Goal: Task Accomplishment & Management: Complete application form

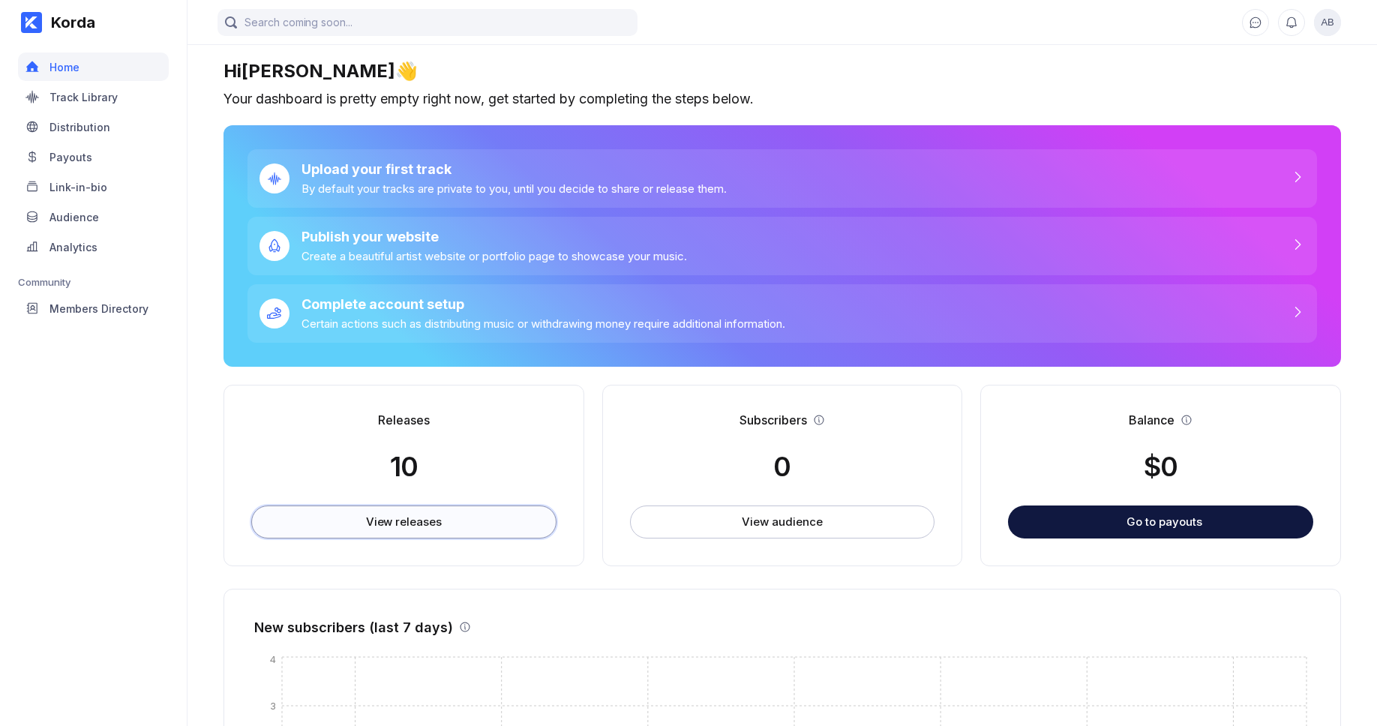
click at [380, 532] on button "View releases" at bounding box center [403, 521] width 305 height 33
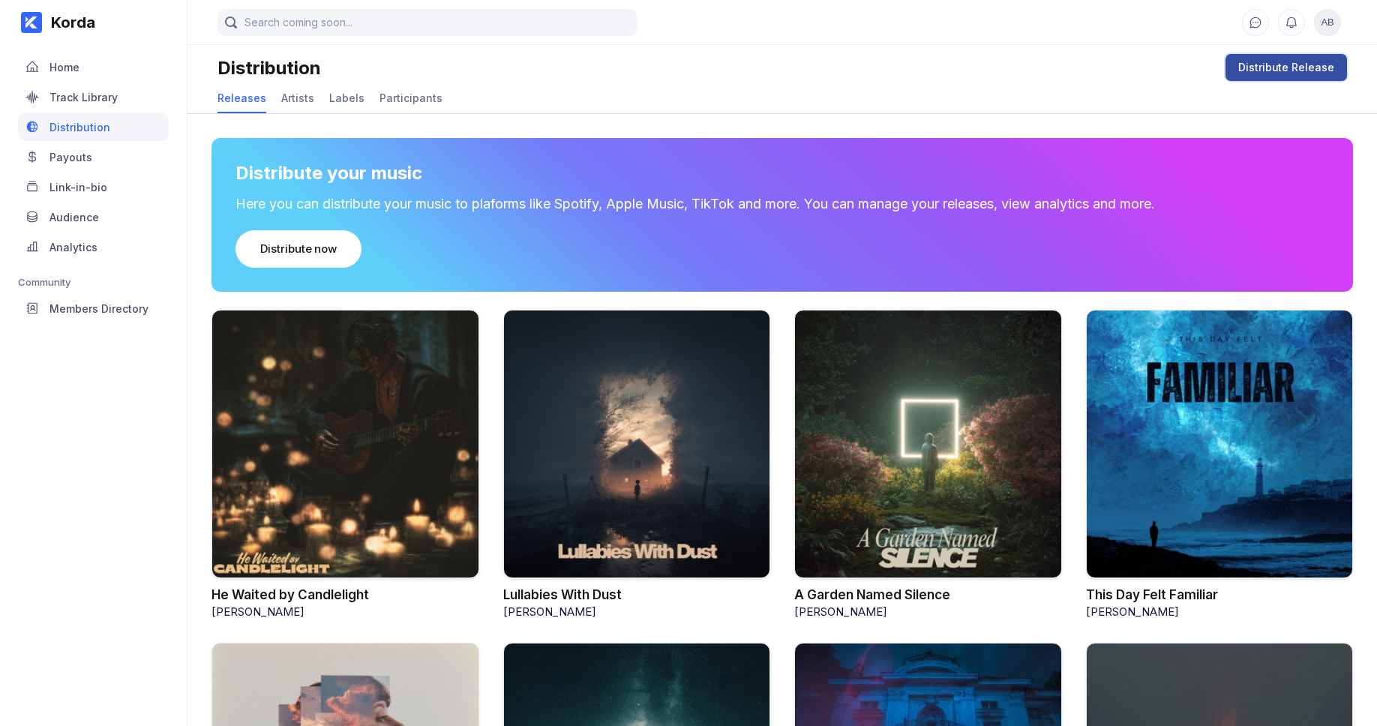
click at [1287, 73] on div "Distribute Release" at bounding box center [1286, 67] width 96 height 15
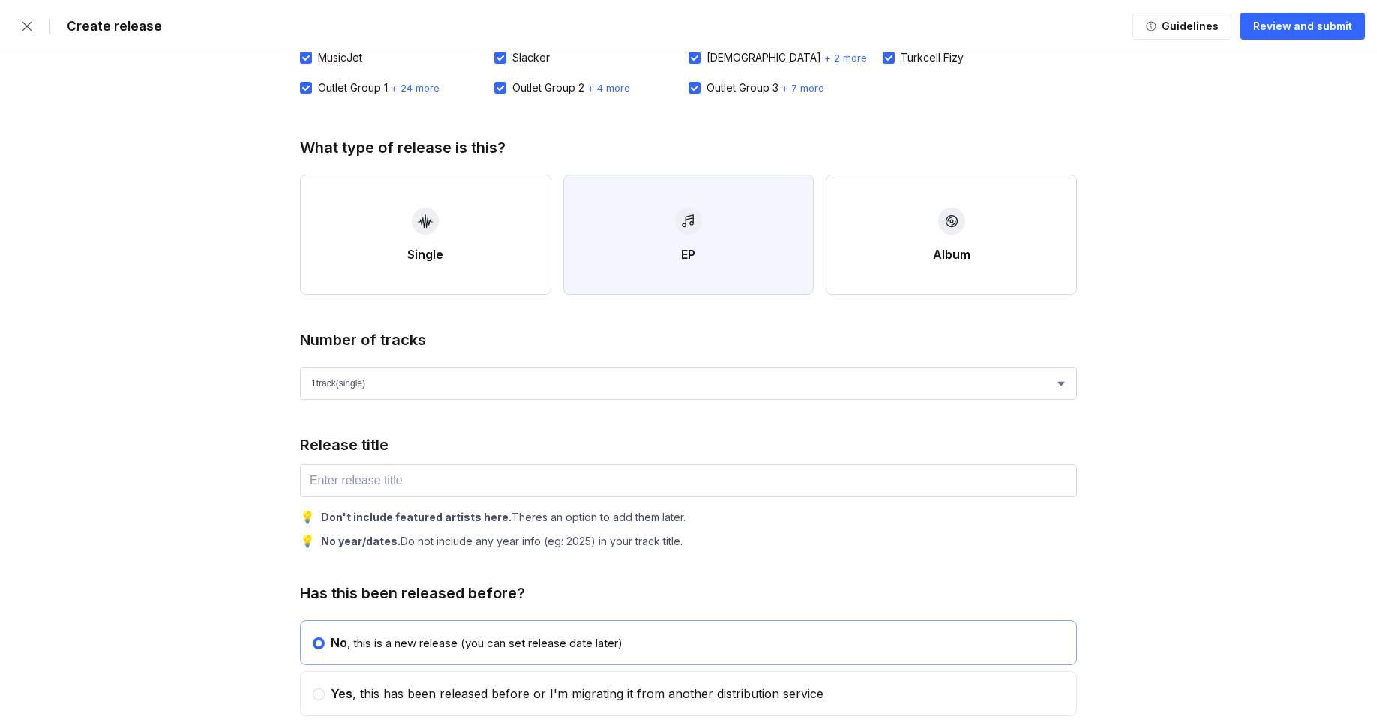
scroll to position [280, 0]
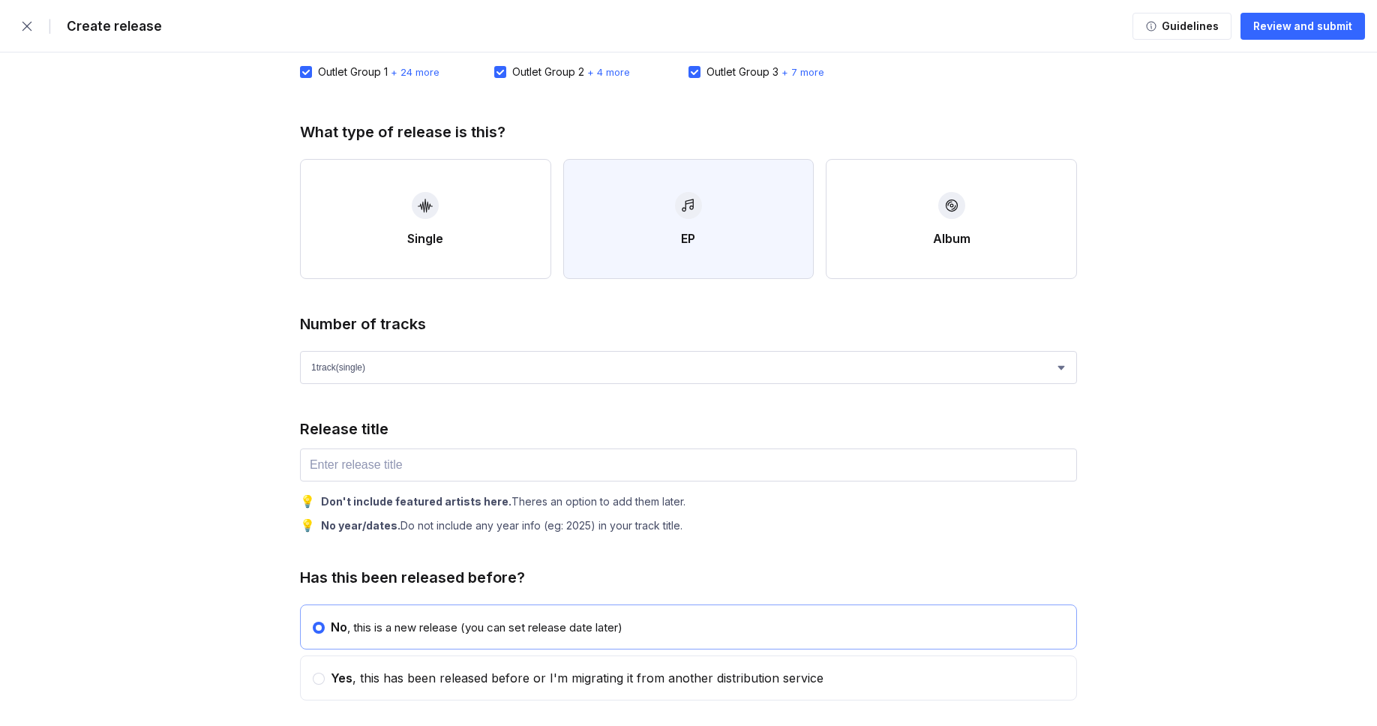
click at [704, 220] on button "EP" at bounding box center [688, 219] width 251 height 120
select select "4"
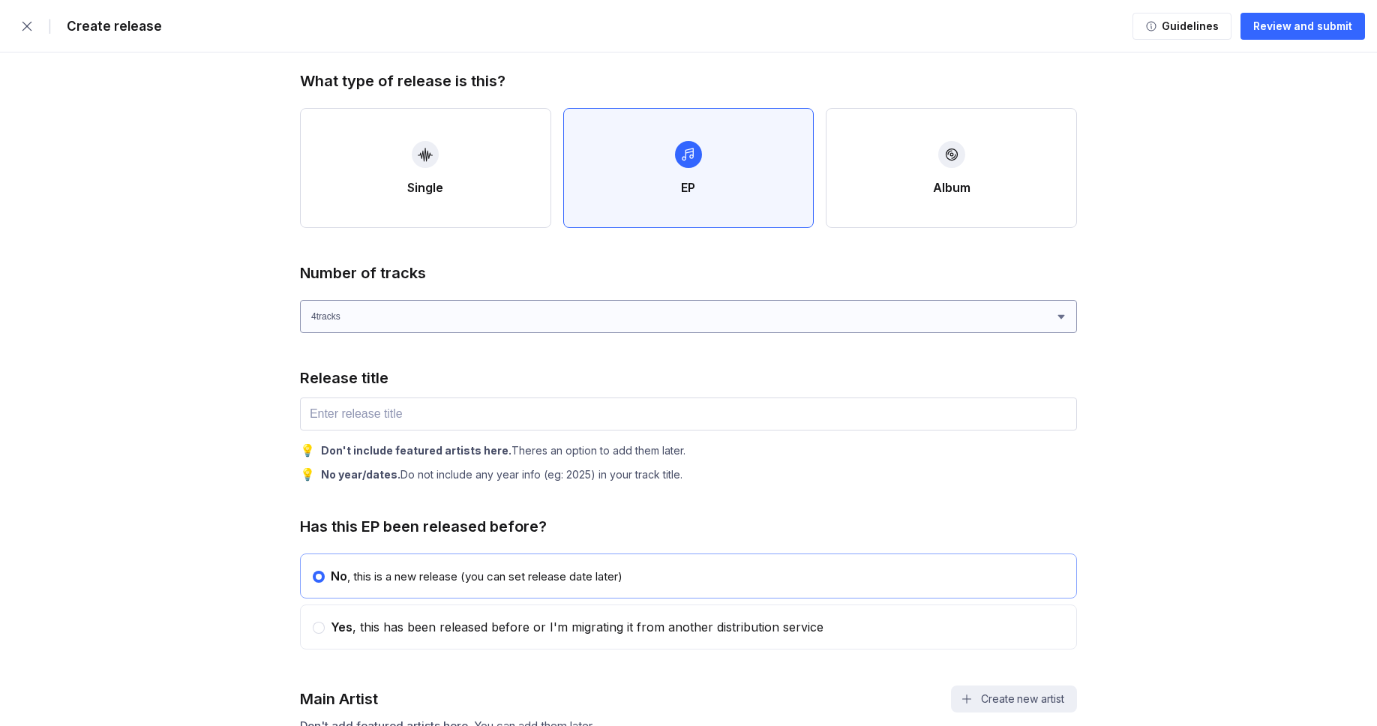
scroll to position [388, 0]
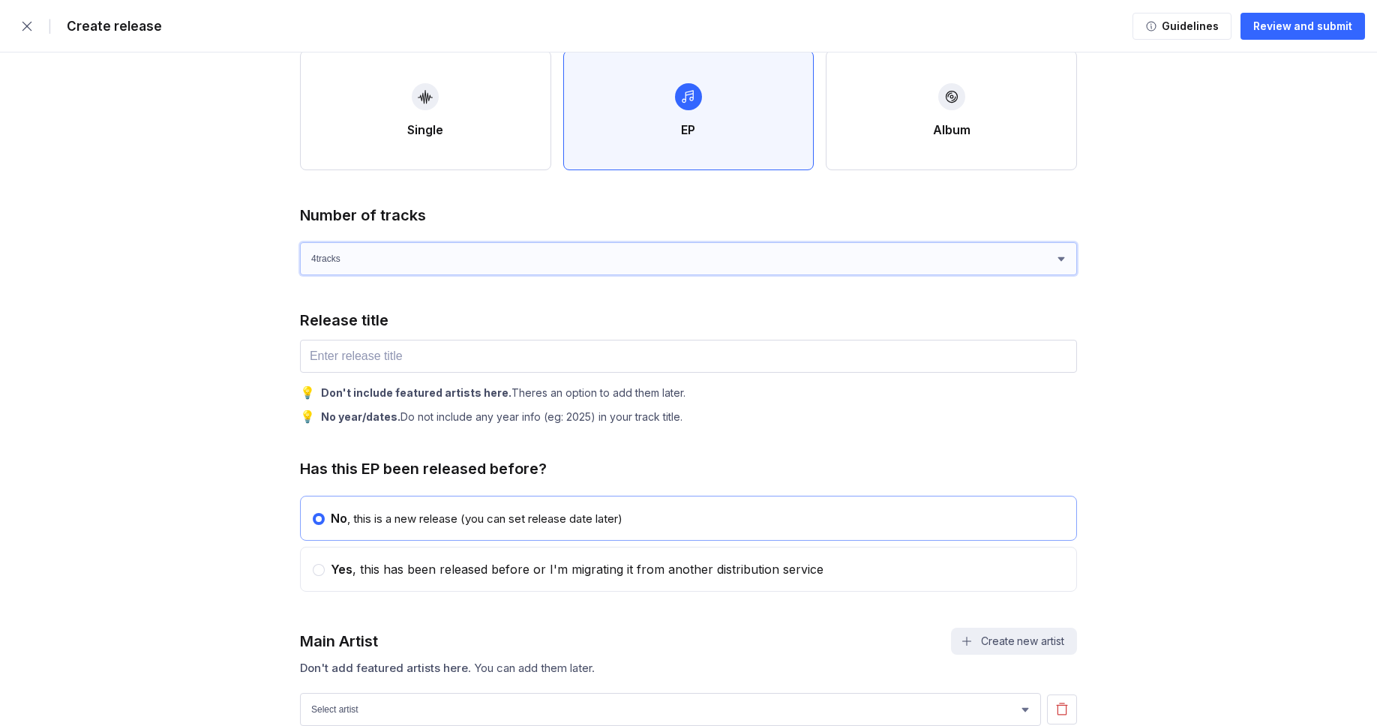
click at [485, 264] on select "1 track (single) 2 track s 3 track s 4 track s" at bounding box center [688, 258] width 777 height 33
click at [412, 353] on input "text" at bounding box center [688, 356] width 777 height 33
paste input "Love Stopped at 6PM"
type input "Love Stopped at 6PM"
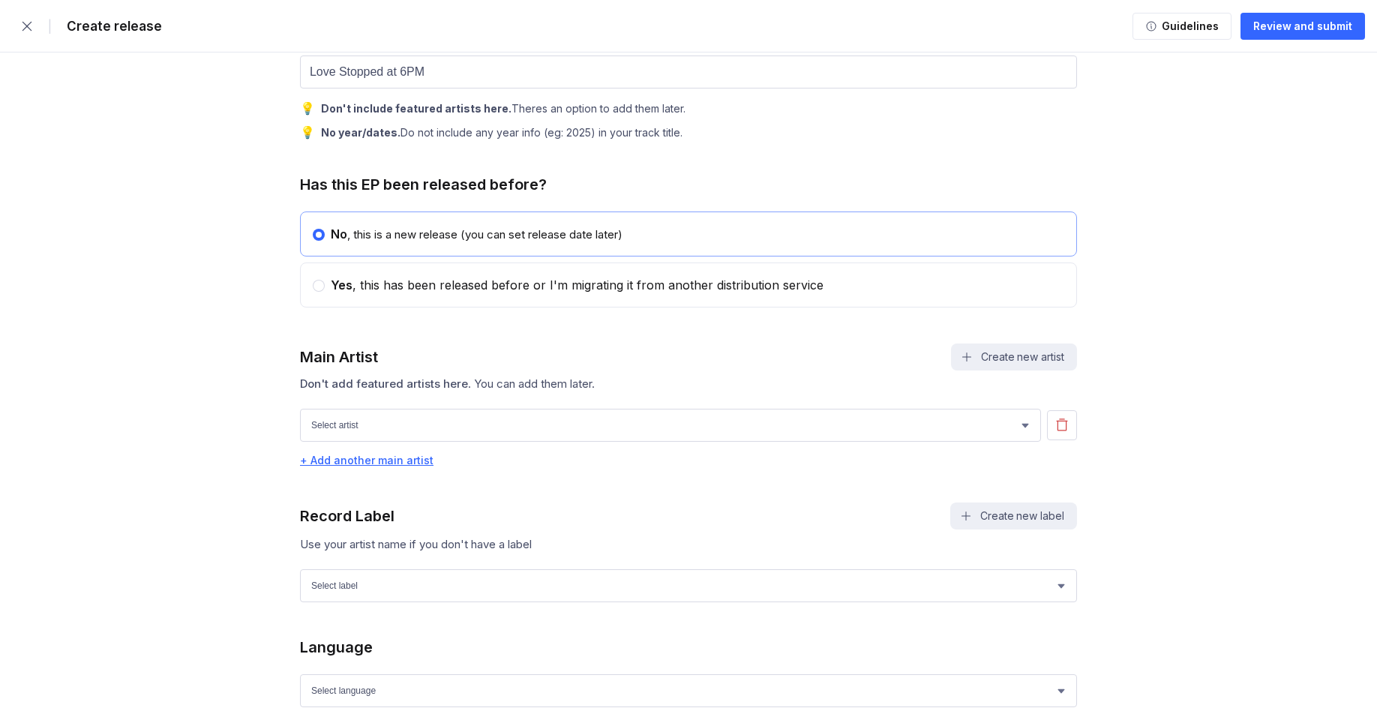
scroll to position [708, 0]
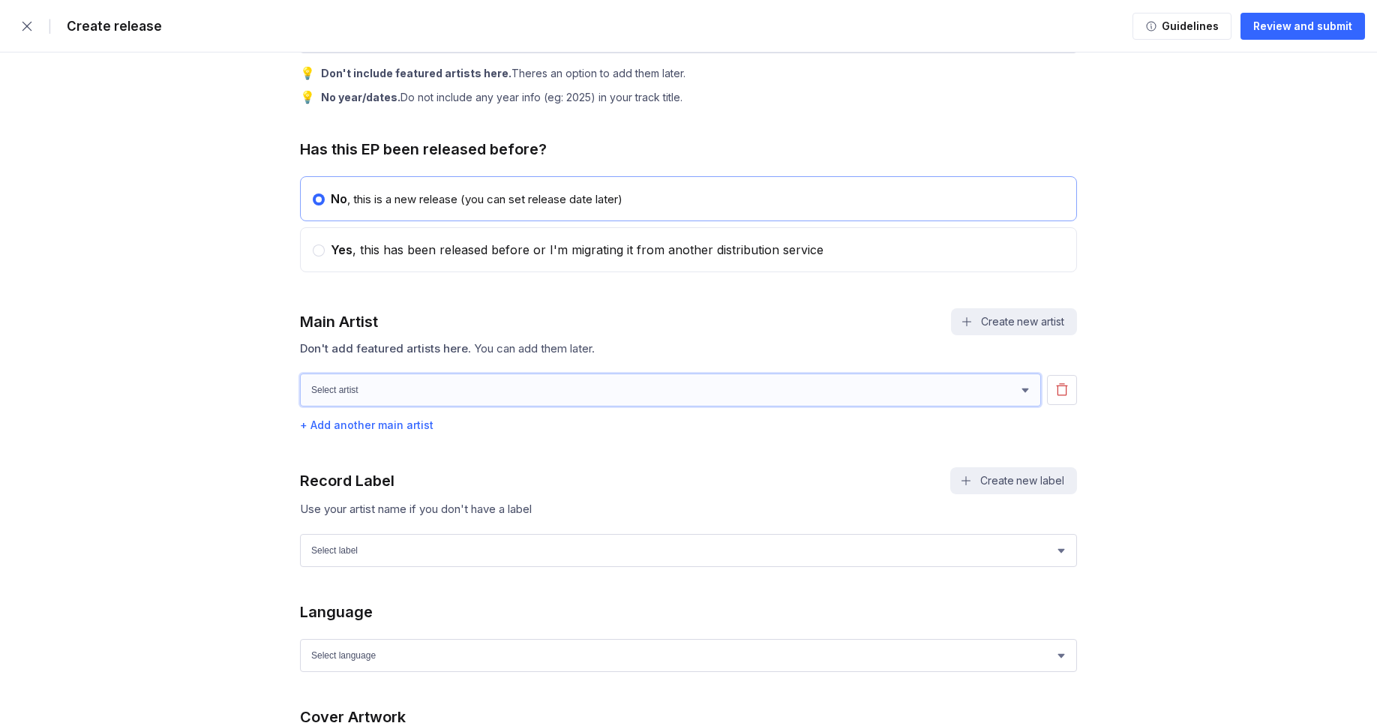
click at [418, 406] on select "[PERSON_NAME] [PERSON_NAME] [PERSON_NAME] [PERSON_NAME]" at bounding box center [670, 389] width 741 height 33
select select "e2c12759-b842-4e86-a157-50209288e685"
click at [300, 382] on select "[PERSON_NAME] [PERSON_NAME] [PERSON_NAME] [PERSON_NAME]" at bounding box center [670, 389] width 741 height 33
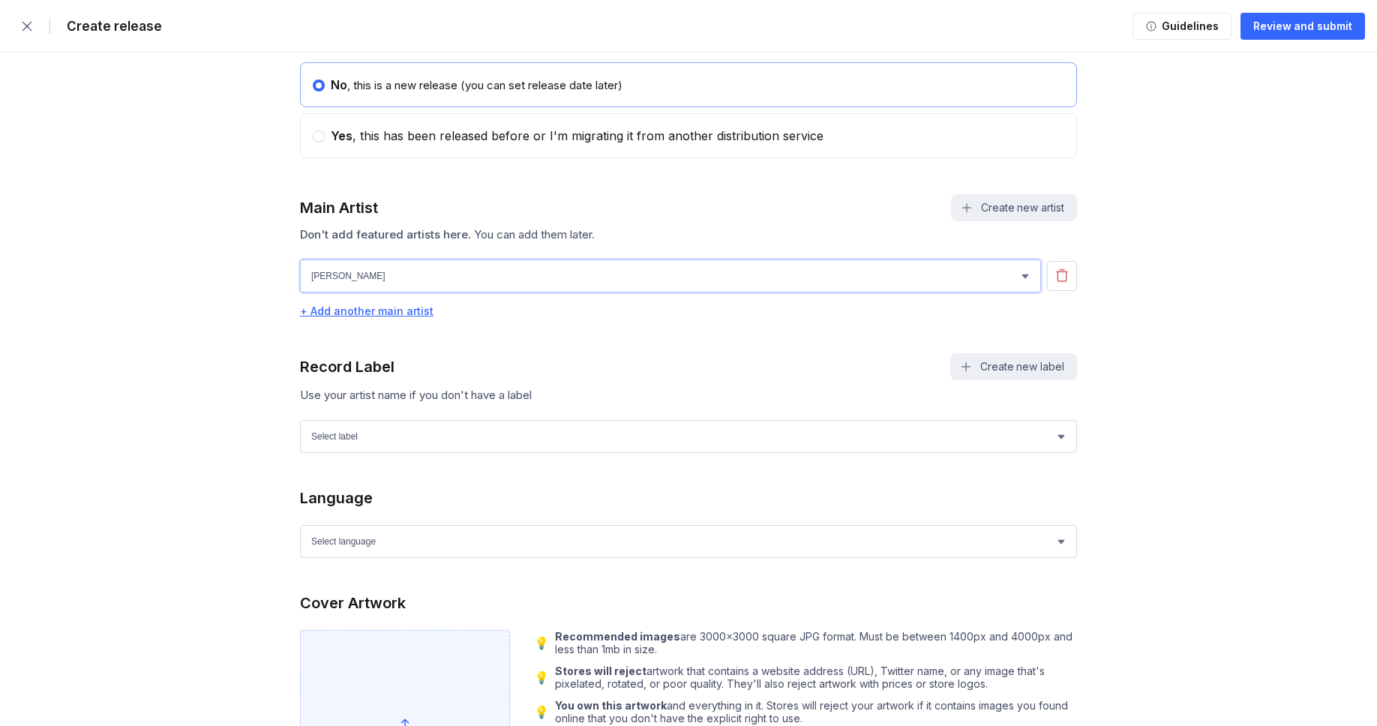
scroll to position [844, 0]
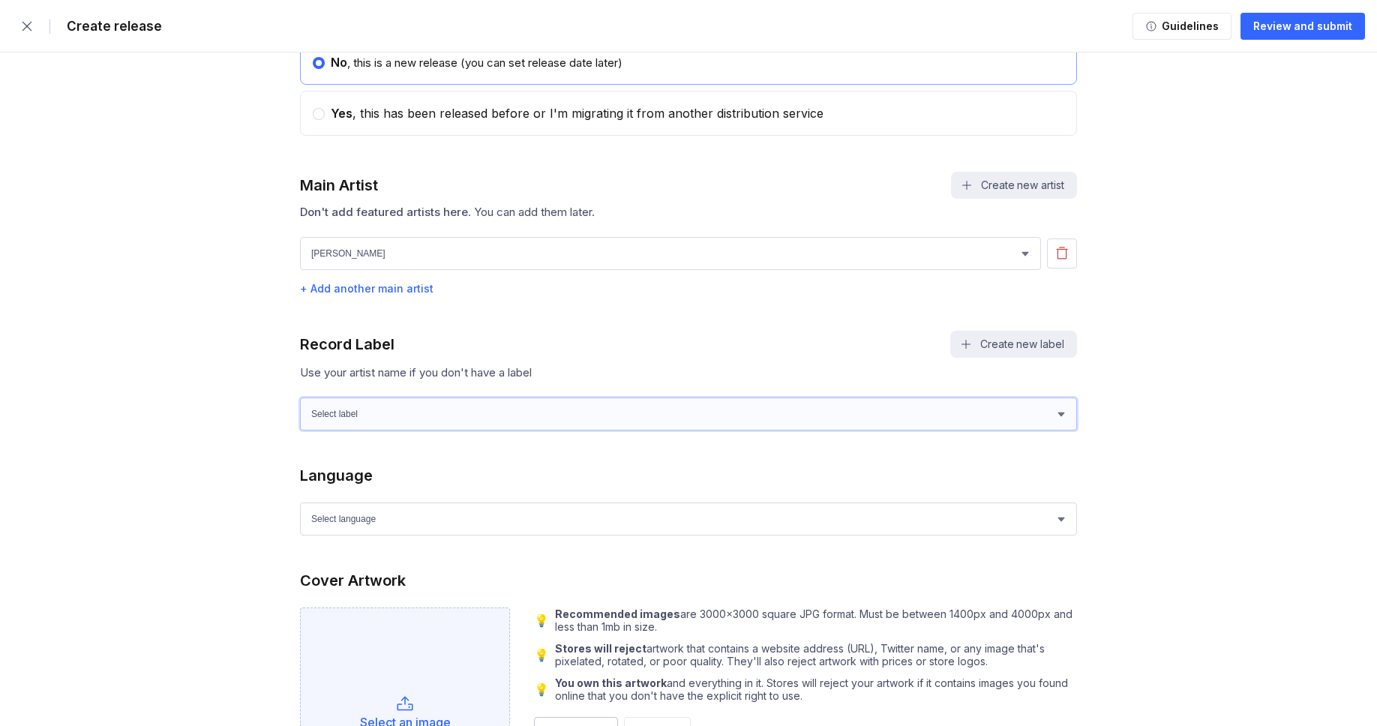
click at [364, 430] on select "Select label Green Wave Records" at bounding box center [688, 413] width 777 height 33
select select "1ef89922-d2b6-4e4d-bf09-5caefa64f555"
click at [300, 406] on select "Select label Green Wave Records" at bounding box center [688, 413] width 777 height 33
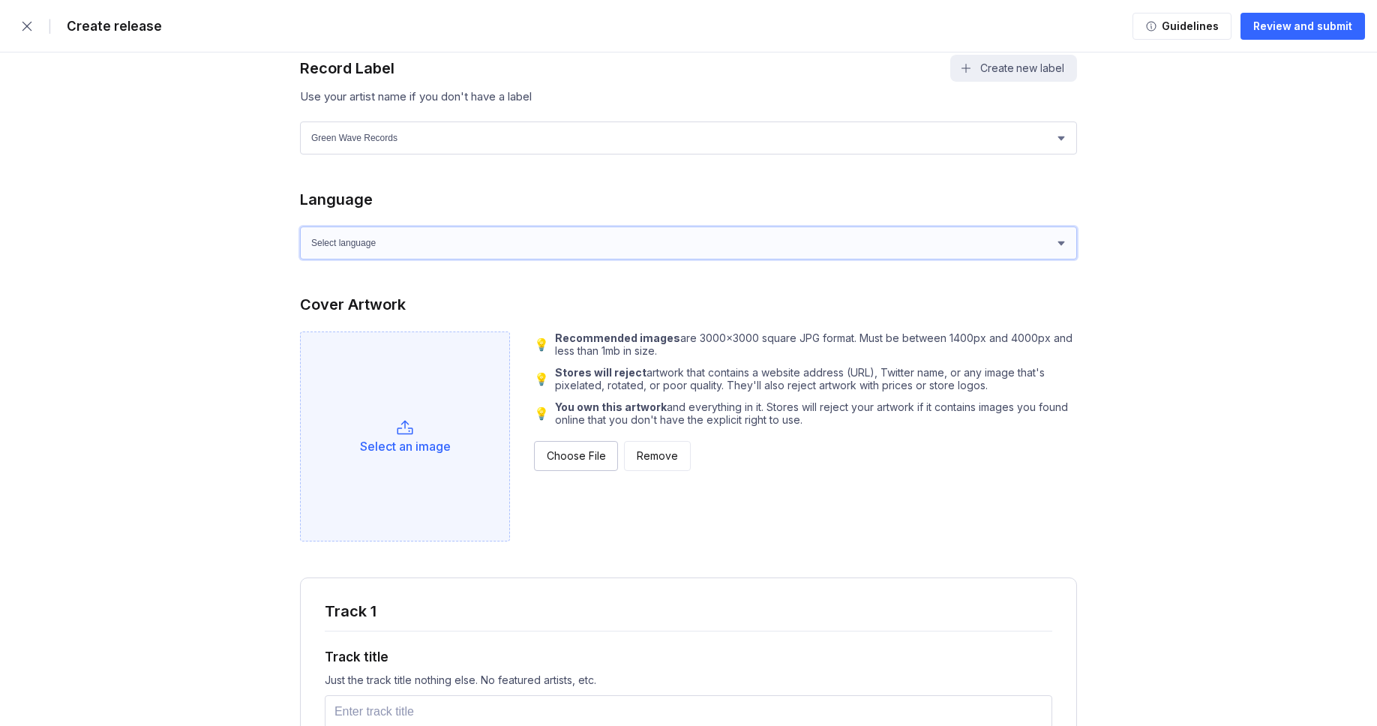
click at [401, 249] on select "Select language Afrikaans Akan Albanian Amharic Arabic Armenian Assamese Azerba…" at bounding box center [688, 242] width 777 height 33
click at [376, 259] on select "Select language Afrikaans Akan Albanian Amharic Arabic Armenian Assamese Azerba…" at bounding box center [688, 242] width 777 height 33
select select "en"
click at [300, 235] on select "Select language Afrikaans Akan Albanian Amharic Arabic Armenian Assamese Azerba…" at bounding box center [688, 242] width 777 height 33
click at [572, 463] on div "Choose File" at bounding box center [576, 455] width 58 height 15
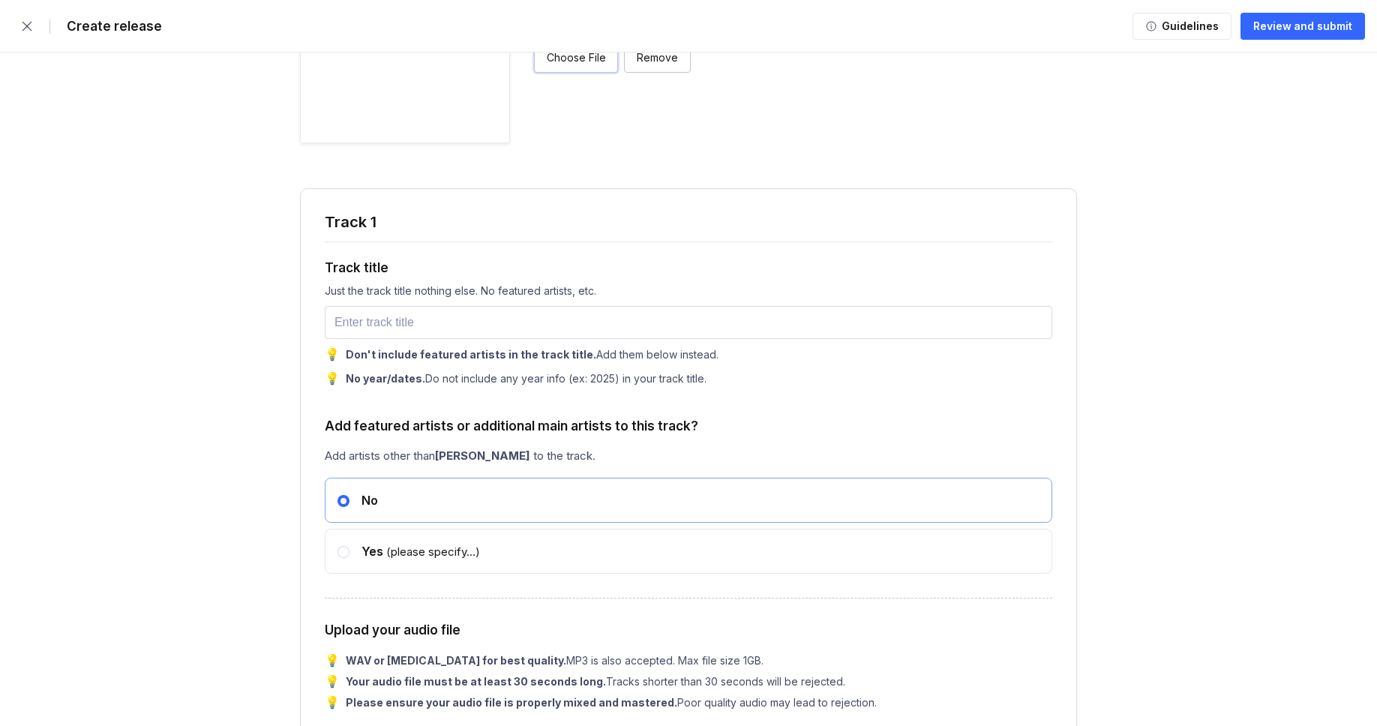
scroll to position [1531, 0]
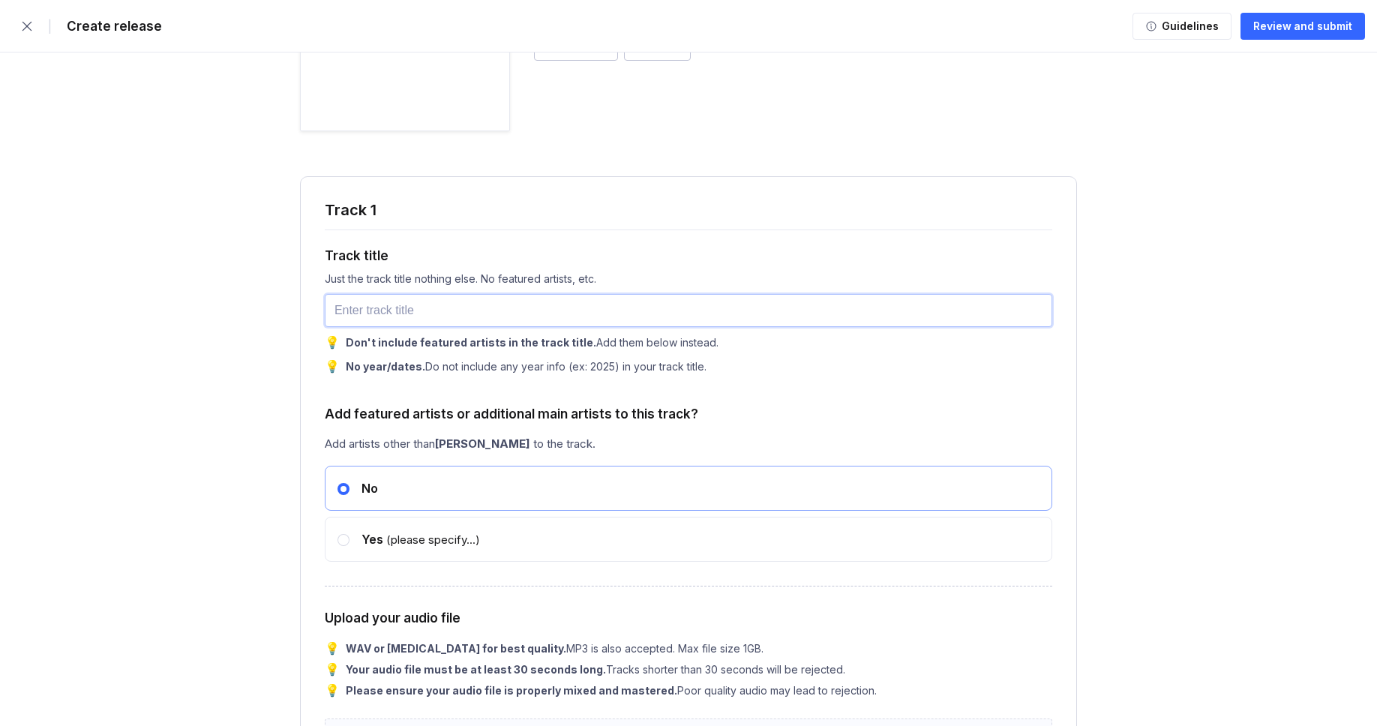
click at [391, 324] on input "text" at bounding box center [688, 310] width 727 height 33
paste input "Evening That Stayed"
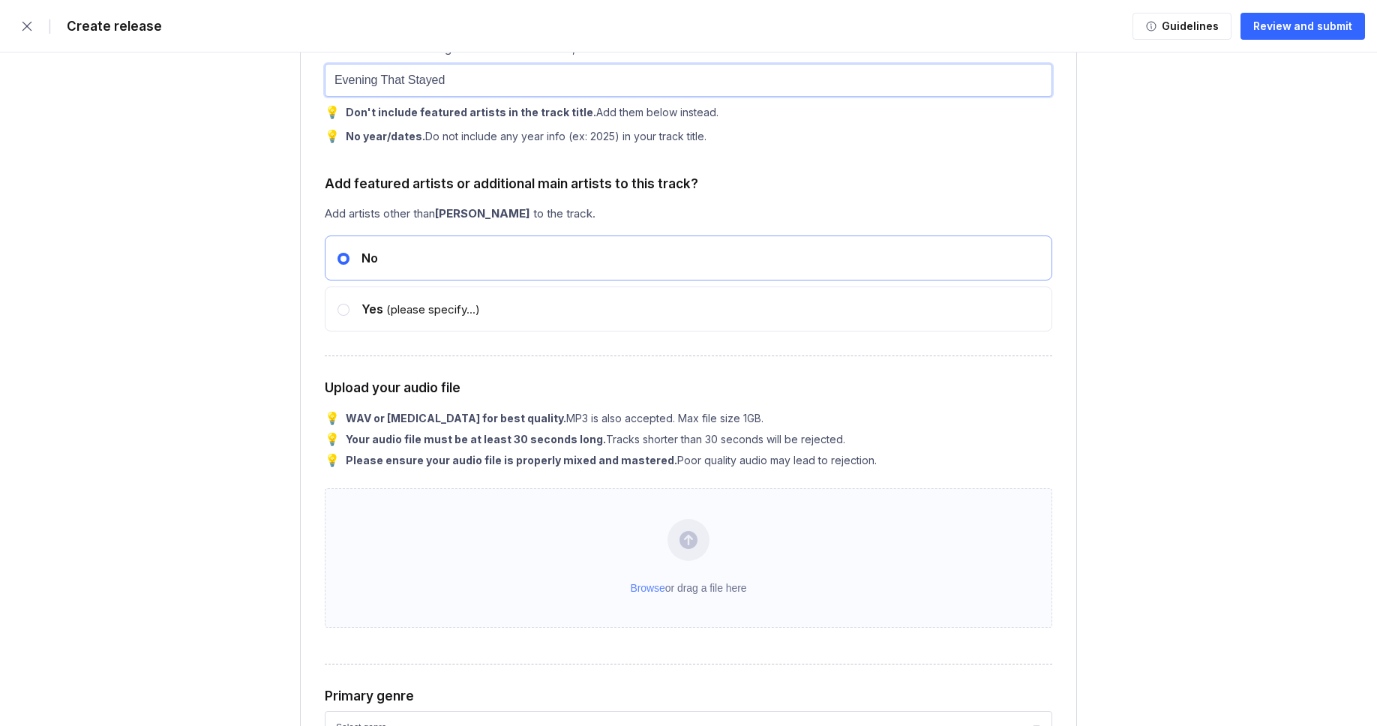
scroll to position [1763, 0]
type input "Evening That Stayed"
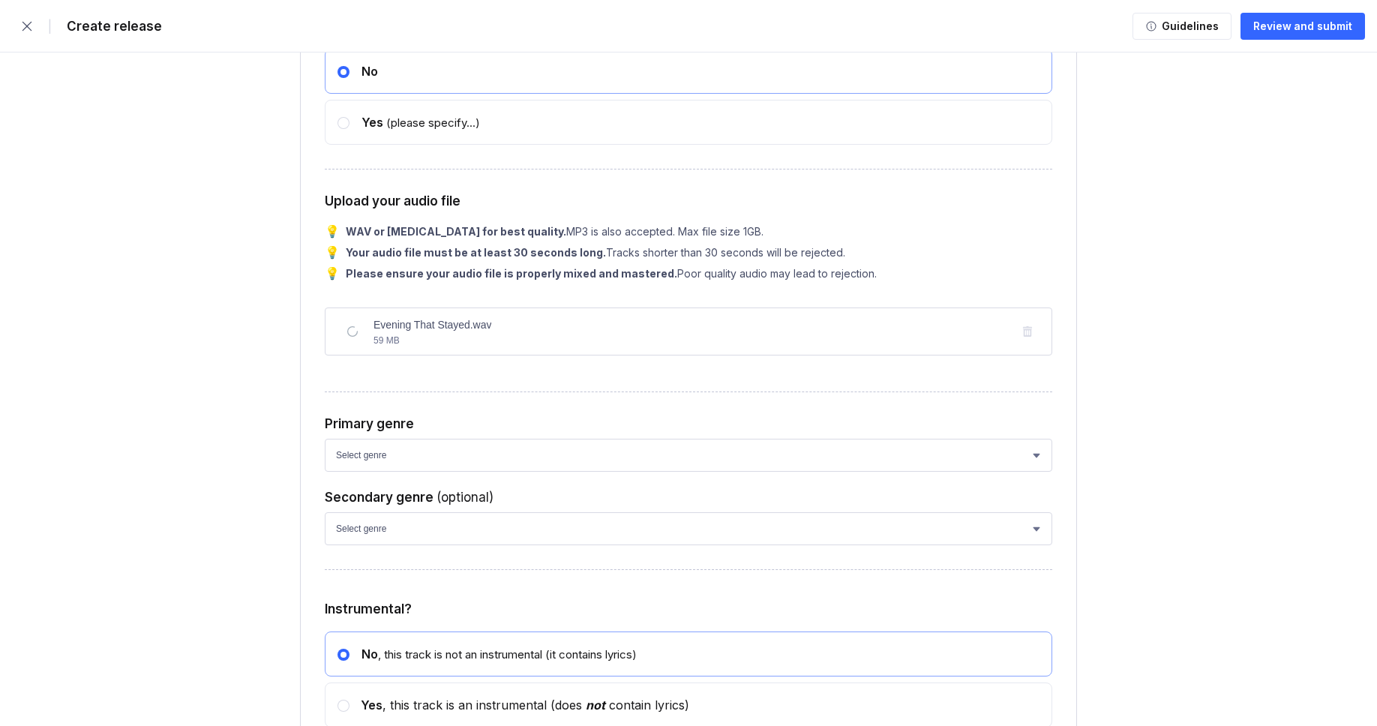
scroll to position [2036, 0]
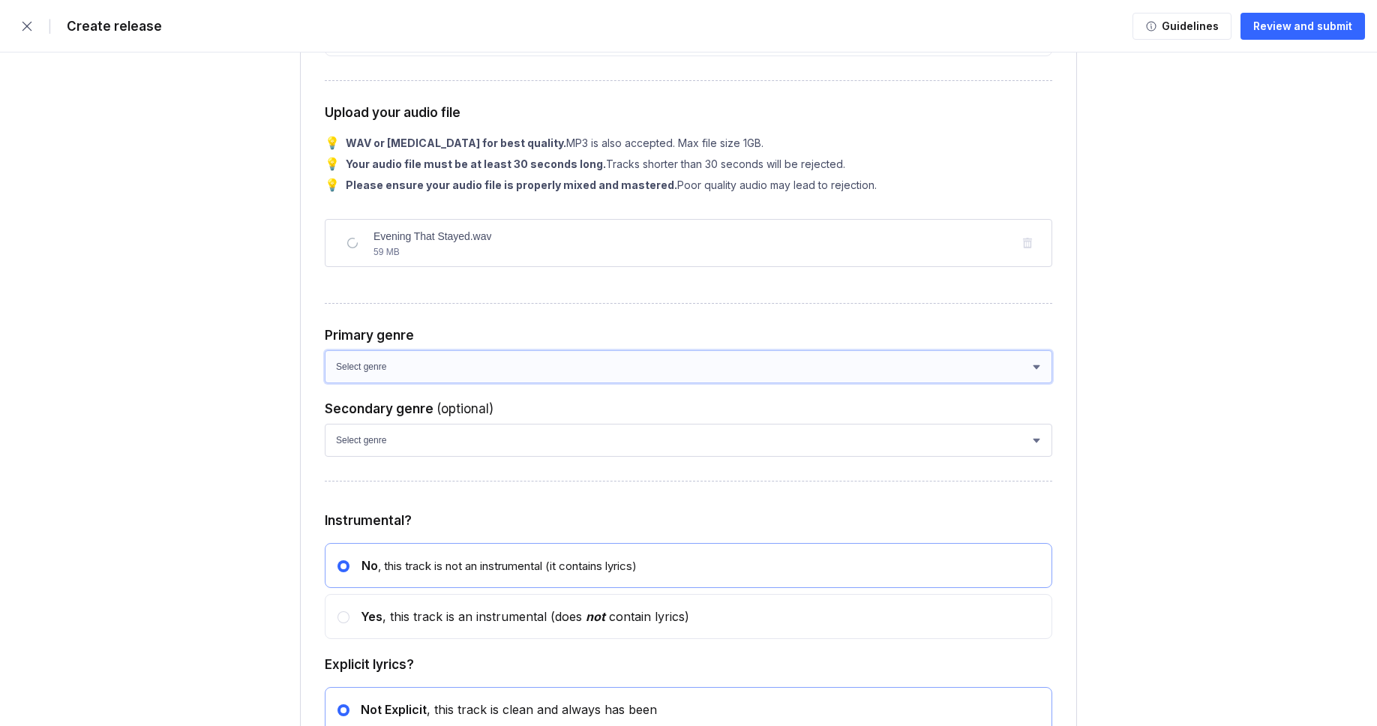
click at [394, 383] on select "Select genre African Afro-Beat Afro-Pop Afro-Soul Alternative Alternative Rock …" at bounding box center [688, 366] width 727 height 33
click at [505, 383] on select "Select genre African Afro-Beat Afro-Pop Afro-Soul Alternative Alternative Rock …" at bounding box center [688, 366] width 727 height 33
select select "ce1eb7a7-8d30-4b1f-aa32-270a3e33577f"
click at [325, 382] on select "Select genre African Afro-Beat Afro-Pop Afro-Soul Alternative Alternative Rock …" at bounding box center [688, 366] width 727 height 33
click at [420, 457] on select "Select genre African Afro-Beat Afro-Pop Afro-Soul Alternative Alternative Rock …" at bounding box center [688, 440] width 727 height 33
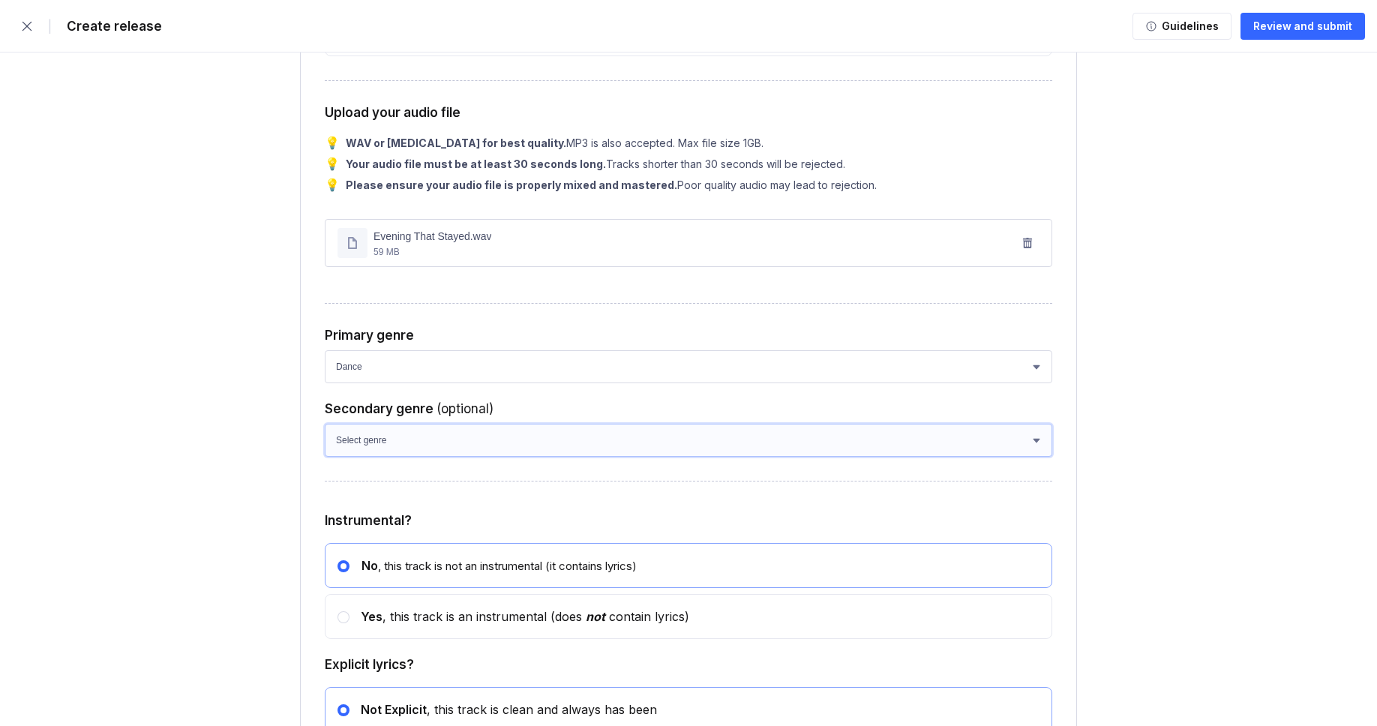
select select "a42cf8e2-75f7-4f62-afbe-d86080a7aa35"
click at [325, 455] on select "Select genre African Afro-Beat Afro-Pop Afro-Soul Alternative Alternative Rock …" at bounding box center [688, 440] width 727 height 33
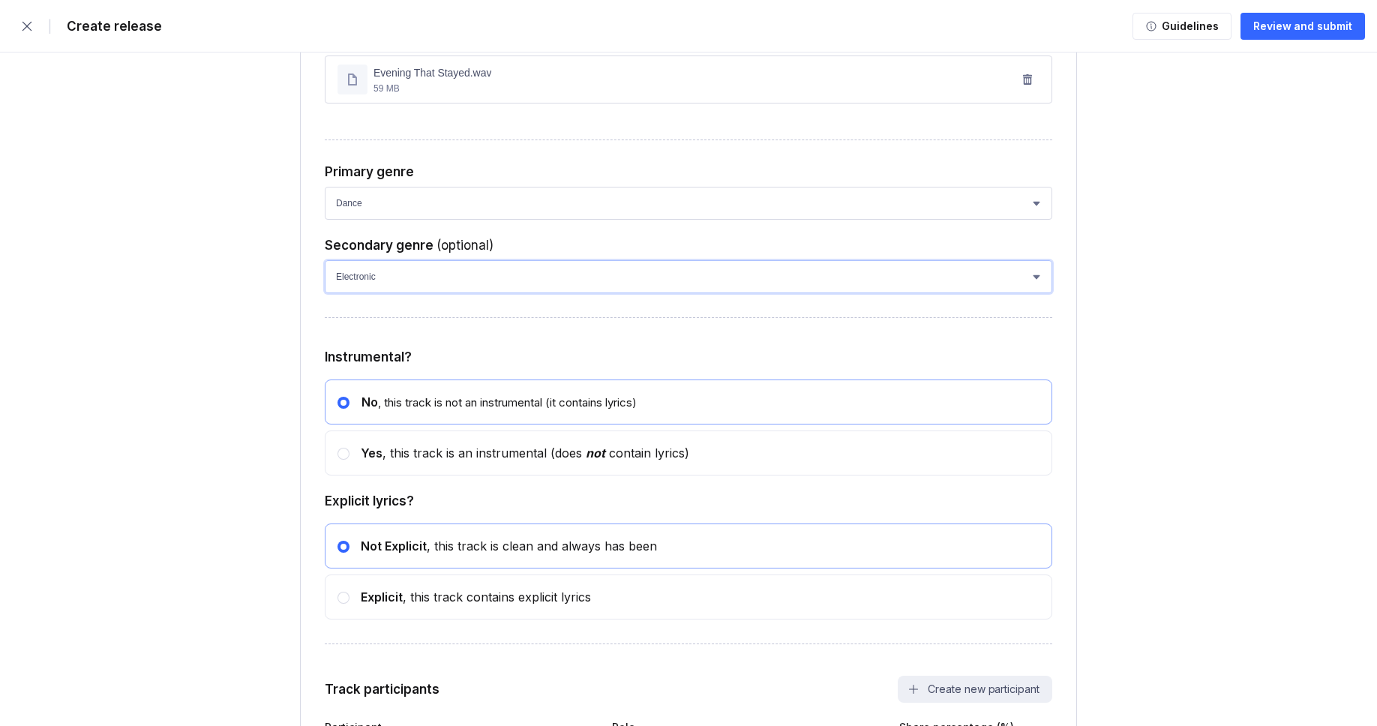
scroll to position [2207, 0]
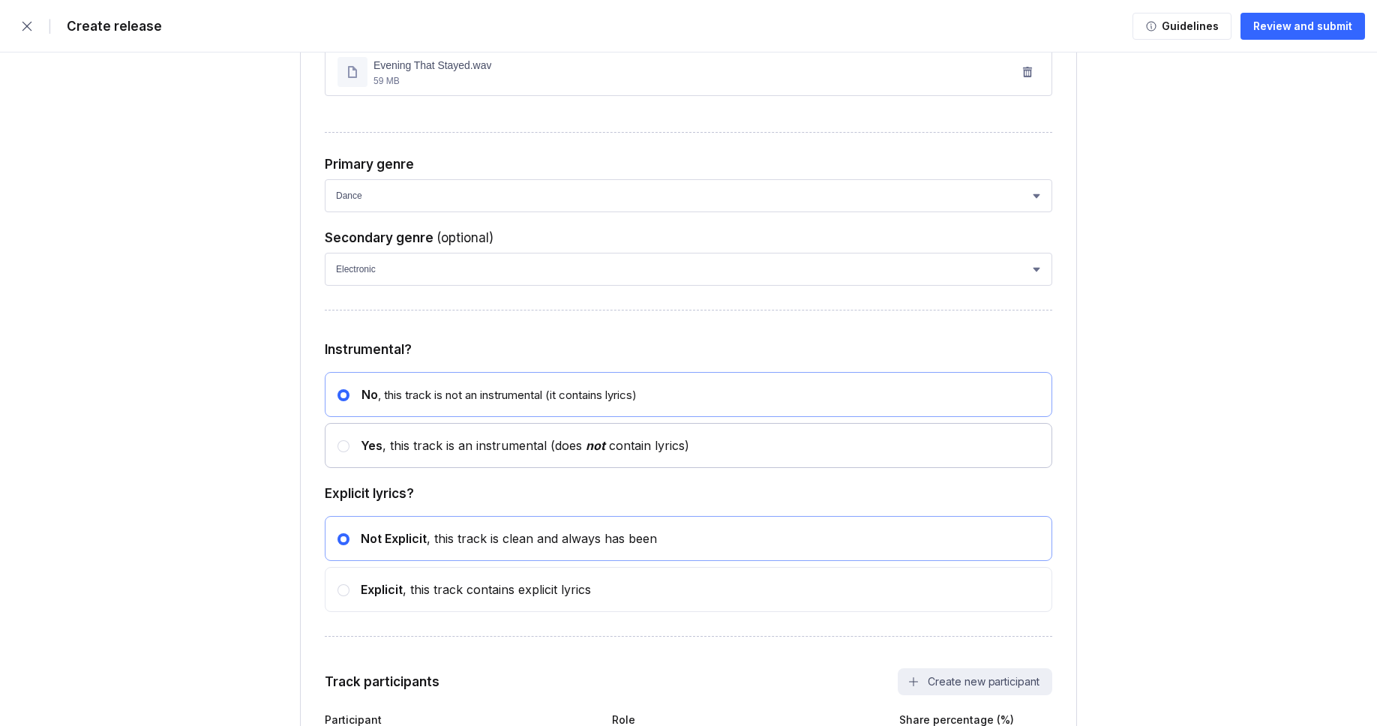
click at [390, 453] on div "Yes , this track is an instrumental (does not contain lyrics)" at bounding box center [519, 445] width 340 height 15
radio input "false"
radio input "true"
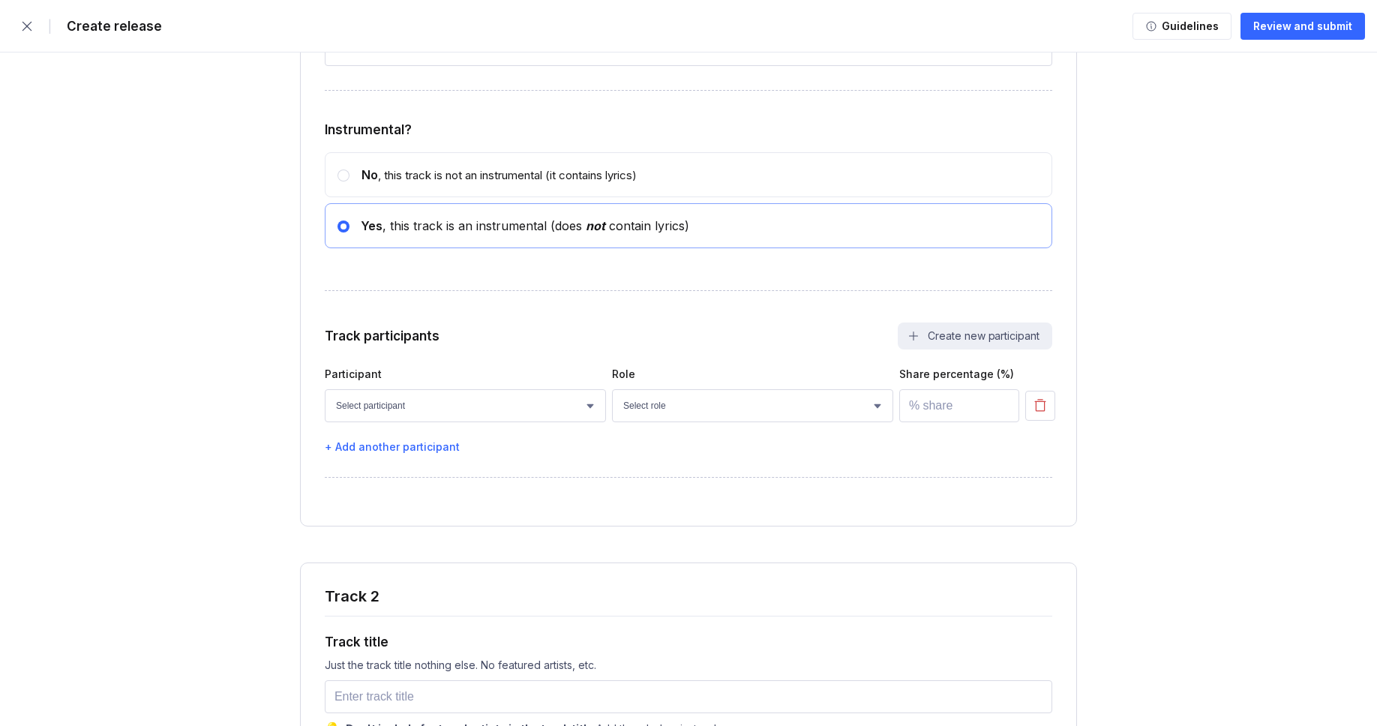
scroll to position [2486, 0]
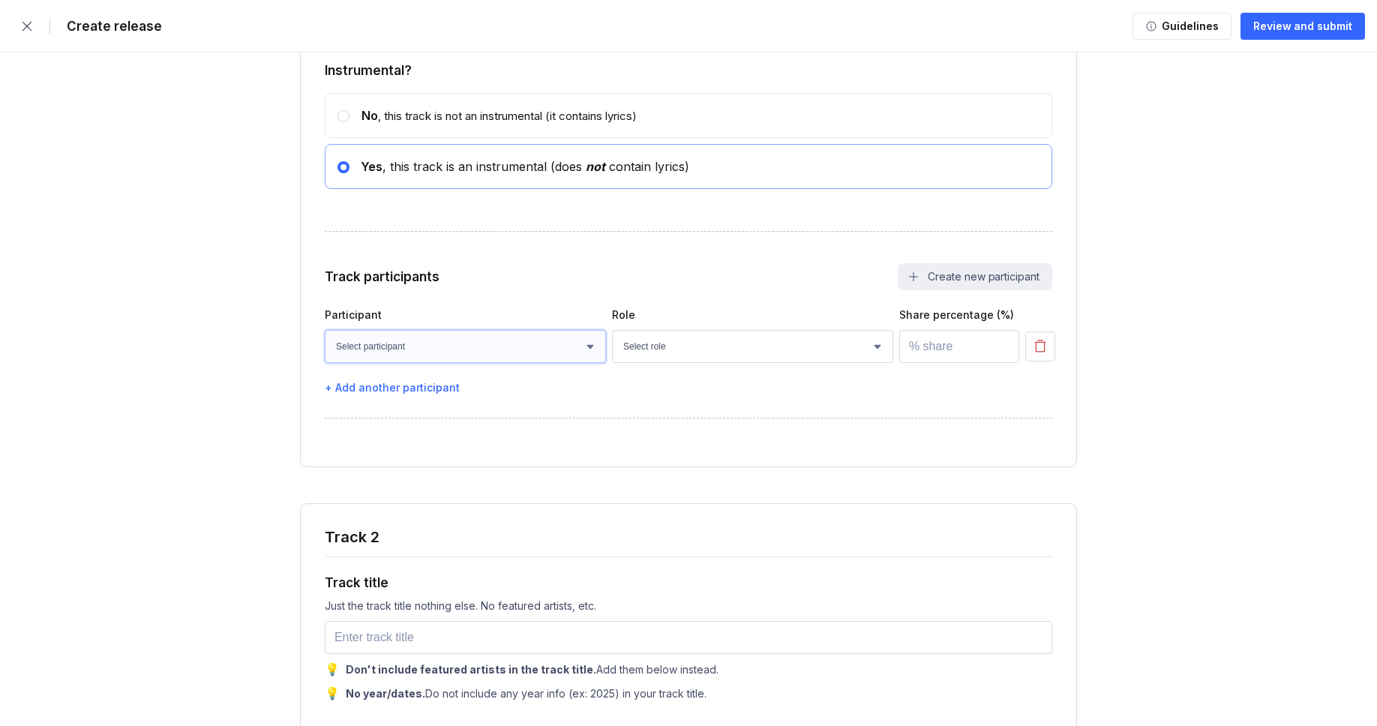
click at [400, 363] on select "Select participant [PERSON_NAME] [PERSON_NAME] [PERSON_NAME] [PERSON_NAME] [PER…" at bounding box center [465, 346] width 281 height 33
select select "bcb428b4-700d-4817-96c1-3d71b5b4e41e"
click at [325, 361] on select "Select participant [PERSON_NAME] [PERSON_NAME] [PERSON_NAME] [PERSON_NAME] [PER…" at bounding box center [465, 346] width 281 height 33
click at [691, 363] on select "Select role Actor A&R Arranger Artwork Author (Lyrics) Bass Choir Composer (Mus…" at bounding box center [752, 346] width 281 height 33
select select "4d21c6a8-5543-4299-8c01-91fff1f274ce"
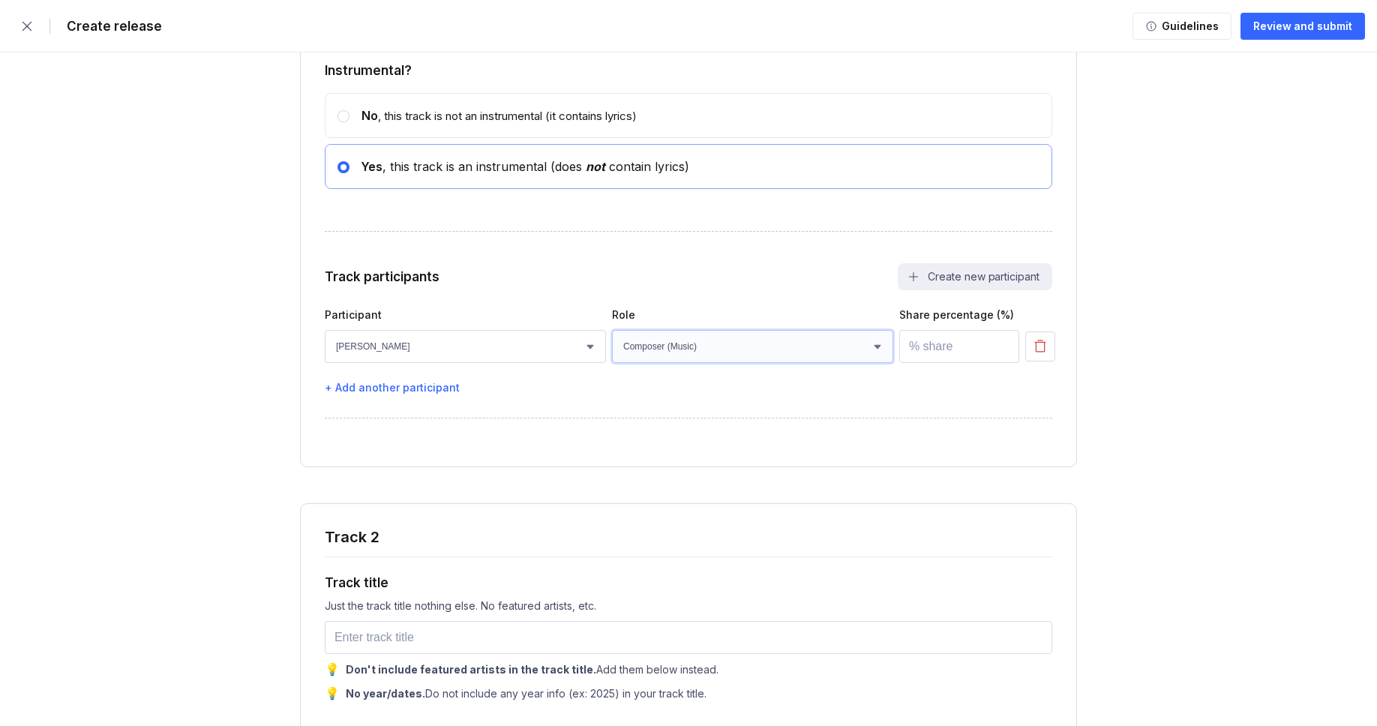
click at [612, 361] on select "Select role Actor A&R Arranger Artwork Author (Lyrics) Bass Choir Composer (Mus…" at bounding box center [752, 346] width 281 height 33
click at [943, 363] on input "number" at bounding box center [959, 346] width 120 height 33
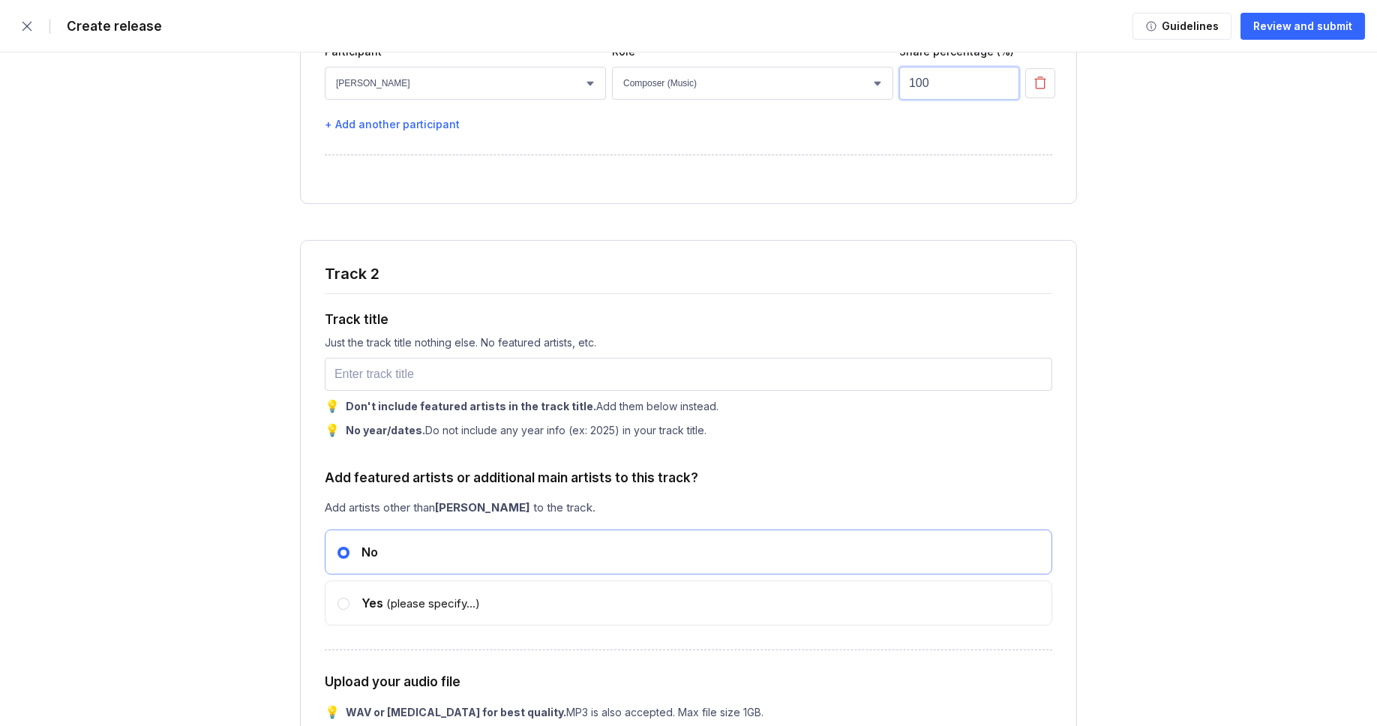
scroll to position [2760, 0]
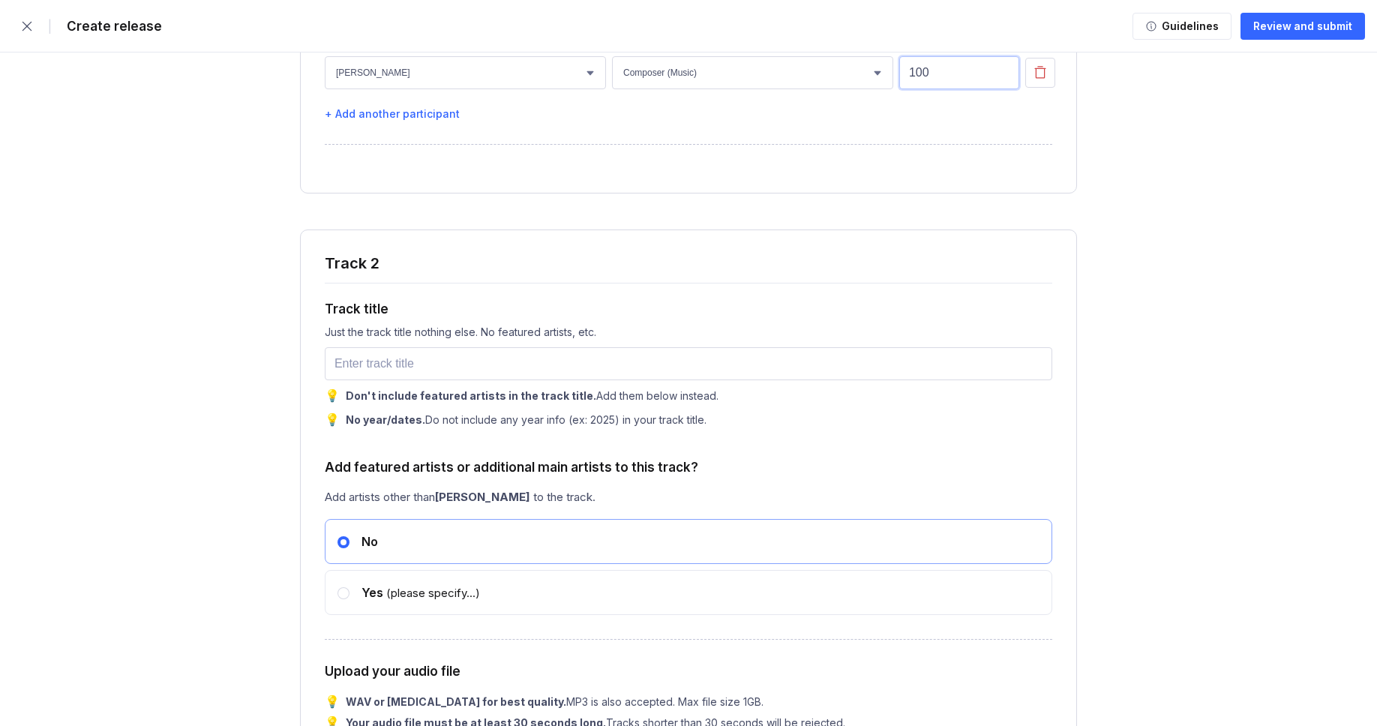
type input "100"
click at [394, 380] on input "text" at bounding box center [688, 363] width 727 height 33
paste input "Every Promise Got Quieter"
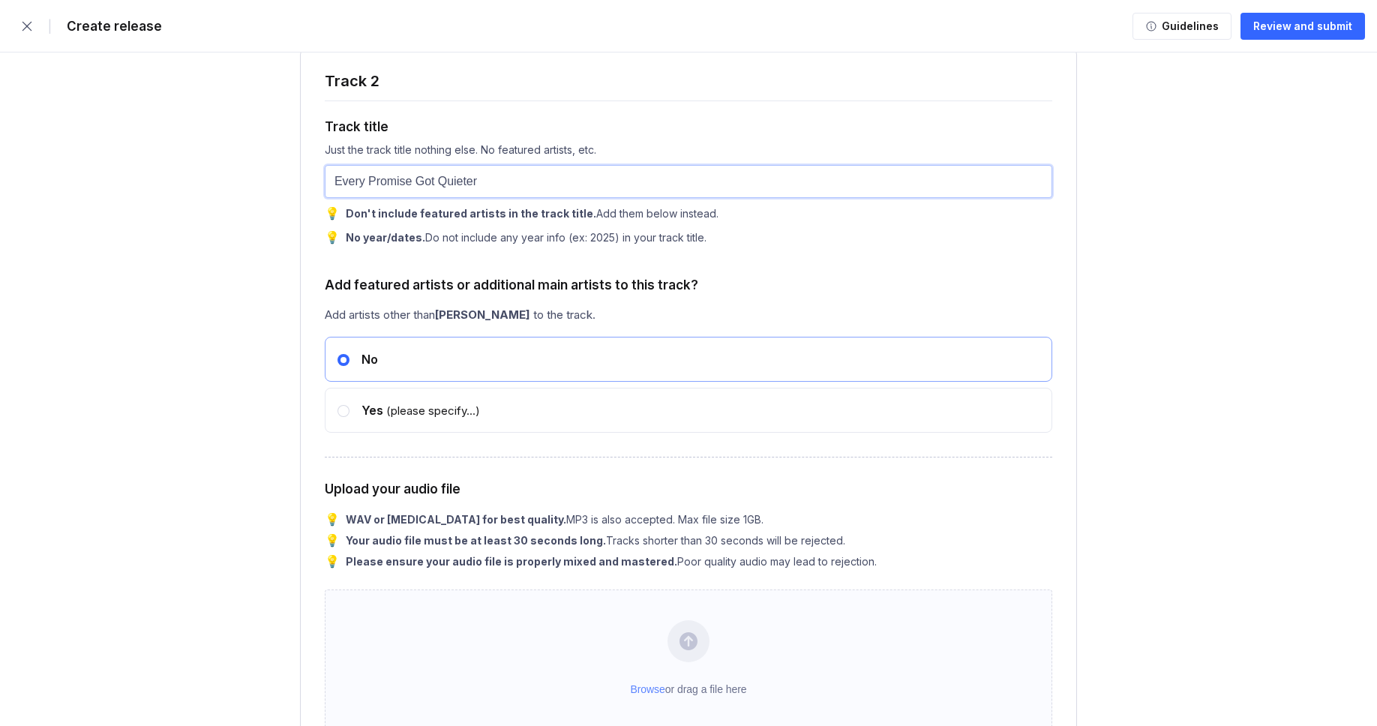
scroll to position [2965, 0]
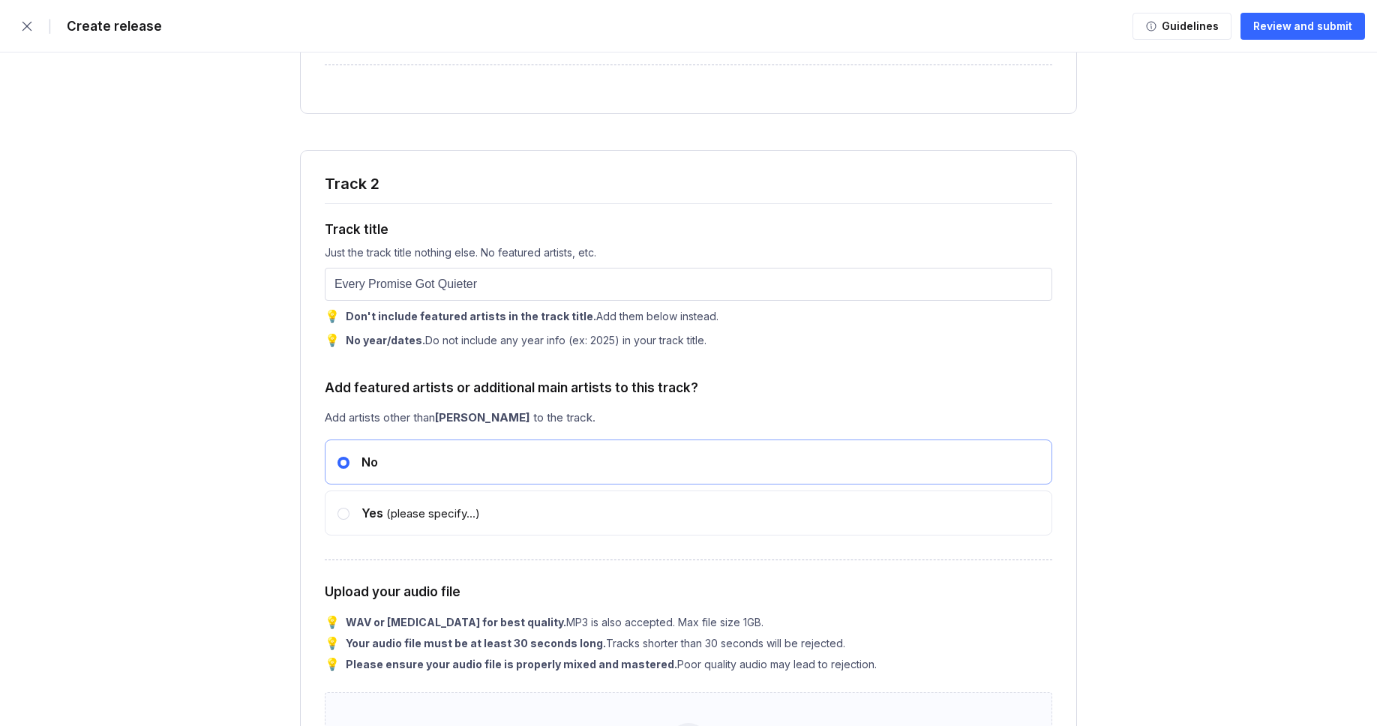
scroll to position [2777, 0]
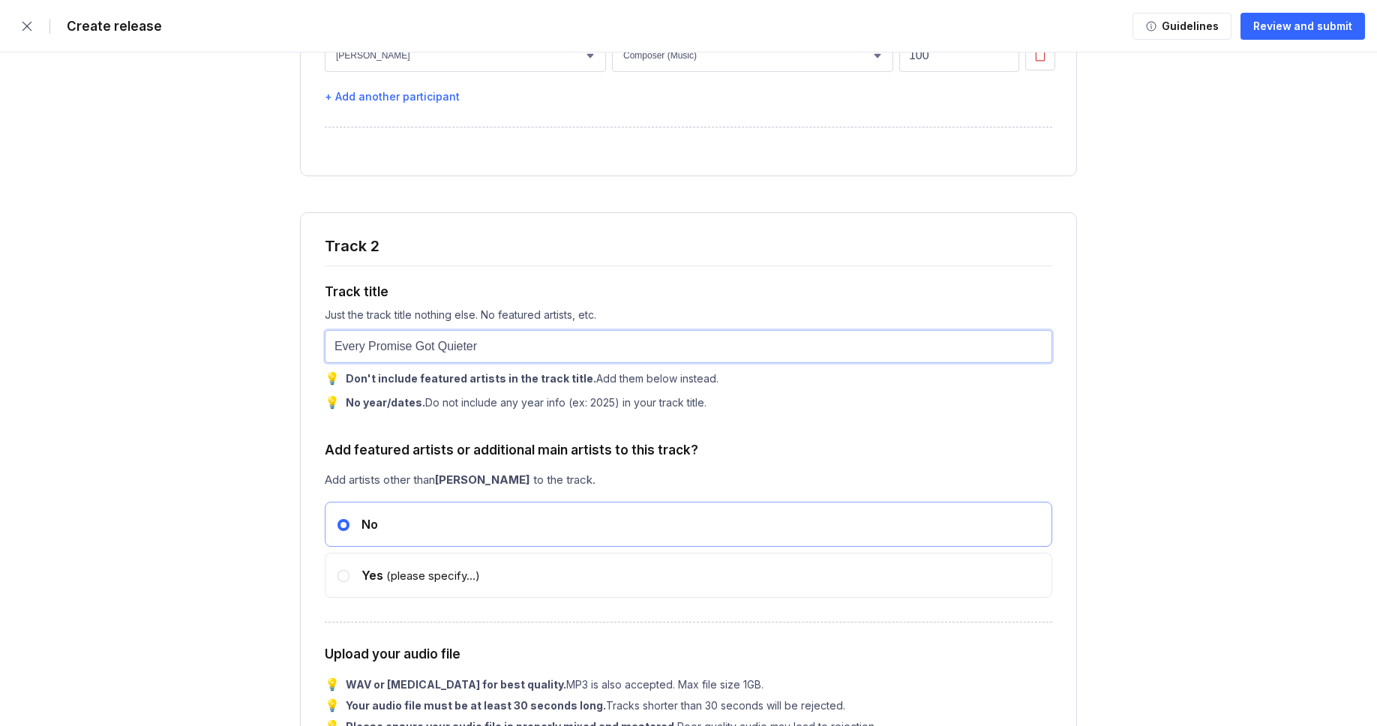
click at [512, 363] on input "Every Promise Got Quieter" at bounding box center [688, 346] width 727 height 33
paste input "Fading Vows"
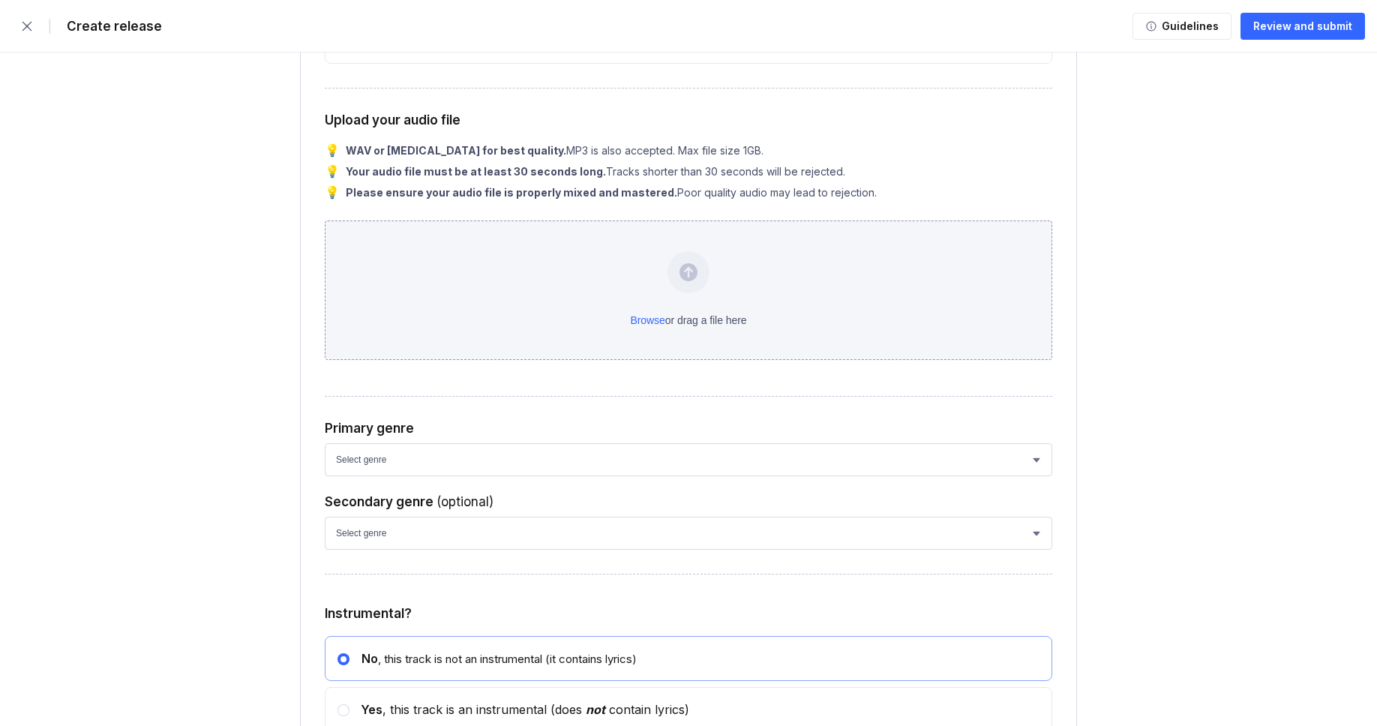
scroll to position [3320, 0]
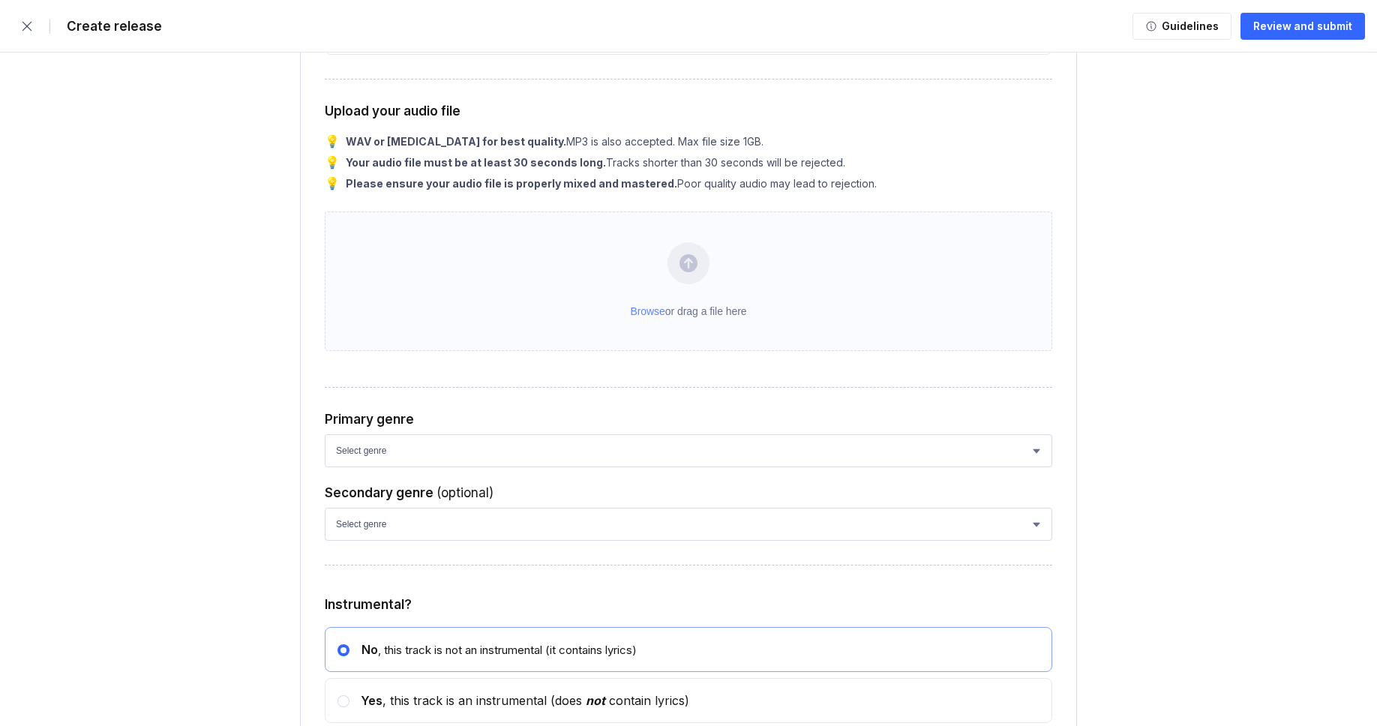
type input "Fading Vows"
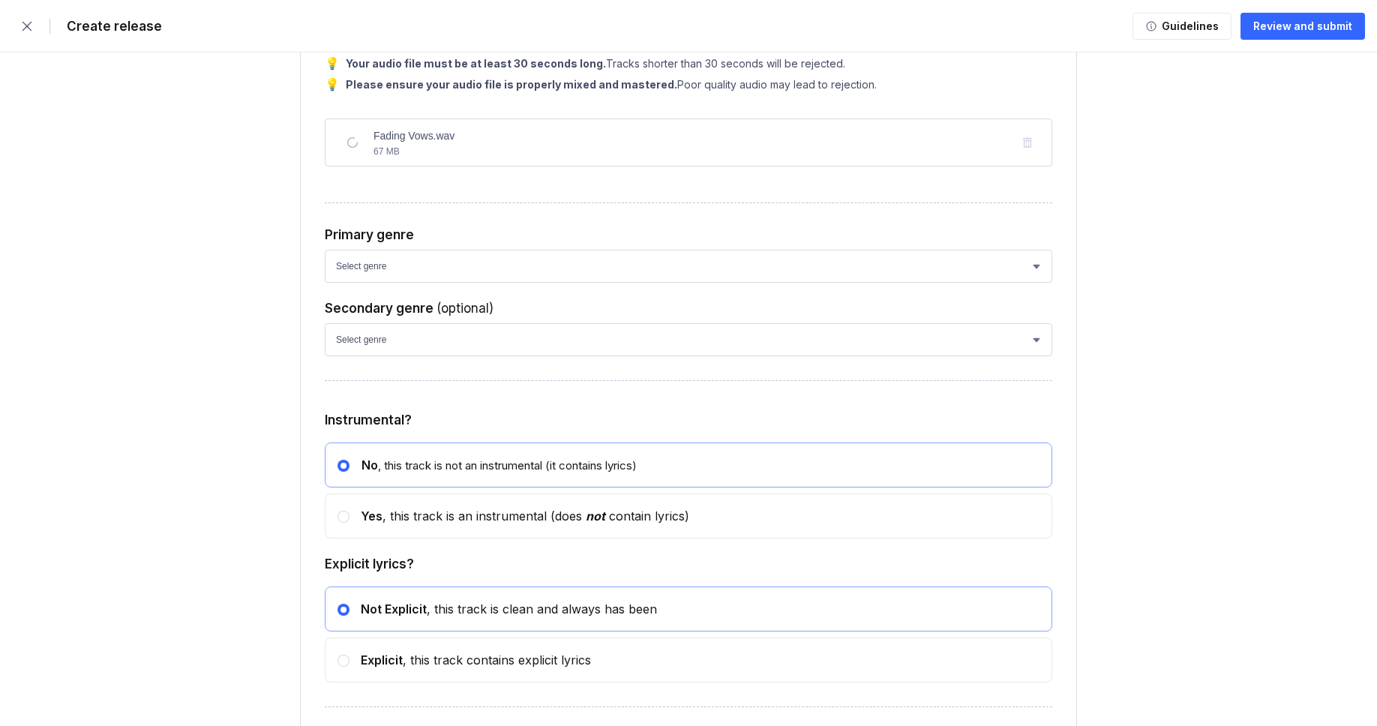
scroll to position [3420, 0]
click at [403, 281] on select "Select genre African Afro-Beat Afro-Pop Afro-Soul Alternative Alternative Rock …" at bounding box center [688, 264] width 727 height 33
select select "ce1eb7a7-8d30-4b1f-aa32-270a3e33577f"
click at [325, 281] on select "Select genre African Afro-Beat Afro-Pop Afro-Soul Alternative Alternative Rock …" at bounding box center [688, 264] width 727 height 33
click at [389, 355] on select "Select genre African Afro-Beat Afro-Pop Afro-Soul Alternative Alternative Rock …" at bounding box center [688, 338] width 727 height 33
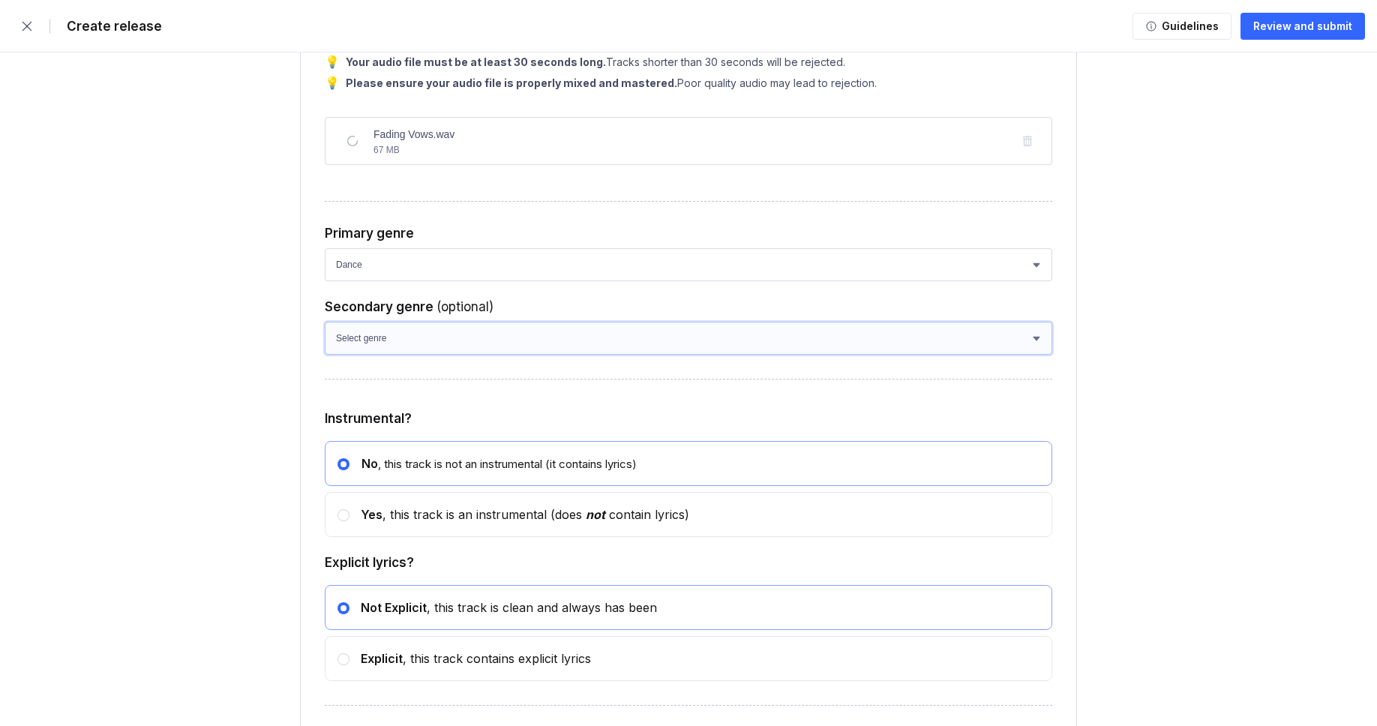
select select "a42cf8e2-75f7-4f62-afbe-d86080a7aa35"
click at [325, 355] on select "Select genre African Afro-Beat Afro-Pop Afro-Soul Alternative Alternative Rock …" at bounding box center [688, 338] width 727 height 33
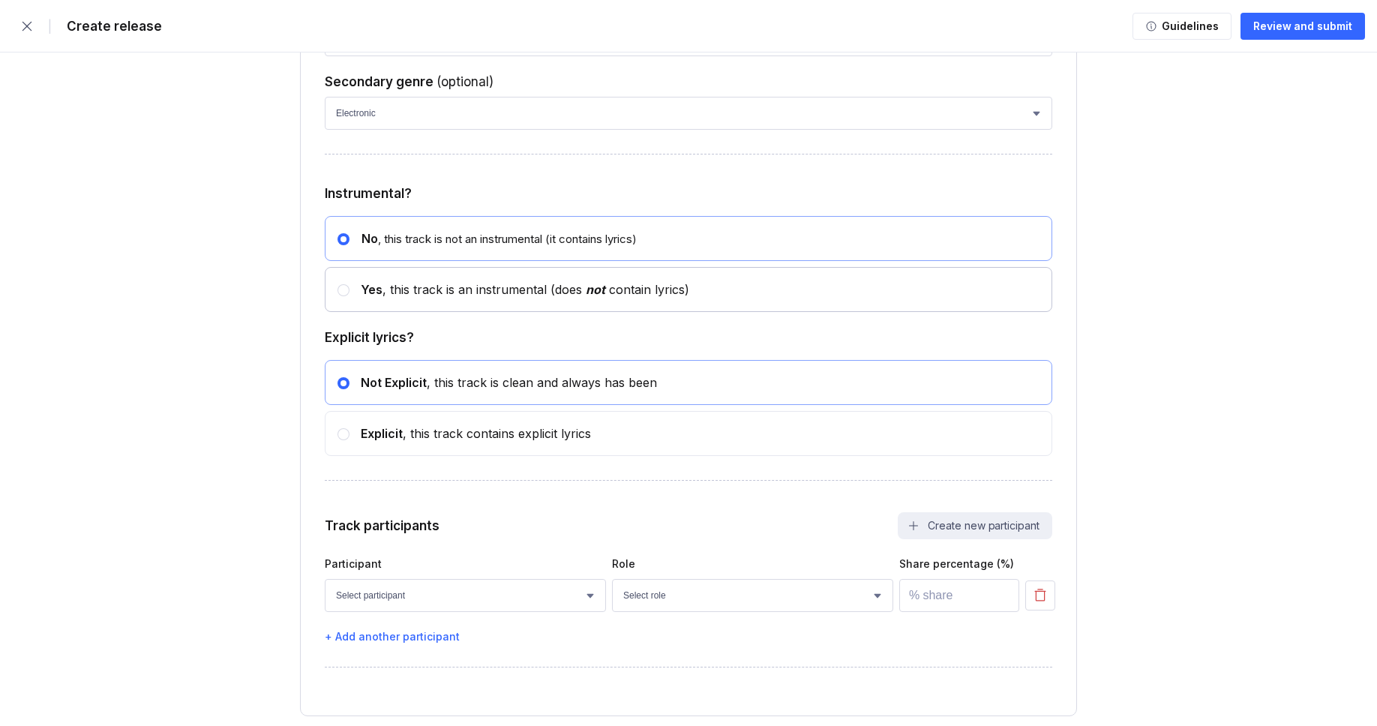
click at [342, 296] on div at bounding box center [343, 290] width 12 height 12
click at [338, 283] on input "radio" at bounding box center [337, 283] width 1 height 1
radio input "false"
radio input "true"
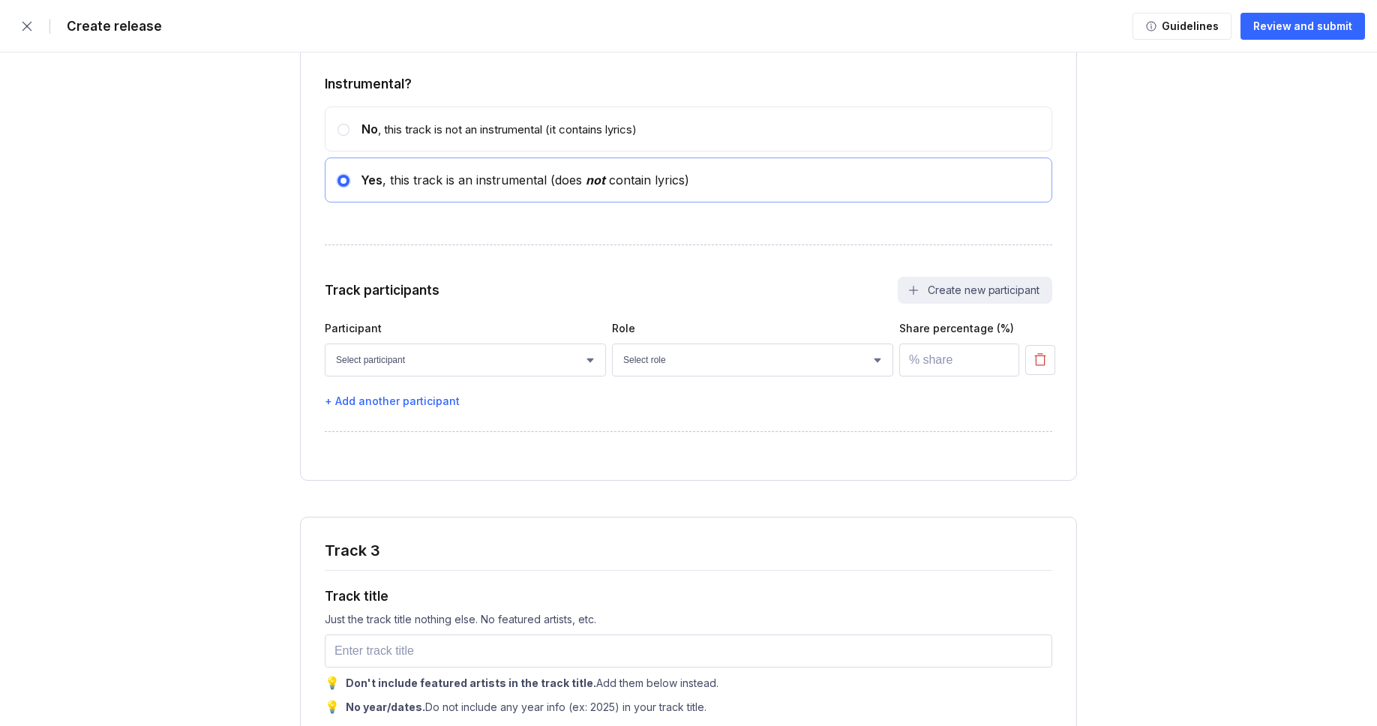
scroll to position [3891, 0]
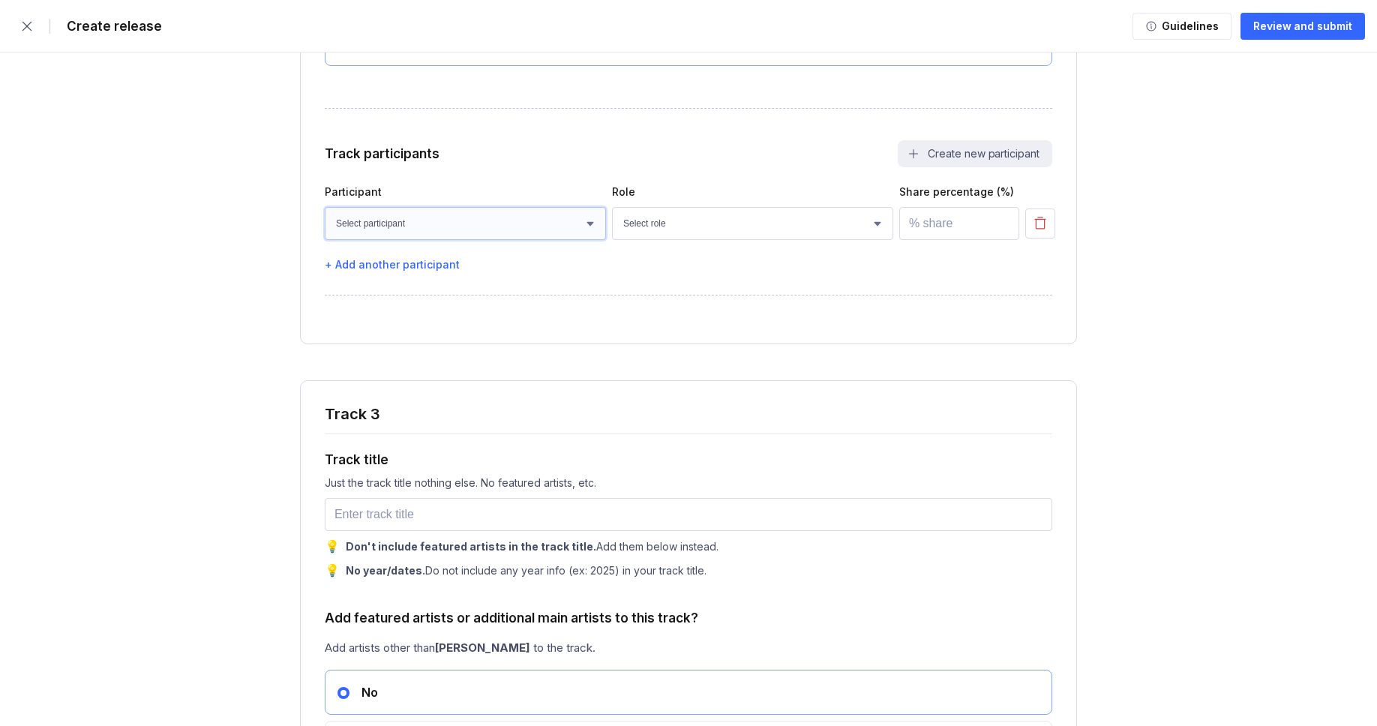
click at [439, 240] on select "Select participant [PERSON_NAME] [PERSON_NAME] [PERSON_NAME] [PERSON_NAME] [PER…" at bounding box center [465, 223] width 281 height 33
select select "bcb428b4-700d-4817-96c1-3d71b5b4e41e"
click at [325, 240] on select "Select participant [PERSON_NAME] [PERSON_NAME] [PERSON_NAME] [PERSON_NAME] [PER…" at bounding box center [465, 223] width 281 height 33
click at [691, 240] on select "Select role Actor A&R Arranger Artwork Author (Lyrics) Bass Choir Composer (Mus…" at bounding box center [752, 223] width 281 height 33
select select "4d21c6a8-5543-4299-8c01-91fff1f274ce"
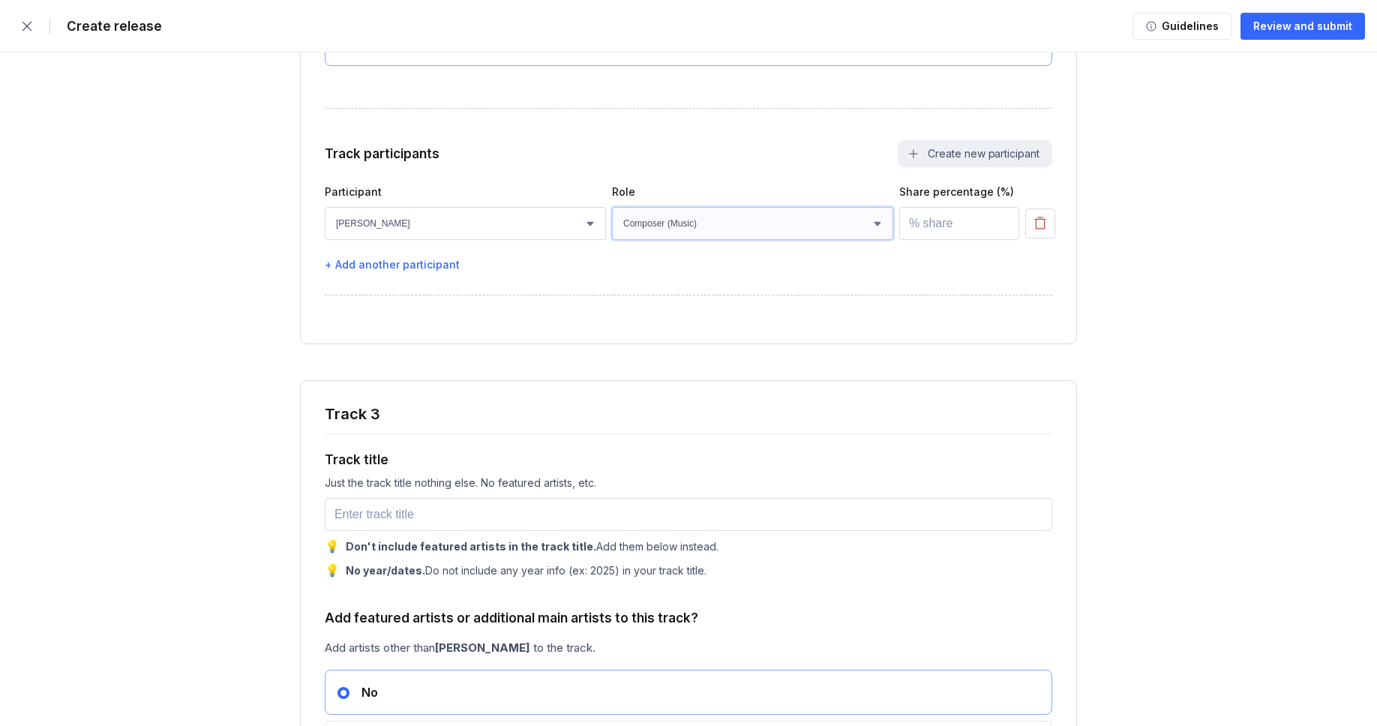
click at [612, 240] on select "Select role Actor A&R Arranger Artwork Author (Lyrics) Bass Choir Composer (Mus…" at bounding box center [752, 223] width 281 height 33
click at [928, 240] on input "number" at bounding box center [959, 223] width 120 height 33
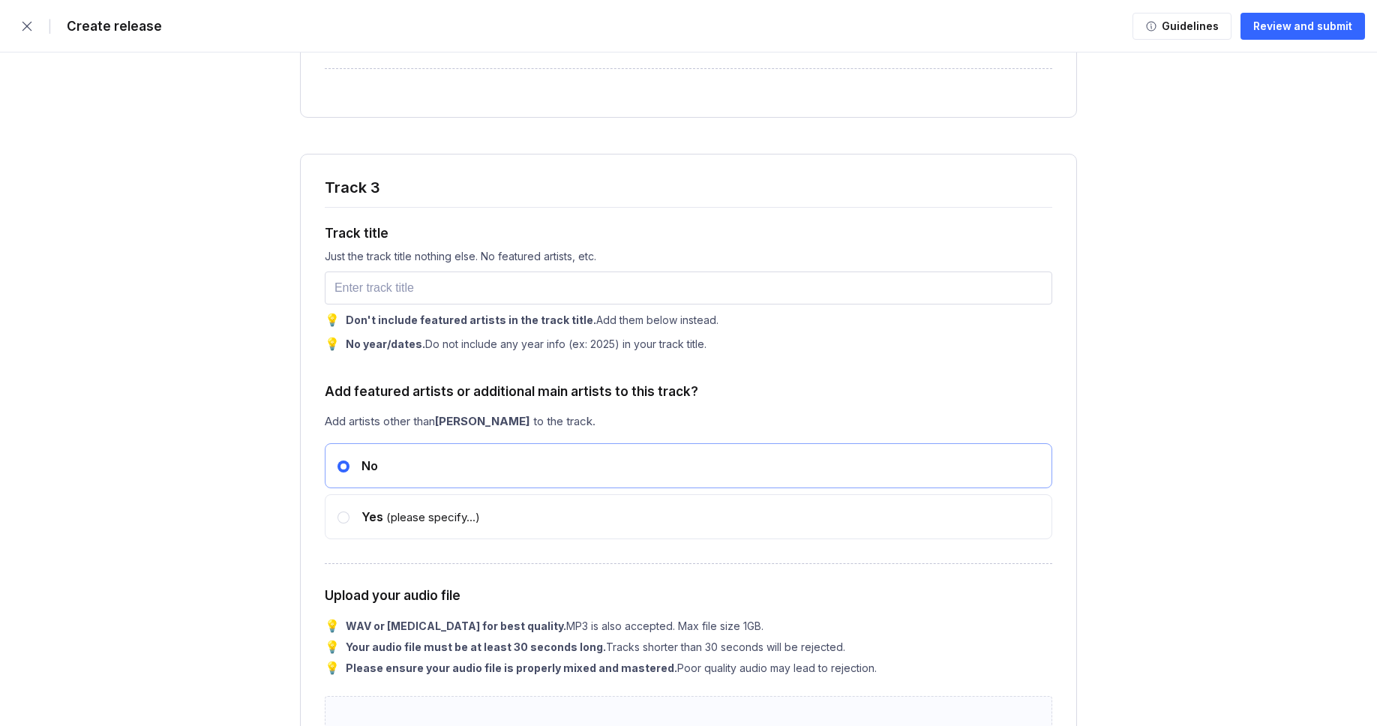
scroll to position [4170, 0]
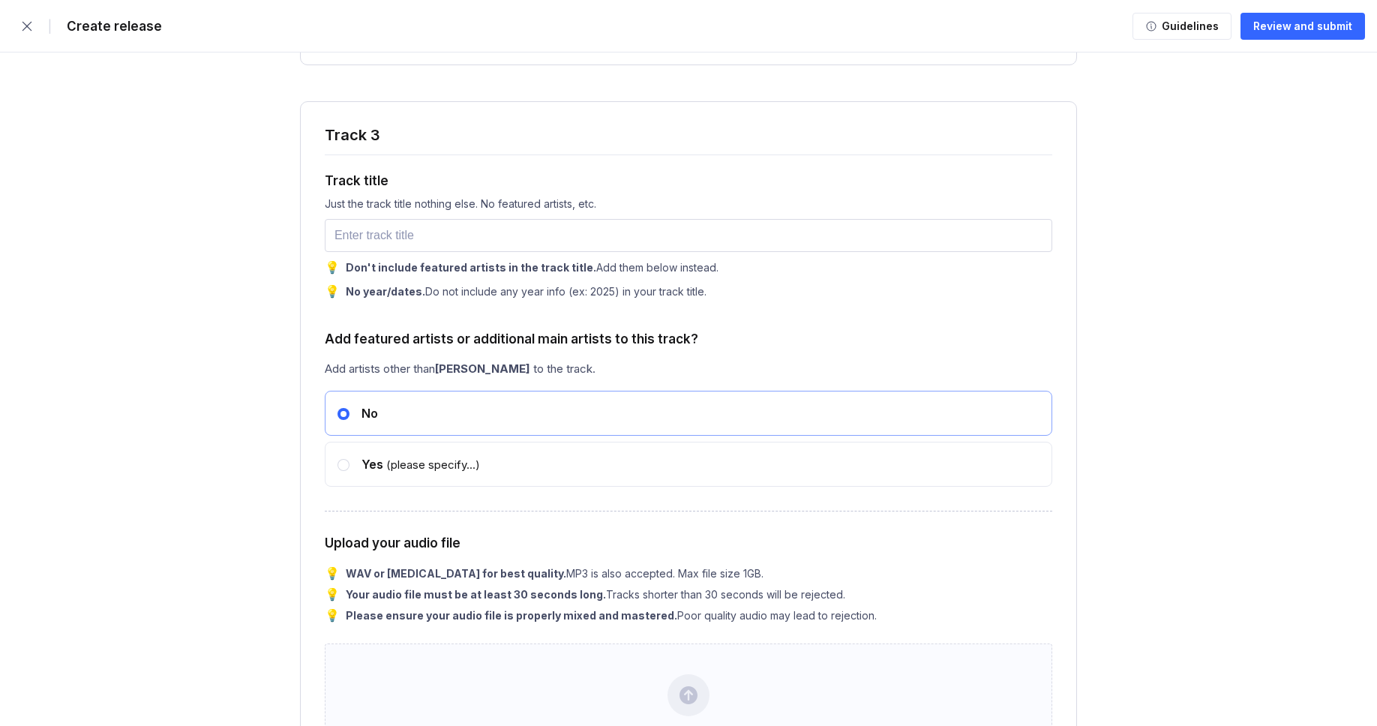
type input "100"
click at [379, 252] on input "text" at bounding box center [688, 235] width 727 height 33
paste input "Last Light of Us"
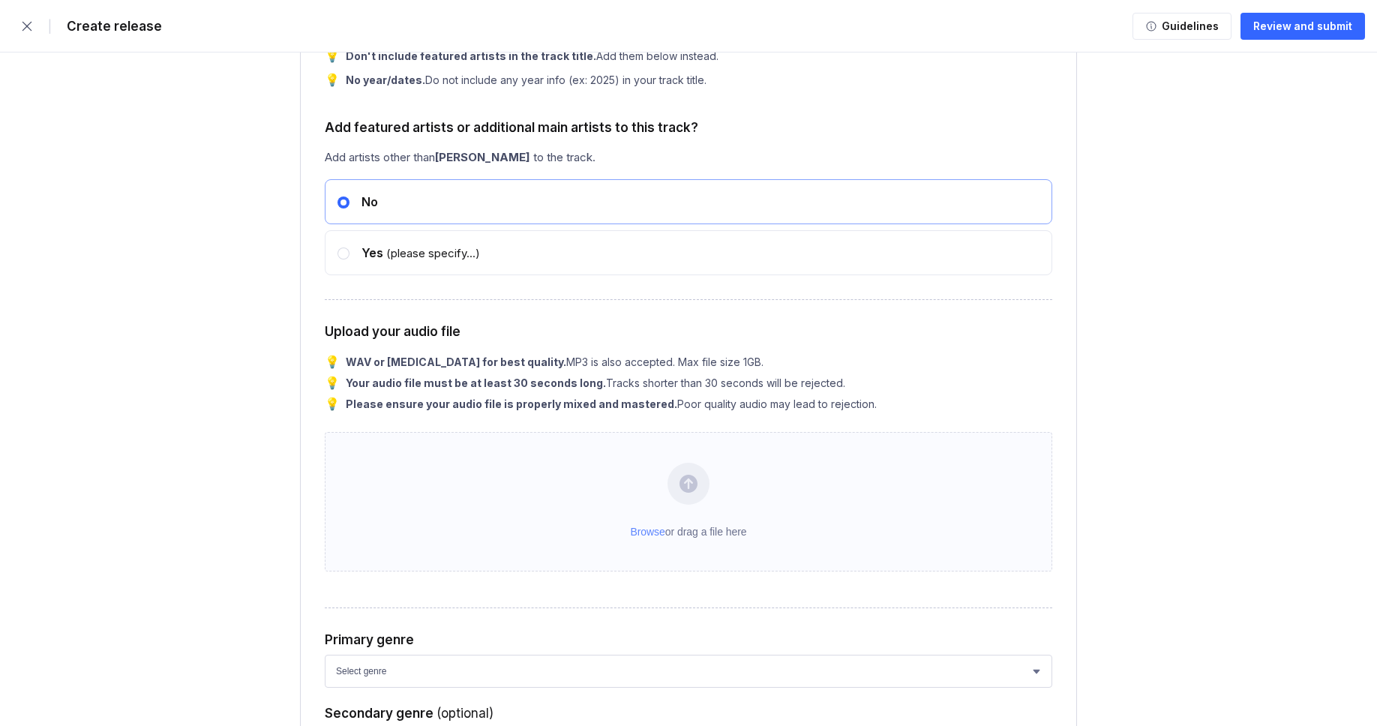
scroll to position [4443, 0]
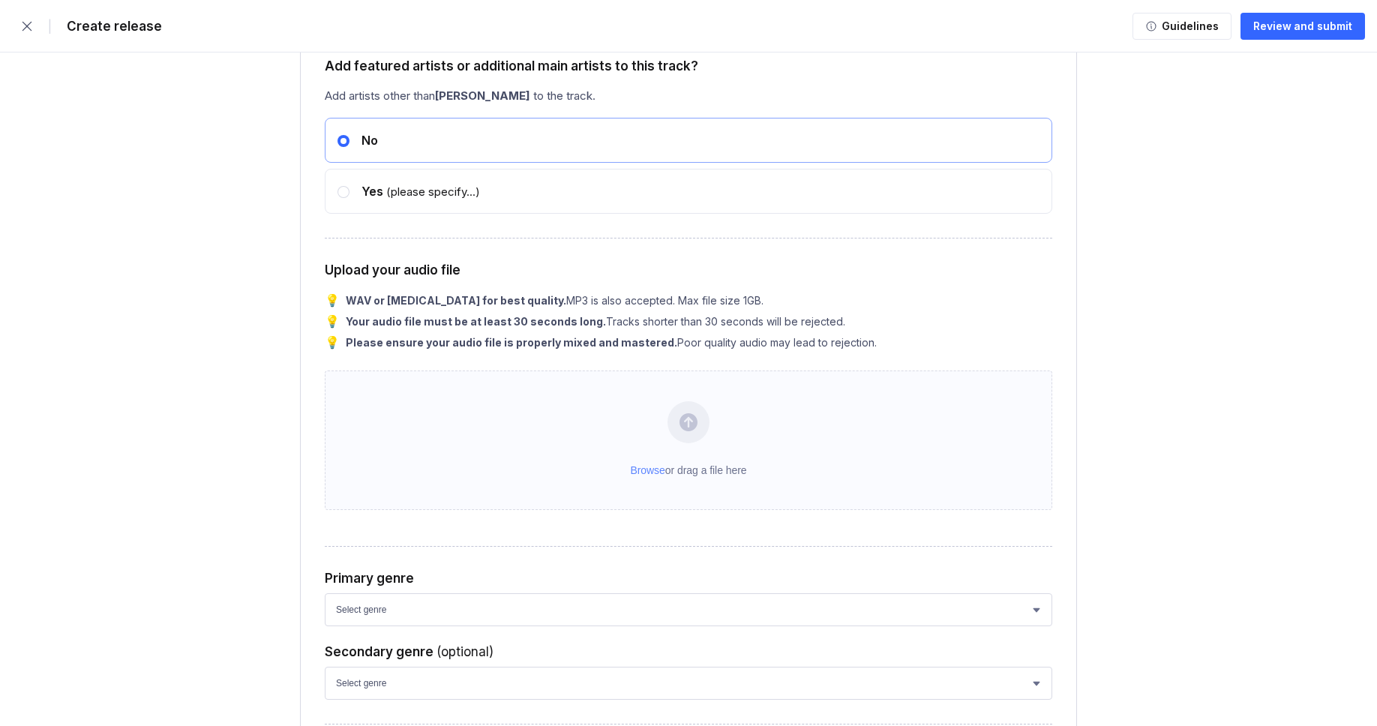
type input "Last Light of Us"
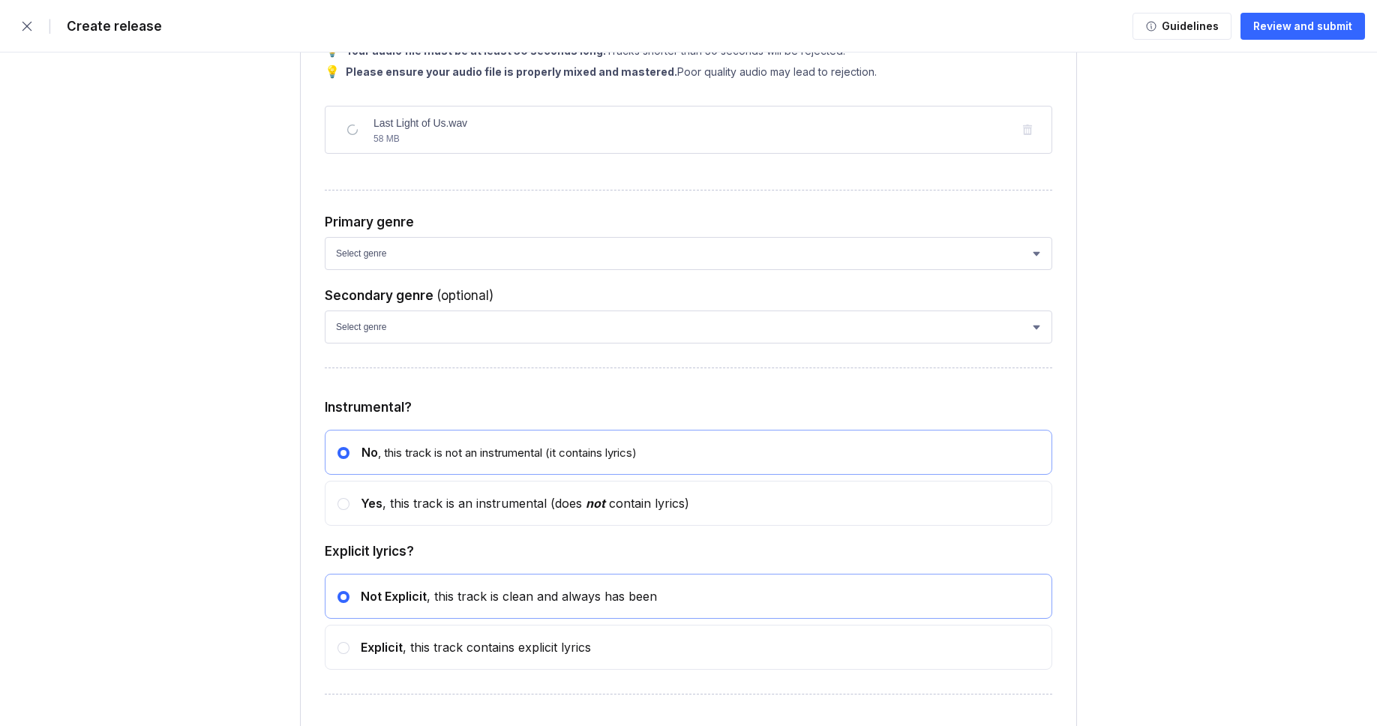
scroll to position [4733, 0]
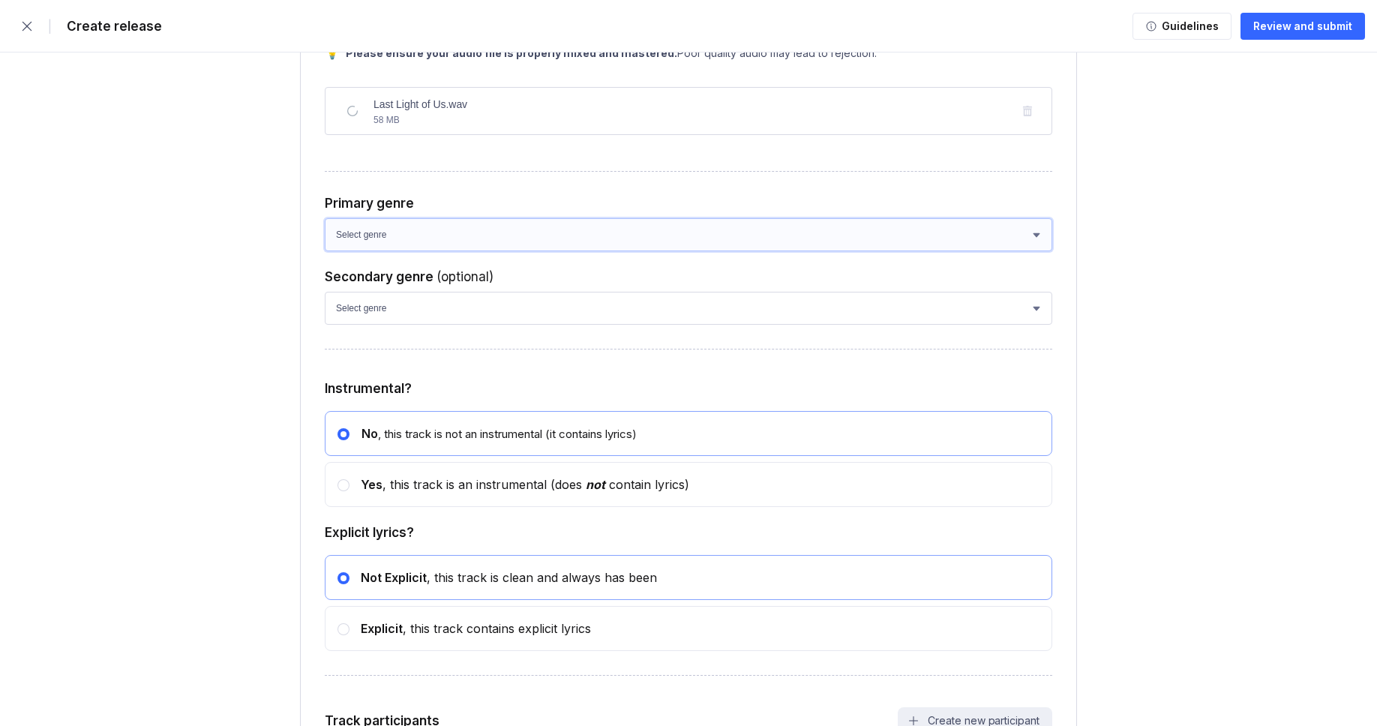
click at [386, 251] on select "Select genre African Afro-Beat Afro-Pop Afro-Soul Alternative Alternative Rock …" at bounding box center [688, 234] width 727 height 33
select select "ce1eb7a7-8d30-4b1f-aa32-270a3e33577f"
click at [325, 251] on select "Select genre African Afro-Beat Afro-Pop Afro-Soul Alternative Alternative Rock …" at bounding box center [688, 234] width 727 height 33
click at [392, 325] on select "Select genre African Afro-Beat Afro-Pop Afro-Soul Alternative Alternative Rock …" at bounding box center [688, 308] width 727 height 33
select select "a42cf8e2-75f7-4f62-afbe-d86080a7aa35"
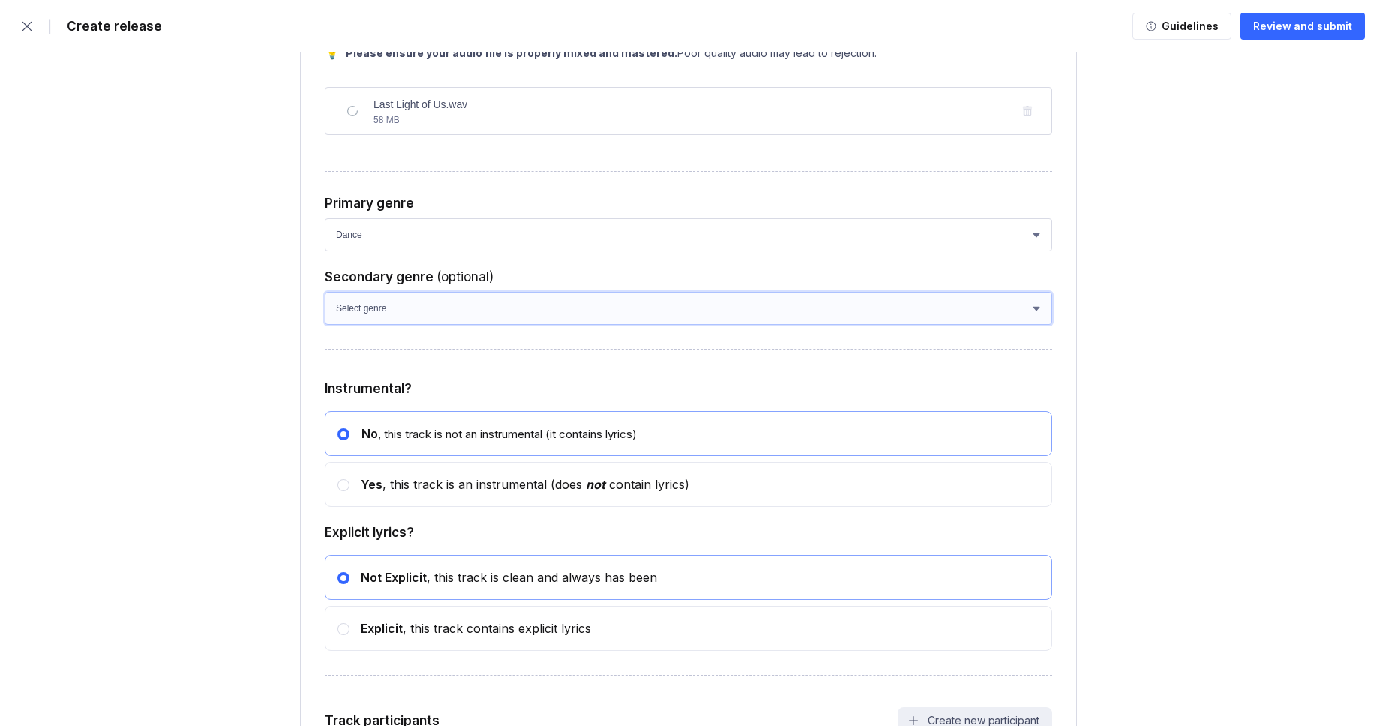
click at [325, 325] on select "Select genre African Afro-Beat Afro-Pop Afro-Soul Alternative Alternative Rock …" at bounding box center [688, 308] width 727 height 33
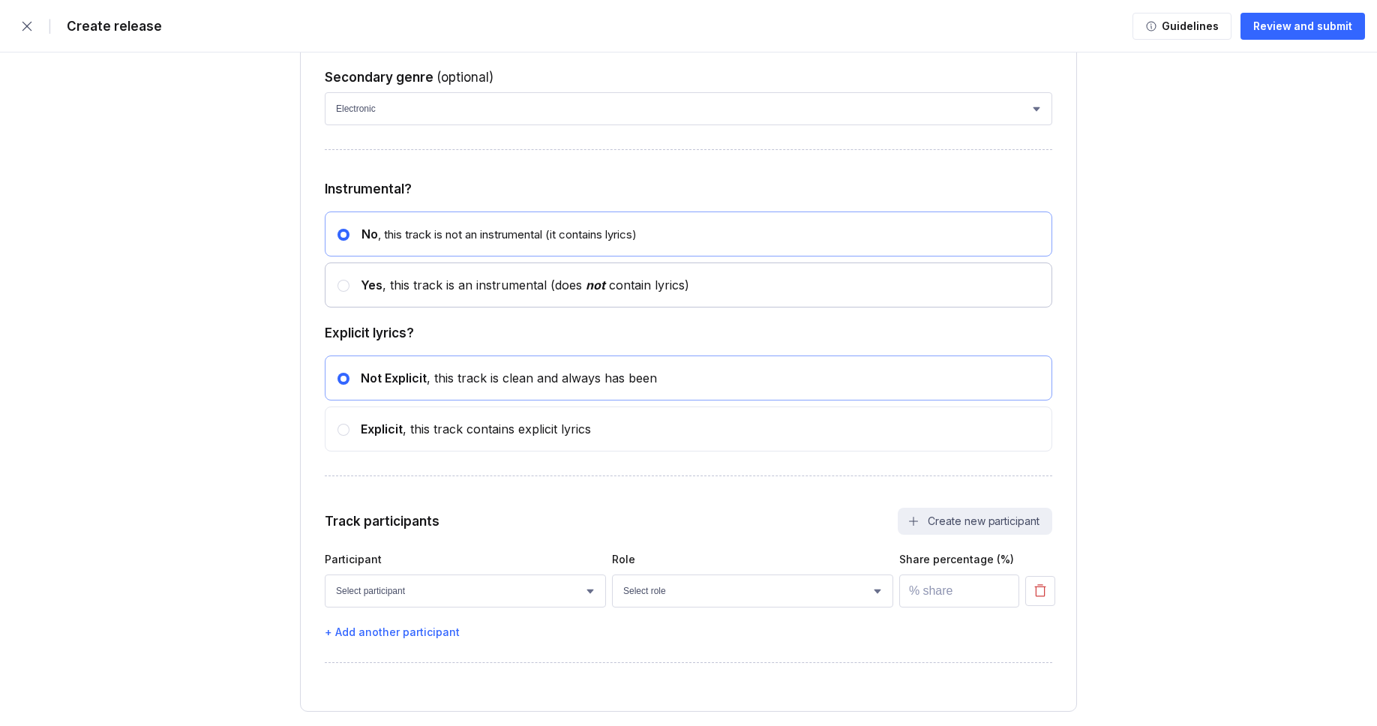
click at [343, 292] on div at bounding box center [343, 286] width 12 height 12
click at [338, 279] on input "radio" at bounding box center [337, 278] width 1 height 1
radio input "false"
radio input "true"
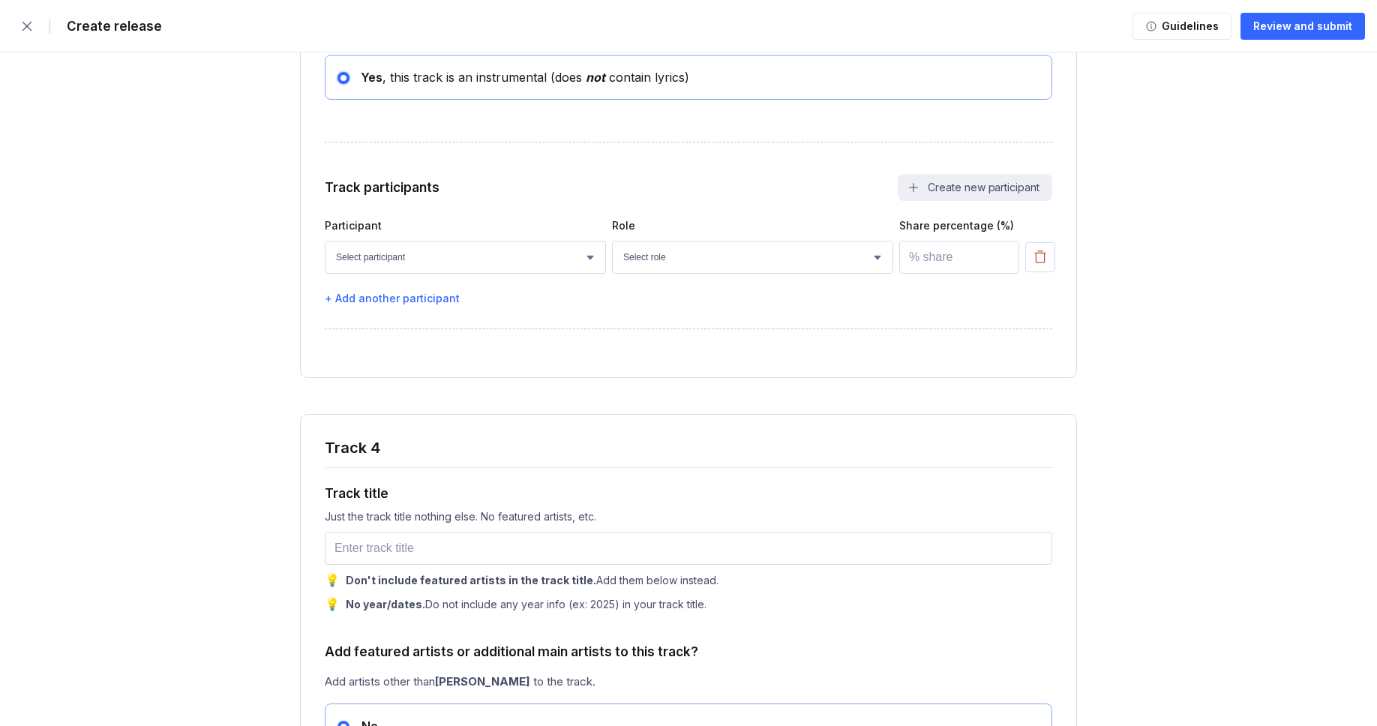
scroll to position [5209, 0]
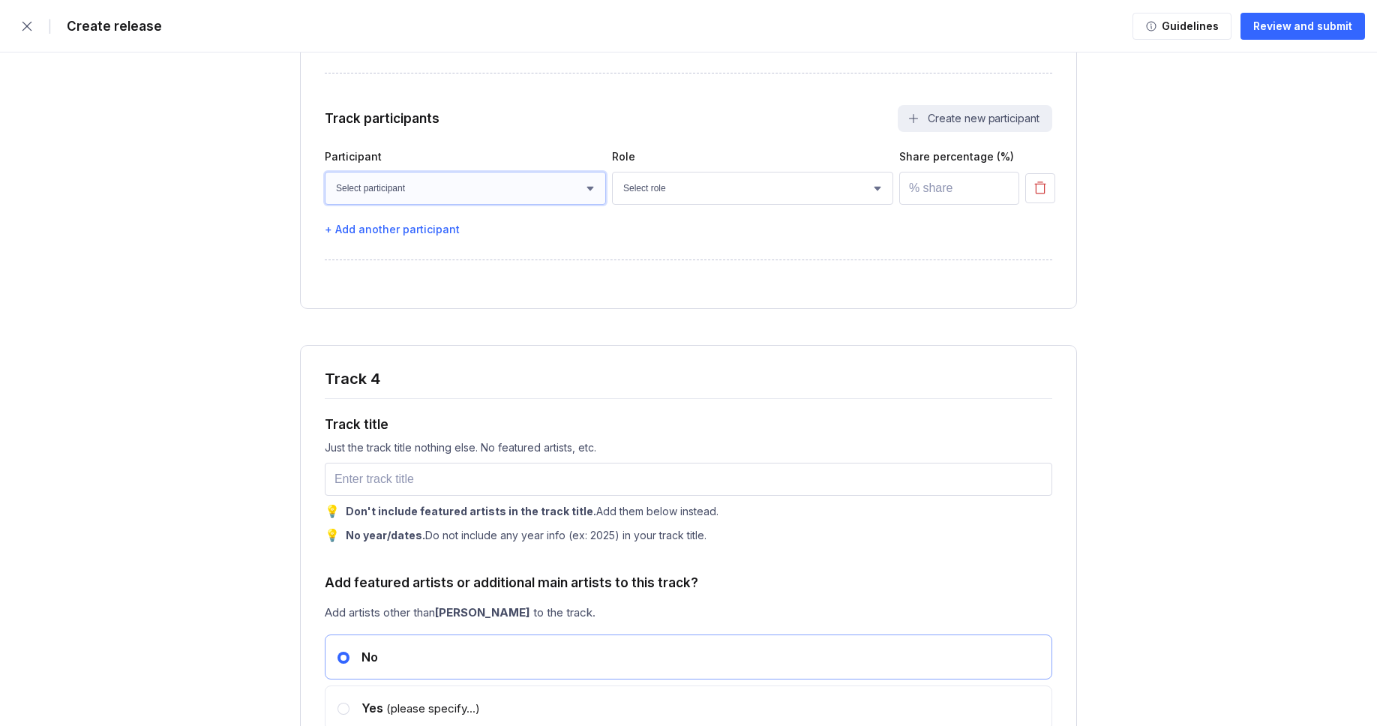
click at [509, 205] on select "Select participant [PERSON_NAME] [PERSON_NAME] [PERSON_NAME] [PERSON_NAME] [PER…" at bounding box center [465, 188] width 281 height 33
select select "bcb428b4-700d-4817-96c1-3d71b5b4e41e"
click at [325, 205] on select "Select participant [PERSON_NAME] [PERSON_NAME] [PERSON_NAME] [PERSON_NAME] [PER…" at bounding box center [465, 188] width 281 height 33
click at [666, 205] on select "Select role Actor A&R Arranger Artwork Author (Lyrics) Bass Choir Composer (Mus…" at bounding box center [752, 188] width 281 height 33
select select "4d21c6a8-5543-4299-8c01-91fff1f274ce"
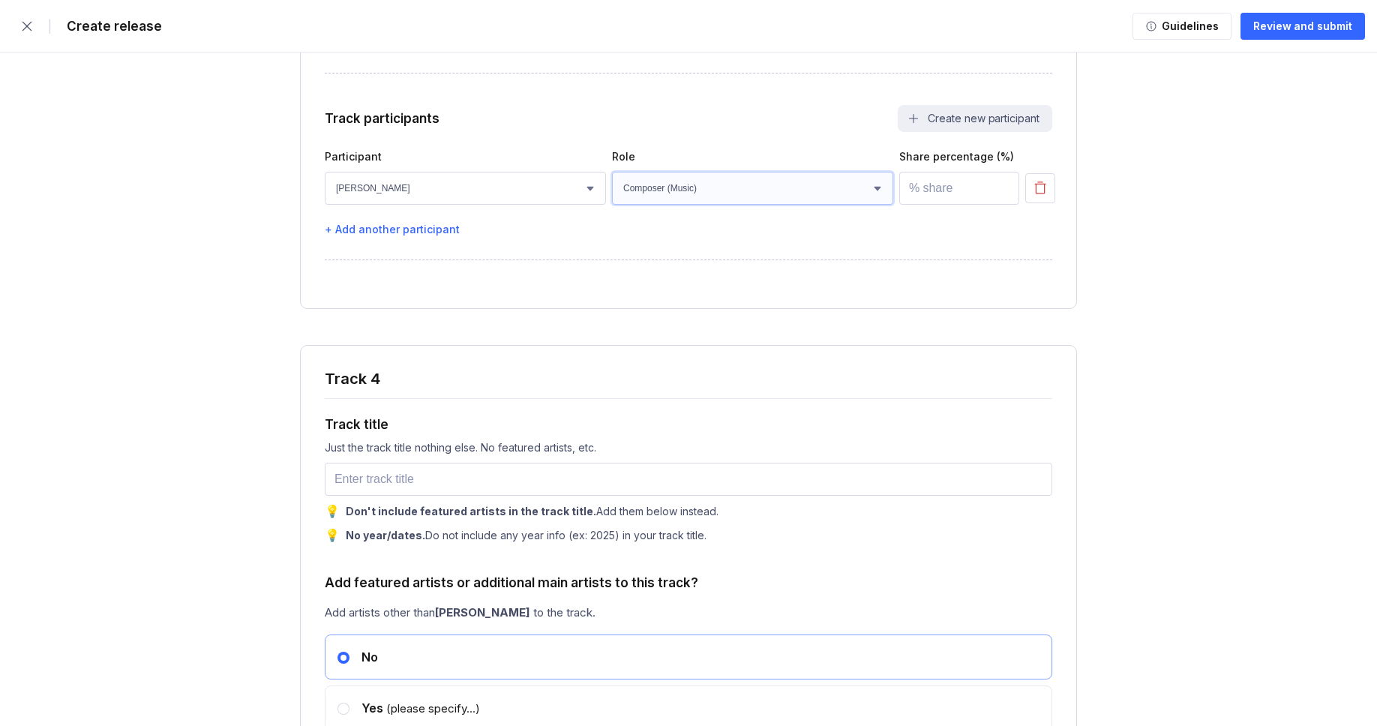
click at [612, 205] on select "Select role Actor A&R Arranger Artwork Author (Lyrics) Bass Choir Composer (Mus…" at bounding box center [752, 188] width 281 height 33
click at [937, 205] on input "number" at bounding box center [959, 188] width 120 height 33
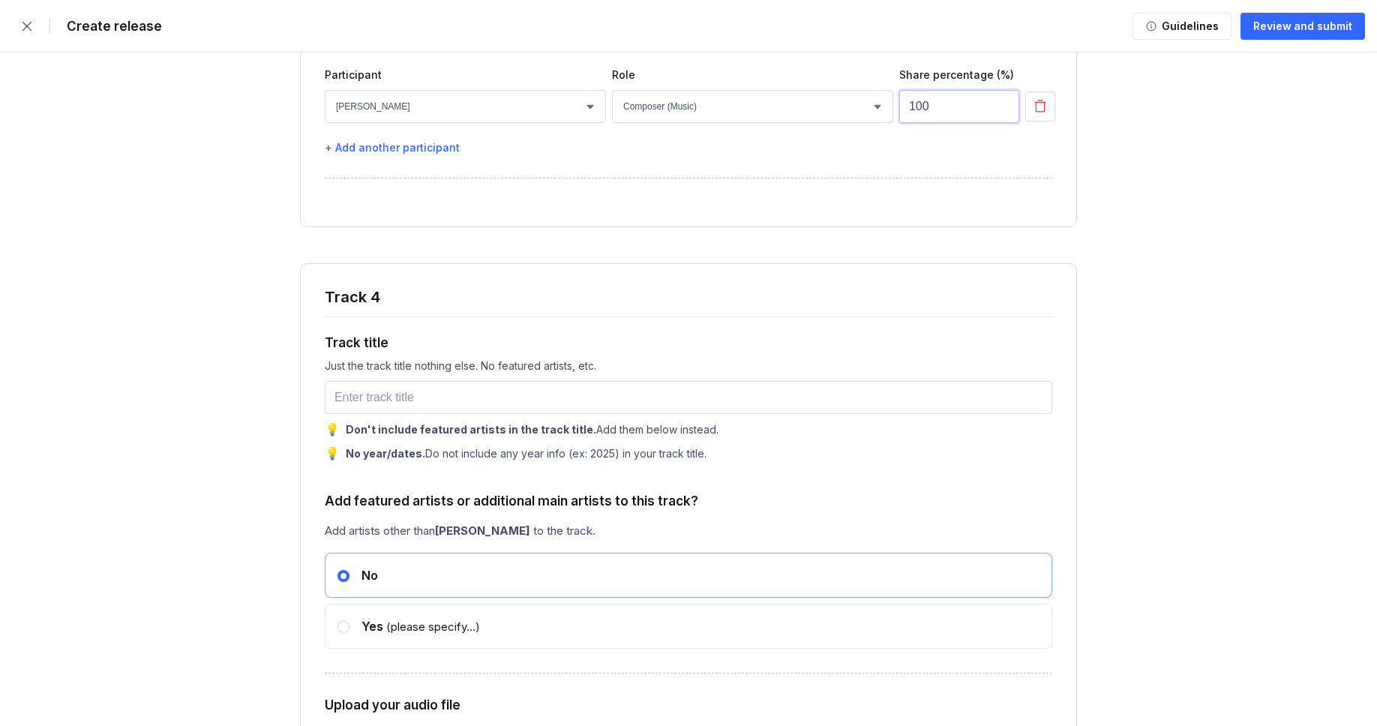
scroll to position [5301, 0]
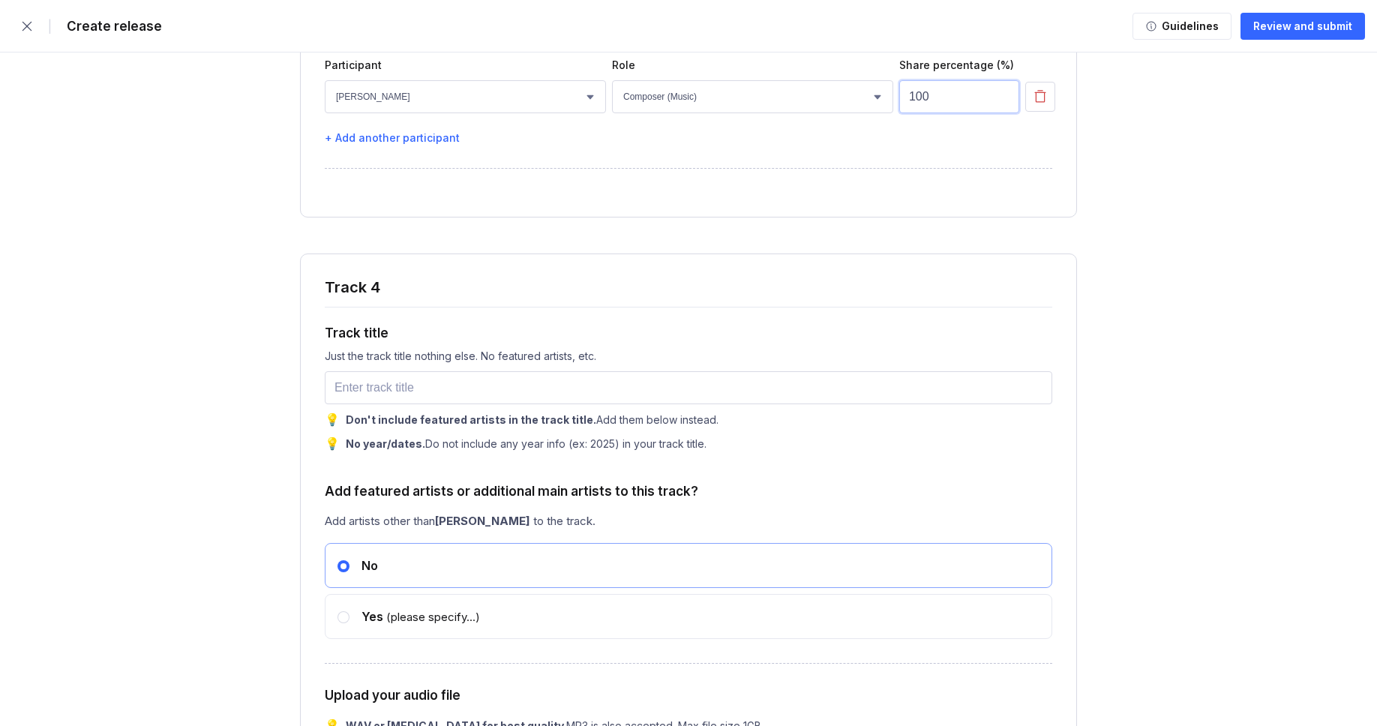
type input "100"
click at [362, 404] on input "text" at bounding box center [688, 387] width 727 height 33
paste input "When Time Quit Loving"
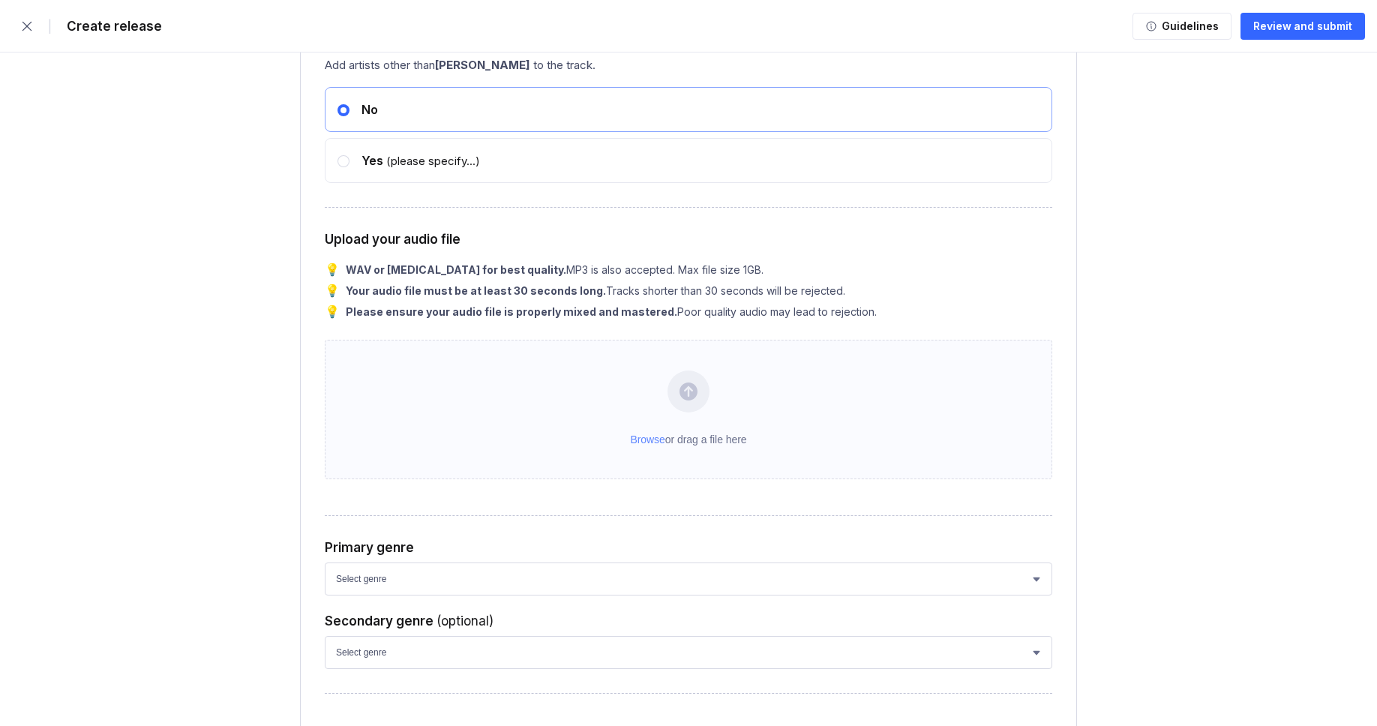
scroll to position [5758, 0]
type input "When Time Quit Loving"
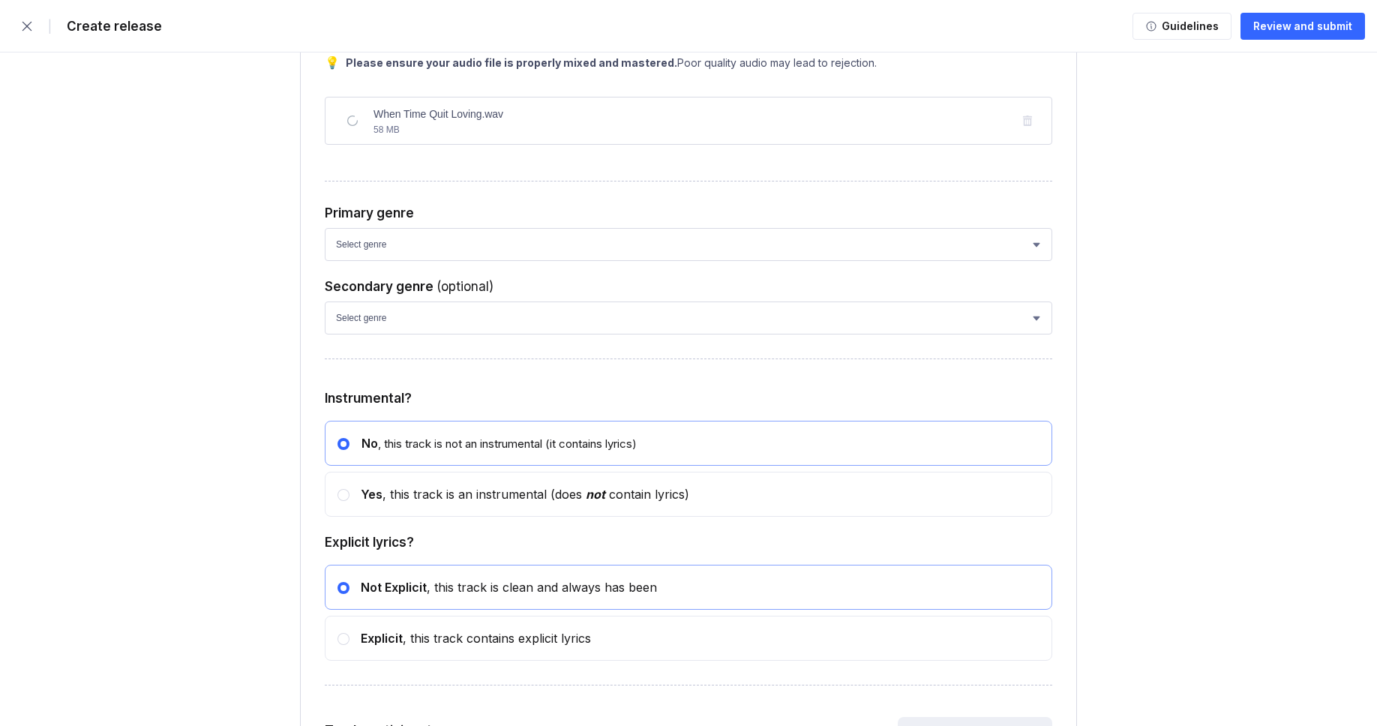
scroll to position [6022, 0]
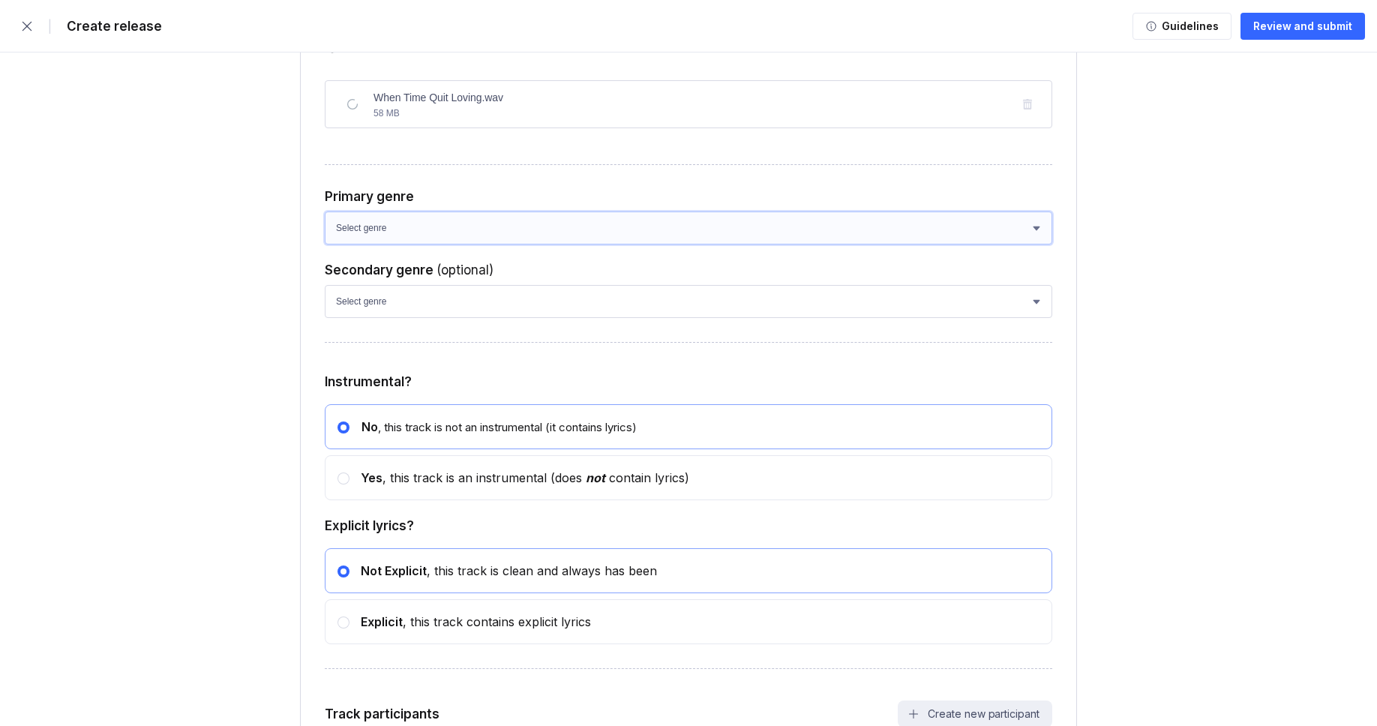
click at [403, 244] on select "Select genre African Afro-Beat Afro-Pop Afro-Soul Alternative Alternative Rock …" at bounding box center [688, 227] width 727 height 33
select select "ce1eb7a7-8d30-4b1f-aa32-270a3e33577f"
click at [325, 244] on select "Select genre African Afro-Beat Afro-Pop Afro-Soul Alternative Alternative Rock …" at bounding box center [688, 227] width 727 height 33
click at [390, 318] on select "Select genre African Afro-Beat Afro-Pop Afro-Soul Alternative Alternative Rock …" at bounding box center [688, 301] width 727 height 33
select select "a42cf8e2-75f7-4f62-afbe-d86080a7aa35"
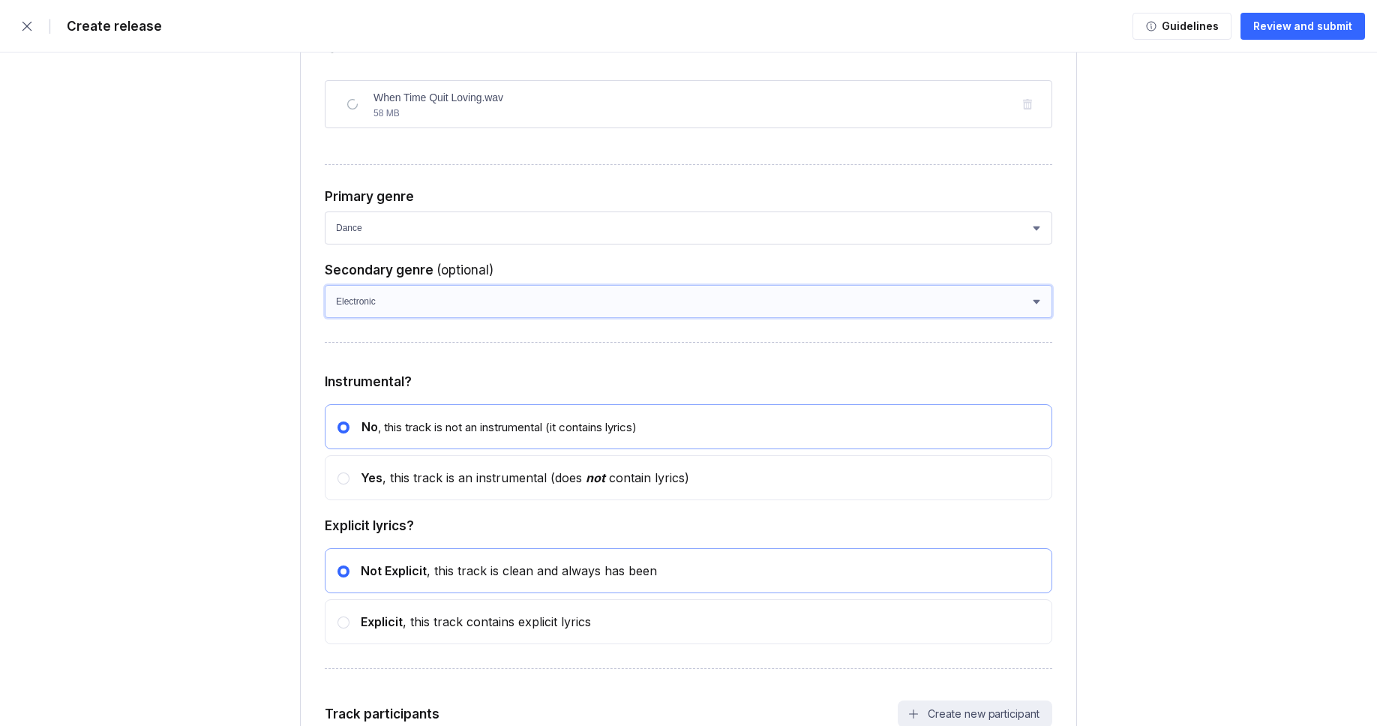
click at [325, 318] on select "Select genre African Afro-Beat Afro-Pop Afro-Soul Alternative Alternative Rock …" at bounding box center [688, 301] width 727 height 33
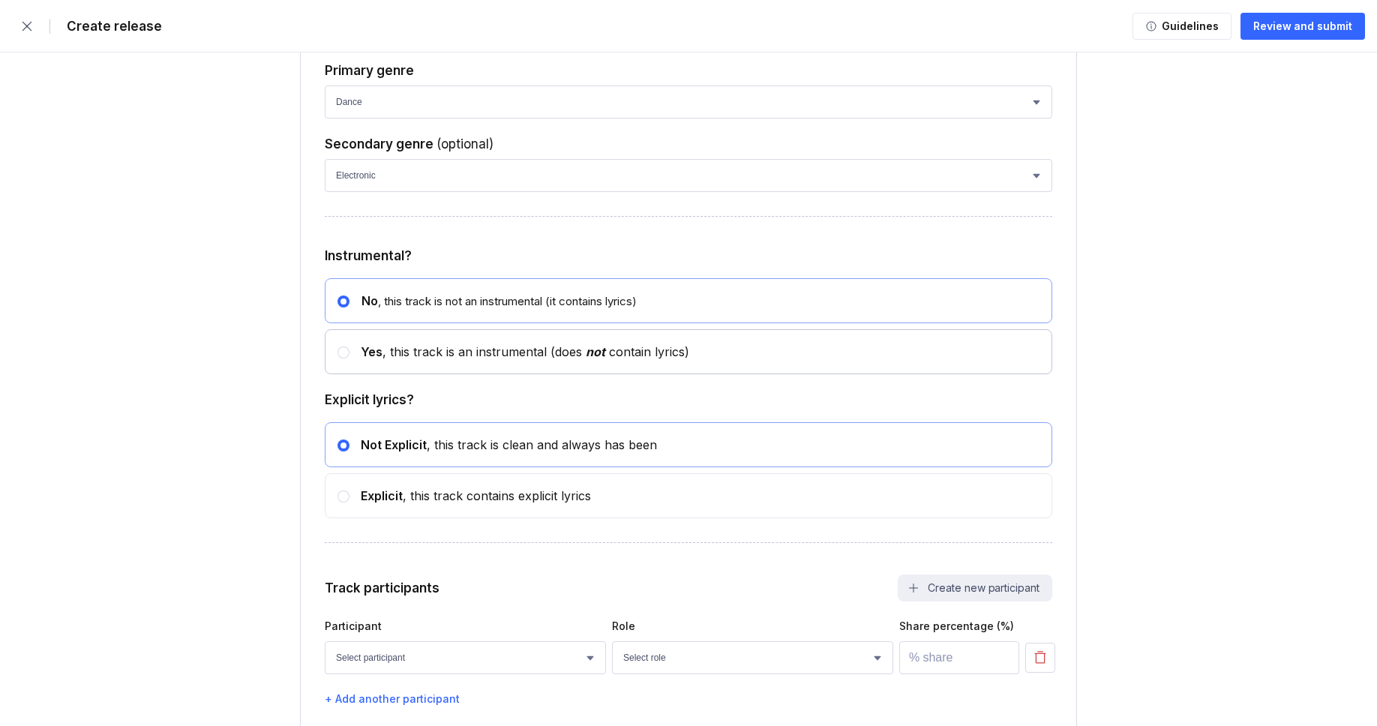
click at [372, 359] on span "Yes" at bounding box center [372, 351] width 22 height 15
radio input "false"
radio input "true"
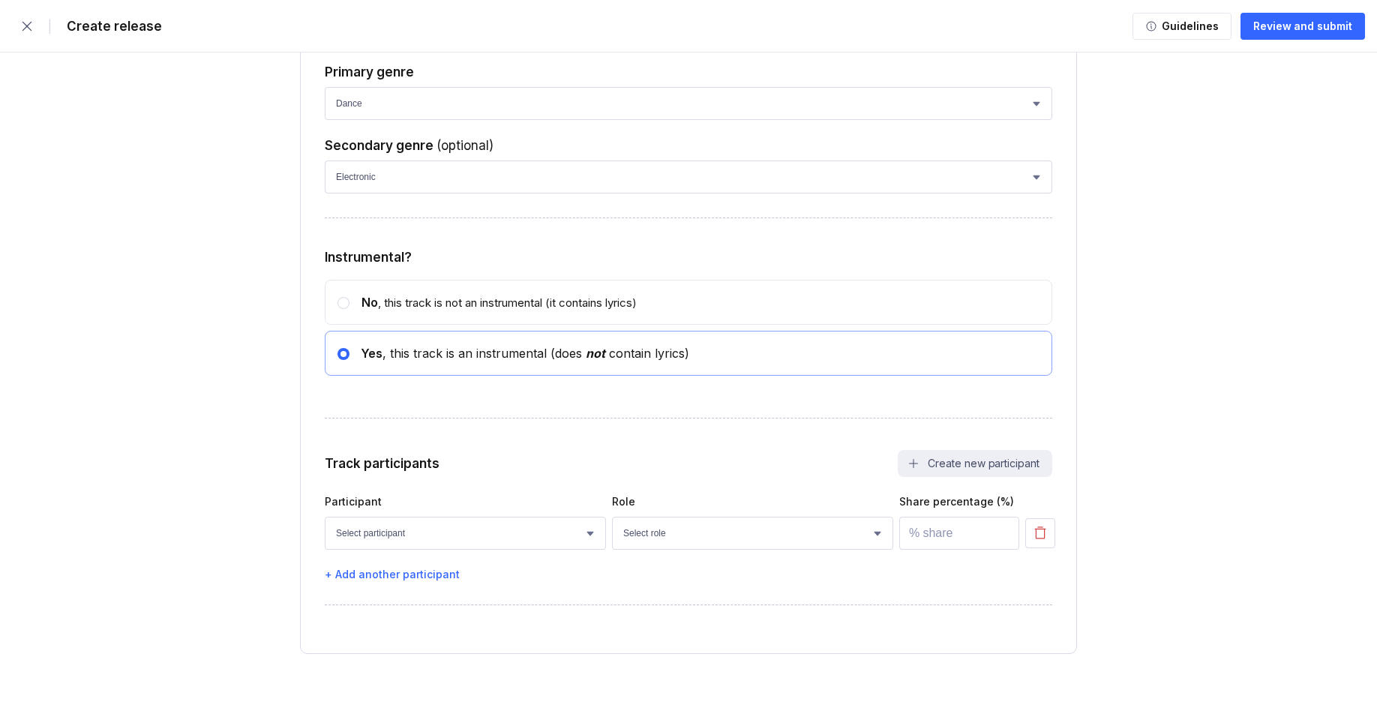
scroll to position [6245, 0]
click at [382, 532] on select "Select participant [PERSON_NAME] [PERSON_NAME] [PERSON_NAME] [PERSON_NAME] [PER…" at bounding box center [465, 533] width 281 height 33
select select "bcb428b4-700d-4817-96c1-3d71b5b4e41e"
click at [325, 517] on select "Select participant [PERSON_NAME] [PERSON_NAME] [PERSON_NAME] [PERSON_NAME] [PER…" at bounding box center [465, 533] width 281 height 33
click at [647, 541] on select "Select role Actor A&R Arranger Artwork Author (Lyrics) Bass Choir Composer (Mus…" at bounding box center [752, 533] width 281 height 33
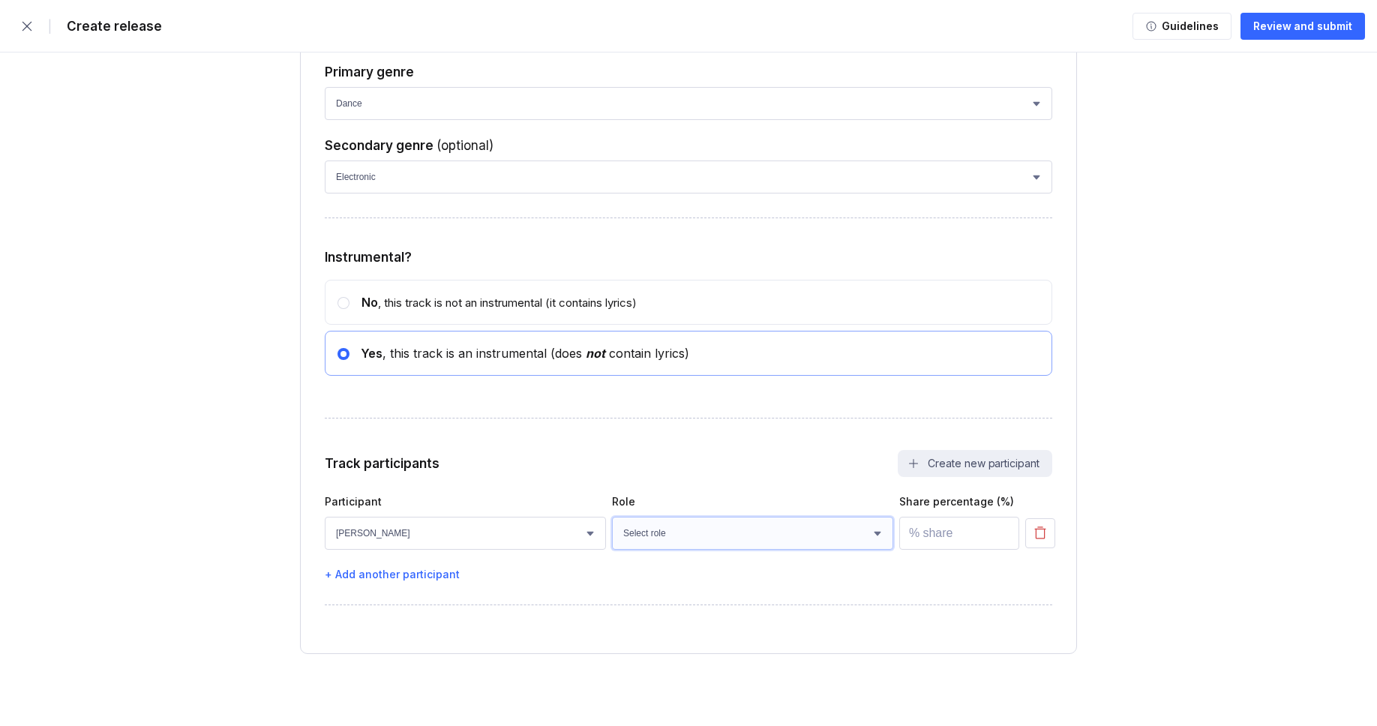
select select "4d21c6a8-5543-4299-8c01-91fff1f274ce"
click at [612, 517] on select "Select role Actor A&R Arranger Artwork Author (Lyrics) Bass Choir Composer (Mus…" at bounding box center [752, 533] width 281 height 33
click at [927, 535] on input "number" at bounding box center [959, 533] width 120 height 33
type input "100"
drag, startPoint x: 927, startPoint y: 535, endPoint x: 245, endPoint y: 549, distance: 681.8
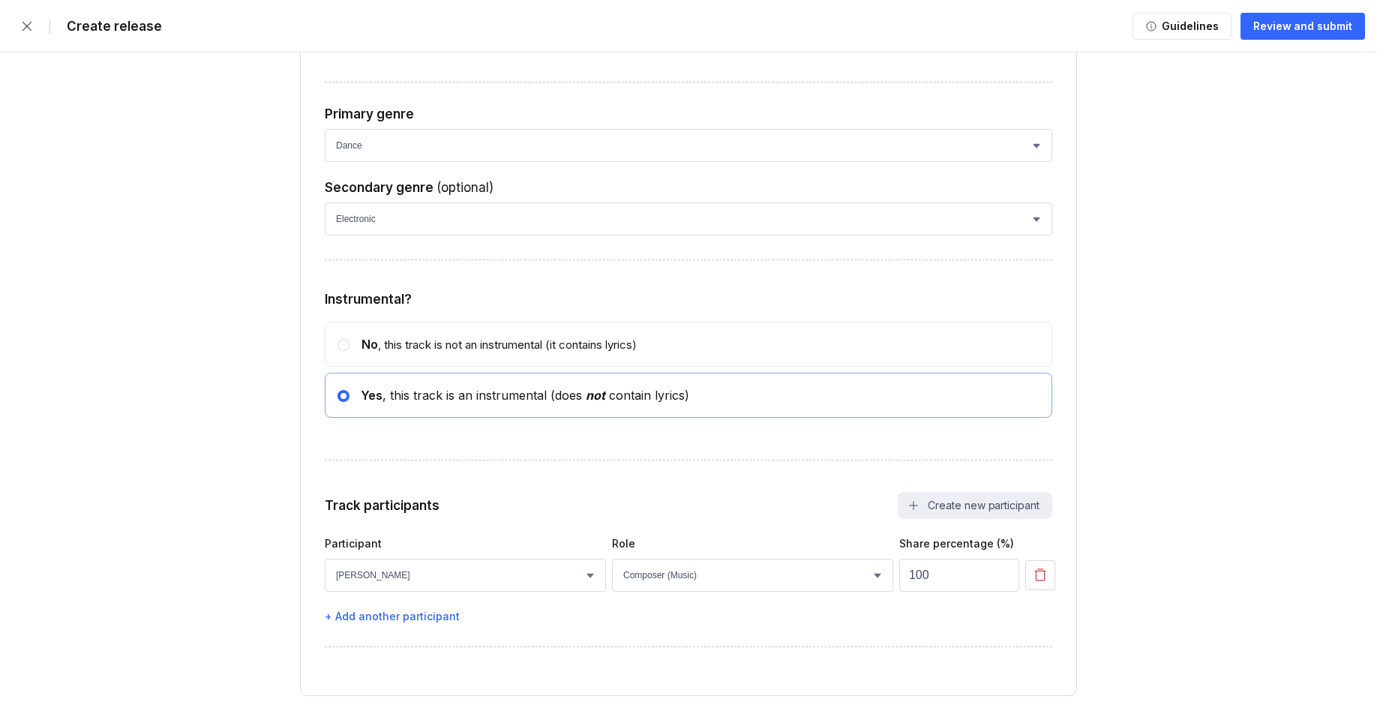
scroll to position [5924, 0]
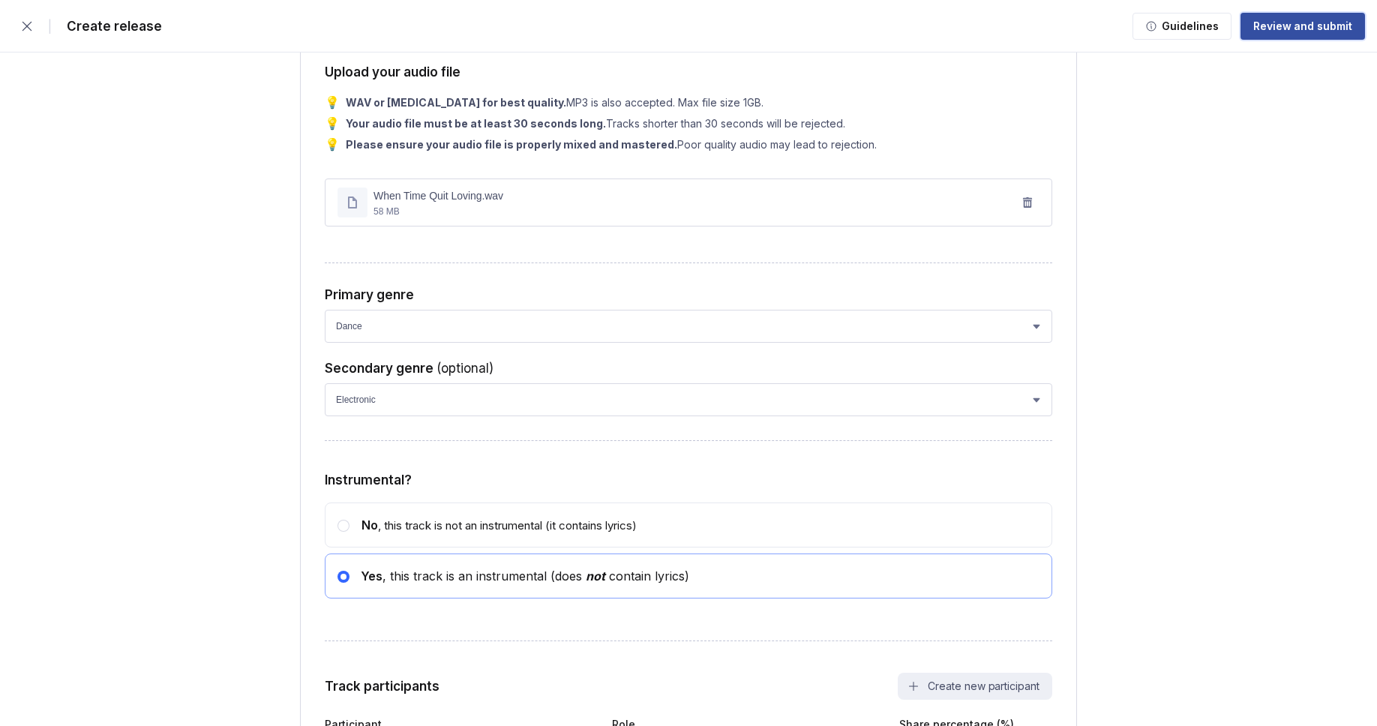
drag, startPoint x: 245, startPoint y: 549, endPoint x: 1294, endPoint y: 34, distance: 1168.8
click at [1294, 34] on button "Review and submit" at bounding box center [1302, 26] width 124 height 27
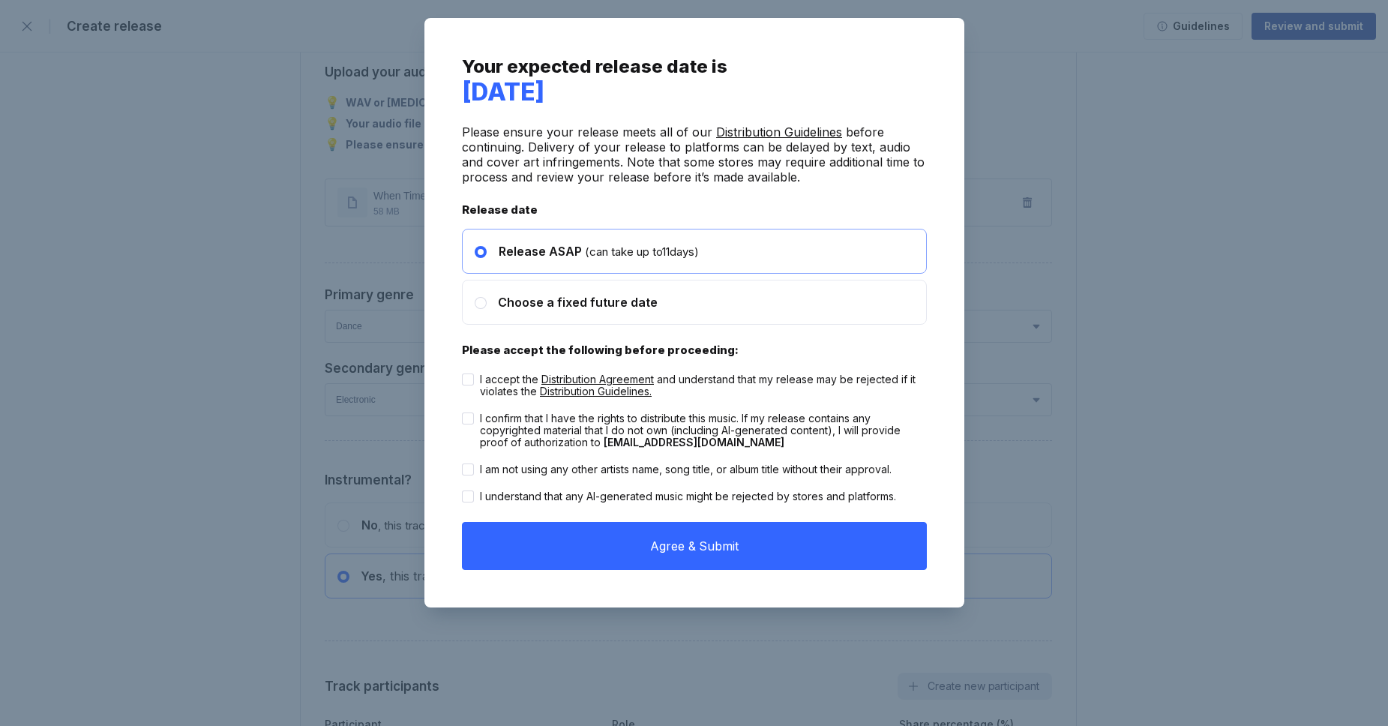
click at [470, 381] on icon at bounding box center [467, 379] width 7 height 5
click at [463, 374] on input "I accept the Distribution Agreement and understand that my release may be rejec…" at bounding box center [462, 373] width 1 height 1
checkbox input "true"
drag, startPoint x: 1294, startPoint y: 34, endPoint x: 467, endPoint y: 425, distance: 915.1
click at [467, 425] on label "I confirm that I have the rights to distribute this music. If my release contai…" at bounding box center [694, 430] width 465 height 36
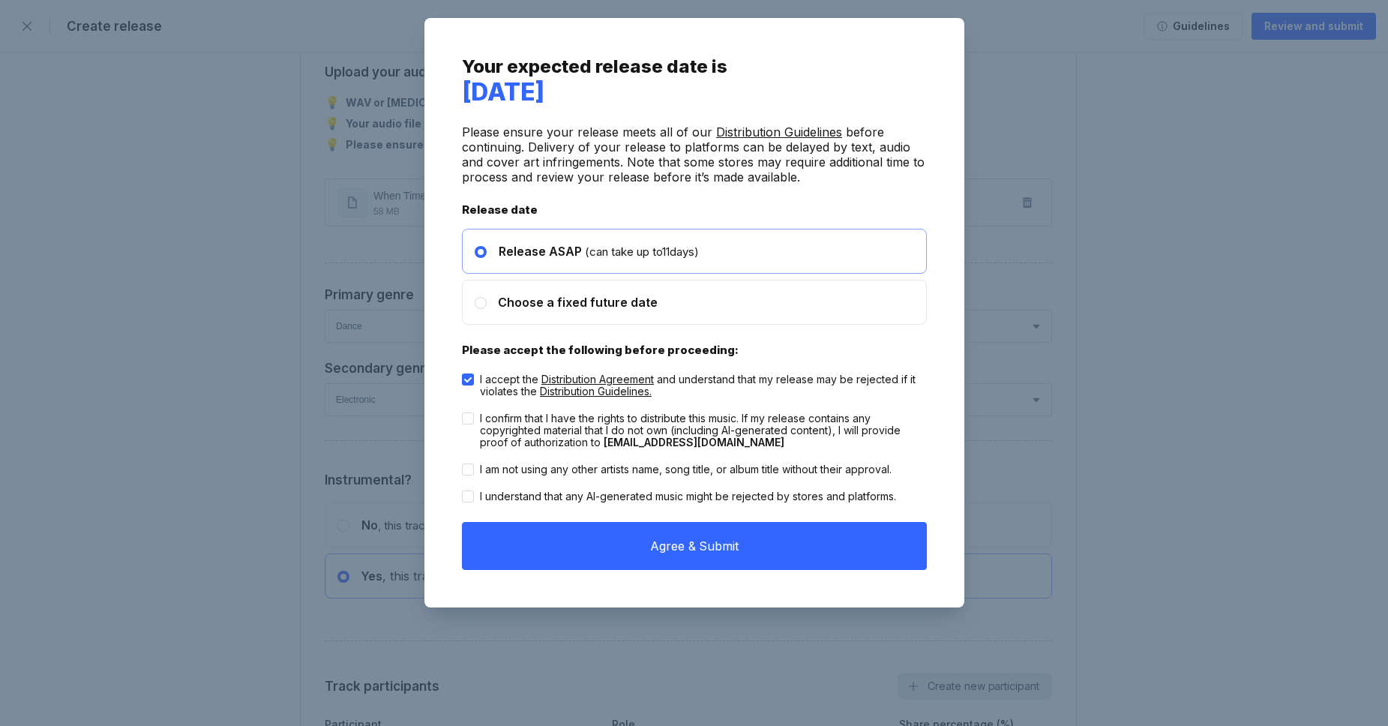
click at [463, 413] on input "I confirm that I have the rights to distribute this music. If my release contai…" at bounding box center [462, 412] width 1 height 1
checkbox input "true"
drag, startPoint x: 467, startPoint y: 425, endPoint x: 472, endPoint y: 466, distance: 40.7
click at [472, 466] on div at bounding box center [468, 469] width 12 height 12
click at [463, 464] on input "I am not using any other artists name, song title, or album title without their…" at bounding box center [462, 463] width 1 height 1
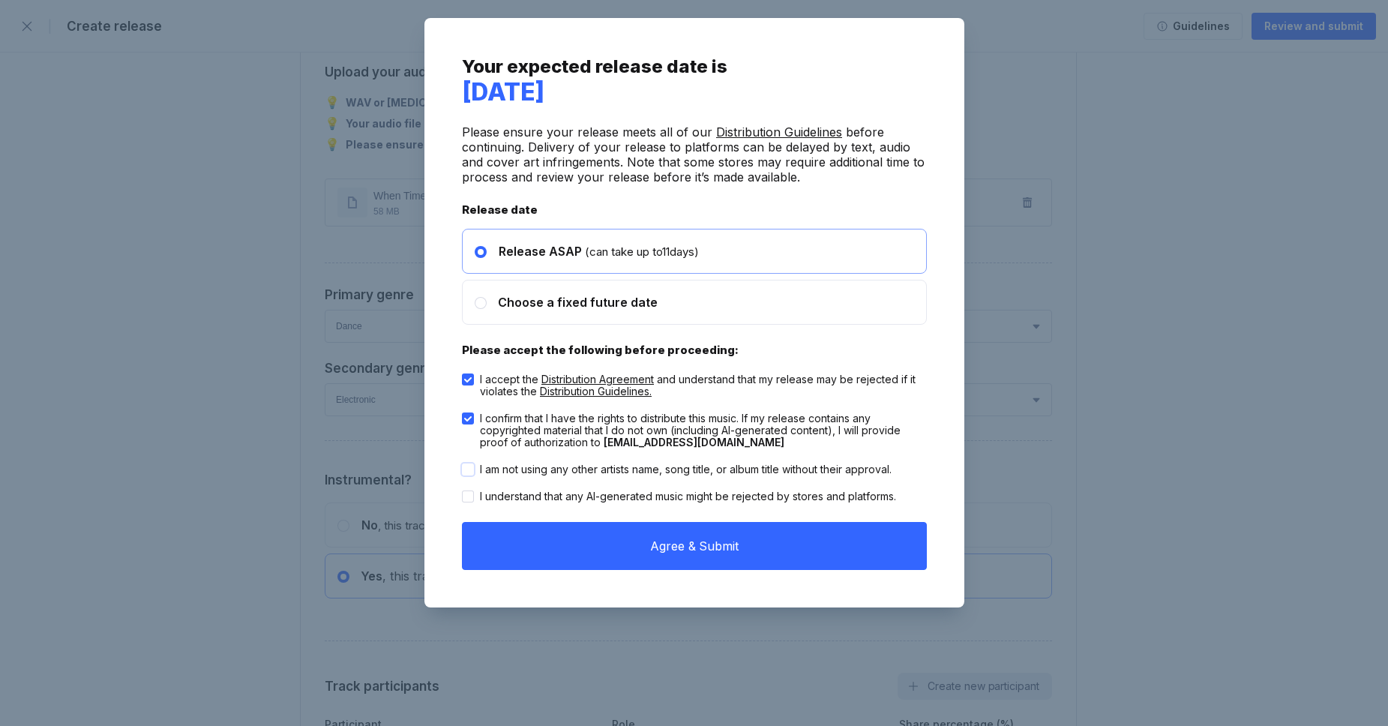
checkbox input "true"
drag, startPoint x: 472, startPoint y: 466, endPoint x: 469, endPoint y: 498, distance: 32.4
click at [469, 498] on icon at bounding box center [467, 496] width 7 height 5
click at [463, 491] on input "I understand that any AI-generated music might be rejected by stores and platfo…" at bounding box center [462, 490] width 1 height 1
checkbox input "true"
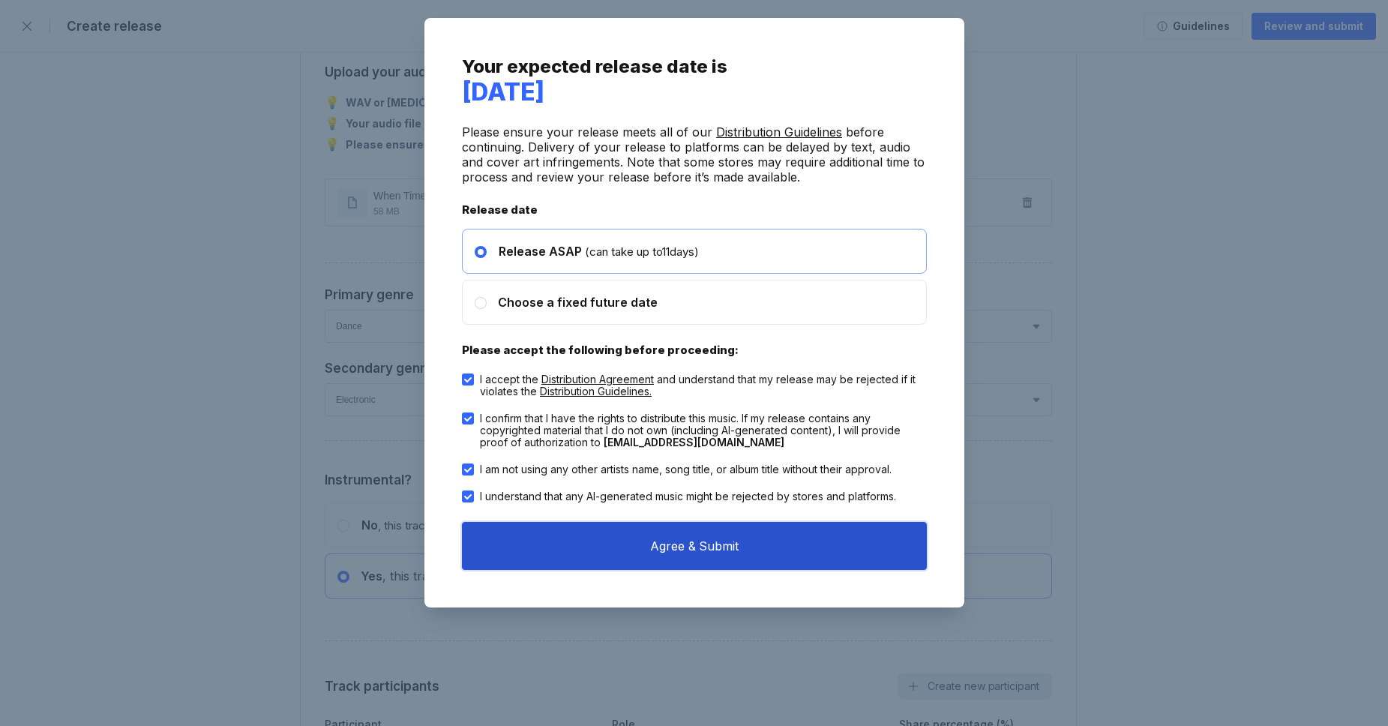
drag, startPoint x: 469, startPoint y: 498, endPoint x: 706, endPoint y: 550, distance: 243.3
click at [706, 550] on button "Agree & Submit" at bounding box center [694, 546] width 465 height 48
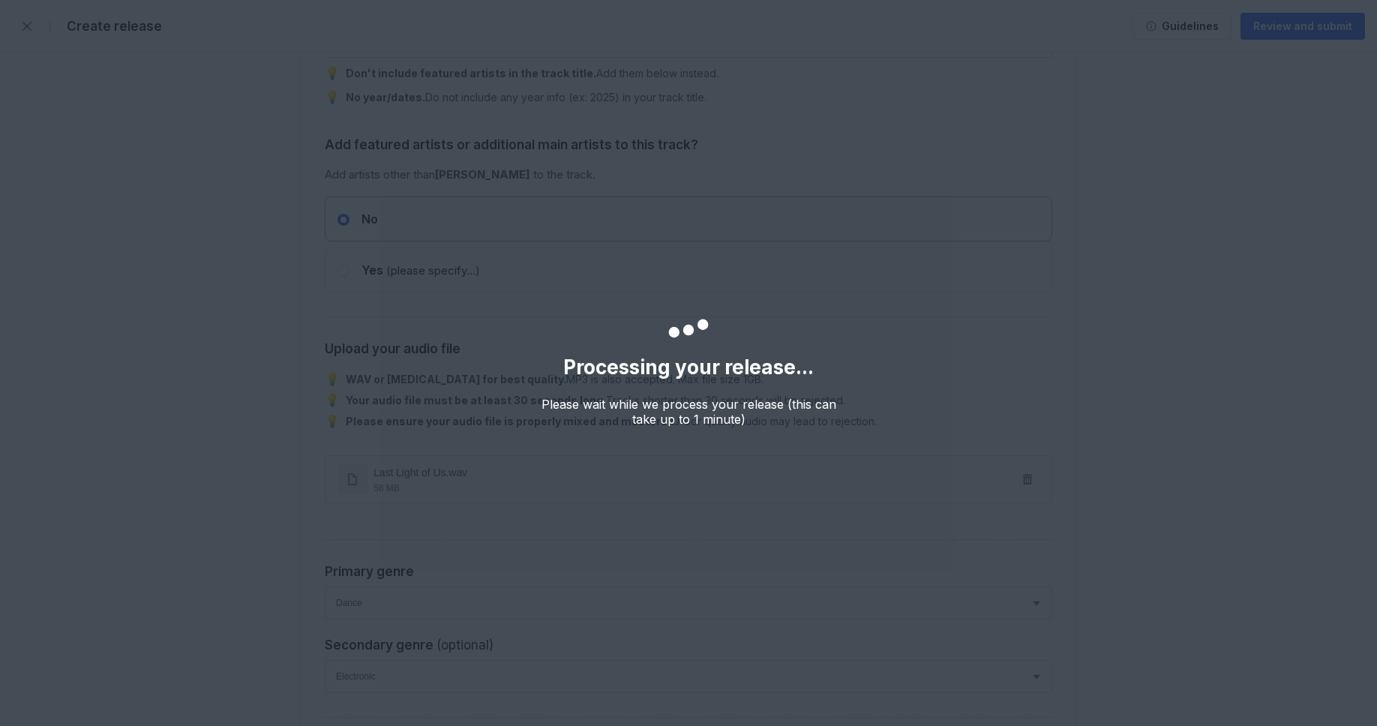
scroll to position [4235, 0]
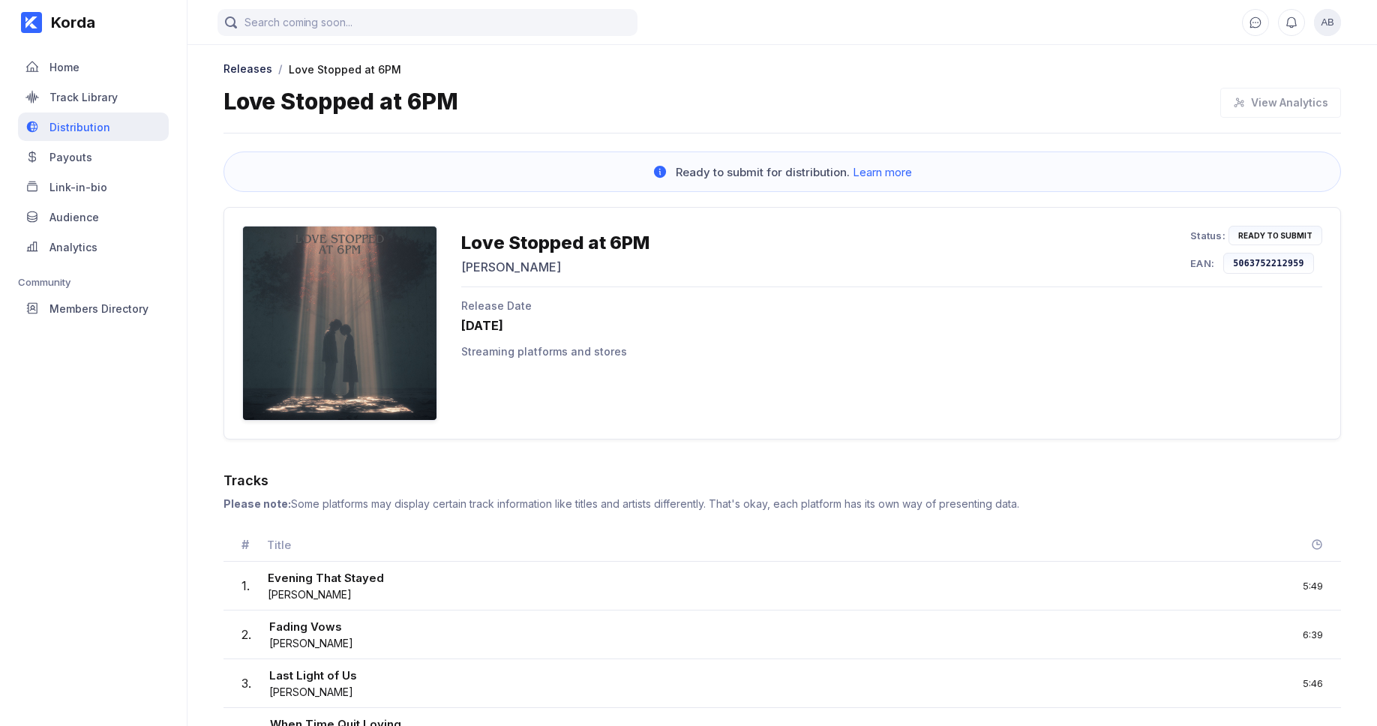
drag, startPoint x: 706, startPoint y: 550, endPoint x: 52, endPoint y: 128, distance: 778.0
click at [52, 128] on div "Distribution" at bounding box center [79, 127] width 61 height 13
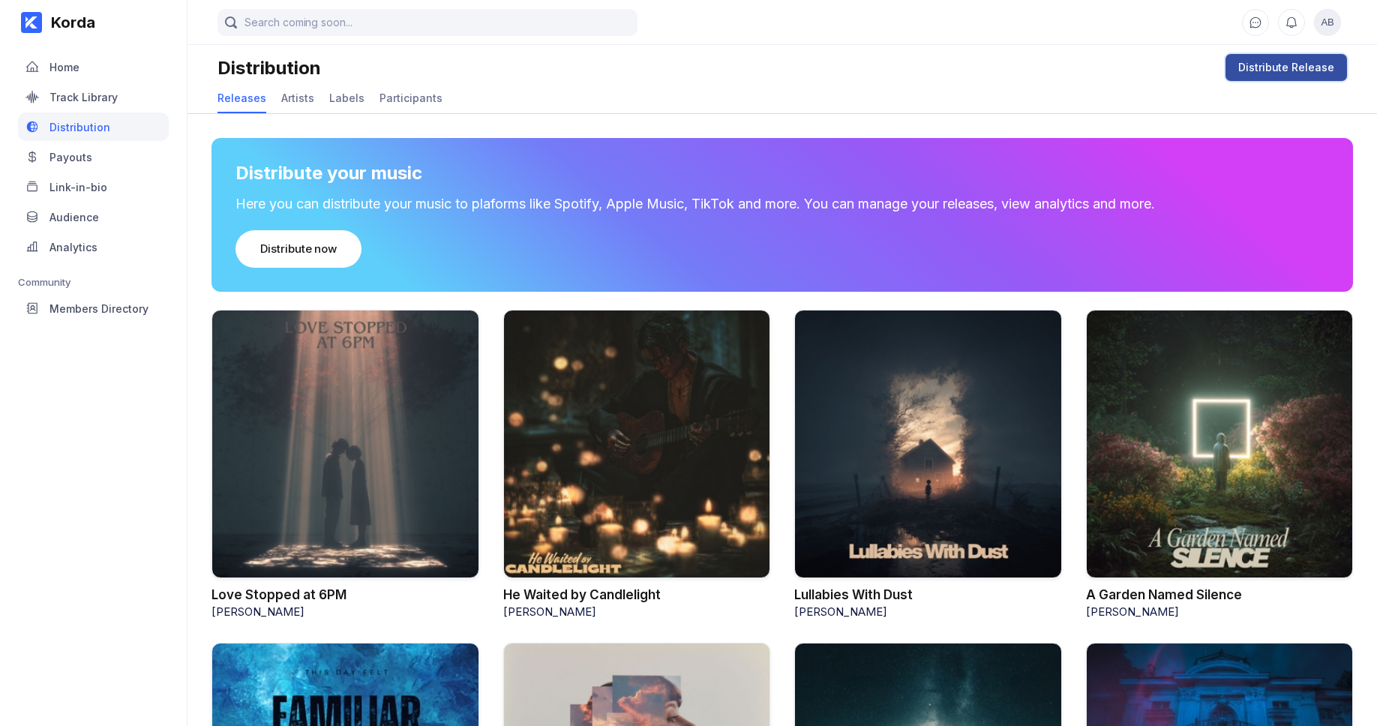
click at [1273, 60] on div "Distribute Release" at bounding box center [1286, 67] width 96 height 15
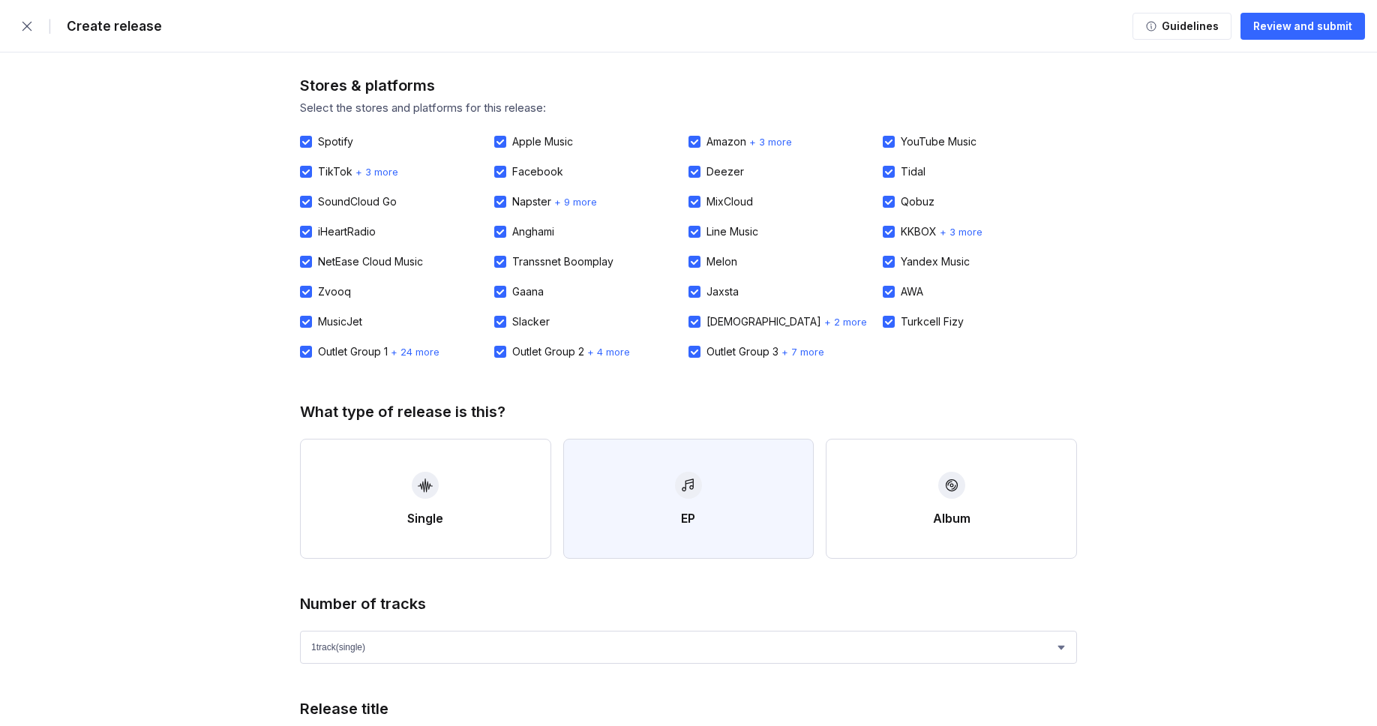
click at [721, 453] on button "EP" at bounding box center [688, 499] width 251 height 120
select select "4"
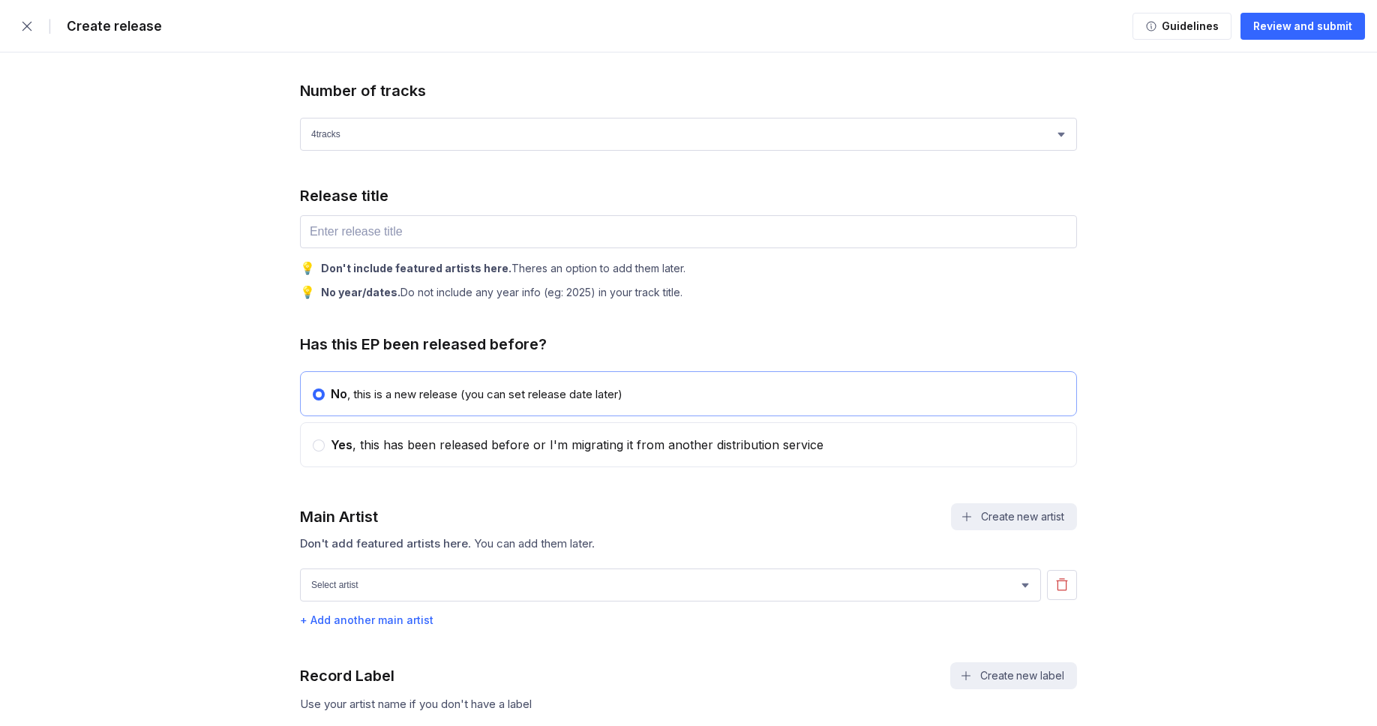
scroll to position [517, 0]
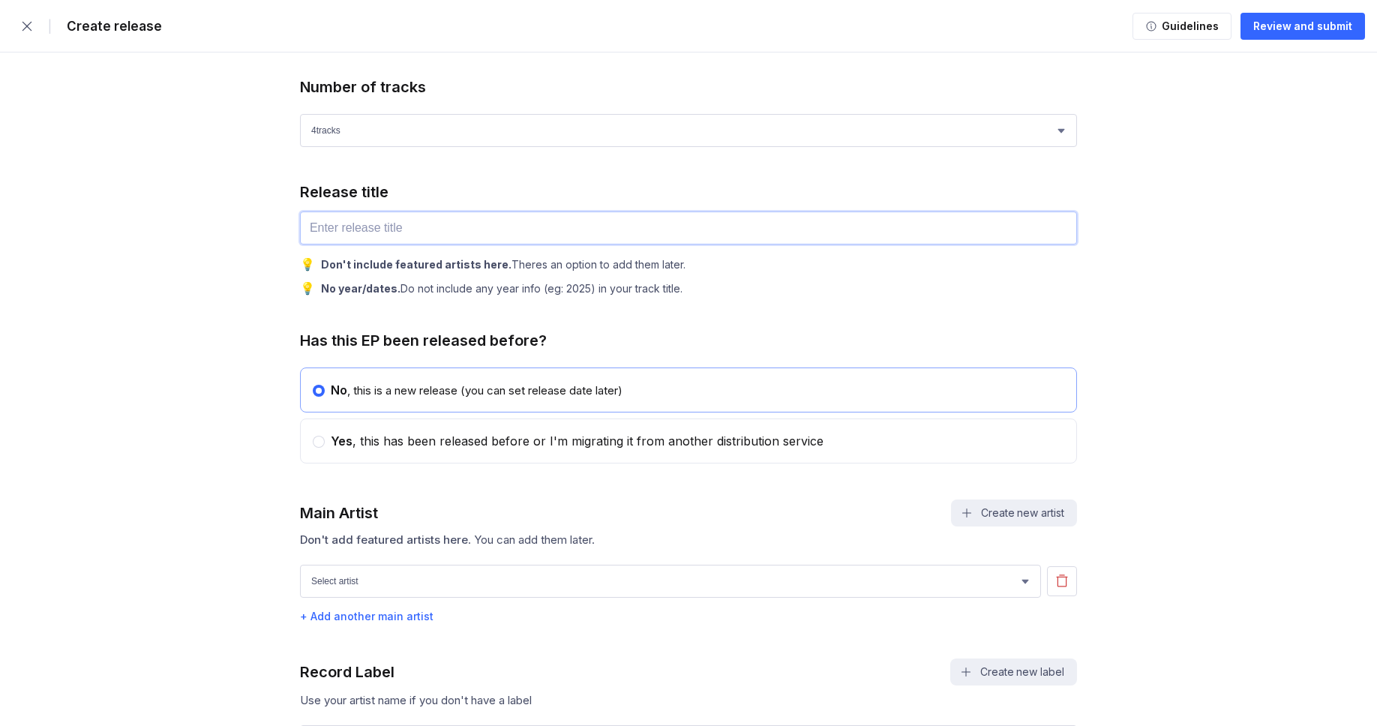
click at [442, 237] on input "text" at bounding box center [688, 227] width 777 height 33
paste input "She Was Never Mine"
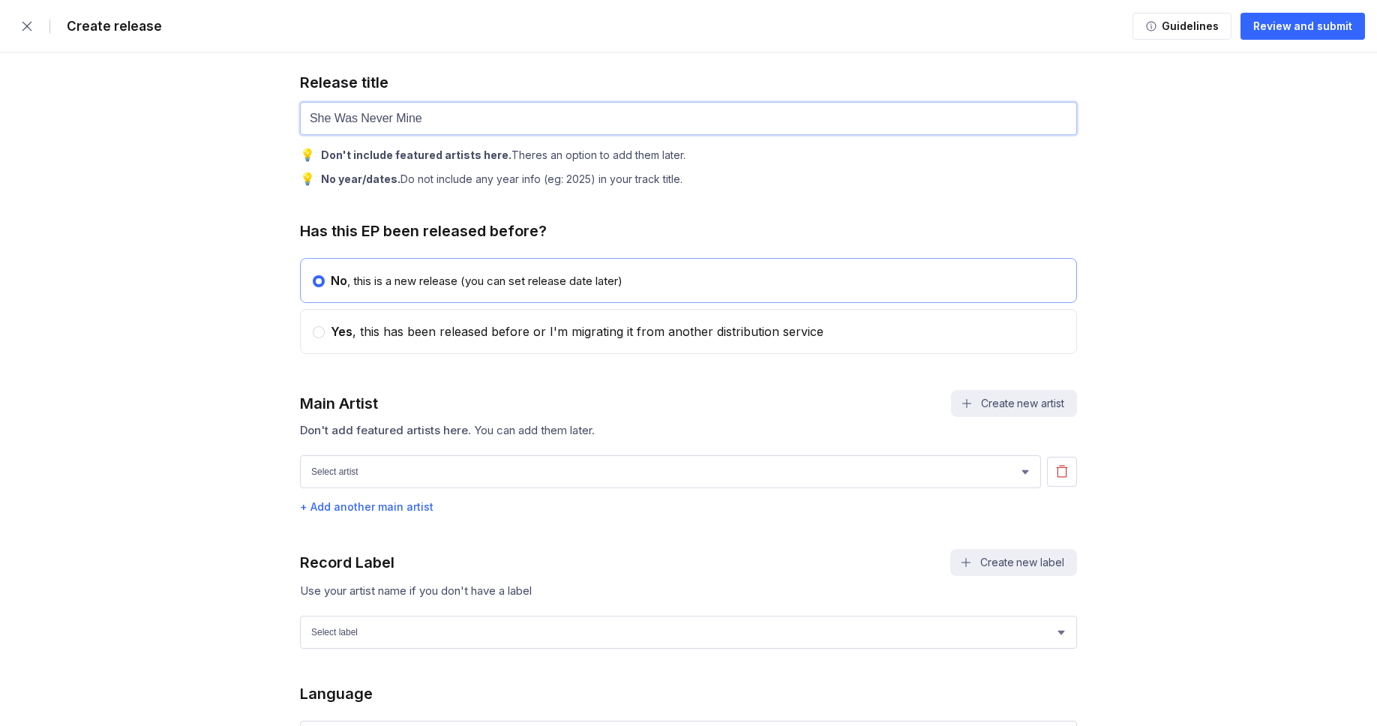
scroll to position [760, 0]
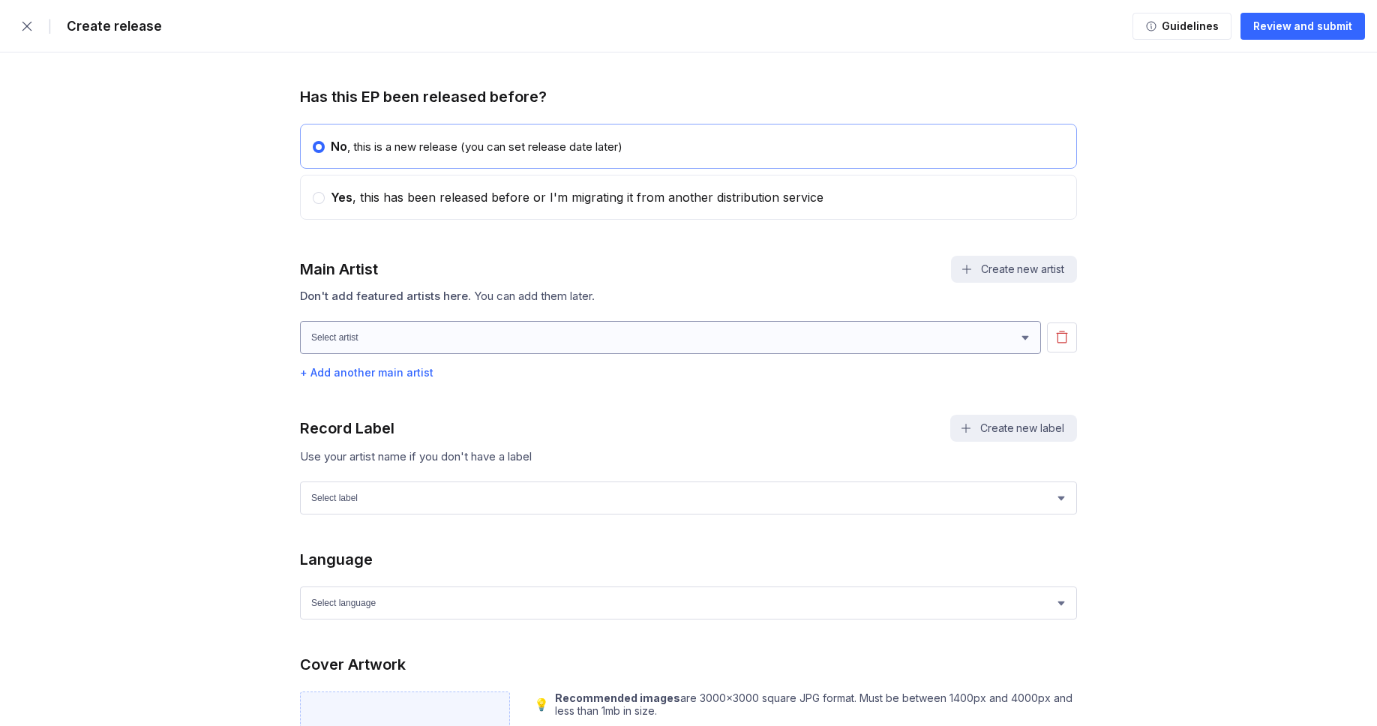
type input "She Was Never Mine"
click at [385, 349] on select "[PERSON_NAME] [PERSON_NAME] [PERSON_NAME] [PERSON_NAME]" at bounding box center [670, 337] width 741 height 33
select select "78bd5e46-877a-410b-ad61-0f7bc9a4797e"
click at [300, 330] on select "[PERSON_NAME] [PERSON_NAME] [PERSON_NAME] [PERSON_NAME]" at bounding box center [670, 337] width 741 height 33
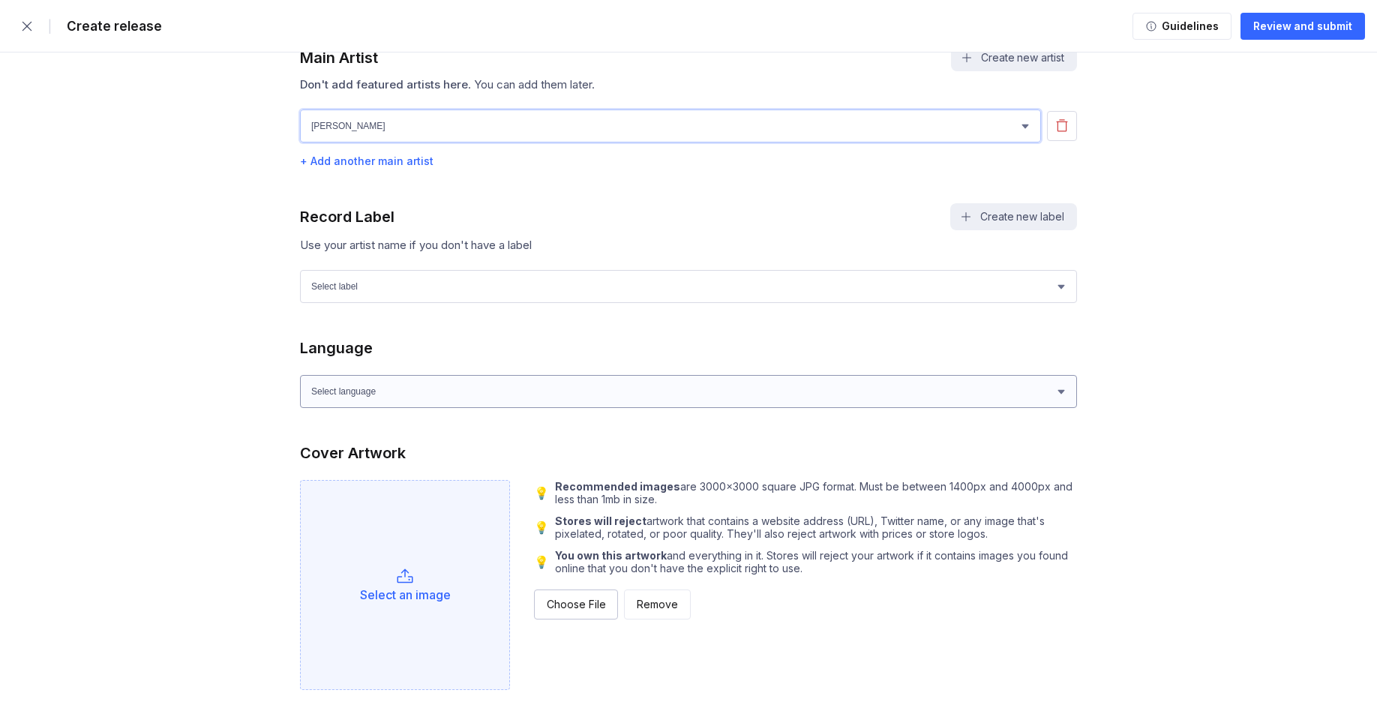
scroll to position [1003, 0]
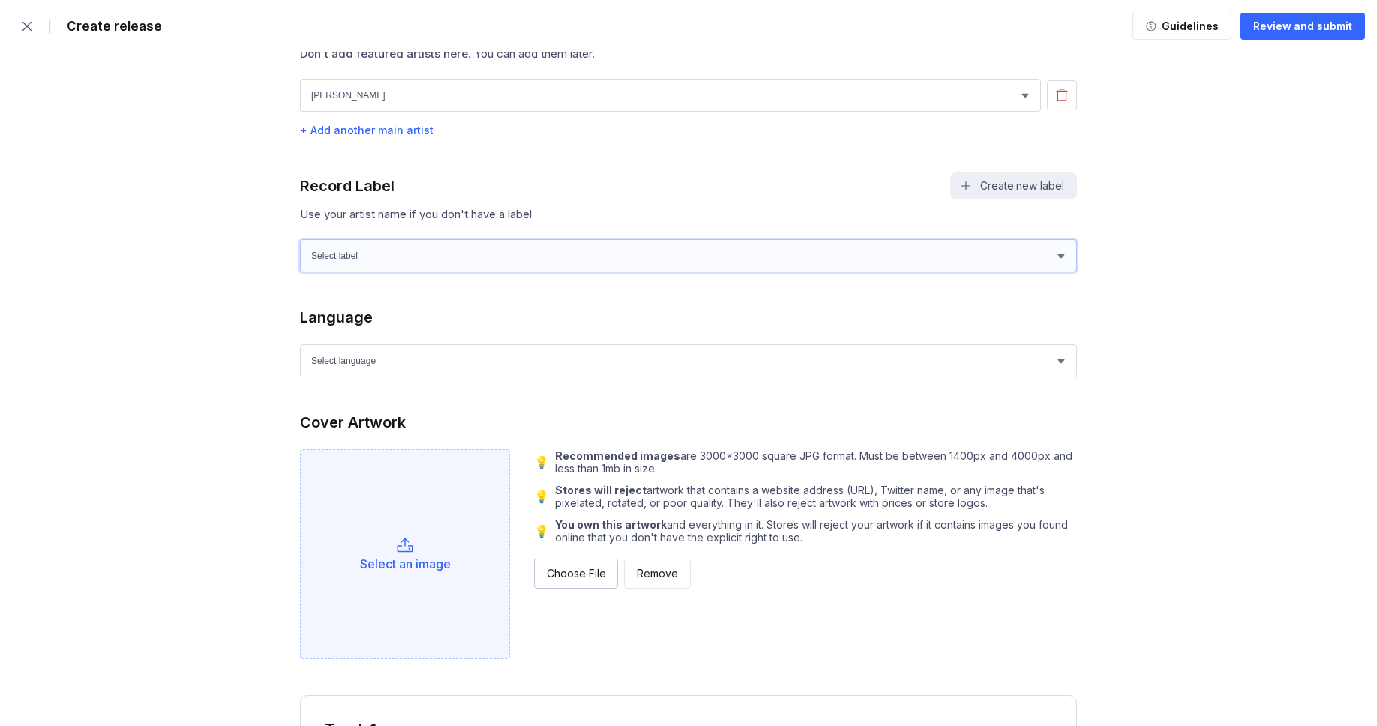
click at [405, 272] on select "Select label Green Wave Records" at bounding box center [688, 255] width 777 height 33
select select "1ef89922-d2b6-4e4d-bf09-5caefa64f555"
click at [300, 248] on select "Select label Green Wave Records" at bounding box center [688, 255] width 777 height 33
click at [385, 358] on select "Select language Afrikaans Akan Albanian Amharic Arabic Armenian Assamese Azerba…" at bounding box center [688, 360] width 777 height 33
select select "en"
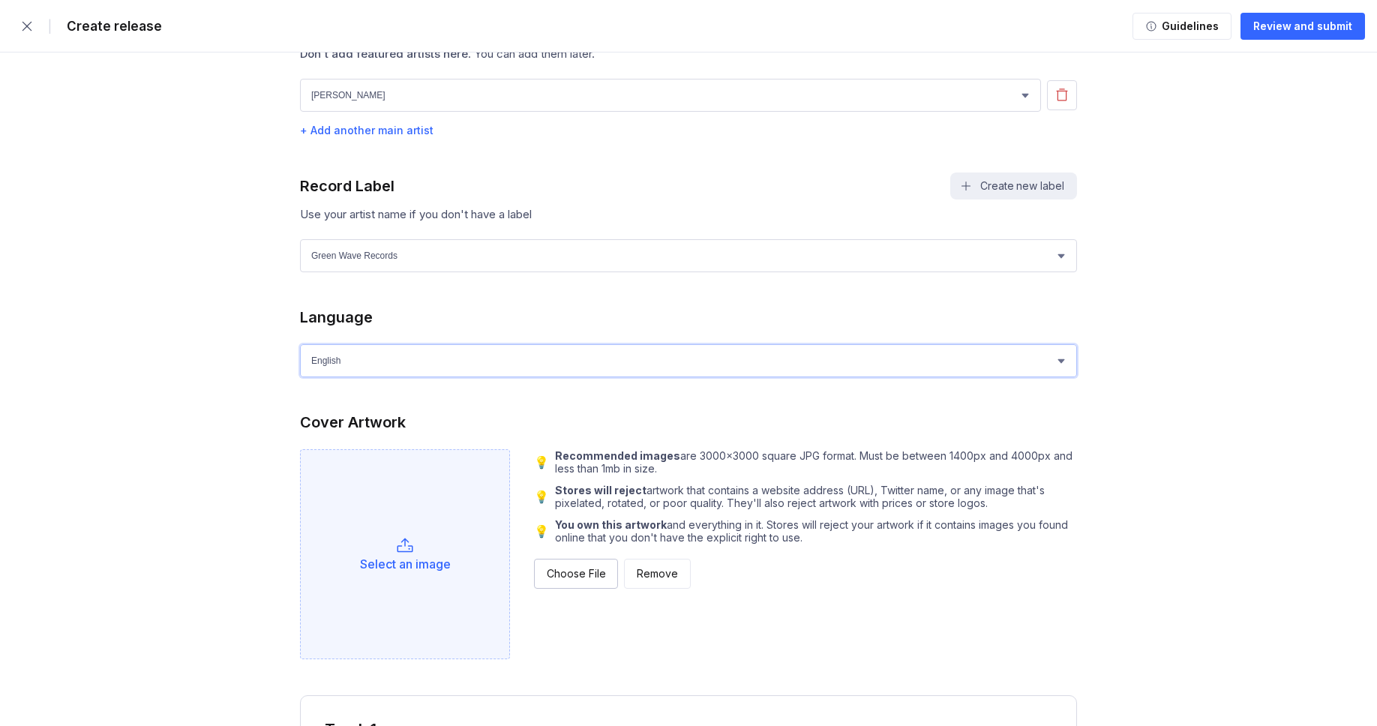
click at [300, 353] on select "Select language Afrikaans Akan Albanian Amharic Arabic Armenian Assamese Azerba…" at bounding box center [688, 360] width 777 height 33
click at [562, 574] on button "Choose File" at bounding box center [576, 574] width 84 height 30
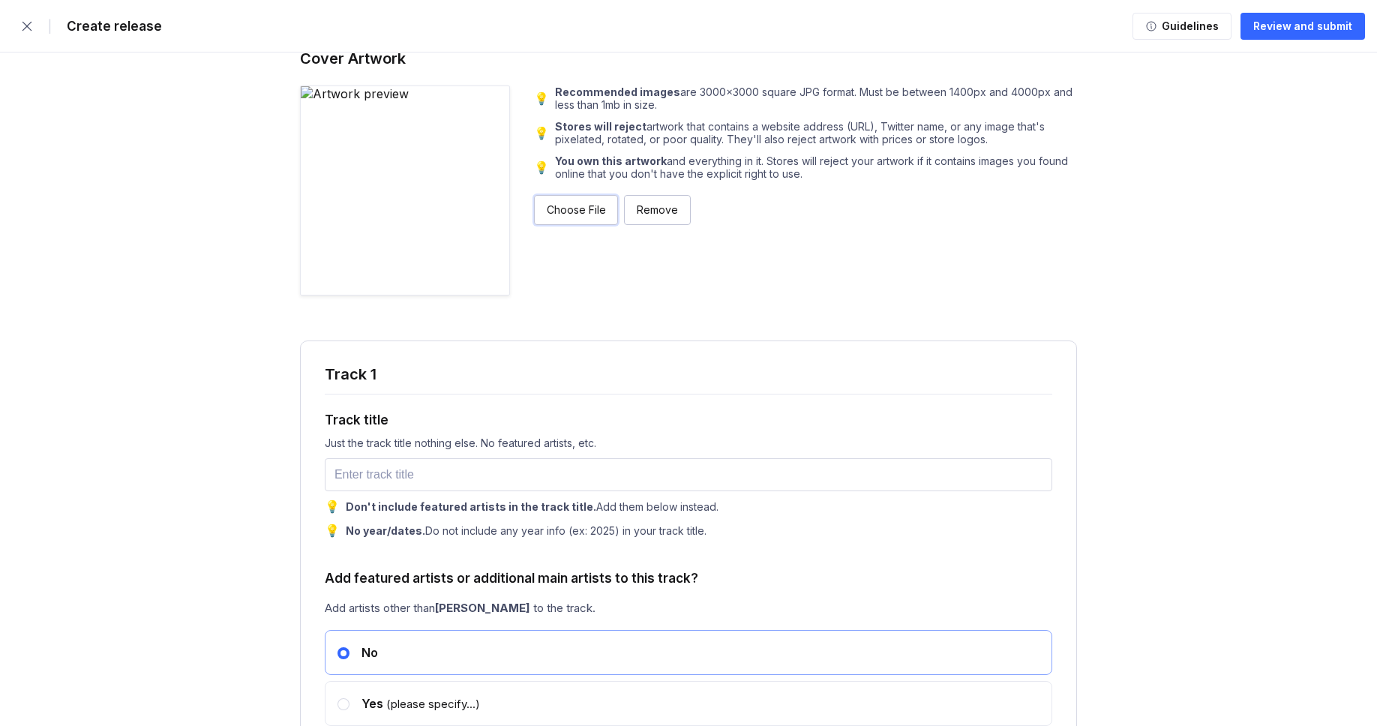
scroll to position [1398, 0]
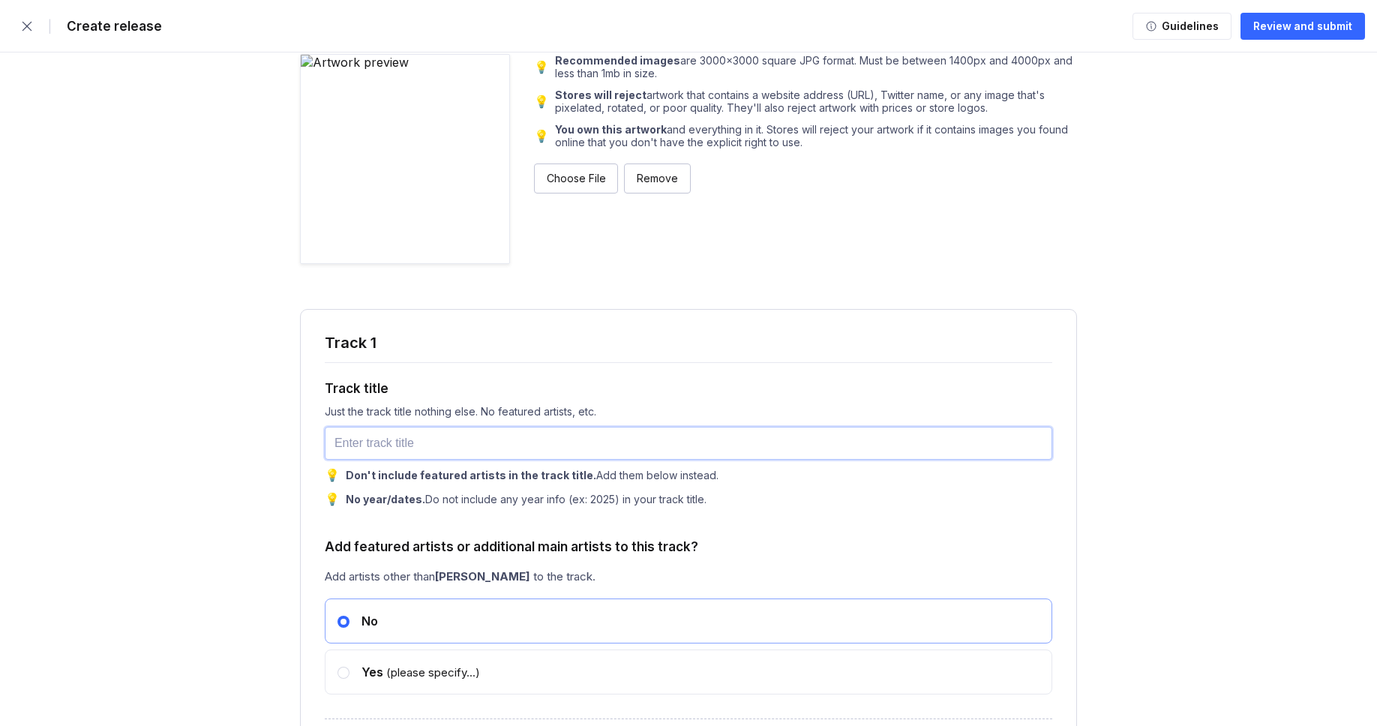
click at [441, 451] on input "text" at bounding box center [688, 443] width 727 height 33
paste input "Almost Ours"
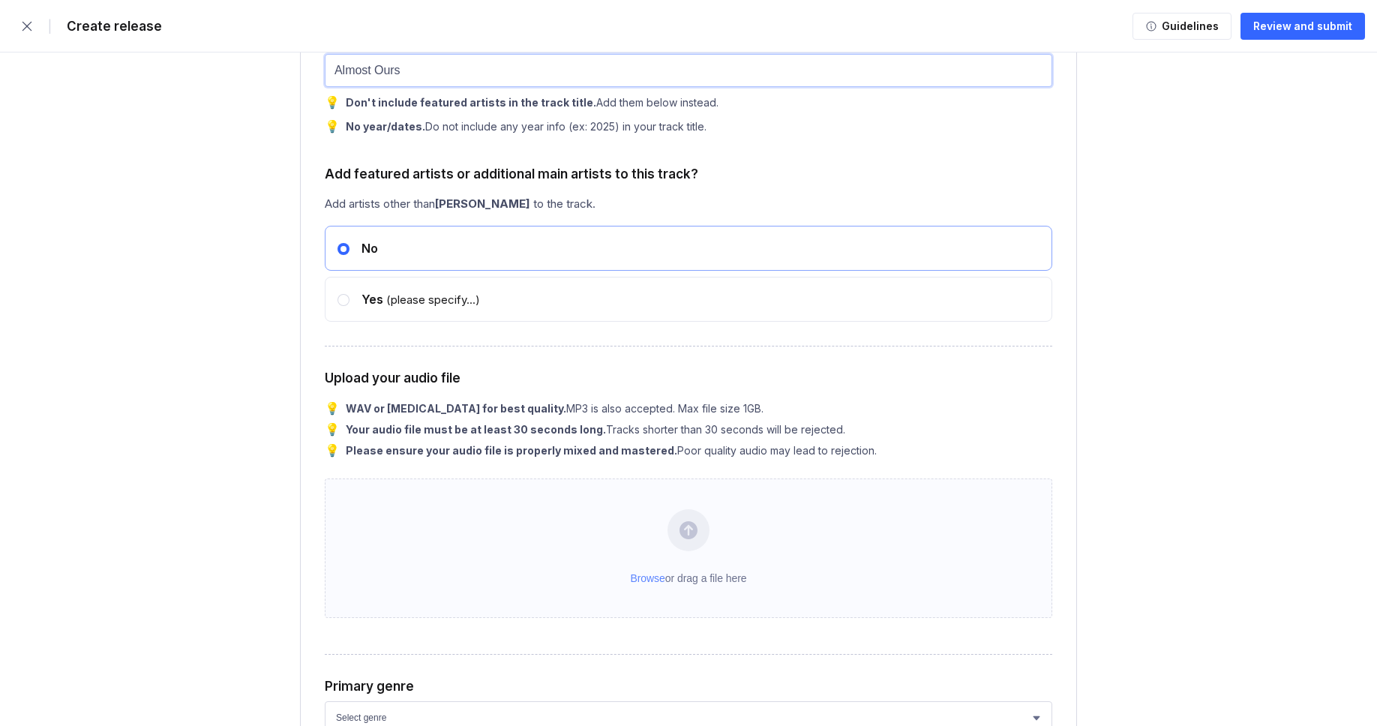
scroll to position [1884, 0]
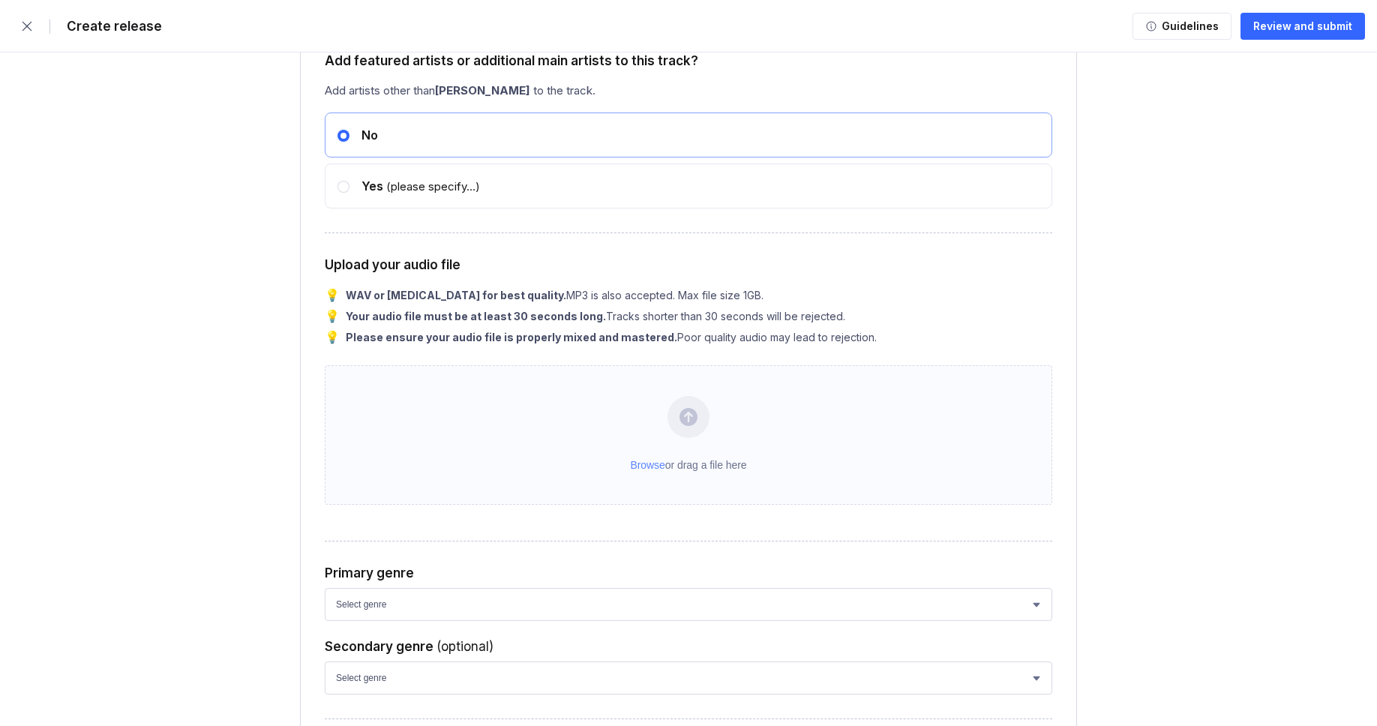
type input "Almost Ours"
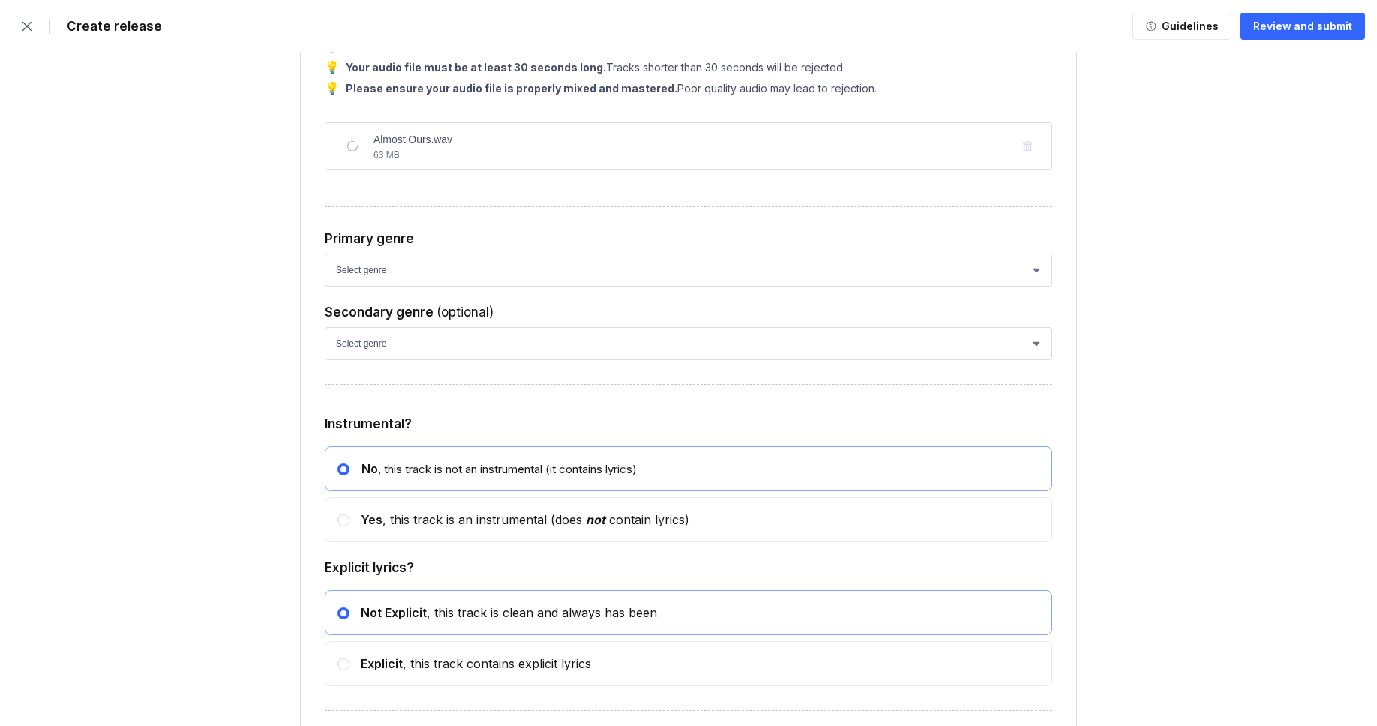
scroll to position [2146, 0]
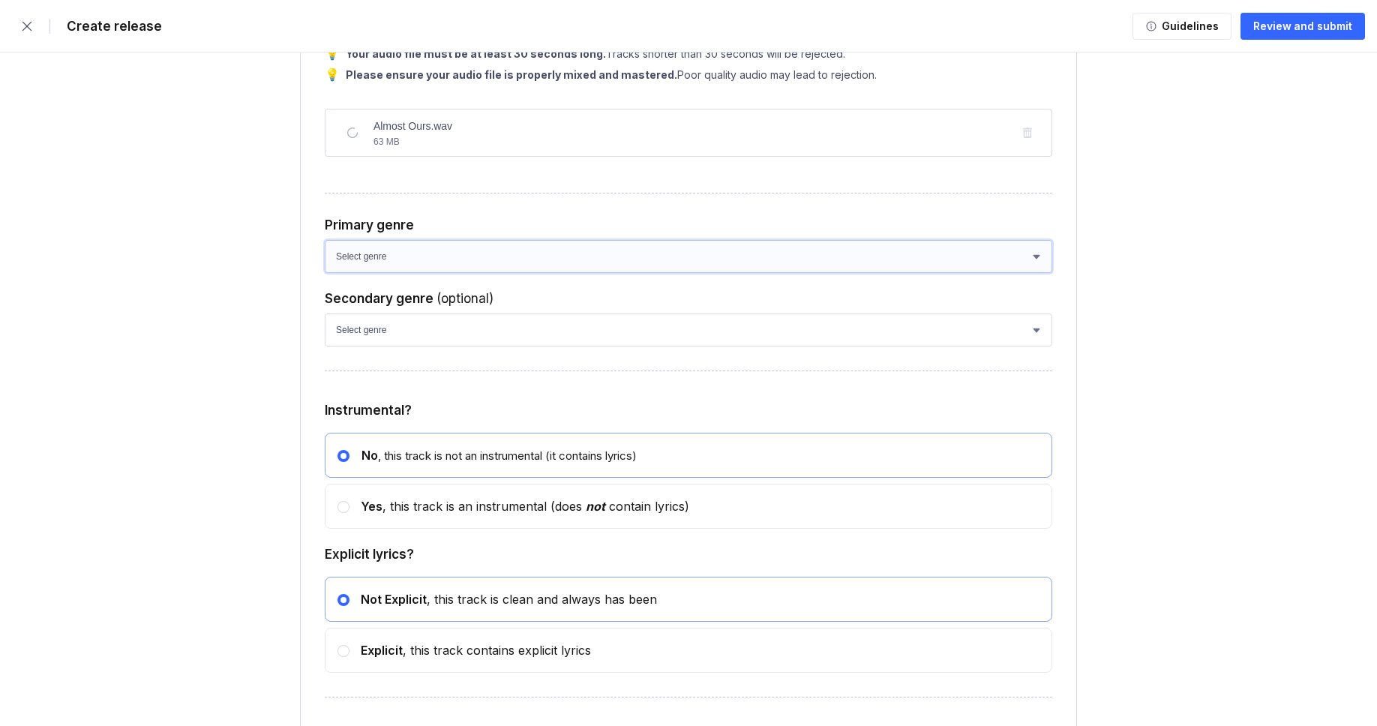
click at [386, 273] on select "Select genre African Afro-Beat Afro-Pop Afro-Soul Alternative Alternative Rock …" at bounding box center [688, 256] width 727 height 33
select select "ce1eb7a7-8d30-4b1f-aa32-270a3e33577f"
click at [325, 271] on select "Select genre African Afro-Beat Afro-Pop Afro-Soul Alternative Alternative Rock …" at bounding box center [688, 256] width 727 height 33
click at [394, 346] on select "Select genre African Afro-Beat Afro-Pop Afro-Soul Alternative Alternative Rock …" at bounding box center [688, 329] width 727 height 33
select select "a42cf8e2-75f7-4f62-afbe-d86080a7aa35"
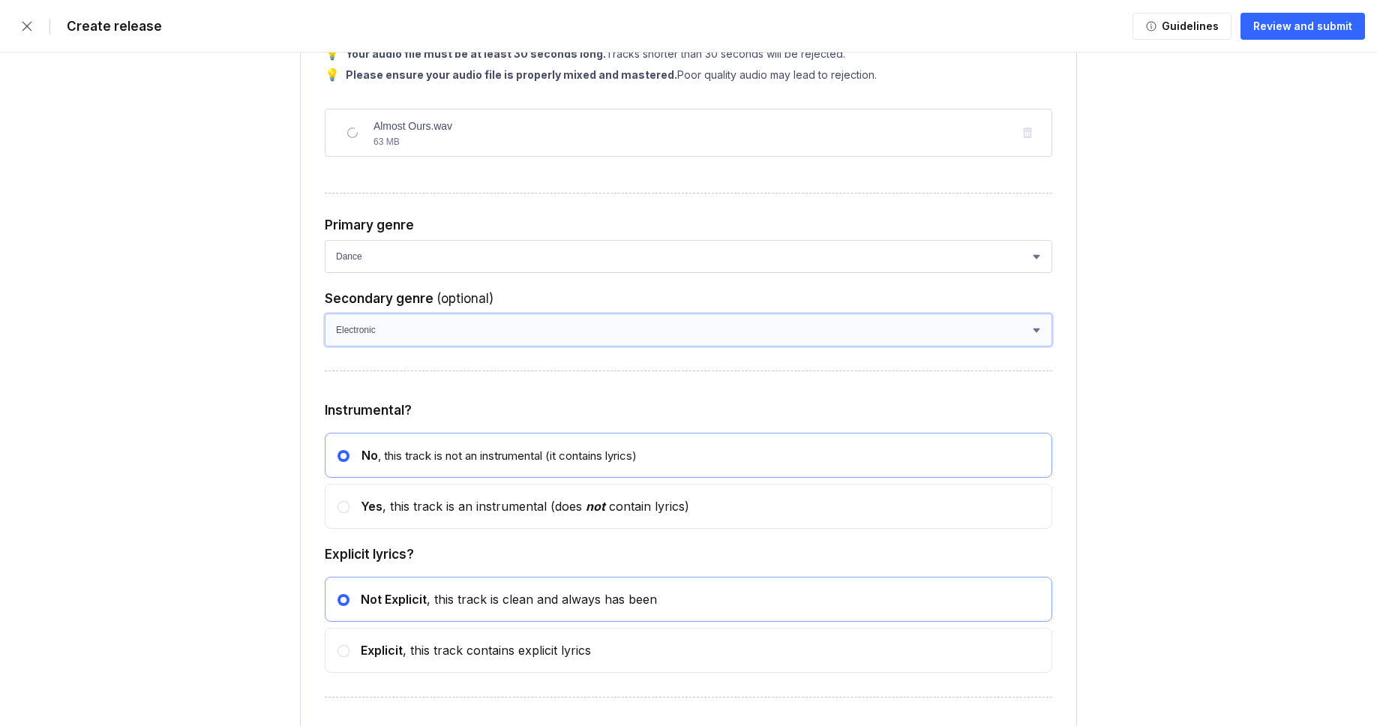
click at [325, 345] on select "Select genre African Afro-Beat Afro-Pop Afro-Soul Alternative Alternative Rock …" at bounding box center [688, 329] width 727 height 33
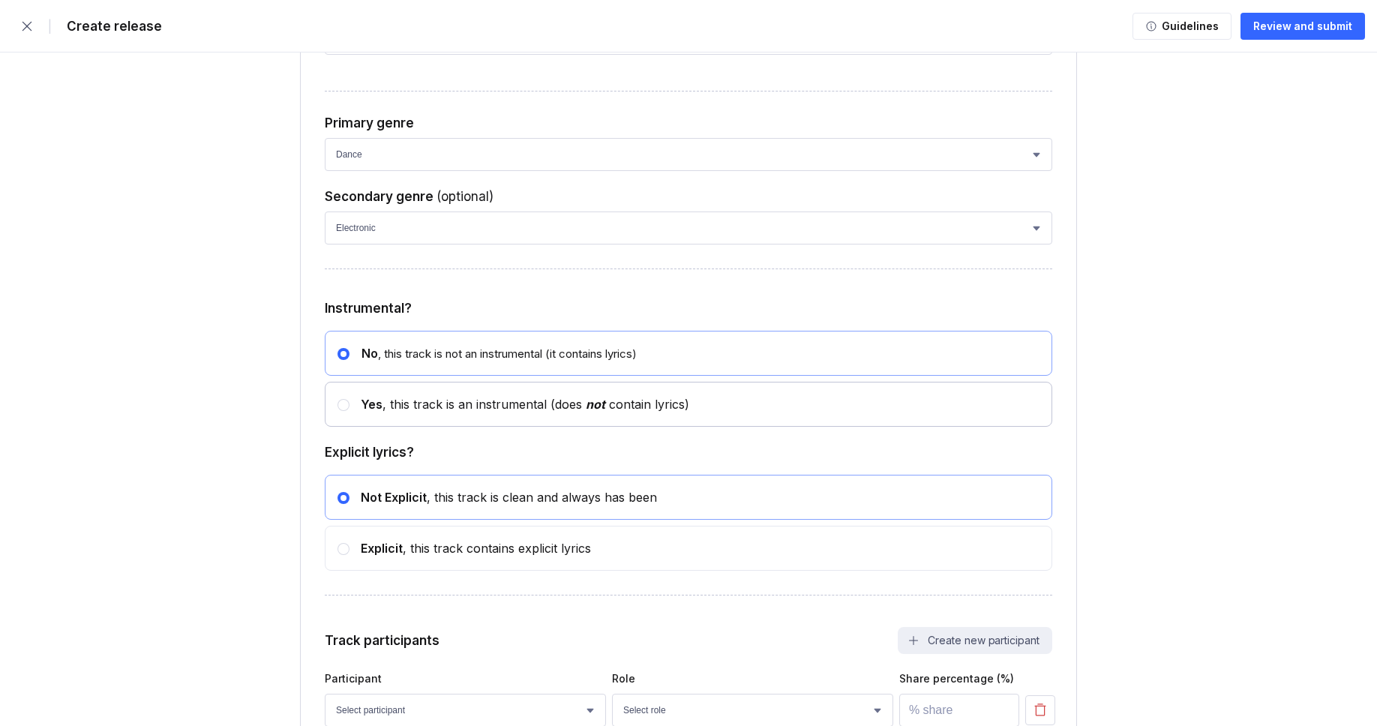
click at [365, 427] on div "Yes , this track is an instrumental (does not contain lyrics)" at bounding box center [688, 404] width 727 height 45
radio input "false"
radio input "true"
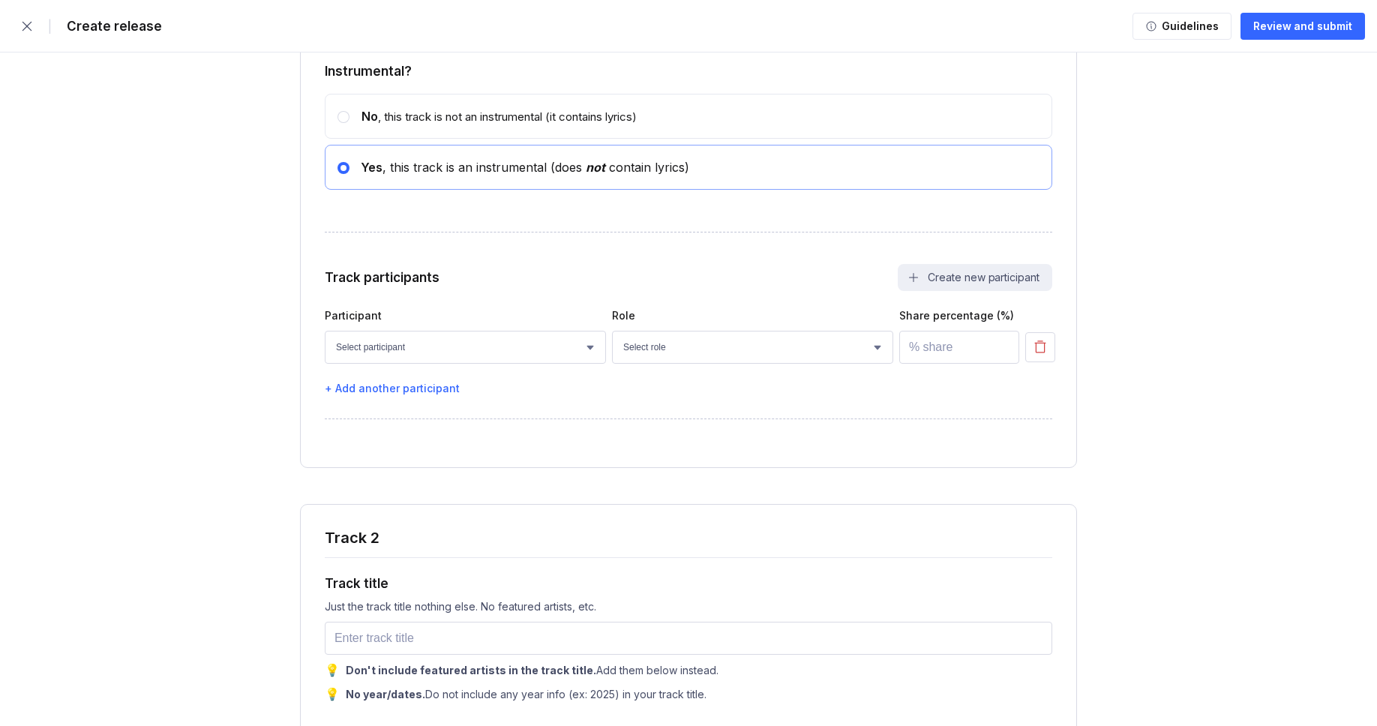
scroll to position [2511, 0]
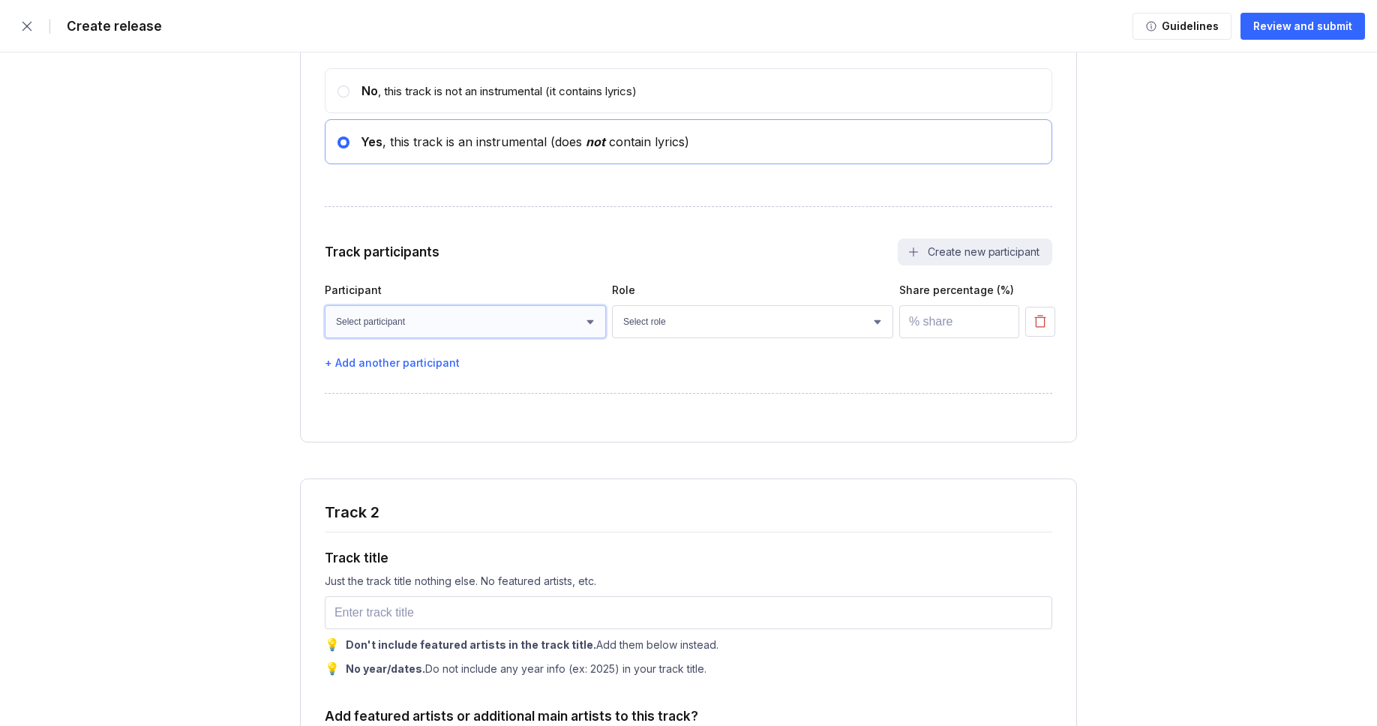
click at [426, 338] on select "Select participant [PERSON_NAME] [PERSON_NAME] [PERSON_NAME] [PERSON_NAME] [PER…" at bounding box center [465, 321] width 281 height 33
select select "faaa0bc8-be9c-4cd8-ae75-bfdf437caa13"
click at [325, 337] on select "Select participant [PERSON_NAME] [PERSON_NAME] [PERSON_NAME] [PERSON_NAME] [PER…" at bounding box center [465, 321] width 281 height 33
click at [634, 338] on select "Select role Actor A&R Arranger Artwork Author (Lyrics) Bass Choir Composer (Mus…" at bounding box center [752, 321] width 281 height 33
select select "4d21c6a8-5543-4299-8c01-91fff1f274ce"
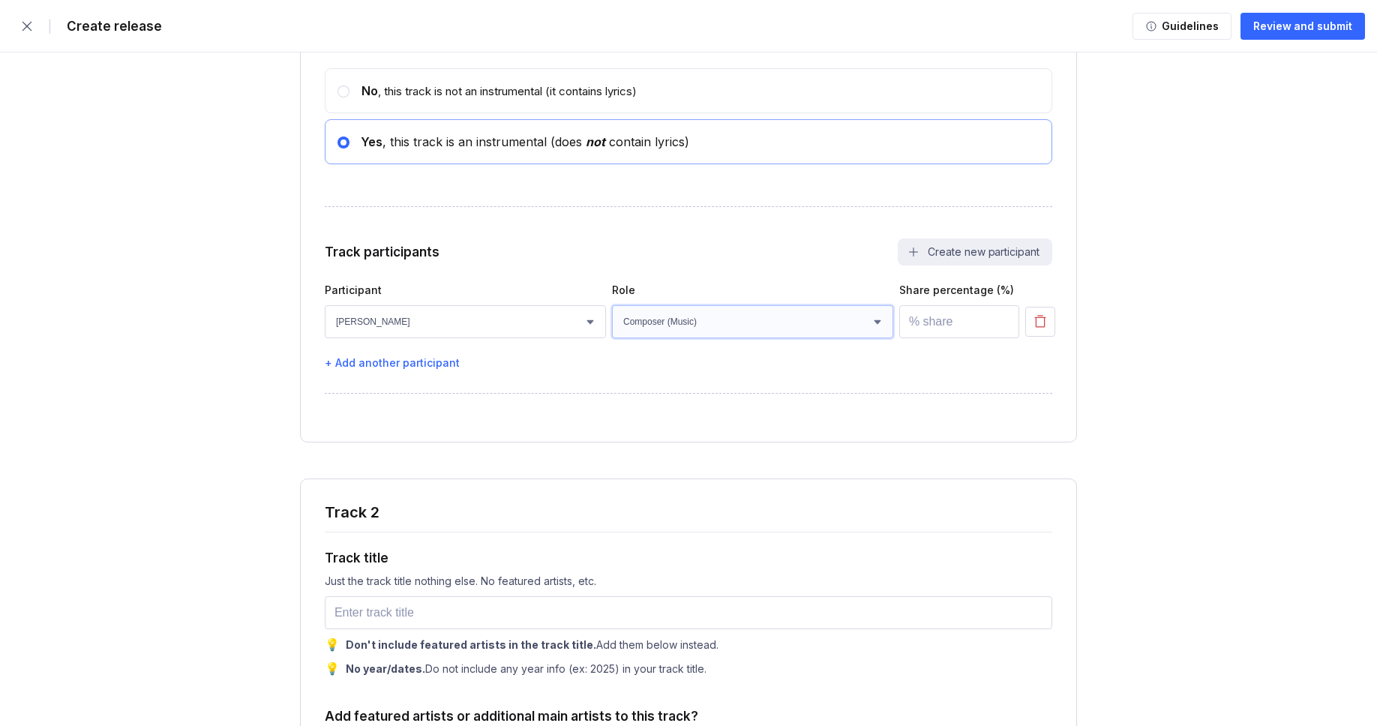
click at [612, 337] on select "Select role Actor A&R Arranger Artwork Author (Lyrics) Bass Choir Composer (Mus…" at bounding box center [752, 321] width 281 height 33
click at [940, 338] on input "number" at bounding box center [959, 321] width 120 height 33
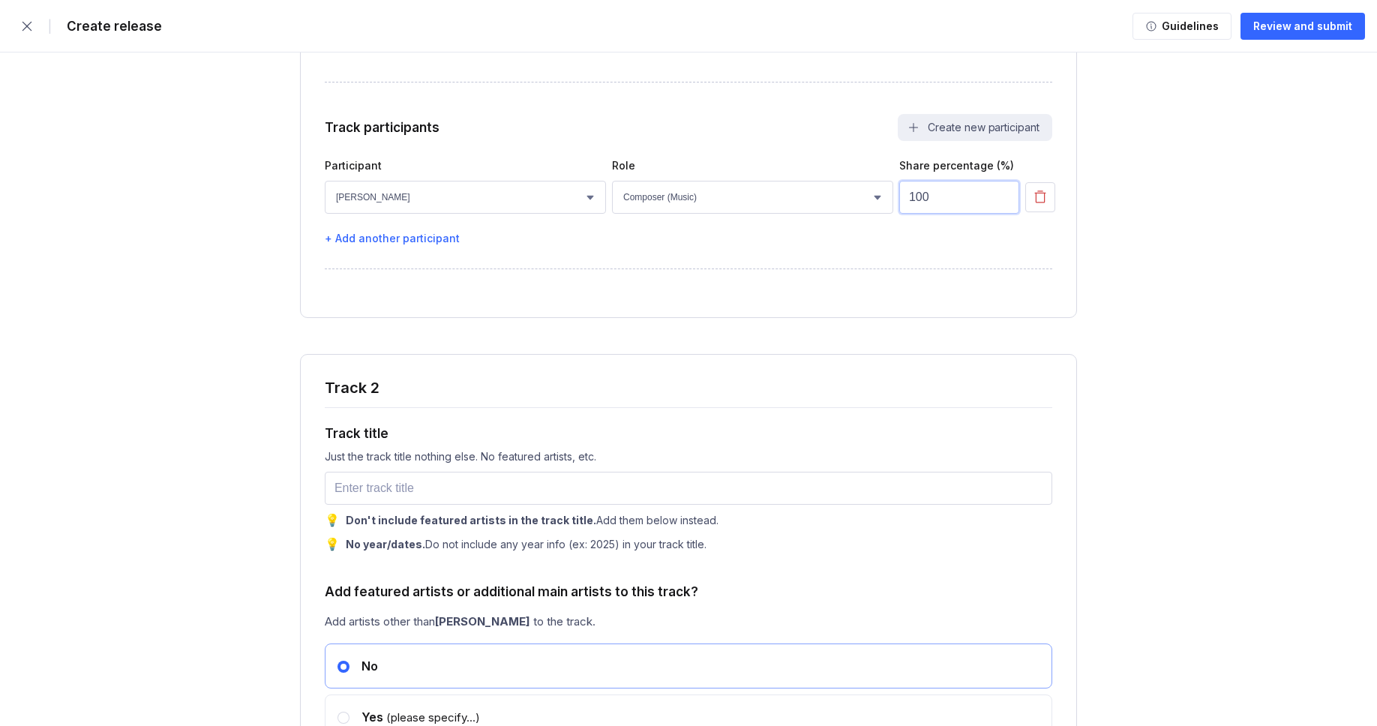
scroll to position [2762, 0]
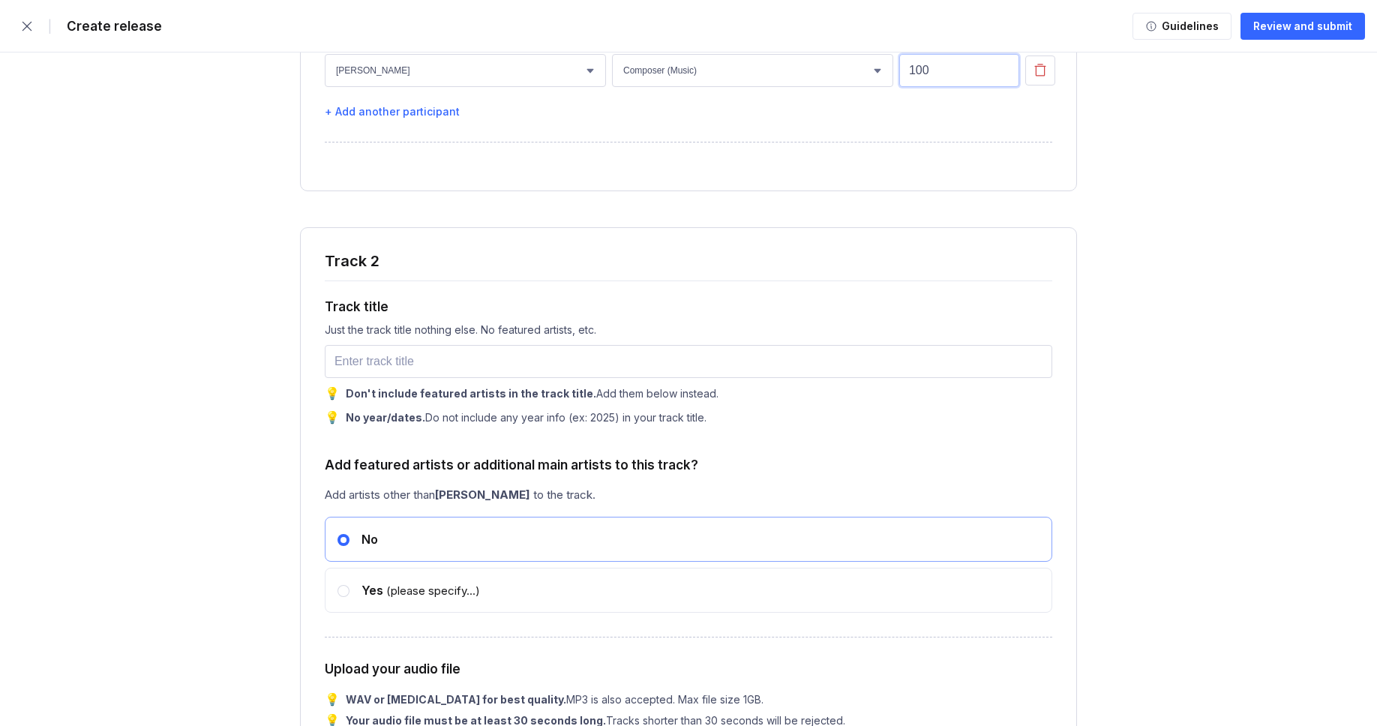
type input "100"
click at [387, 378] on input "text" at bounding box center [688, 361] width 727 height 33
paste input "Borrowed Moments"
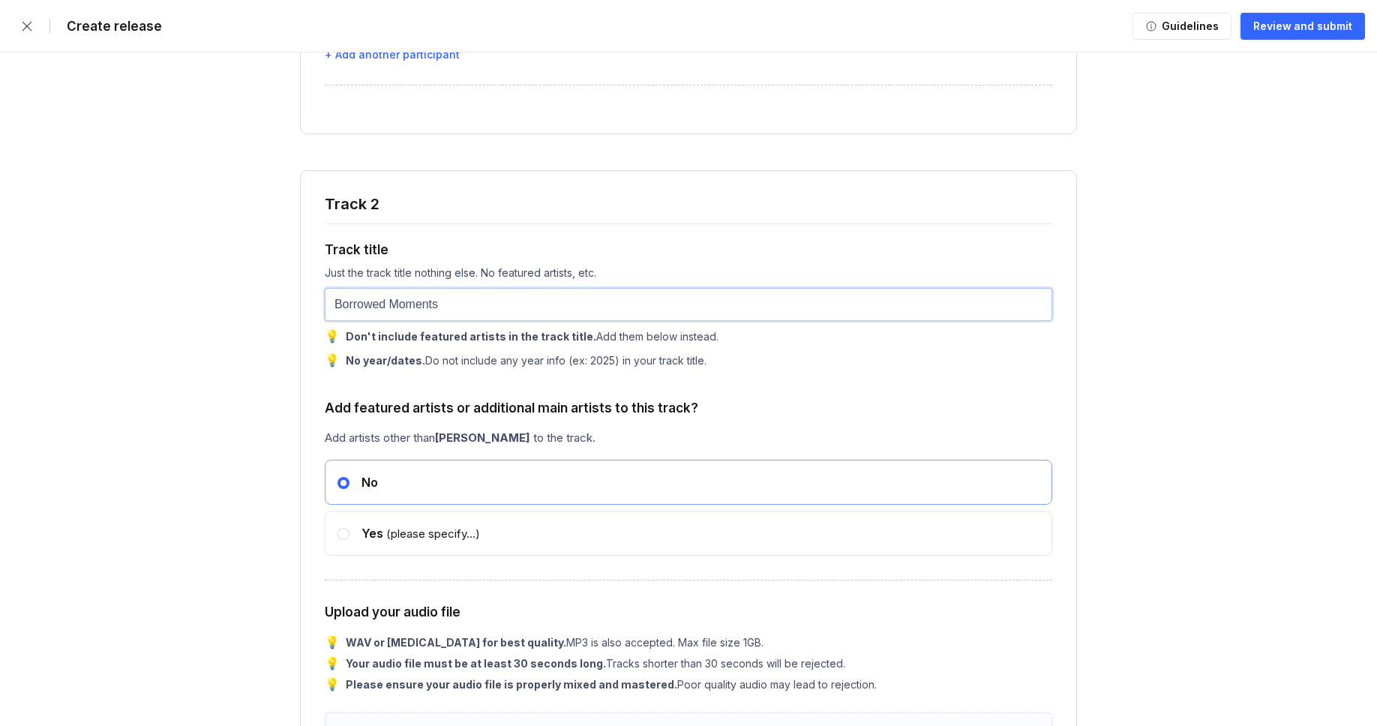
scroll to position [3029, 0]
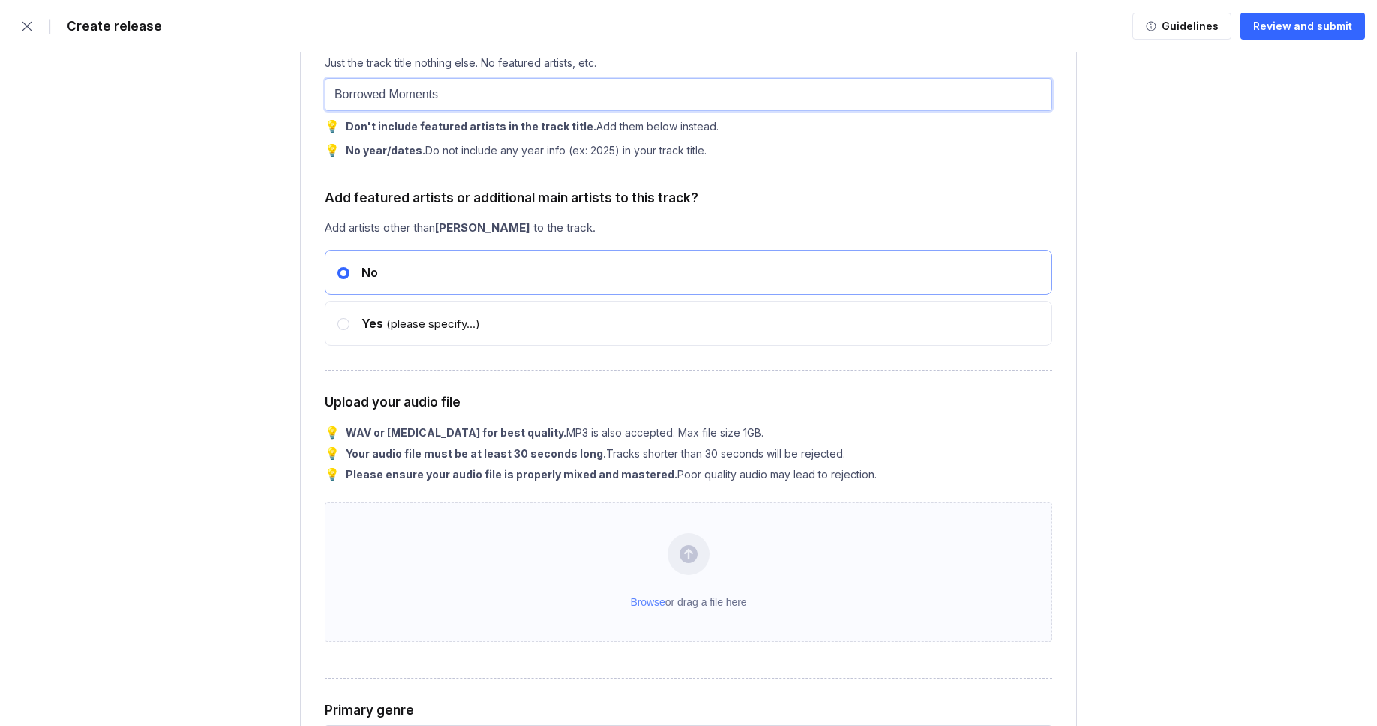
type input "Borrowed Moments"
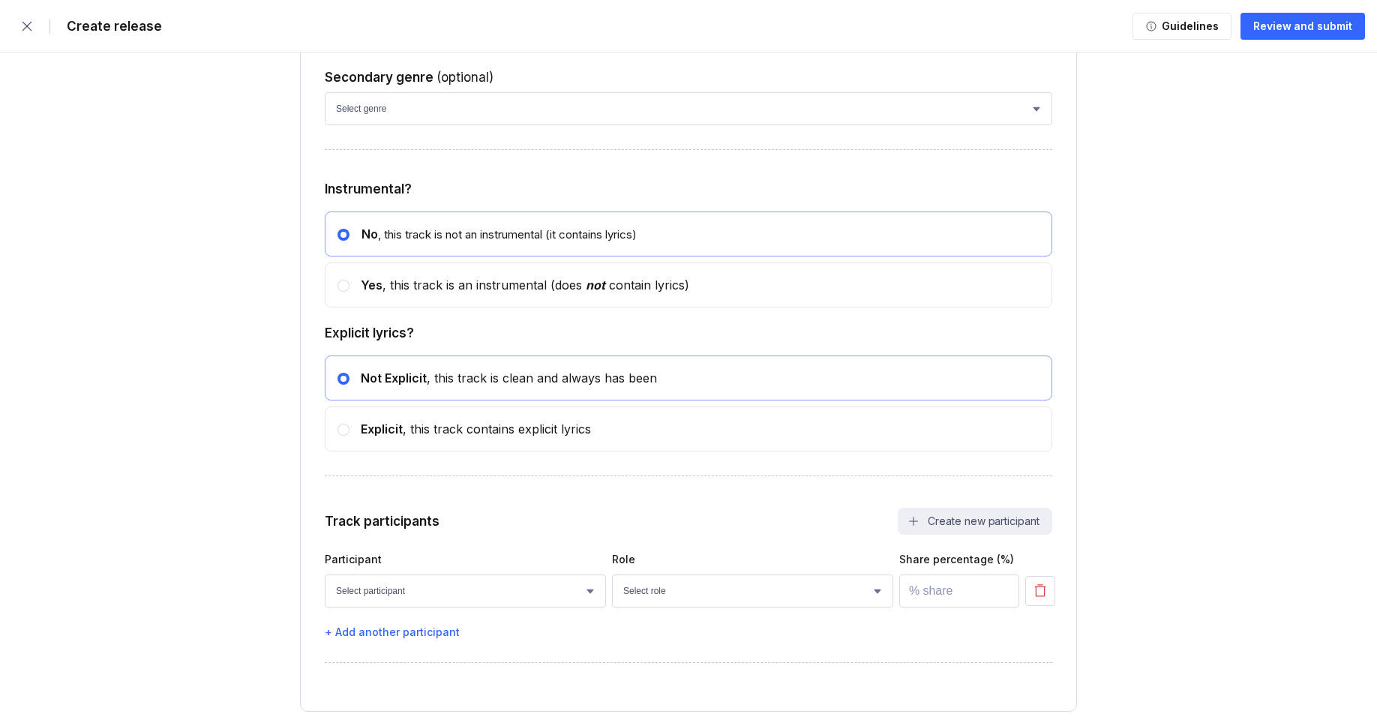
scroll to position [3712, 0]
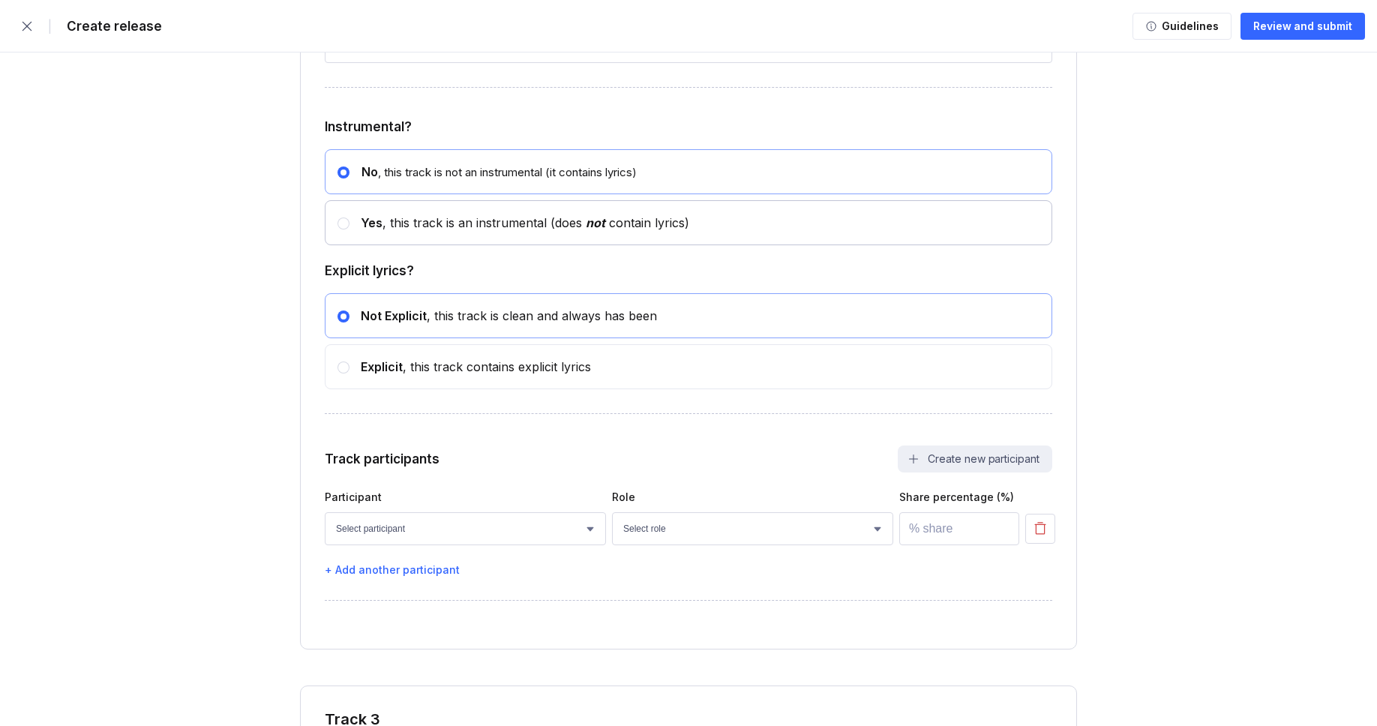
click at [407, 230] on div "Yes , this track is an instrumental (does not contain lyrics)" at bounding box center [519, 222] width 340 height 15
radio input "false"
radio input "true"
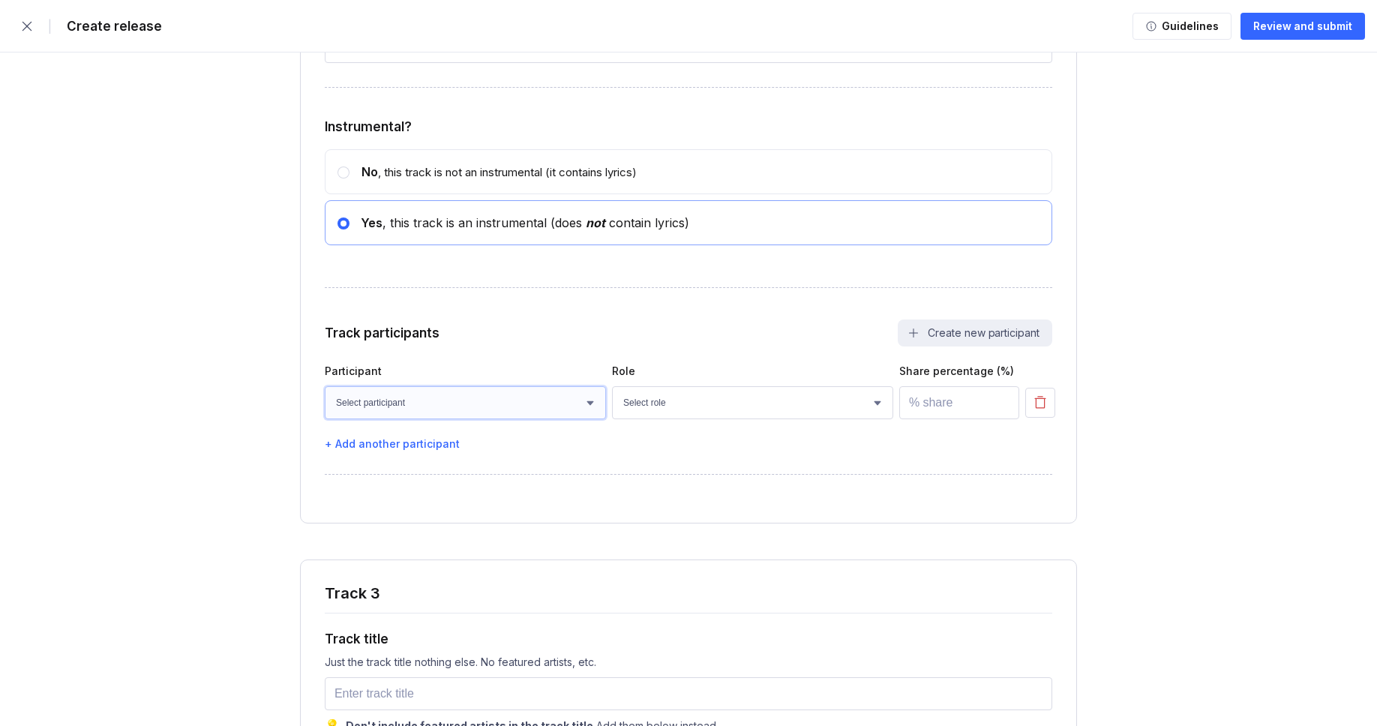
click at [430, 419] on select "Select participant [PERSON_NAME] [PERSON_NAME] [PERSON_NAME] [PERSON_NAME] [PER…" at bounding box center [465, 402] width 281 height 33
select select "faaa0bc8-be9c-4cd8-ae75-bfdf437caa13"
click at [325, 419] on select "Select participant [PERSON_NAME] [PERSON_NAME] [PERSON_NAME] [PERSON_NAME] [PER…" at bounding box center [465, 402] width 281 height 33
click at [667, 419] on select "Select role Actor A&R Arranger Artwork Author (Lyrics) Bass Choir Composer (Mus…" at bounding box center [752, 402] width 281 height 33
select select "4d21c6a8-5543-4299-8c01-91fff1f274ce"
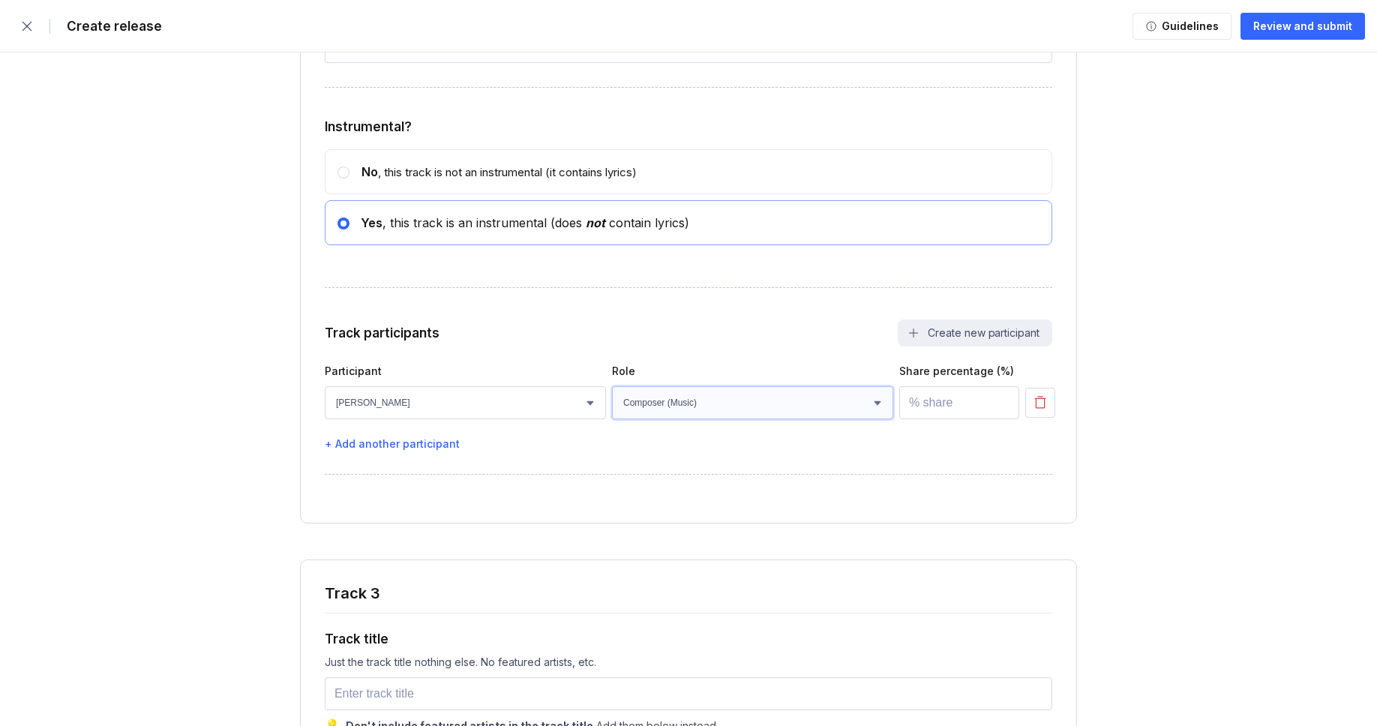
click at [612, 419] on select "Select role Actor A&R Arranger Artwork Author (Lyrics) Bass Choir Composer (Mus…" at bounding box center [752, 402] width 281 height 33
click at [907, 419] on input "number" at bounding box center [959, 402] width 120 height 33
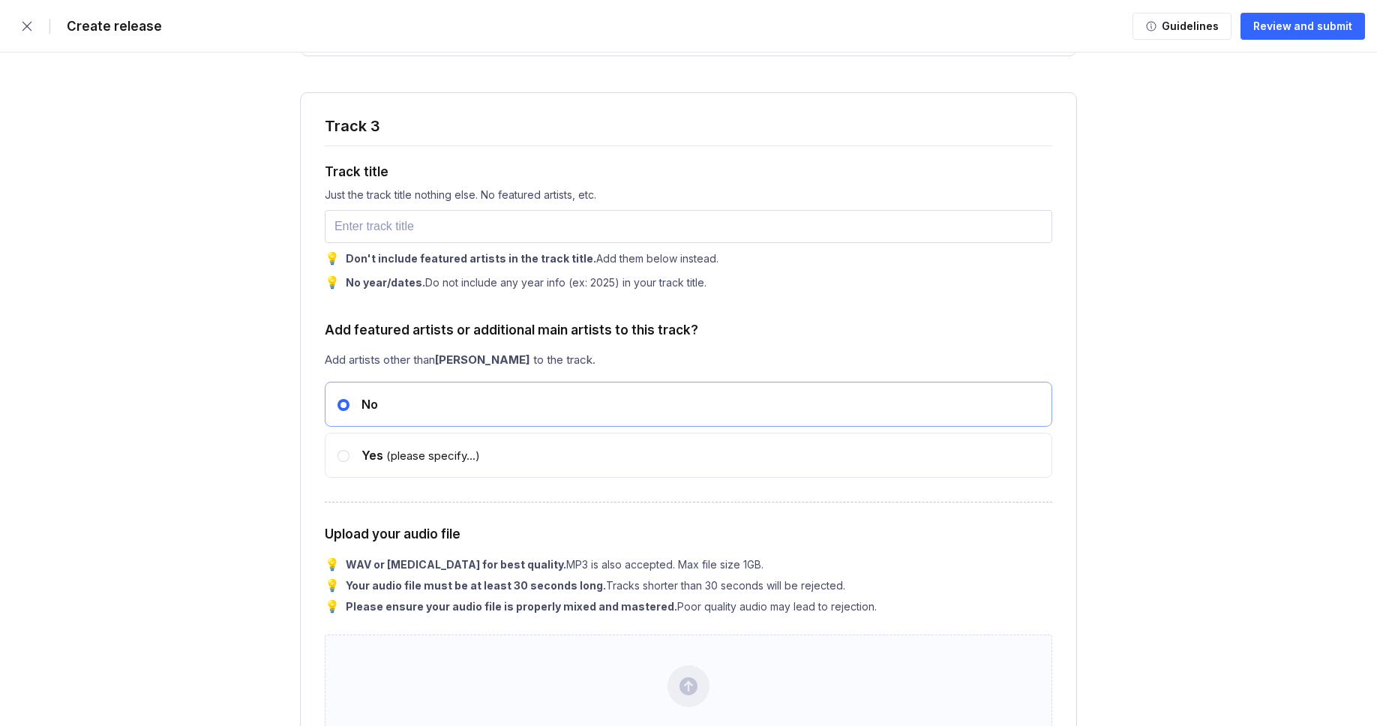
scroll to position [4268, 0]
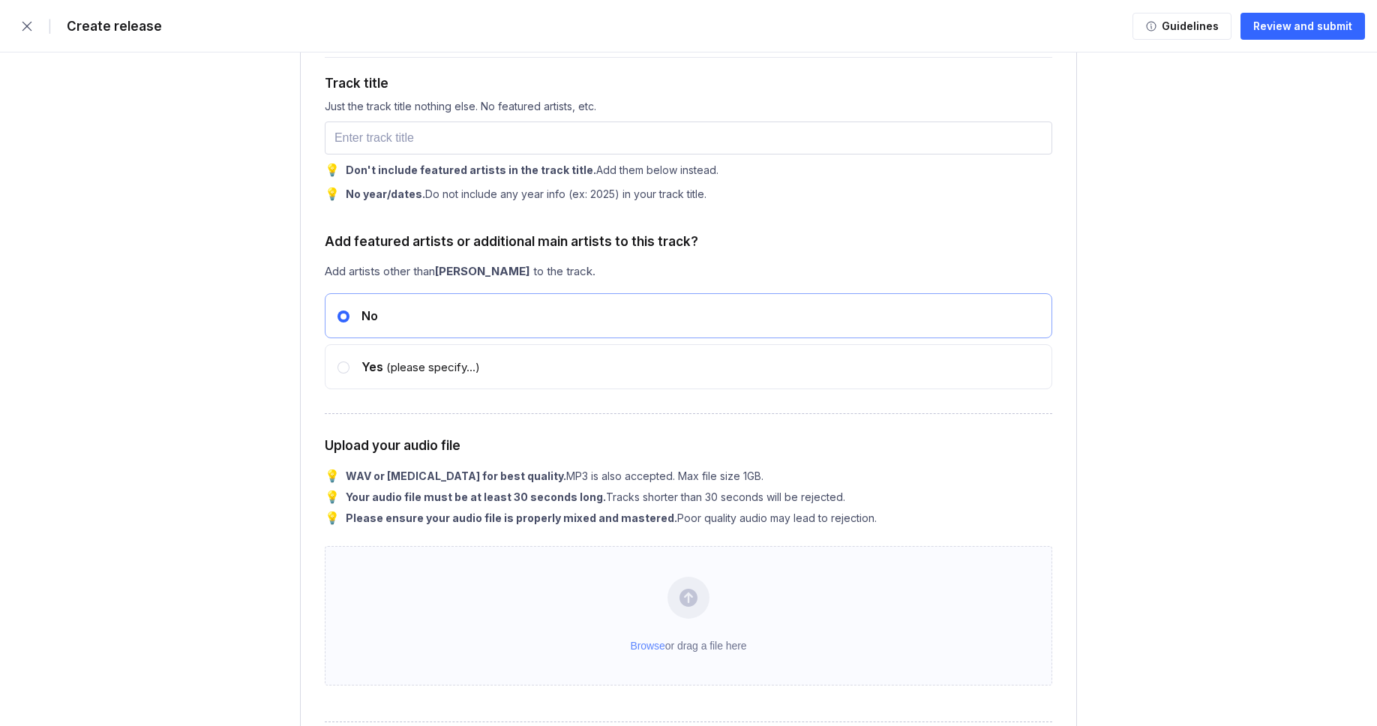
type input "100"
click at [451, 154] on input "text" at bounding box center [688, 137] width 727 height 33
paste input "Hands I Couldn’t Hold"
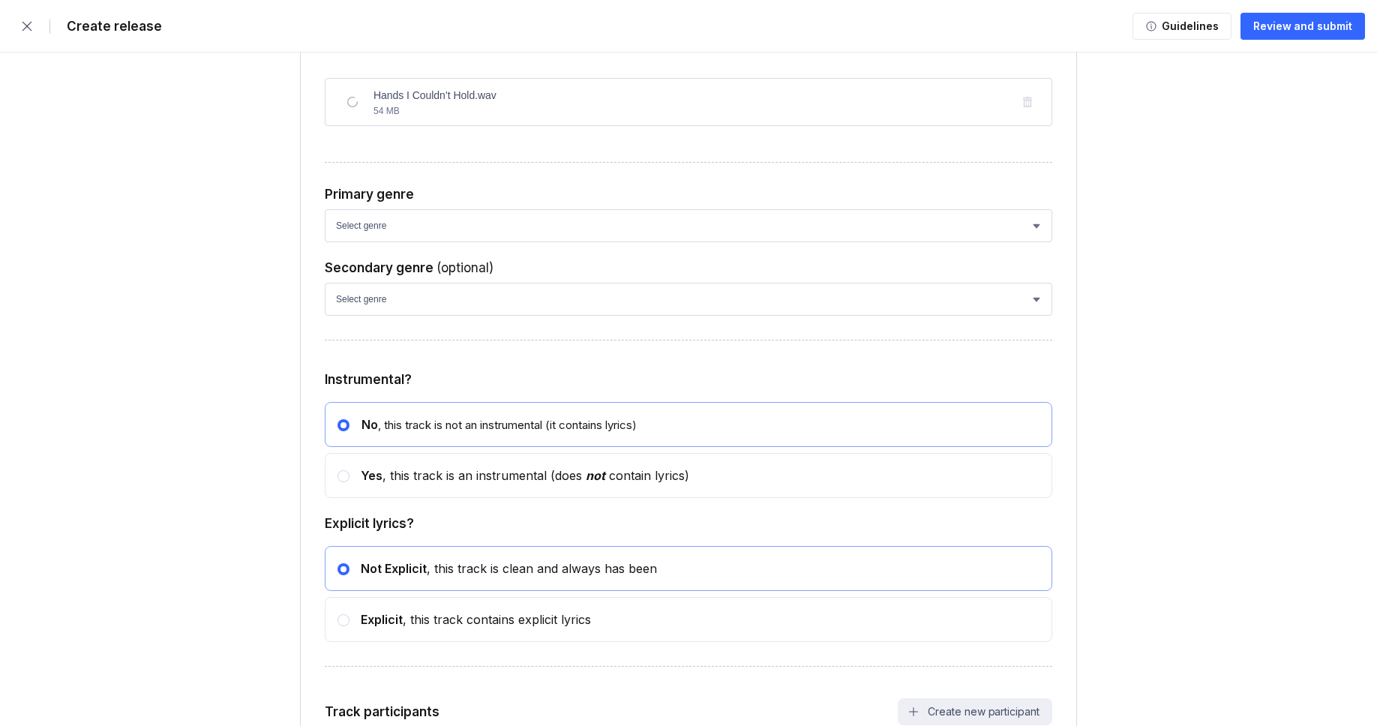
scroll to position [4745, 0]
type input "Hands I Couldn’t Hold"
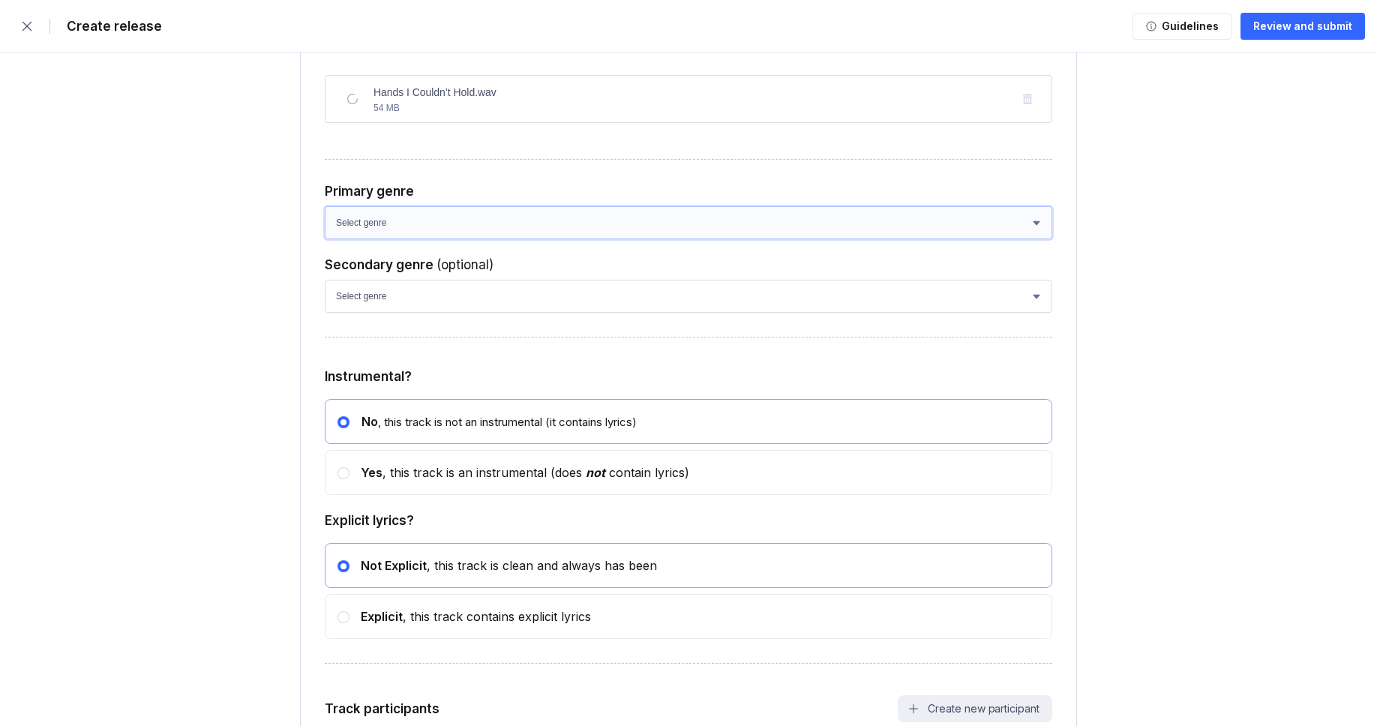
click at [422, 239] on select "Select genre African Afro-Beat Afro-Pop Afro-Soul Alternative Alternative Rock …" at bounding box center [688, 222] width 727 height 33
select select "ce1eb7a7-8d30-4b1f-aa32-270a3e33577f"
click at [325, 239] on select "Select genre African Afro-Beat Afro-Pop Afro-Soul Alternative Alternative Rock …" at bounding box center [688, 222] width 727 height 33
click at [424, 313] on select "Select genre African Afro-Beat Afro-Pop Afro-Soul Alternative Alternative Rock …" at bounding box center [688, 296] width 727 height 33
select select "a42cf8e2-75f7-4f62-afbe-d86080a7aa35"
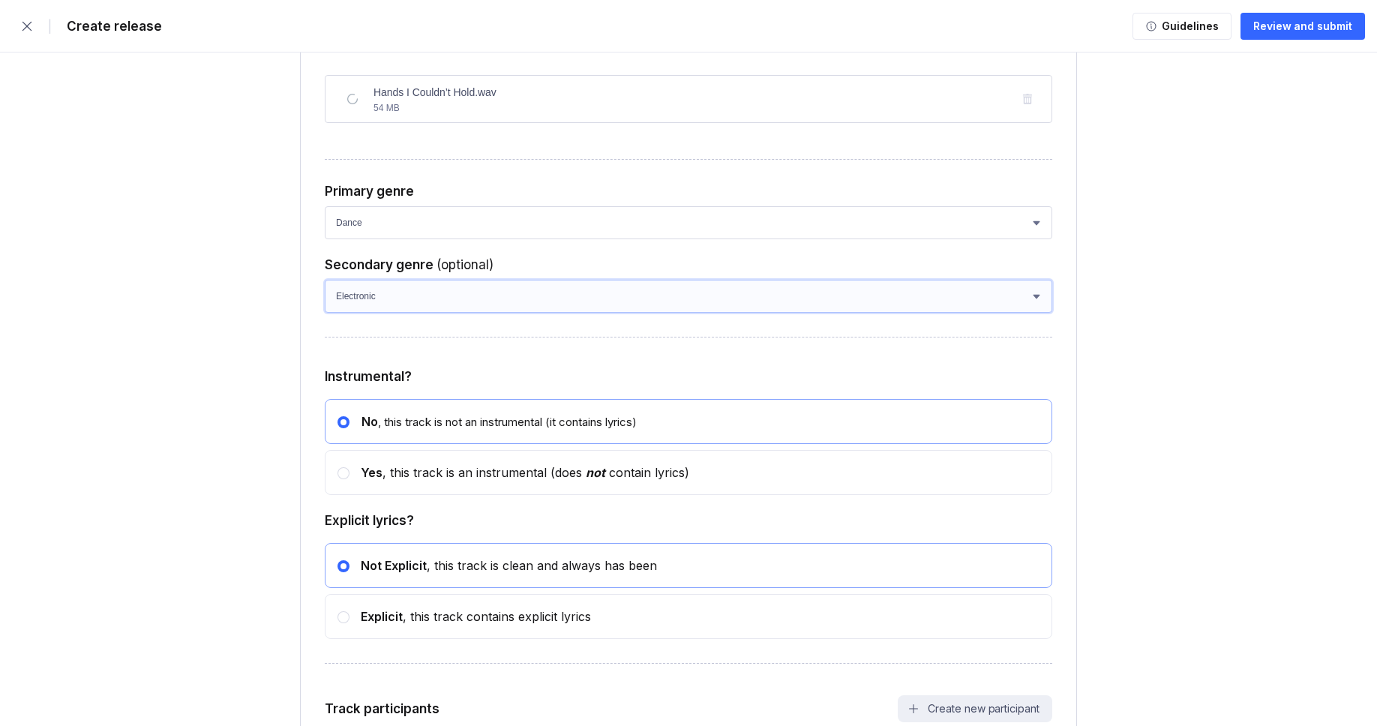
click at [325, 313] on select "Select genre African Afro-Beat Afro-Pop Afro-Soul Alternative Alternative Rock …" at bounding box center [688, 296] width 727 height 33
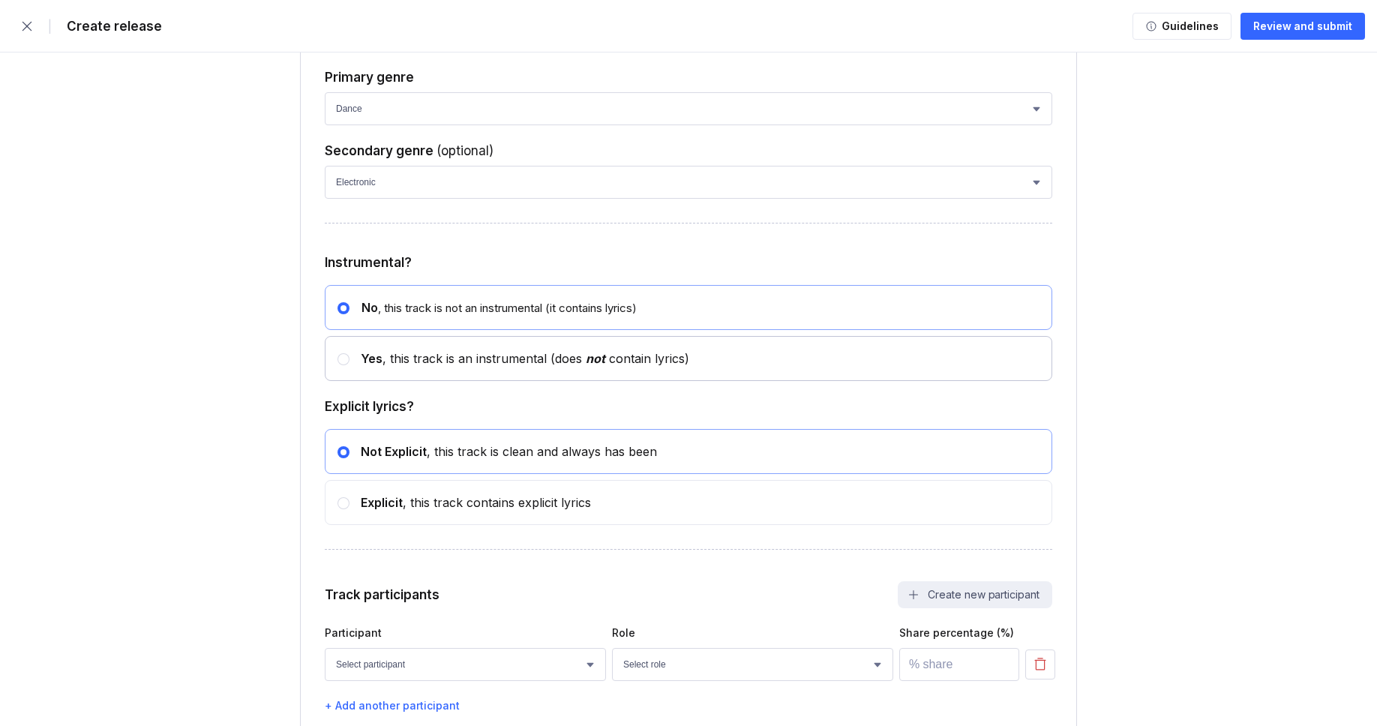
click at [403, 366] on div "Yes , this track is an instrumental (does not contain lyrics)" at bounding box center [519, 358] width 340 height 15
radio input "false"
radio input "true"
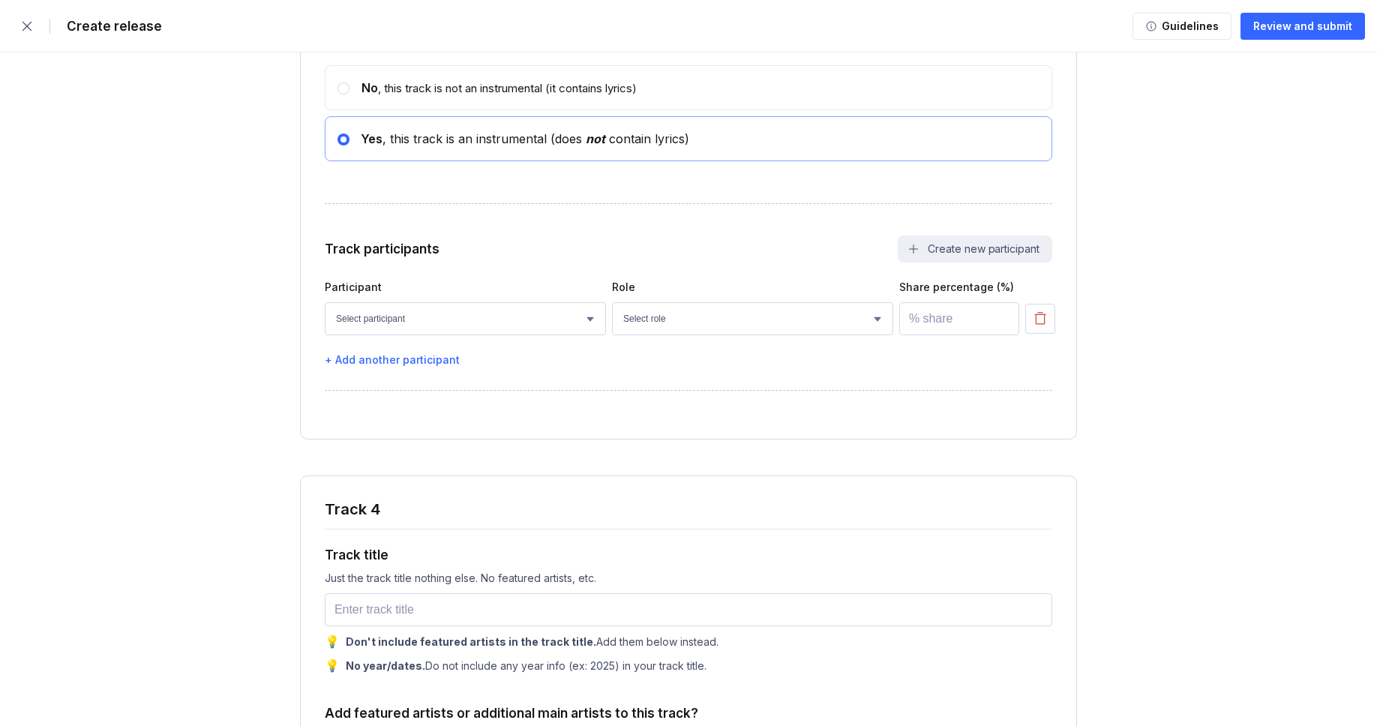
scroll to position [5132, 0]
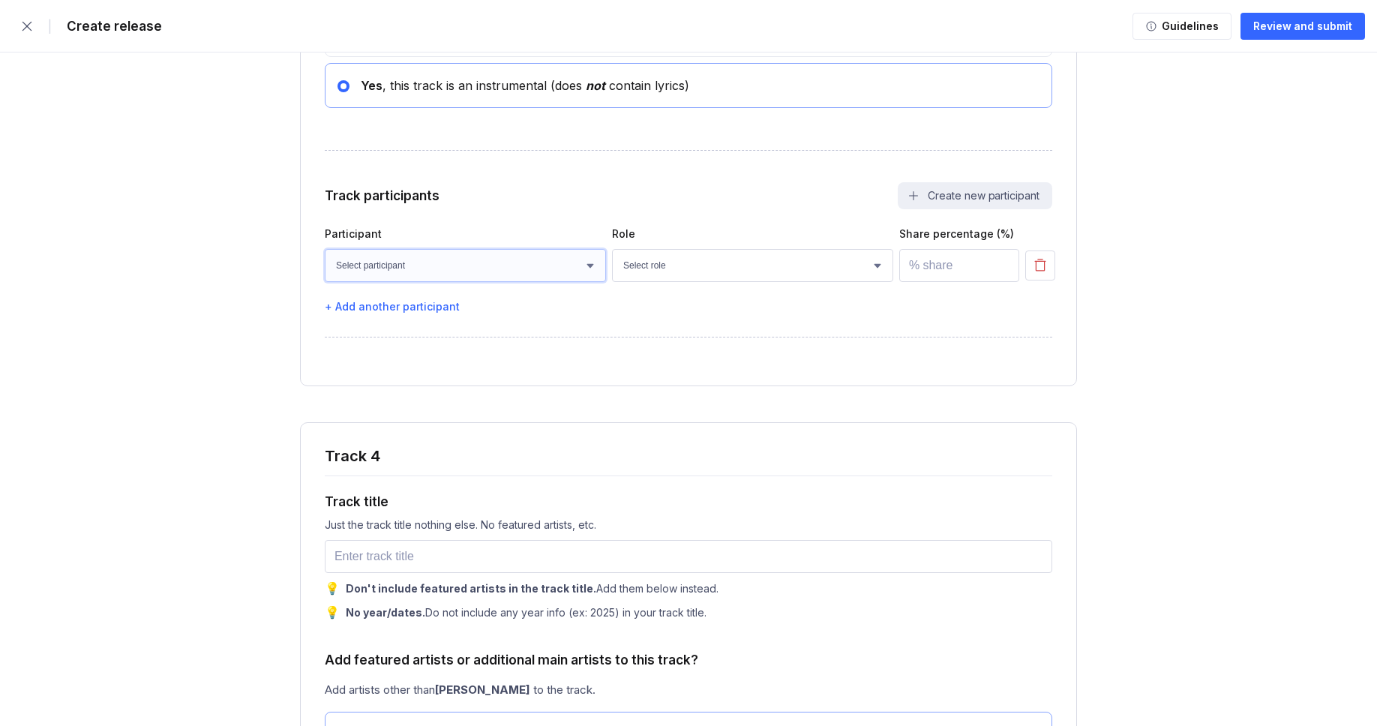
click at [459, 282] on select "Select participant [PERSON_NAME] [PERSON_NAME] [PERSON_NAME] [PERSON_NAME] [PER…" at bounding box center [465, 265] width 281 height 33
click at [325, 282] on select "Select participant [PERSON_NAME] [PERSON_NAME] [PERSON_NAME] [PERSON_NAME] [PER…" at bounding box center [465, 265] width 281 height 33
click at [432, 282] on select "Select participant [PERSON_NAME] [PERSON_NAME] [PERSON_NAME] [PERSON_NAME] [PER…" at bounding box center [465, 265] width 281 height 33
select select "faaa0bc8-be9c-4cd8-ae75-bfdf437caa13"
click at [325, 282] on select "Select participant [PERSON_NAME] [PERSON_NAME] [PERSON_NAME] [PERSON_NAME] [PER…" at bounding box center [465, 265] width 281 height 33
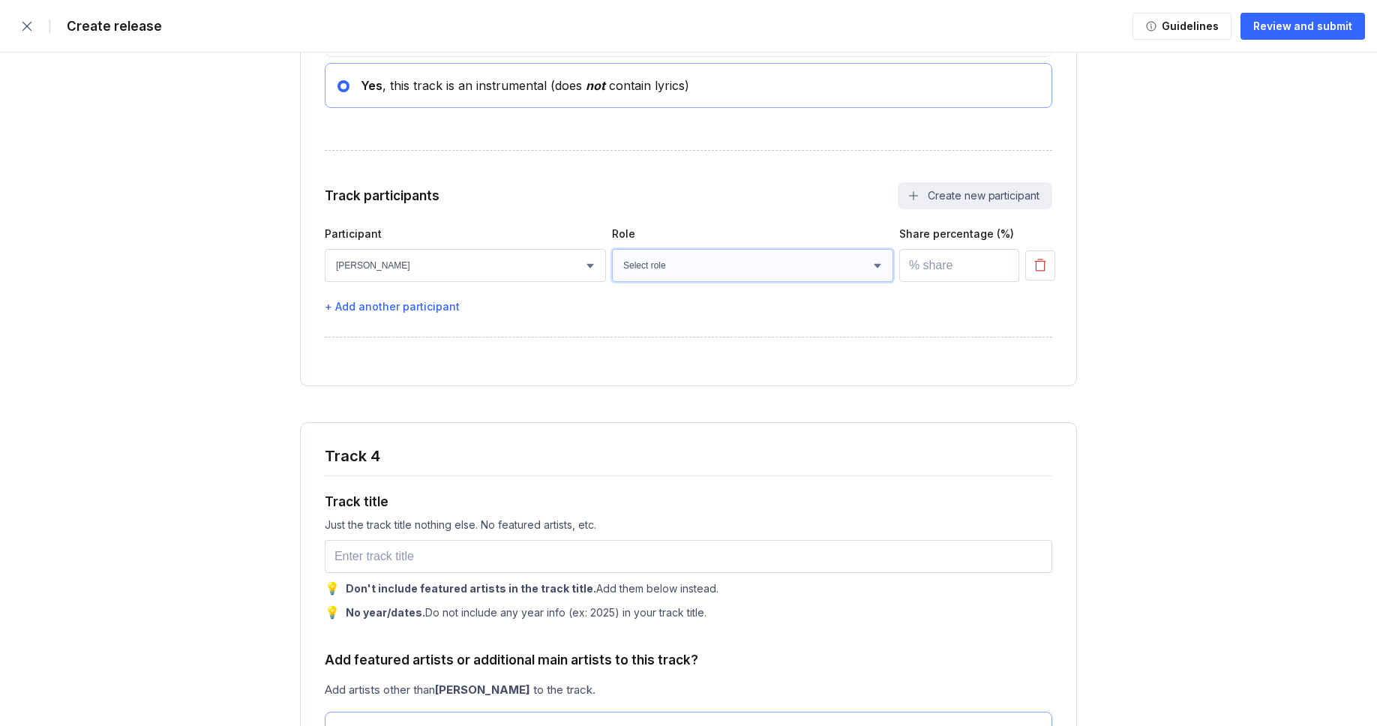
click at [664, 282] on select "Select role Actor A&R Arranger Artwork Author (Lyrics) Bass Choir Composer (Mus…" at bounding box center [752, 265] width 281 height 33
select select "4d21c6a8-5543-4299-8c01-91fff1f274ce"
click at [612, 282] on select "Select role Actor A&R Arranger Artwork Author (Lyrics) Bass Choir Composer (Mus…" at bounding box center [752, 265] width 281 height 33
click at [940, 282] on input "number" at bounding box center [959, 265] width 120 height 33
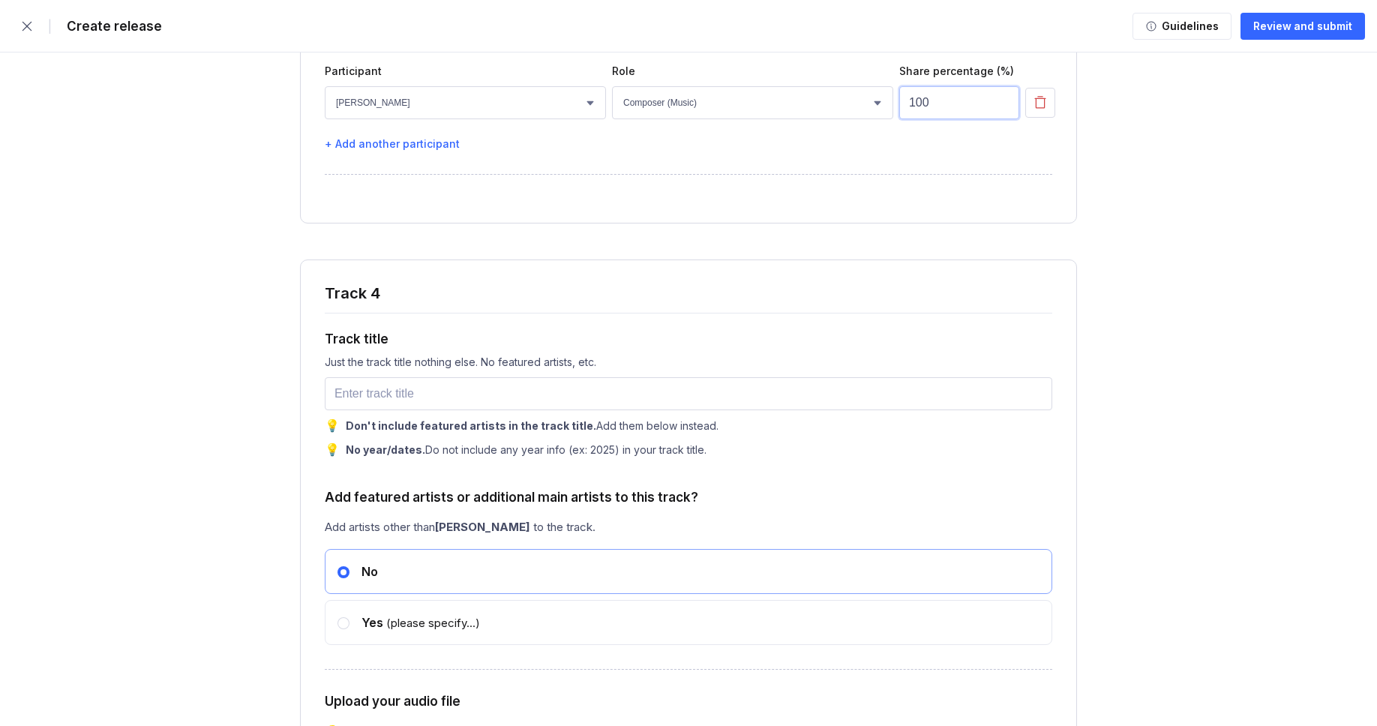
scroll to position [5397, 0]
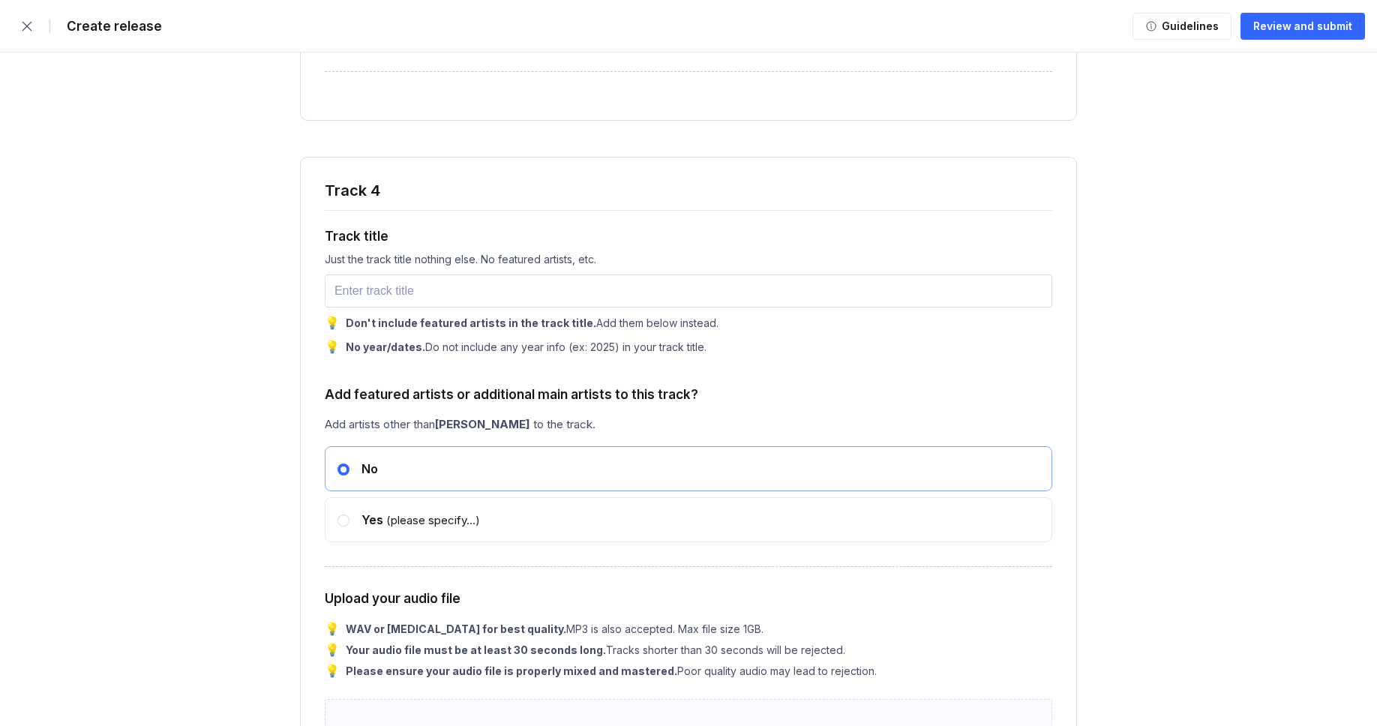
type input "100"
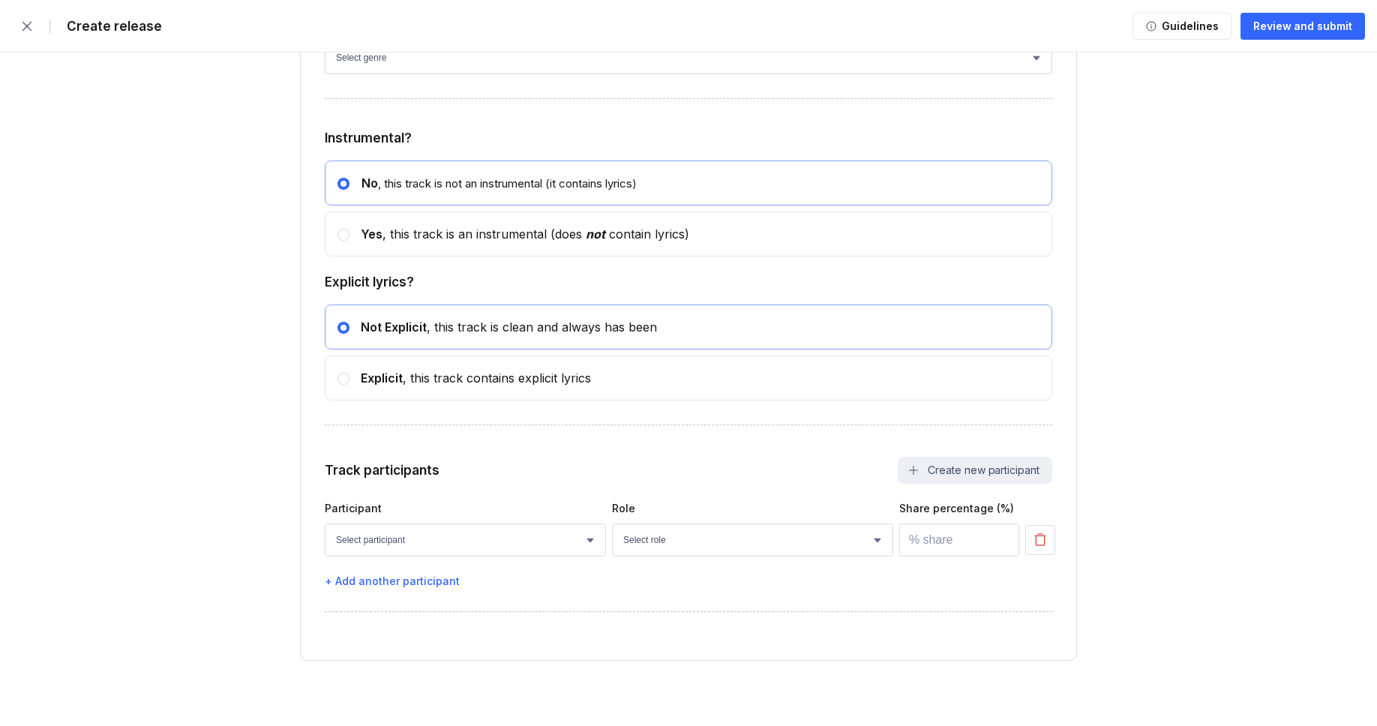
scroll to position [6457, 0]
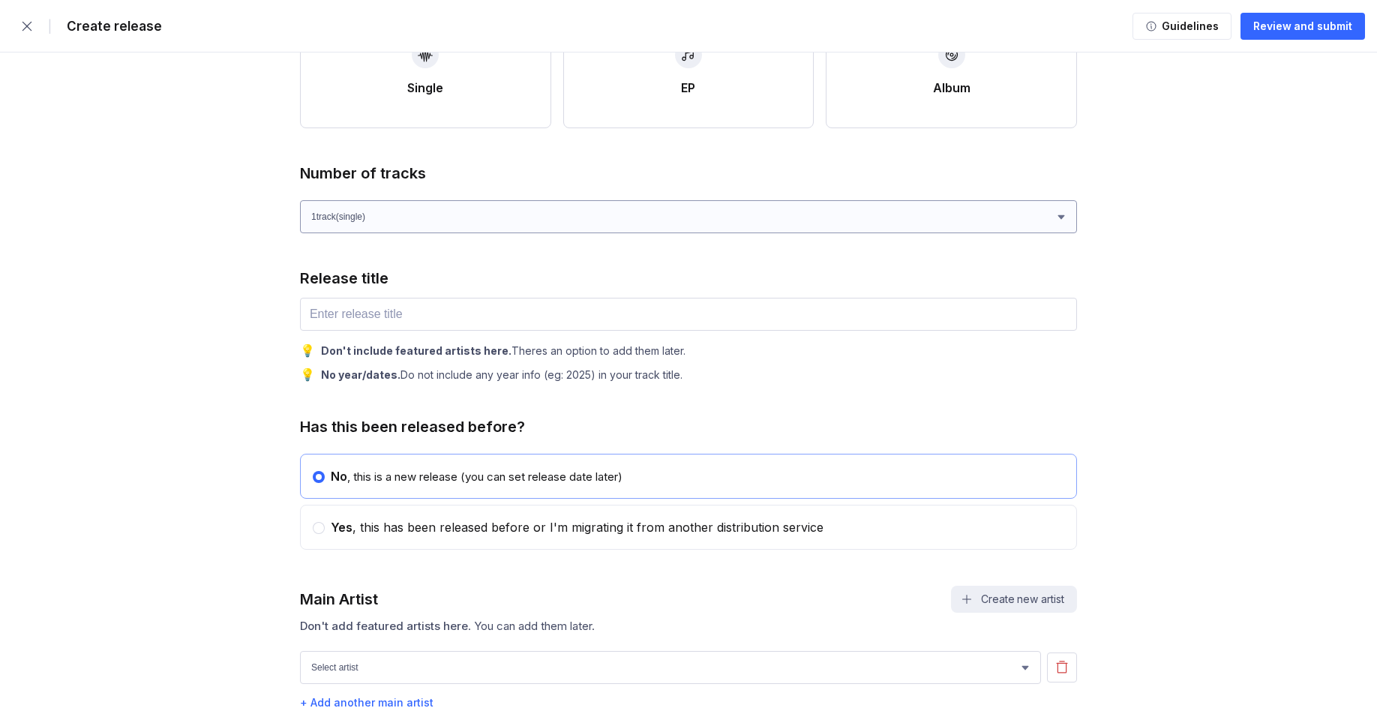
scroll to position [535, 0]
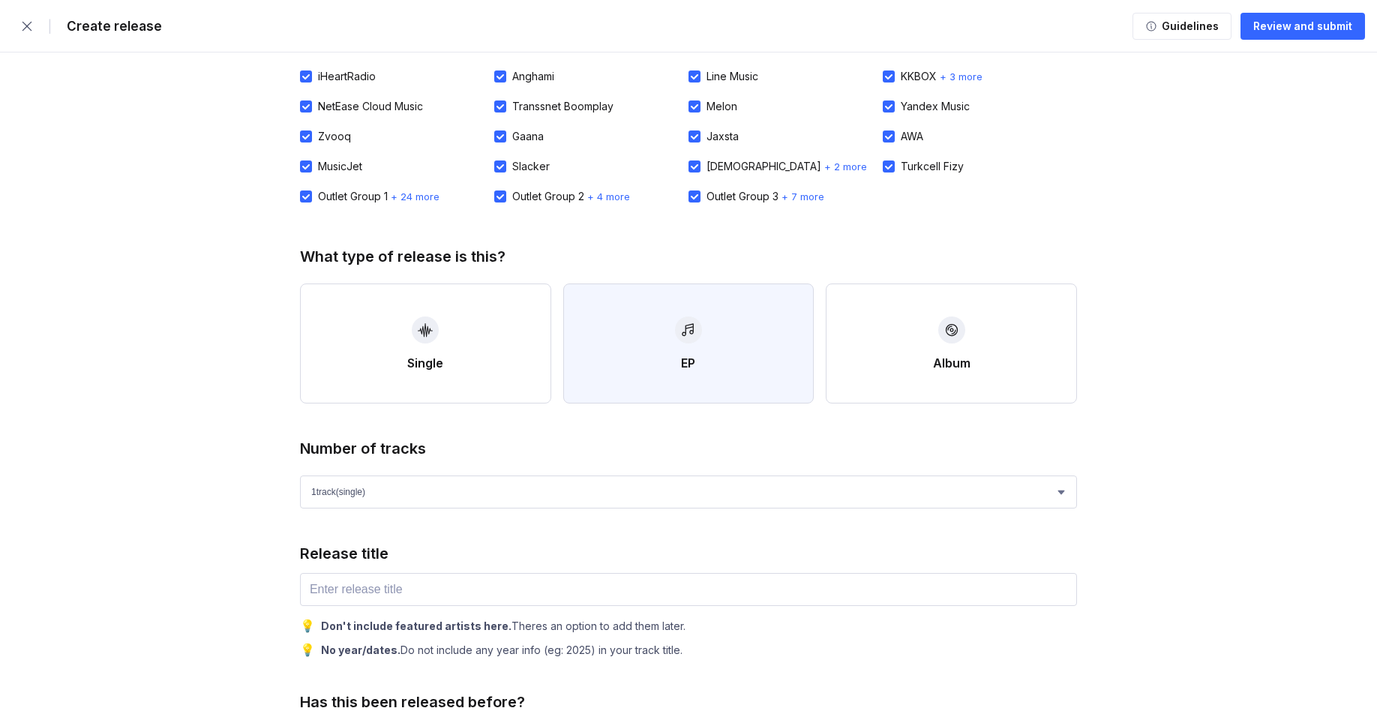
click at [665, 355] on button "EP" at bounding box center [688, 343] width 251 height 120
select select "4"
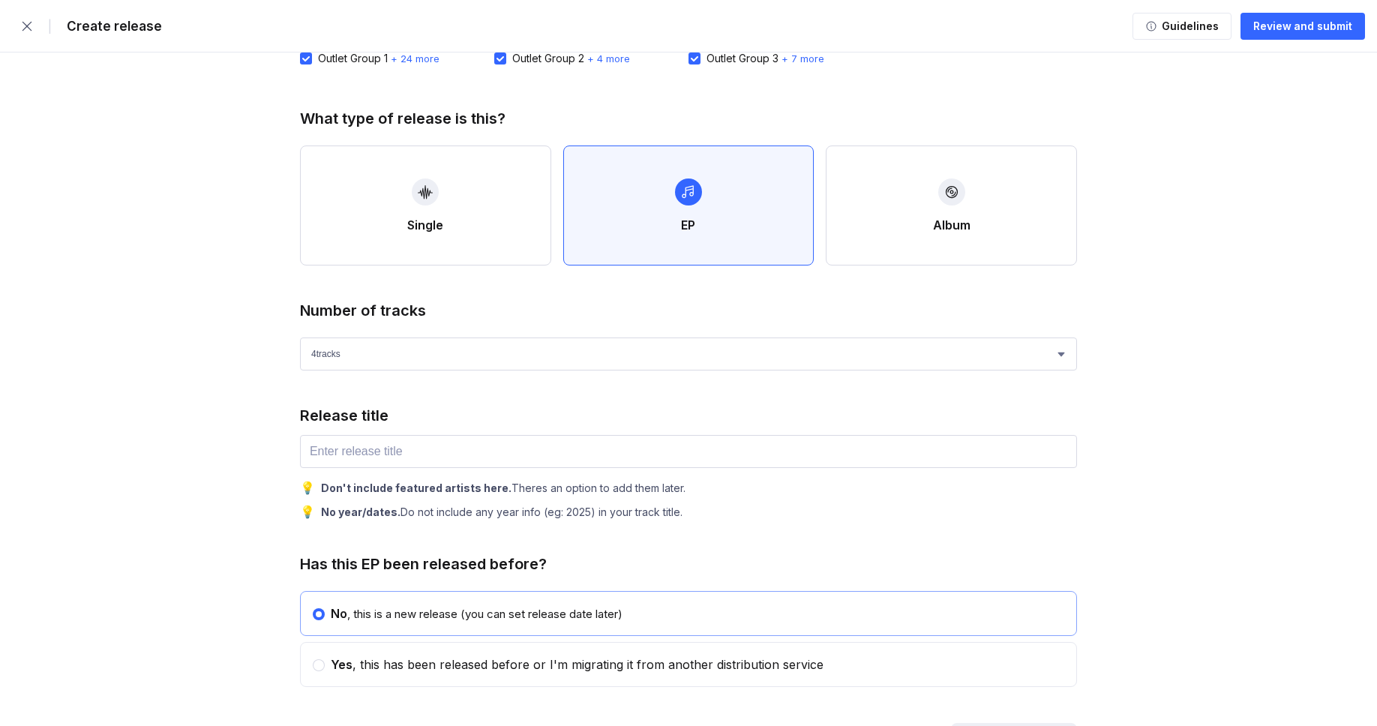
scroll to position [395, 0]
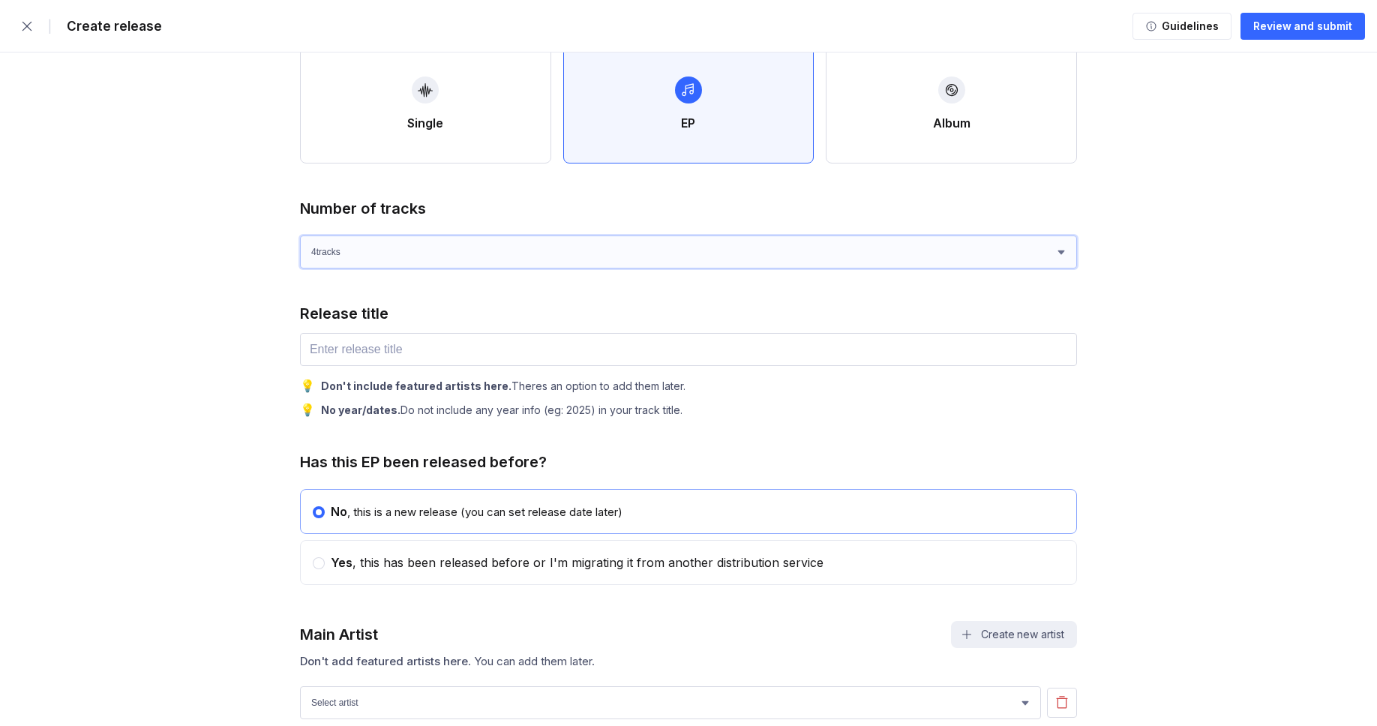
click at [492, 244] on select "1 track (single) 2 track s 3 track s 4 track s" at bounding box center [688, 251] width 777 height 33
click at [459, 347] on input "text" at bounding box center [688, 349] width 777 height 33
paste input "She Was Never Mine"
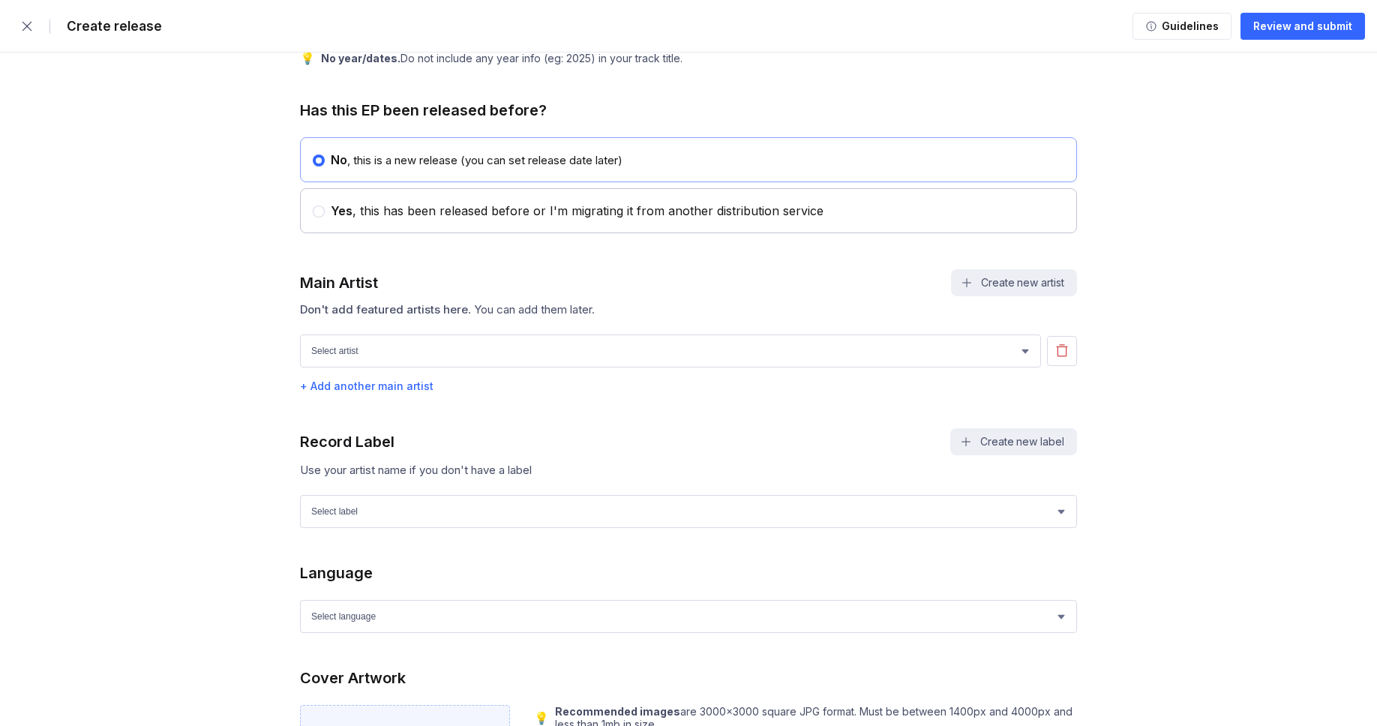
scroll to position [767, 0]
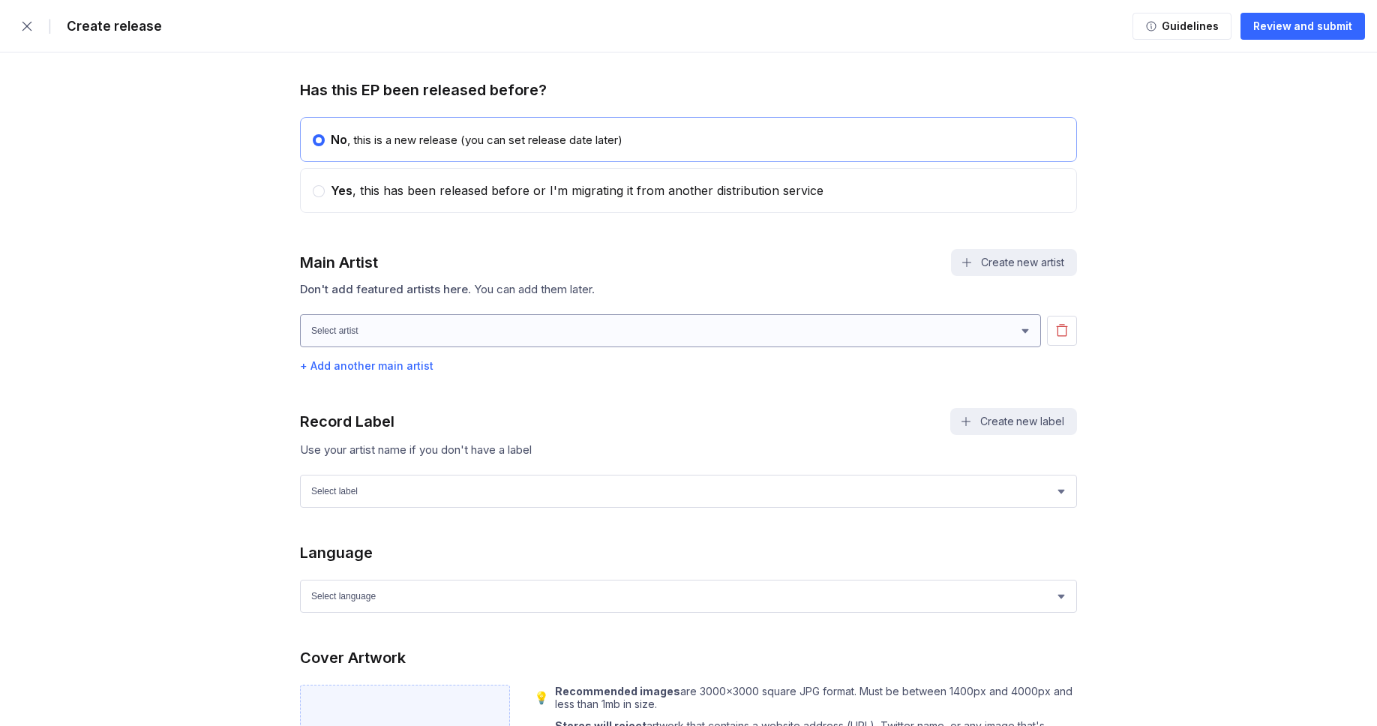
type input "She Was Never Mine"
click at [401, 331] on select "[PERSON_NAME] [PERSON_NAME] [PERSON_NAME] [PERSON_NAME]" at bounding box center [670, 330] width 741 height 33
select select "78bd5e46-877a-410b-ad61-0f7bc9a4797e"
click at [300, 323] on select "[PERSON_NAME] [PERSON_NAME] [PERSON_NAME] [PERSON_NAME]" at bounding box center [670, 330] width 741 height 33
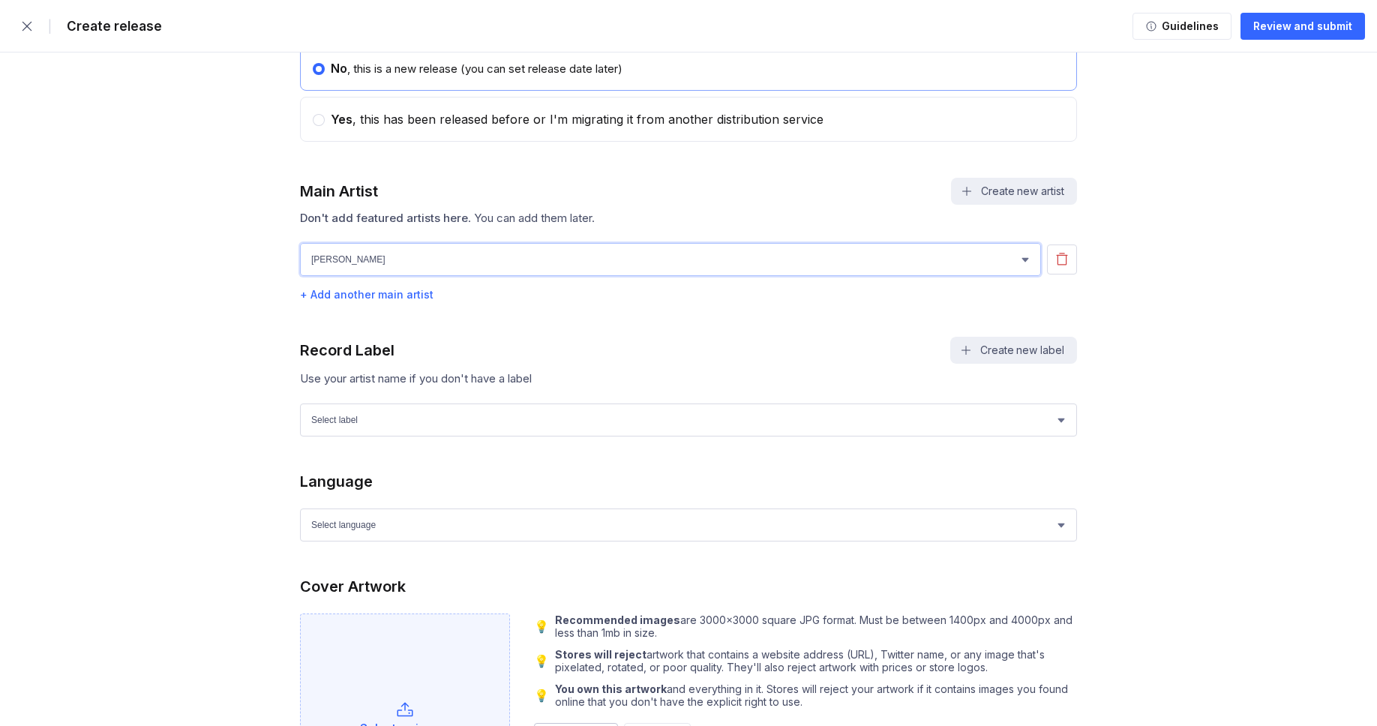
scroll to position [875, 0]
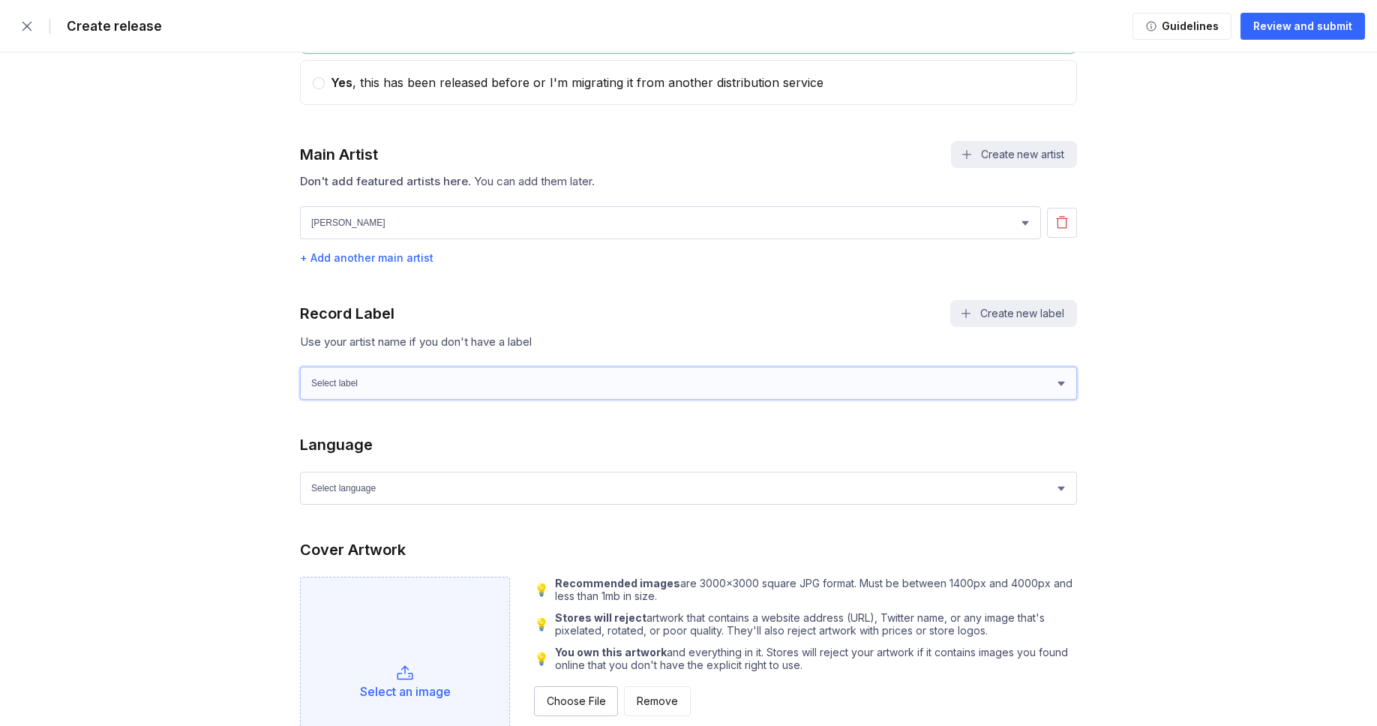
click at [410, 391] on select "Select label Green Wave Records" at bounding box center [688, 383] width 777 height 33
select select "1ef89922-d2b6-4e4d-bf09-5caefa64f555"
click at [300, 376] on select "Select label Green Wave Records" at bounding box center [688, 383] width 777 height 33
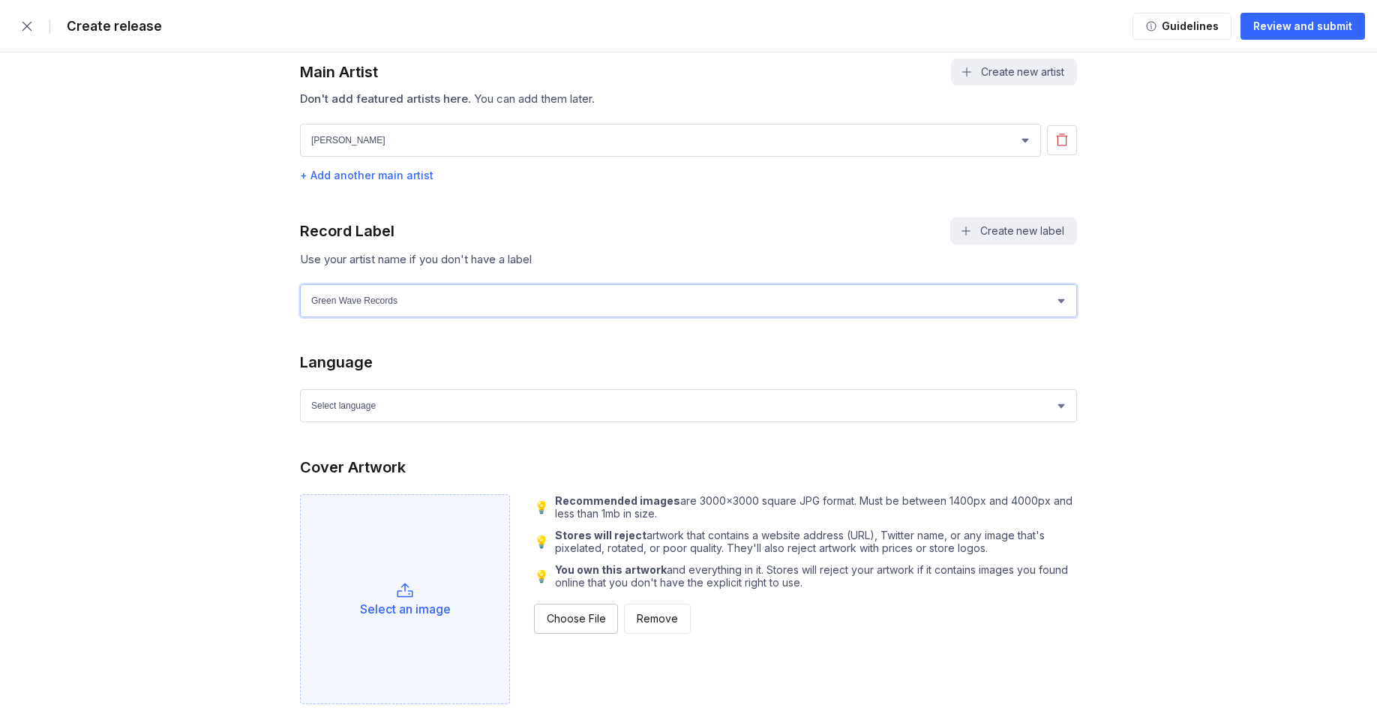
scroll to position [987, 0]
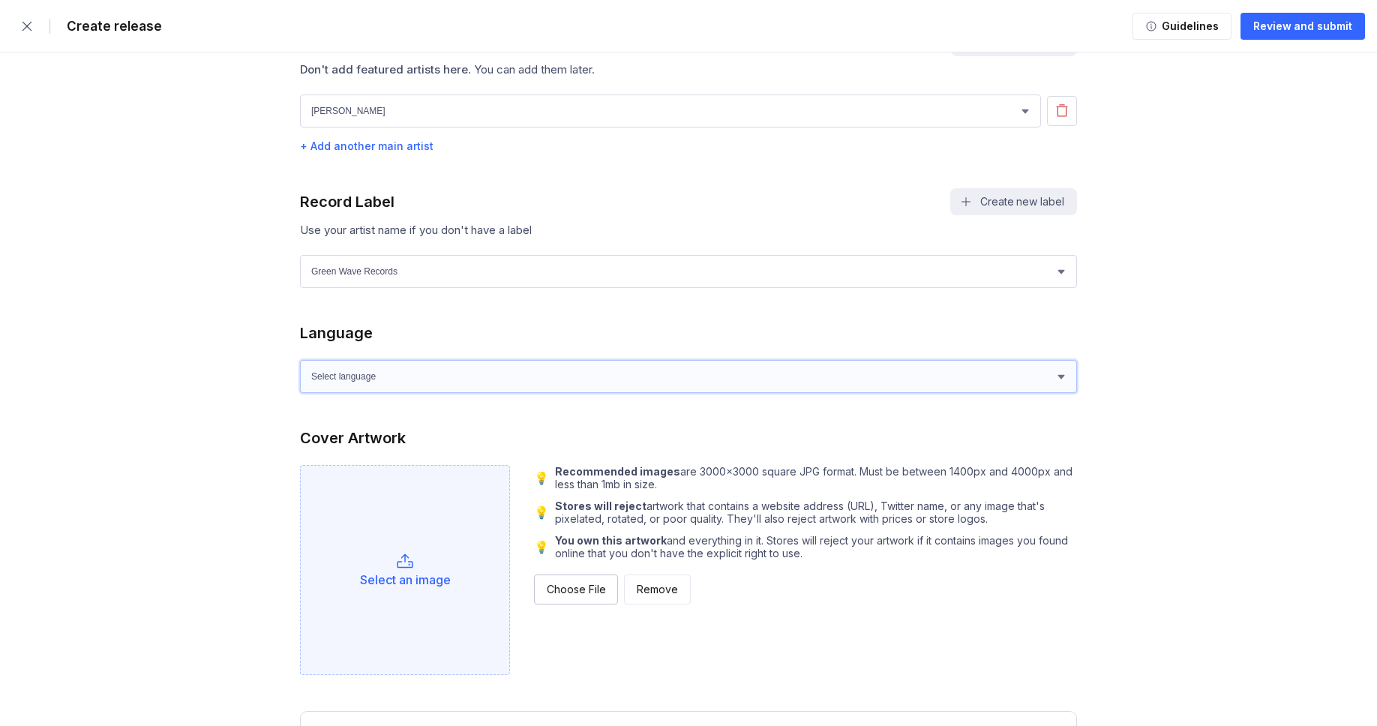
click at [379, 389] on select "Select language Afrikaans Akan Albanian Amharic Arabic Armenian Assamese Azerba…" at bounding box center [688, 376] width 777 height 33
select select "en"
click at [300, 369] on select "Select language Afrikaans Akan Albanian Amharic Arabic Armenian Assamese Azerba…" at bounding box center [688, 376] width 777 height 33
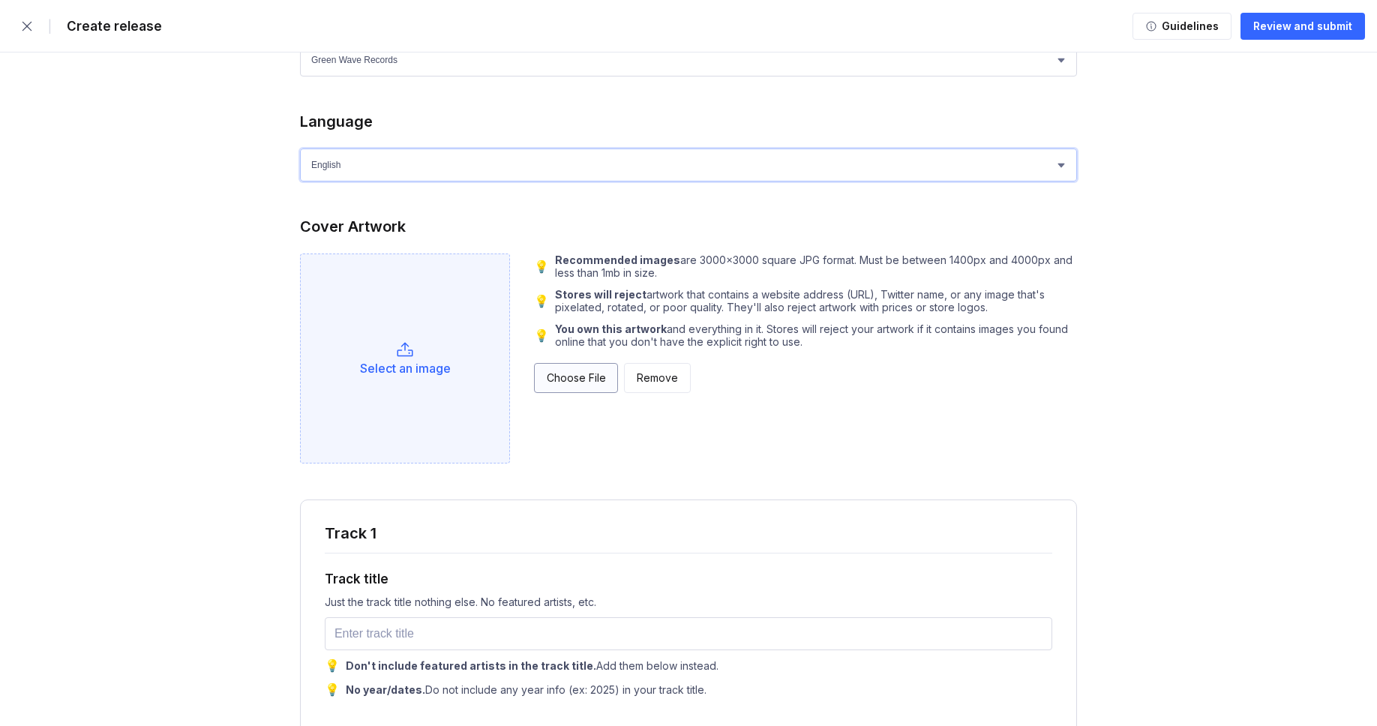
scroll to position [1199, 0]
click at [598, 382] on div "Choose File" at bounding box center [576, 377] width 58 height 15
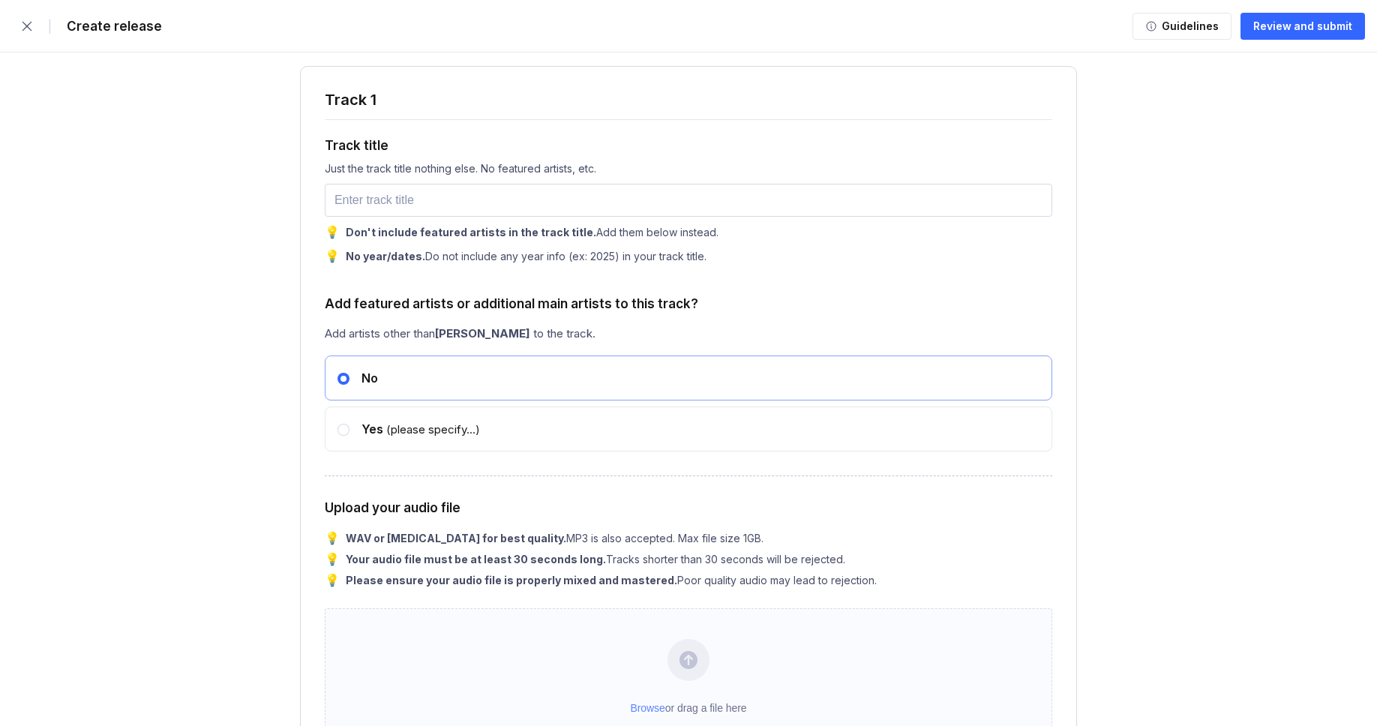
scroll to position [1660, 0]
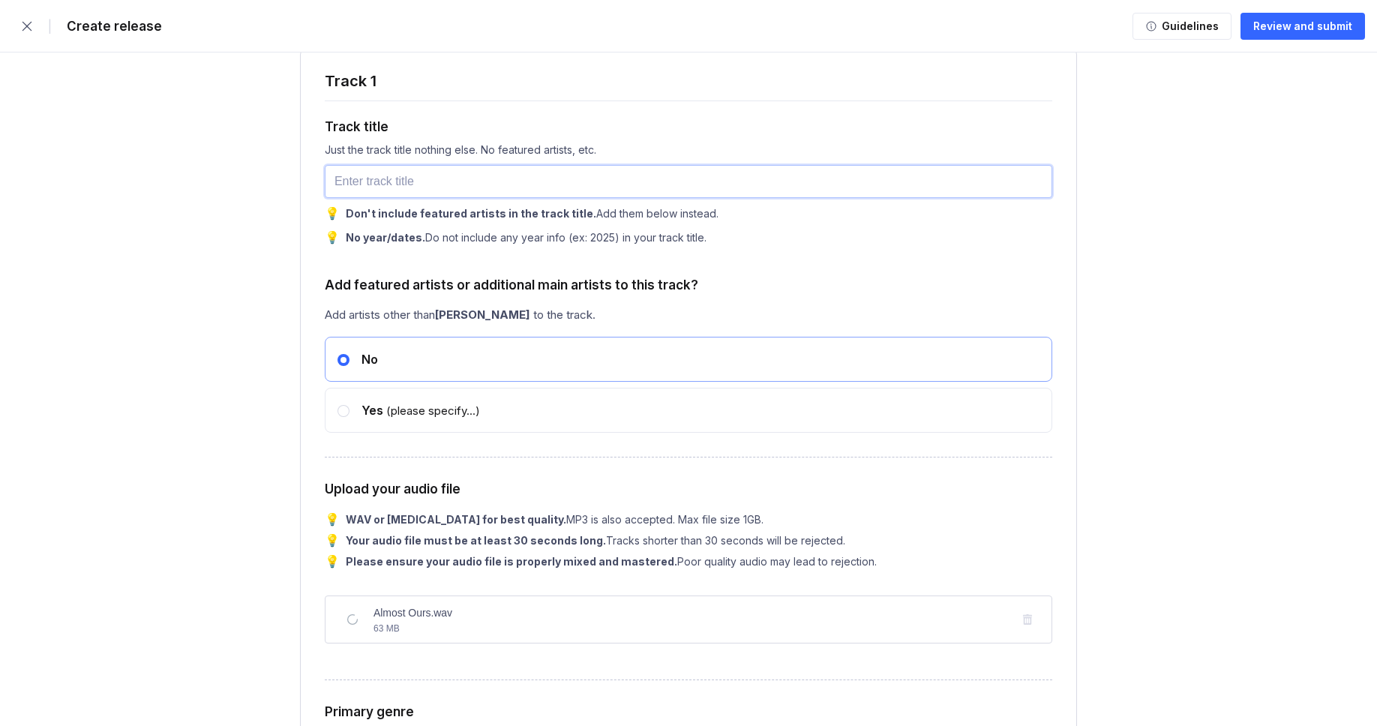
click at [440, 196] on input "text" at bounding box center [688, 181] width 727 height 33
paste input "Almost Ours"
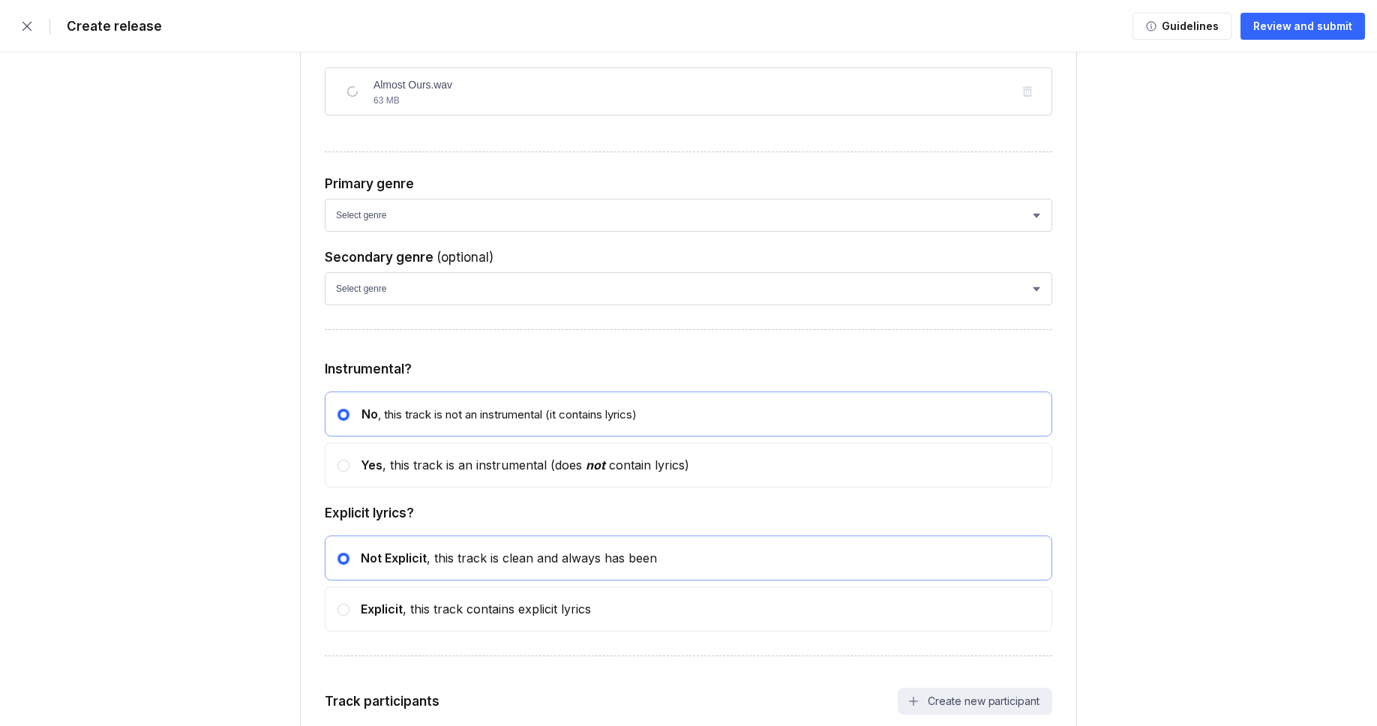
scroll to position [2189, 0]
type input "Almost Ours"
click at [410, 229] on select "Select genre African Afro-Beat Afro-Pop Afro-Soul Alternative Alternative Rock …" at bounding box center [688, 213] width 727 height 33
select select "ce1eb7a7-8d30-4b1f-aa32-270a3e33577f"
click at [325, 229] on select "Select genre African Afro-Beat Afro-Pop Afro-Soul Alternative Alternative Rock …" at bounding box center [688, 213] width 727 height 33
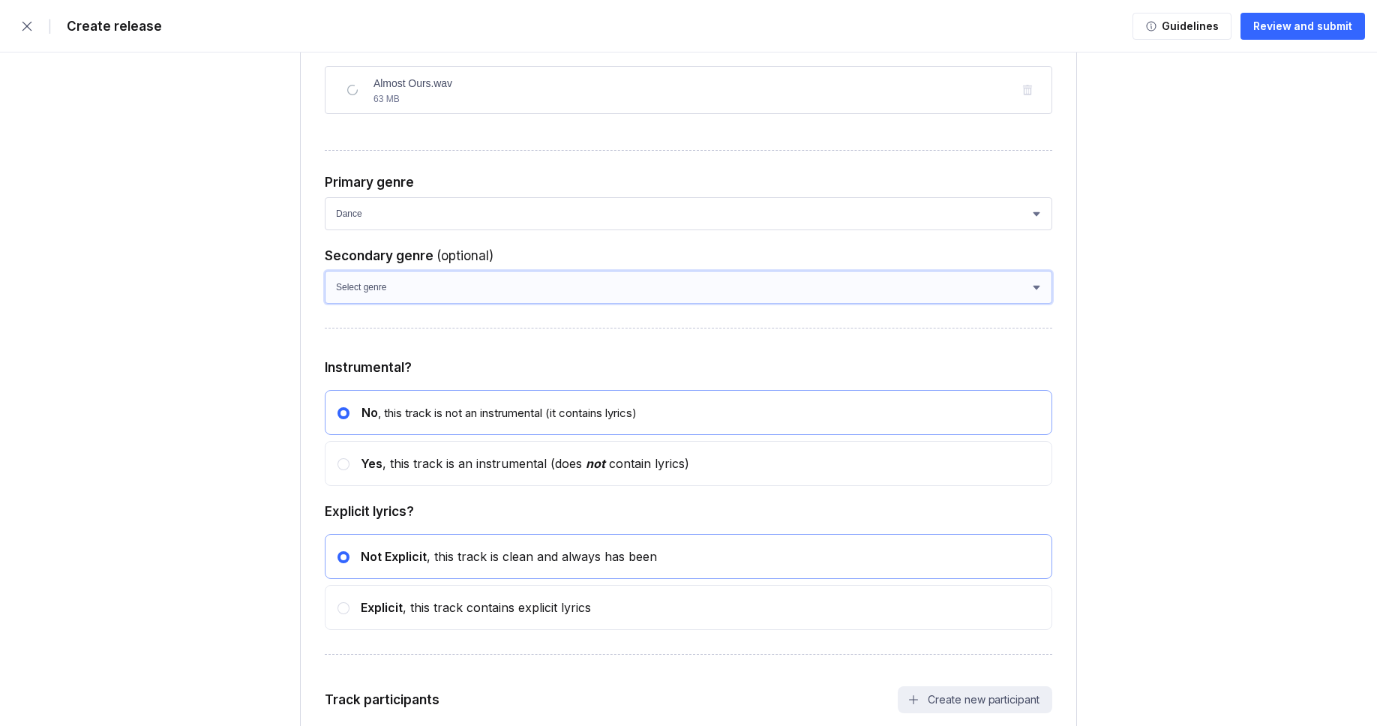
click at [394, 304] on select "Select genre African Afro-Beat Afro-Pop Afro-Soul Alternative Alternative Rock …" at bounding box center [688, 287] width 727 height 33
select select "a42cf8e2-75f7-4f62-afbe-d86080a7aa35"
click at [325, 302] on select "Select genre African Afro-Beat Afro-Pop Afro-Soul Alternative Alternative Rock …" at bounding box center [688, 287] width 727 height 33
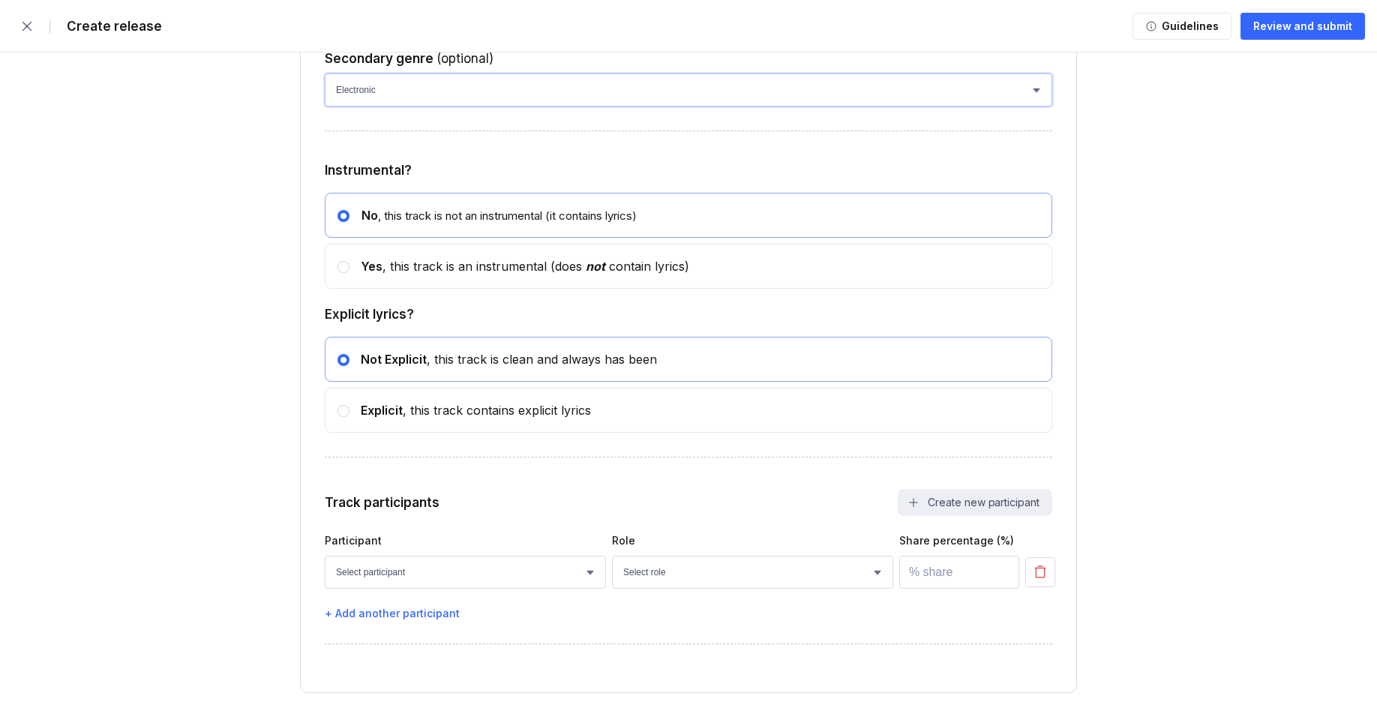
scroll to position [2413, 0]
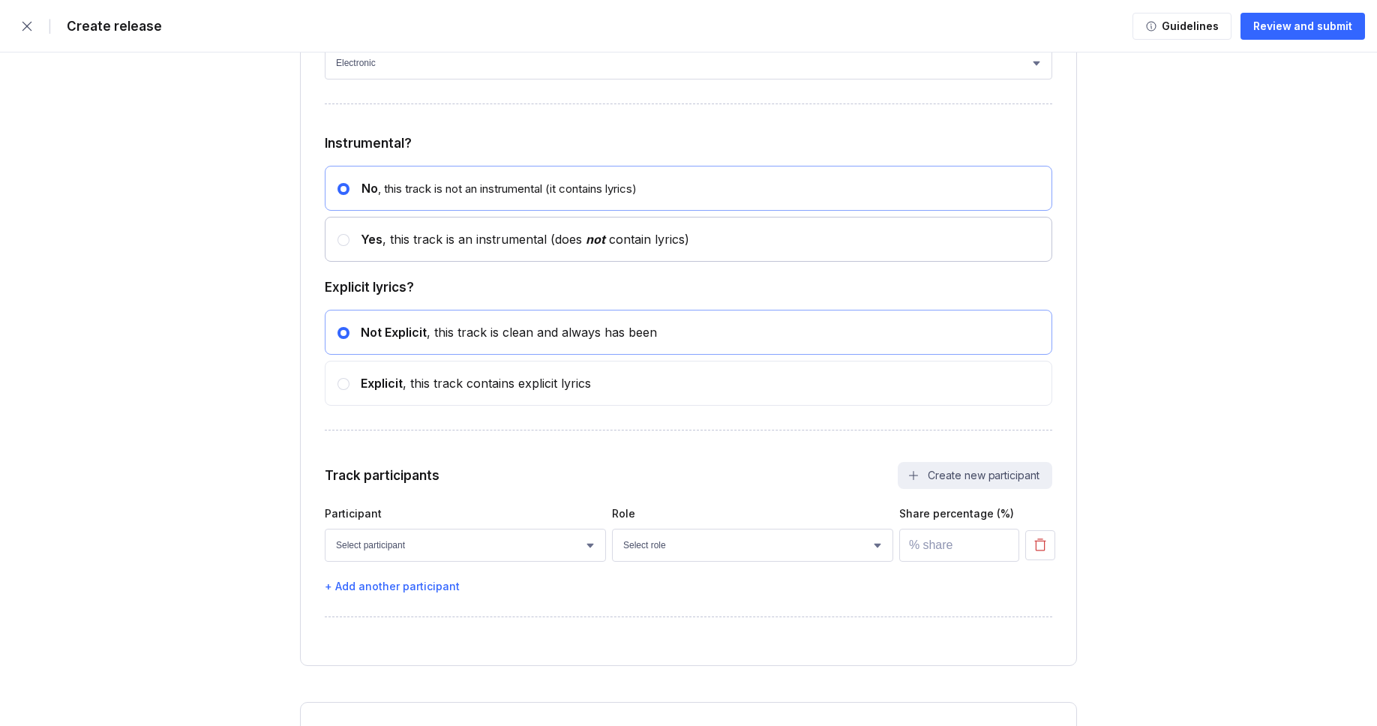
click at [409, 247] on div "Yes , this track is an instrumental (does not contain lyrics)" at bounding box center [519, 239] width 340 height 15
radio input "false"
radio input "true"
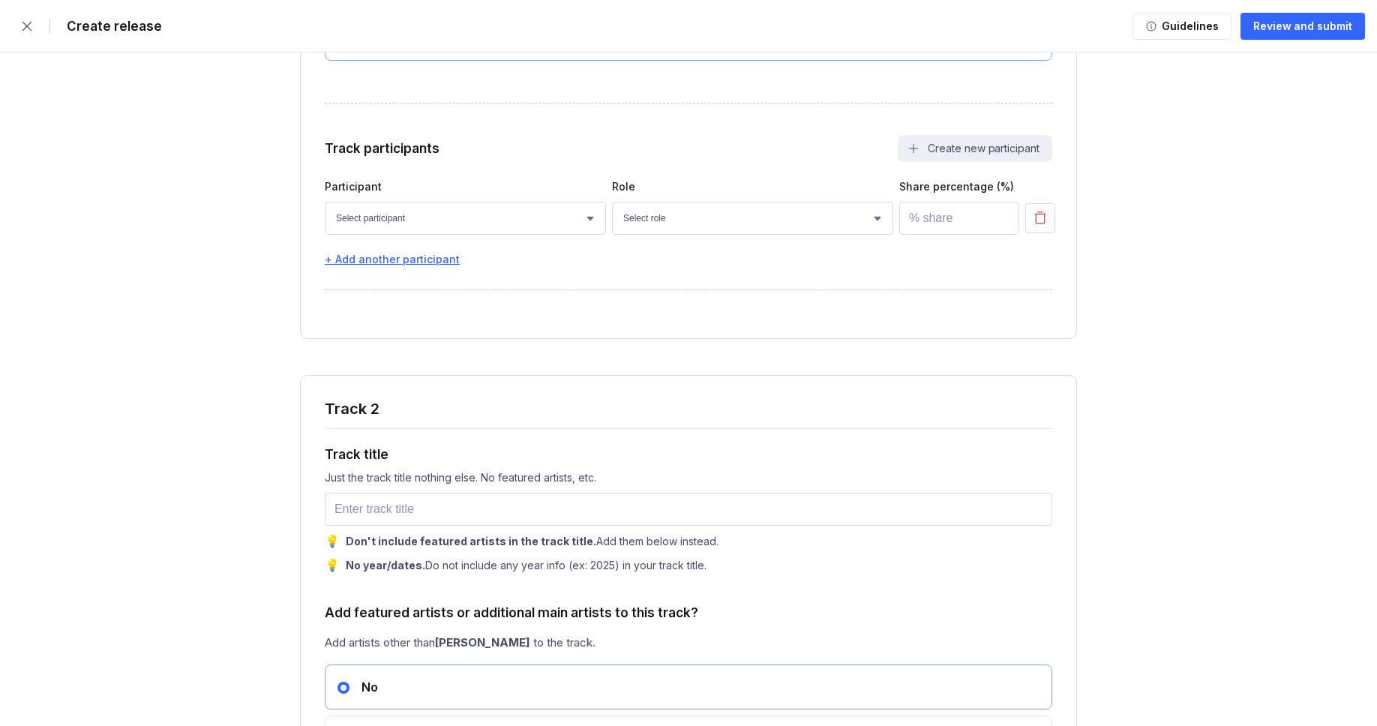
scroll to position [2618, 0]
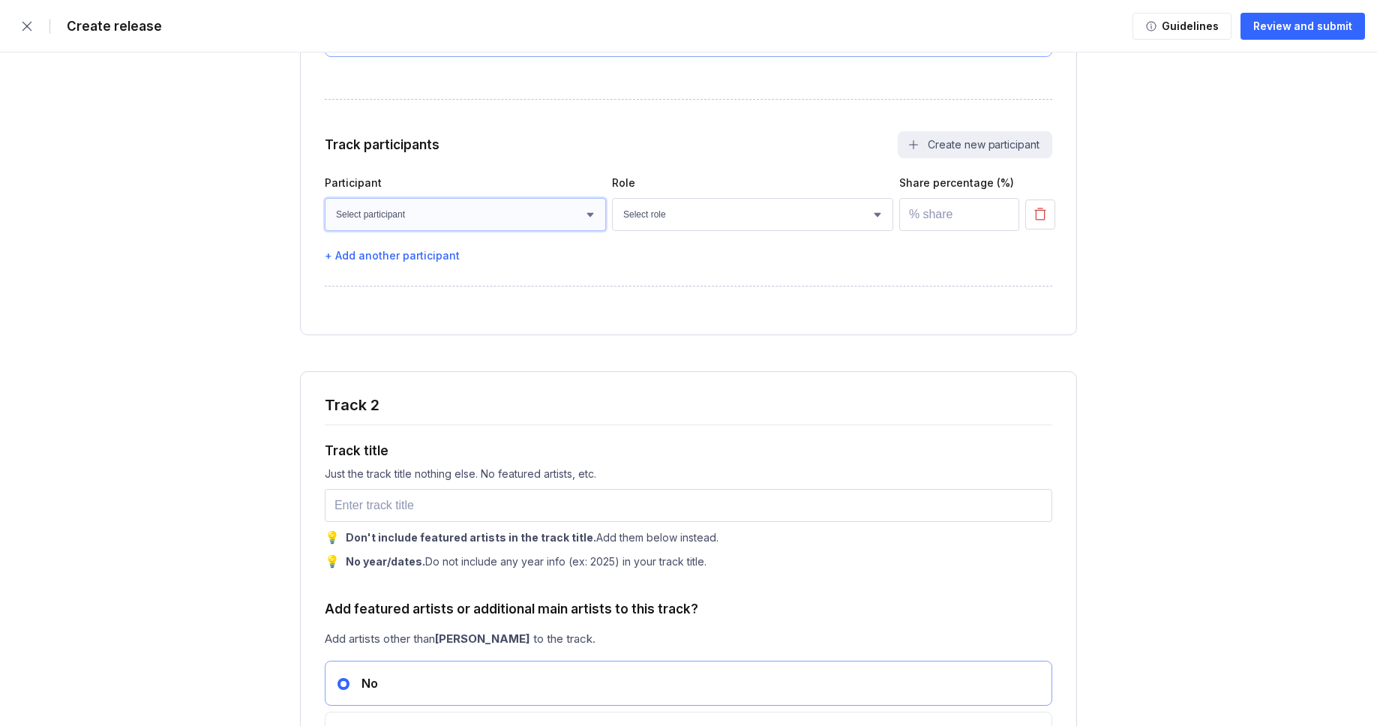
click at [475, 231] on select "Select participant [PERSON_NAME] [PERSON_NAME] [PERSON_NAME] [PERSON_NAME] [PER…" at bounding box center [465, 214] width 281 height 33
select select "faaa0bc8-be9c-4cd8-ae75-bfdf437caa13"
click at [325, 229] on select "Select participant [PERSON_NAME] [PERSON_NAME] [PERSON_NAME] [PERSON_NAME] [PER…" at bounding box center [465, 214] width 281 height 33
click at [678, 231] on select "Select role Actor A&R Arranger Artwork Author (Lyrics) Bass Choir Composer (Mus…" at bounding box center [752, 214] width 281 height 33
select select "4d21c6a8-5543-4299-8c01-91fff1f274ce"
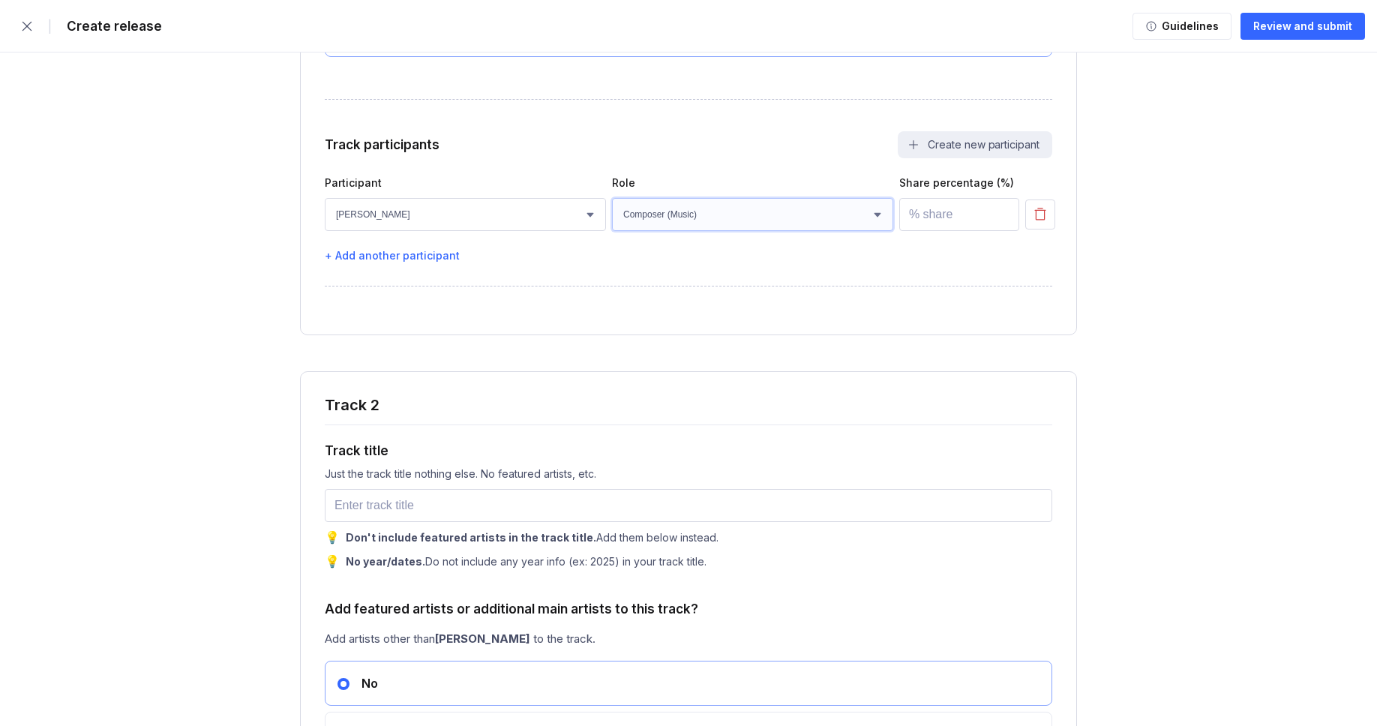
click at [612, 229] on select "Select role Actor A&R Arranger Artwork Author (Lyrics) Bass Choir Composer (Mus…" at bounding box center [752, 214] width 281 height 33
click at [937, 231] on input "number" at bounding box center [959, 214] width 120 height 33
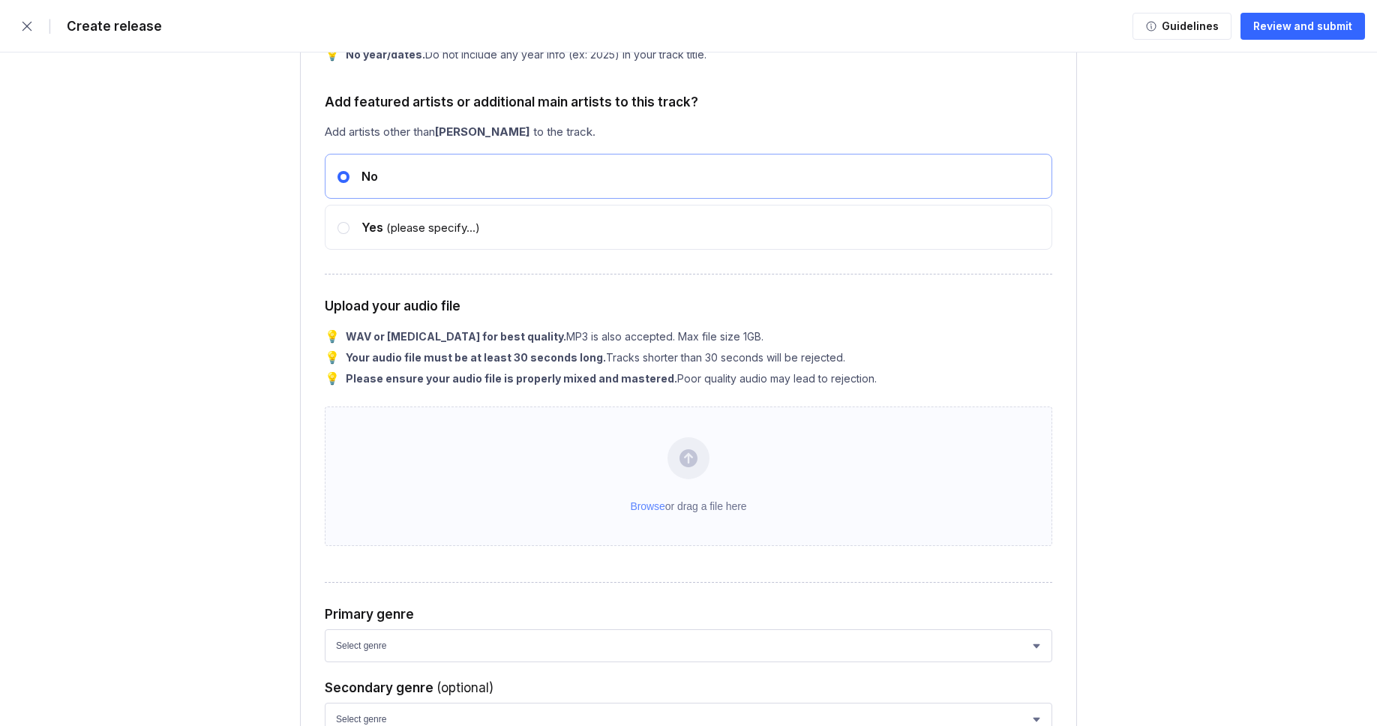
scroll to position [3046, 0]
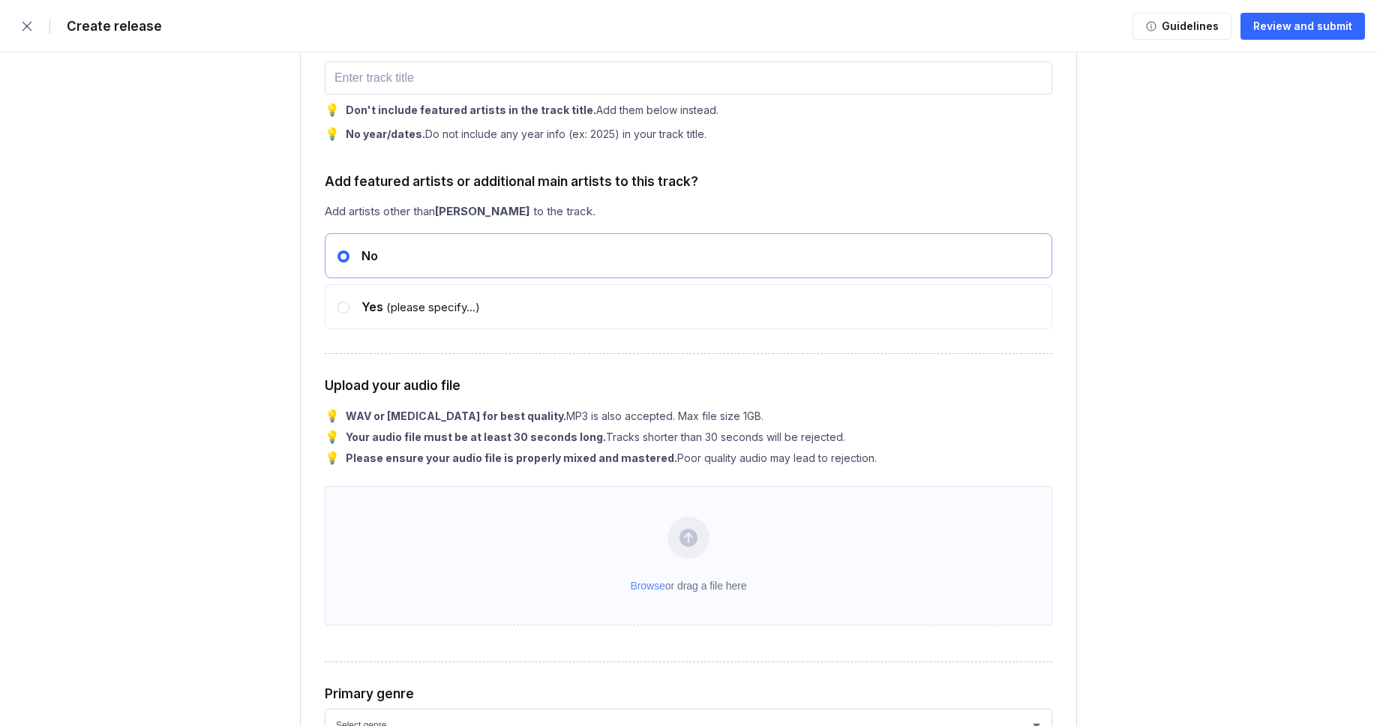
type input "100"
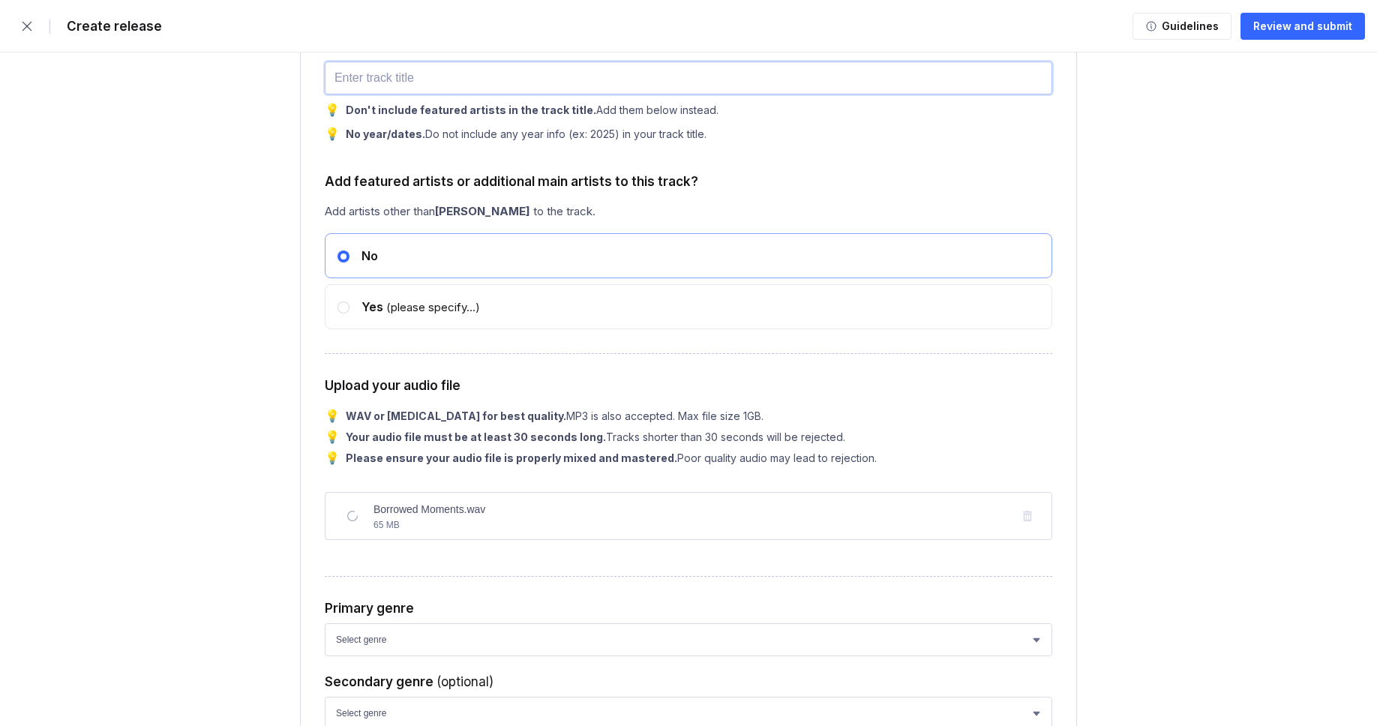
click at [436, 94] on input "text" at bounding box center [688, 77] width 727 height 33
paste input "Borrowed Moments"
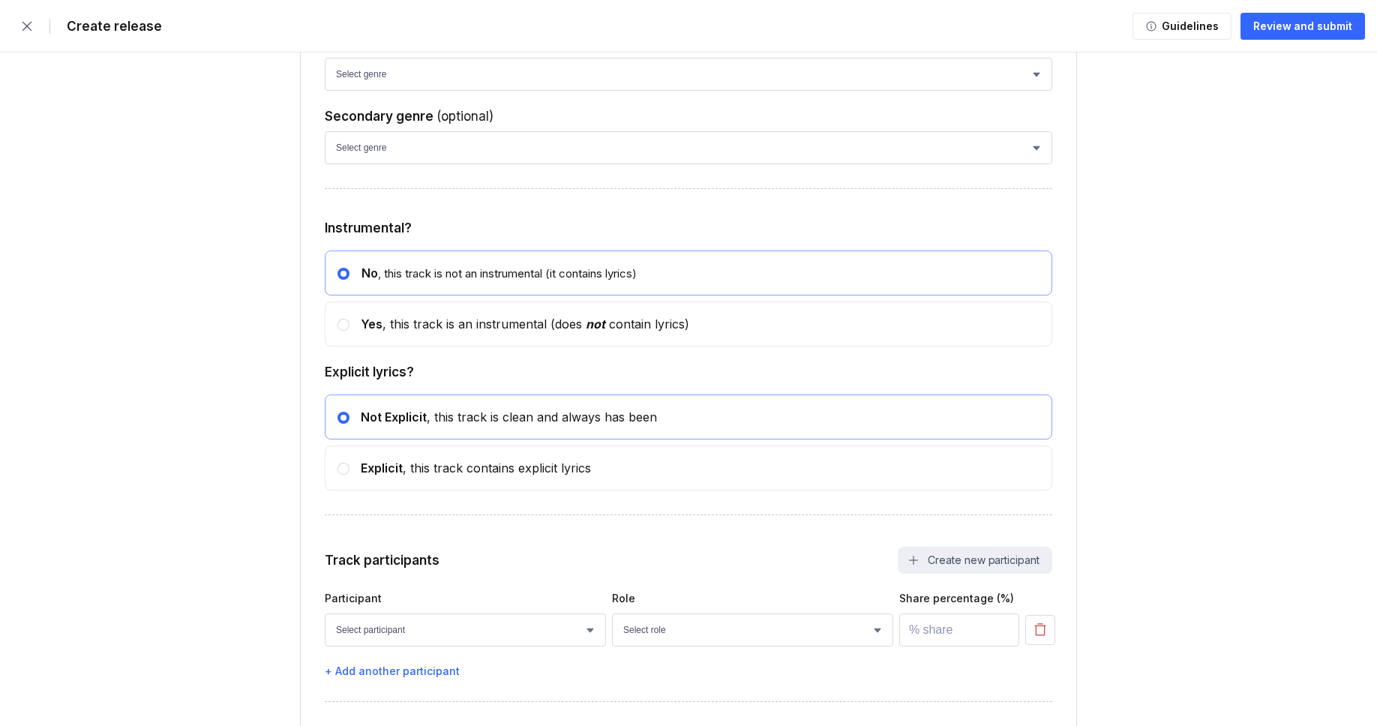
scroll to position [3632, 0]
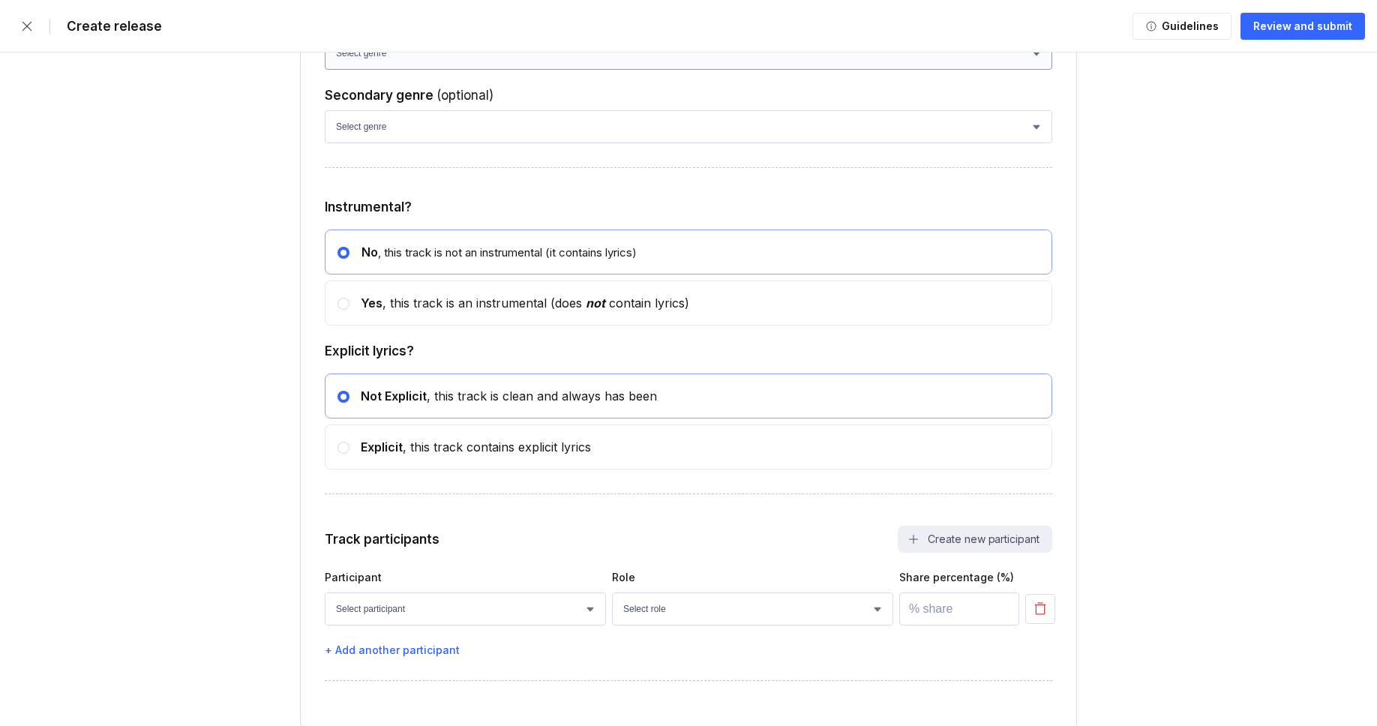
type input "Borrowed Moments"
click at [460, 70] on select "Select genre African Afro-Beat Afro-Pop Afro-Soul Alternative Alternative Rock …" at bounding box center [688, 53] width 727 height 33
select select "ce1eb7a7-8d30-4b1f-aa32-270a3e33577f"
click at [325, 70] on select "Select genre African Afro-Beat Afro-Pop Afro-Soul Alternative Alternative Rock …" at bounding box center [688, 53] width 727 height 33
click at [433, 143] on select "Select genre African Afro-Beat Afro-Pop Afro-Soul Alternative Alternative Rock …" at bounding box center [688, 126] width 727 height 33
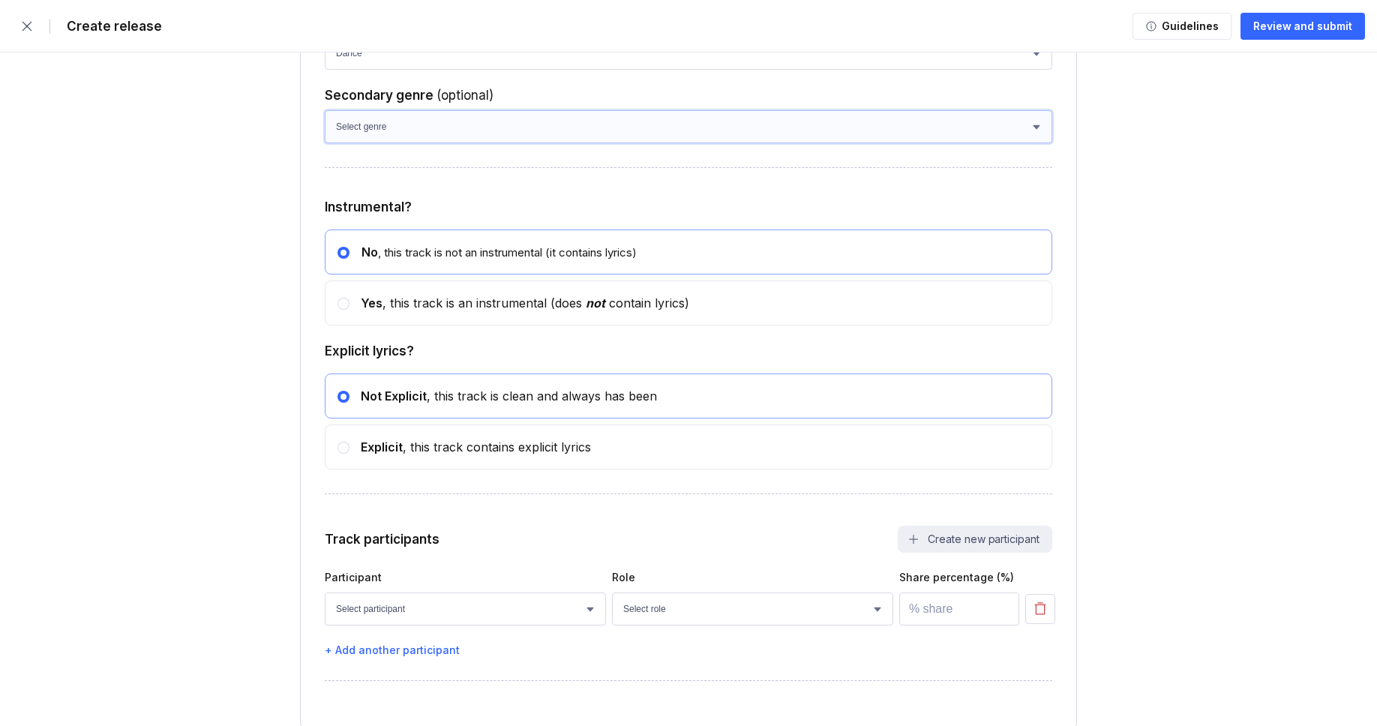
select select "a42cf8e2-75f7-4f62-afbe-d86080a7aa35"
click at [325, 143] on select "Select genre African Afro-Beat Afro-Pop Afro-Soul Alternative Alternative Rock …" at bounding box center [688, 126] width 727 height 33
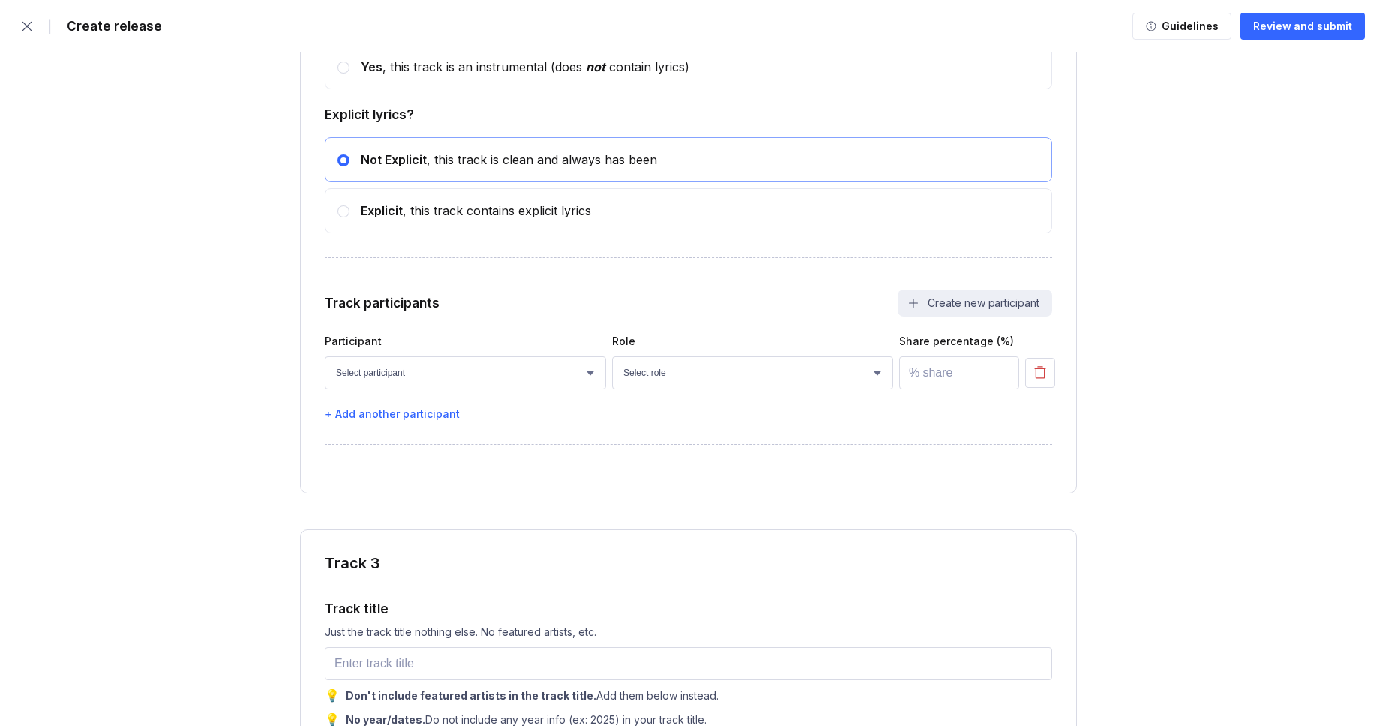
scroll to position [3869, 0]
click at [404, 88] on div "Yes , this track is an instrumental (does not contain lyrics)" at bounding box center [688, 65] width 727 height 45
radio input "false"
radio input "true"
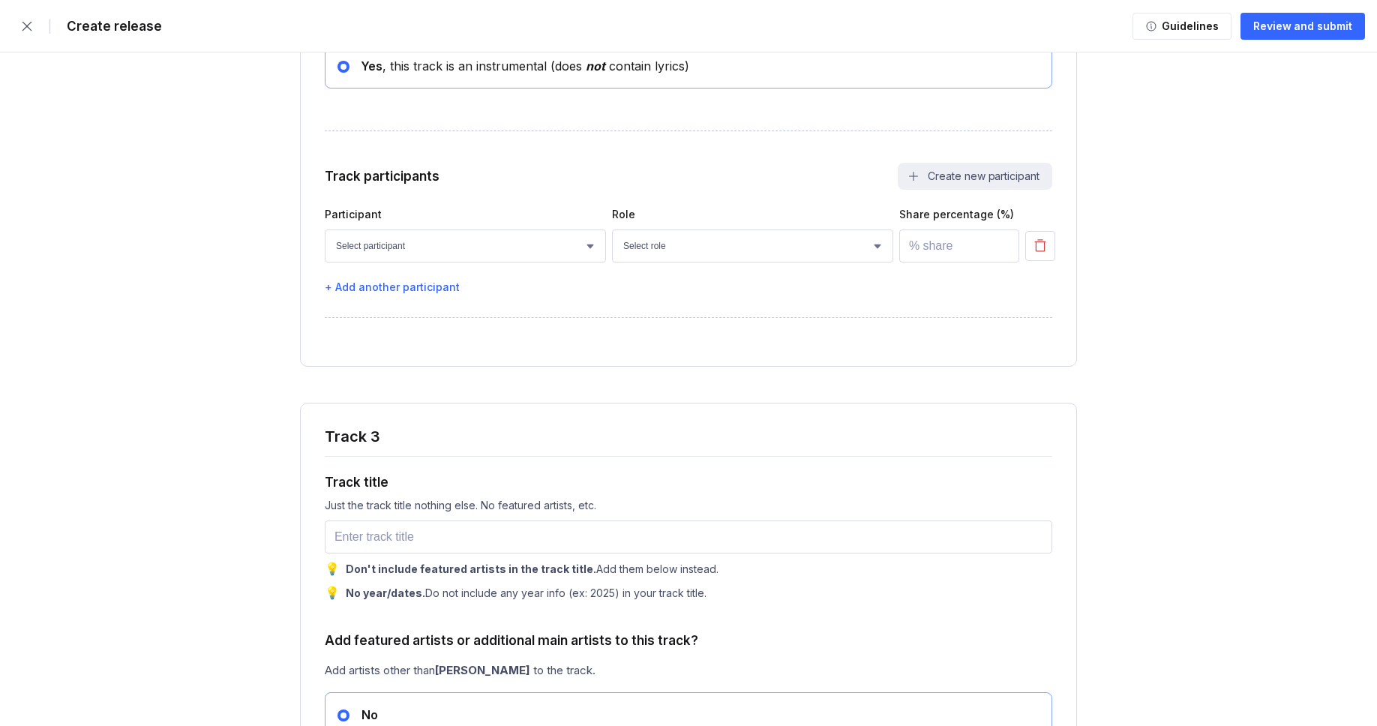
click at [453, 293] on div "Participant Role Share percentage (%) Select participant Nicolas Doan Jet Nguye…" at bounding box center [688, 250] width 727 height 85
click at [453, 262] on select "Select participant [PERSON_NAME] [PERSON_NAME] [PERSON_NAME] [PERSON_NAME] [PER…" at bounding box center [465, 245] width 281 height 33
select select "faaa0bc8-be9c-4cd8-ae75-bfdf437caa13"
click at [325, 262] on select "Select participant [PERSON_NAME] [PERSON_NAME] [PERSON_NAME] [PERSON_NAME] [PER…" at bounding box center [465, 245] width 281 height 33
click at [682, 262] on select "Select role Actor A&R Arranger Artwork Author (Lyrics) Bass Choir Composer (Mus…" at bounding box center [752, 245] width 281 height 33
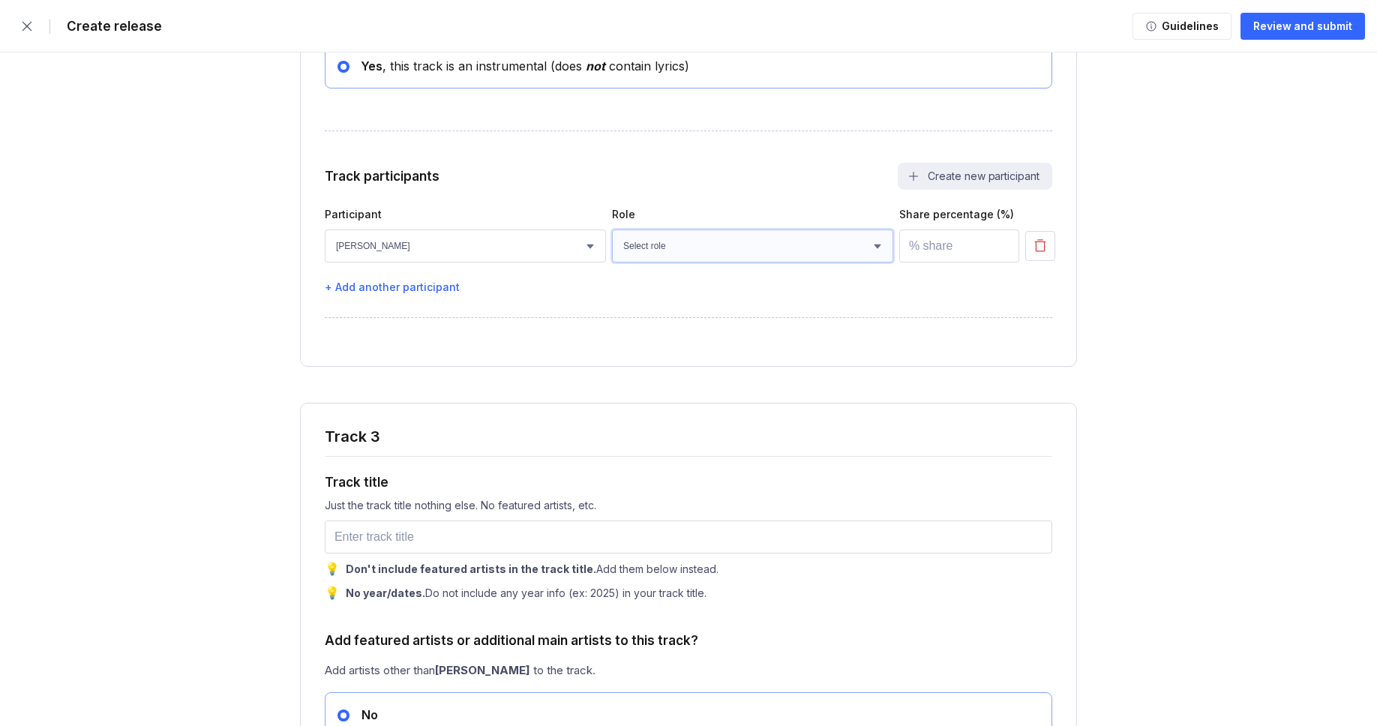
select select "4d21c6a8-5543-4299-8c01-91fff1f274ce"
click at [612, 262] on select "Select role Actor A&R Arranger Artwork Author (Lyrics) Bass Choir Composer (Mus…" at bounding box center [752, 245] width 281 height 33
click at [928, 262] on input "number" at bounding box center [959, 245] width 120 height 33
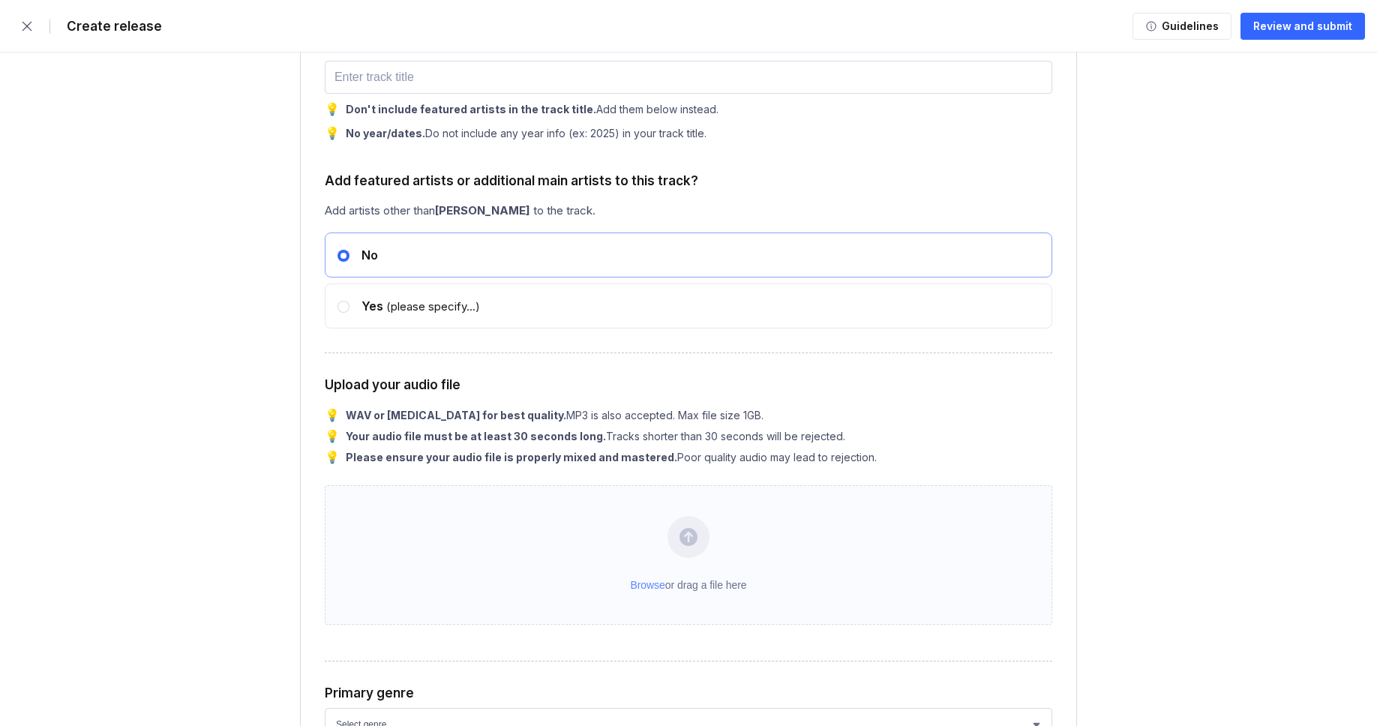
scroll to position [4328, 0]
type input "100"
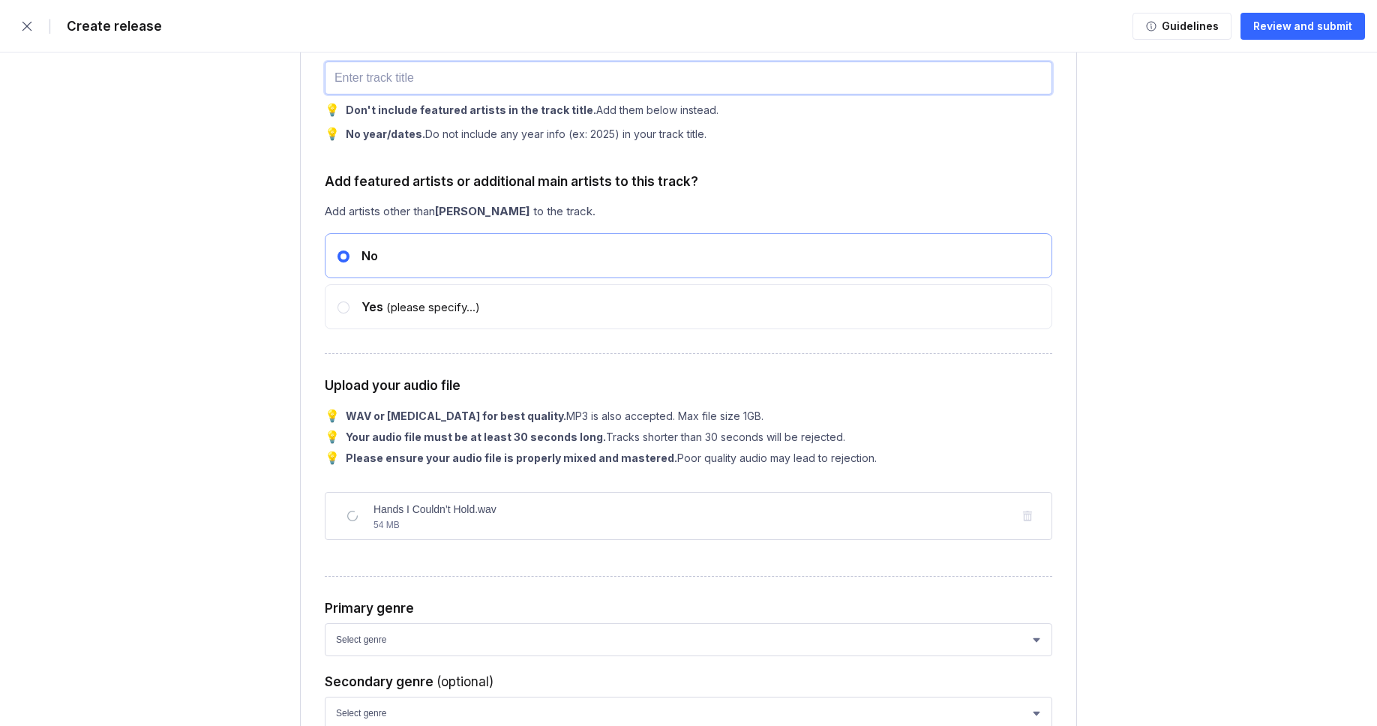
click at [462, 94] on input "text" at bounding box center [688, 77] width 727 height 33
paste input "Hands I Couldn’t Hold"
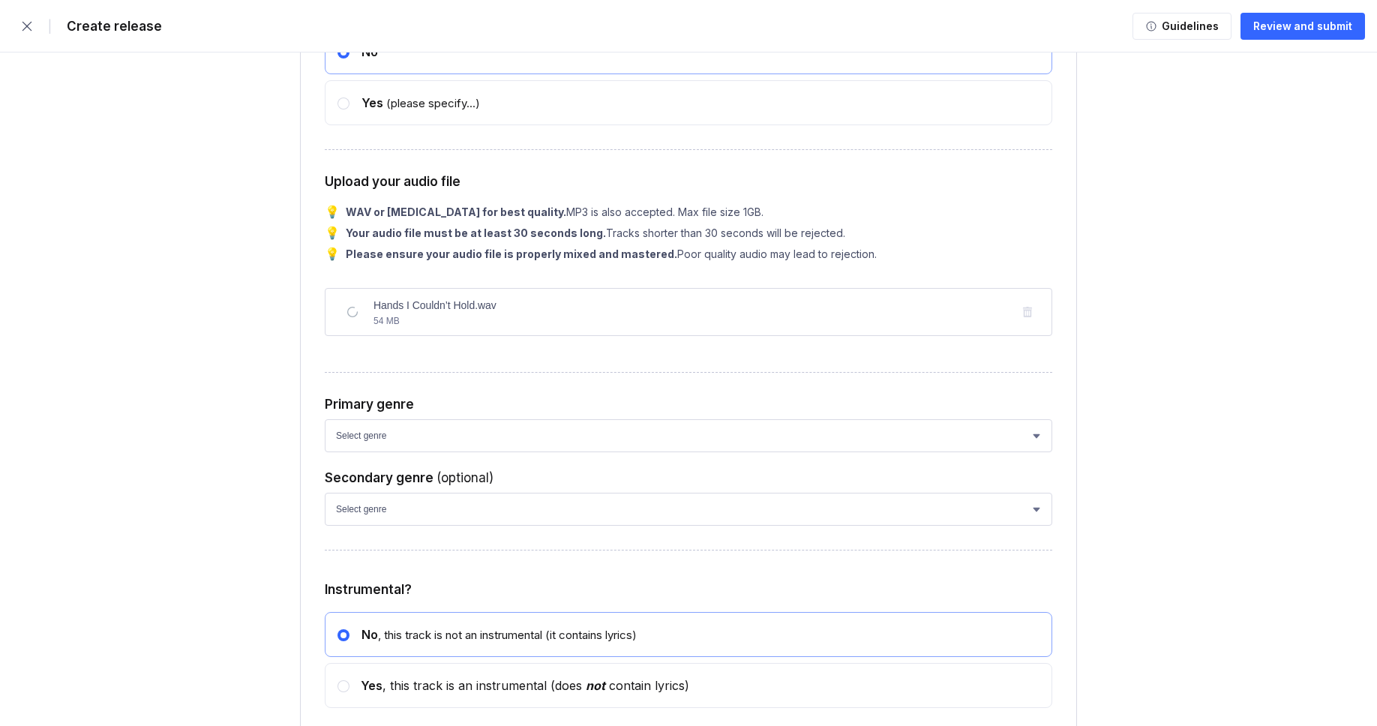
scroll to position [4607, 0]
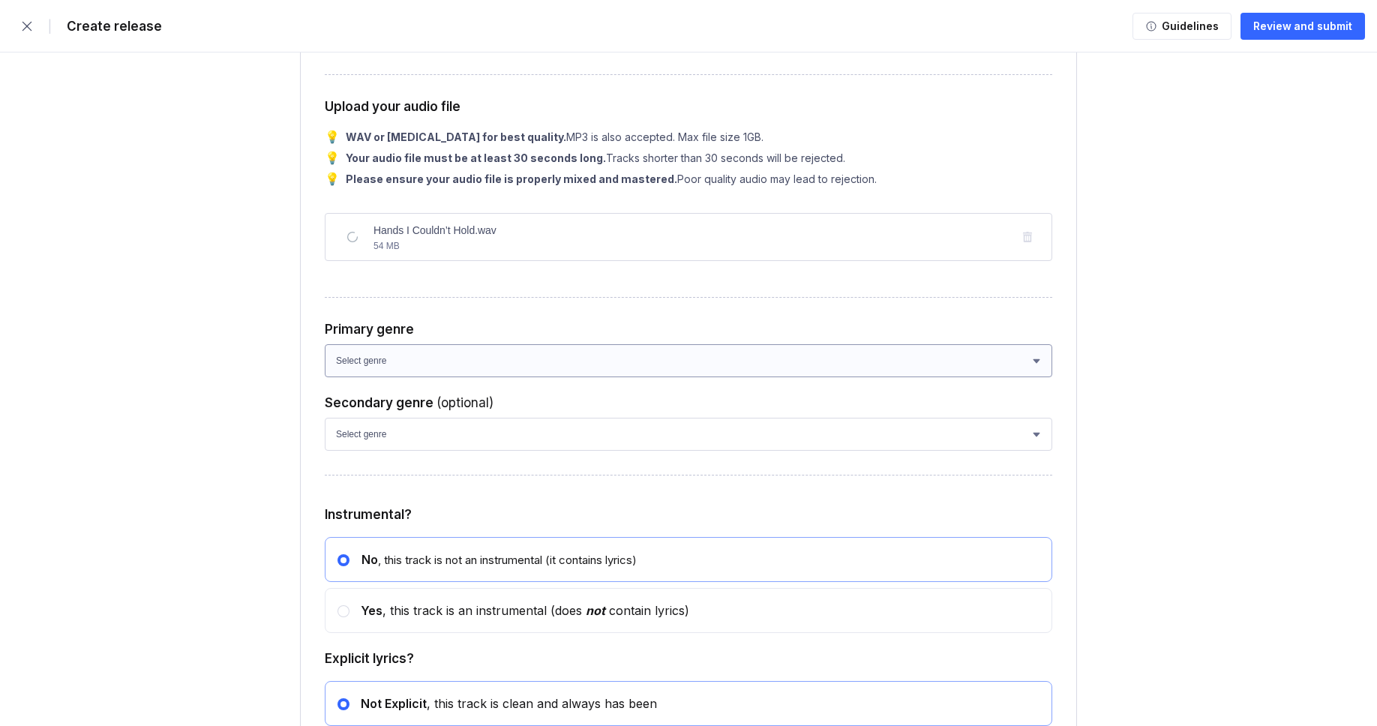
type input "Hands I Couldn’t Hold"
click at [453, 377] on select "Select genre African Afro-Beat Afro-Pop Afro-Soul Alternative Alternative Rock …" at bounding box center [688, 360] width 727 height 33
select select "ce1eb7a7-8d30-4b1f-aa32-270a3e33577f"
click at [325, 377] on select "Select genre African Afro-Beat Afro-Pop Afro-Soul Alternative Alternative Rock …" at bounding box center [688, 360] width 727 height 33
click at [439, 451] on select "Select genre African Afro-Beat Afro-Pop Afro-Soul Alternative Alternative Rock …" at bounding box center [688, 434] width 727 height 33
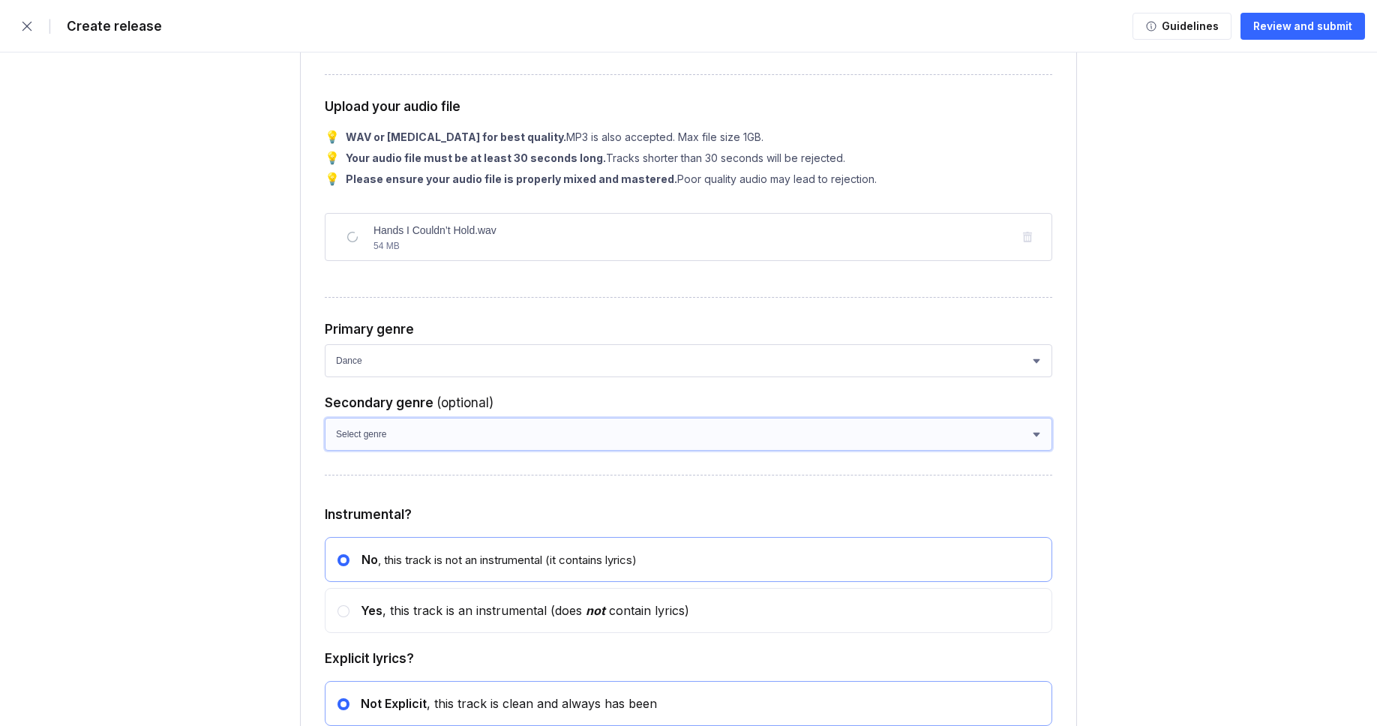
select select "a42cf8e2-75f7-4f62-afbe-d86080a7aa35"
click at [325, 451] on select "Select genre African Afro-Beat Afro-Pop Afro-Soul Alternative Alternative Rock …" at bounding box center [688, 434] width 727 height 33
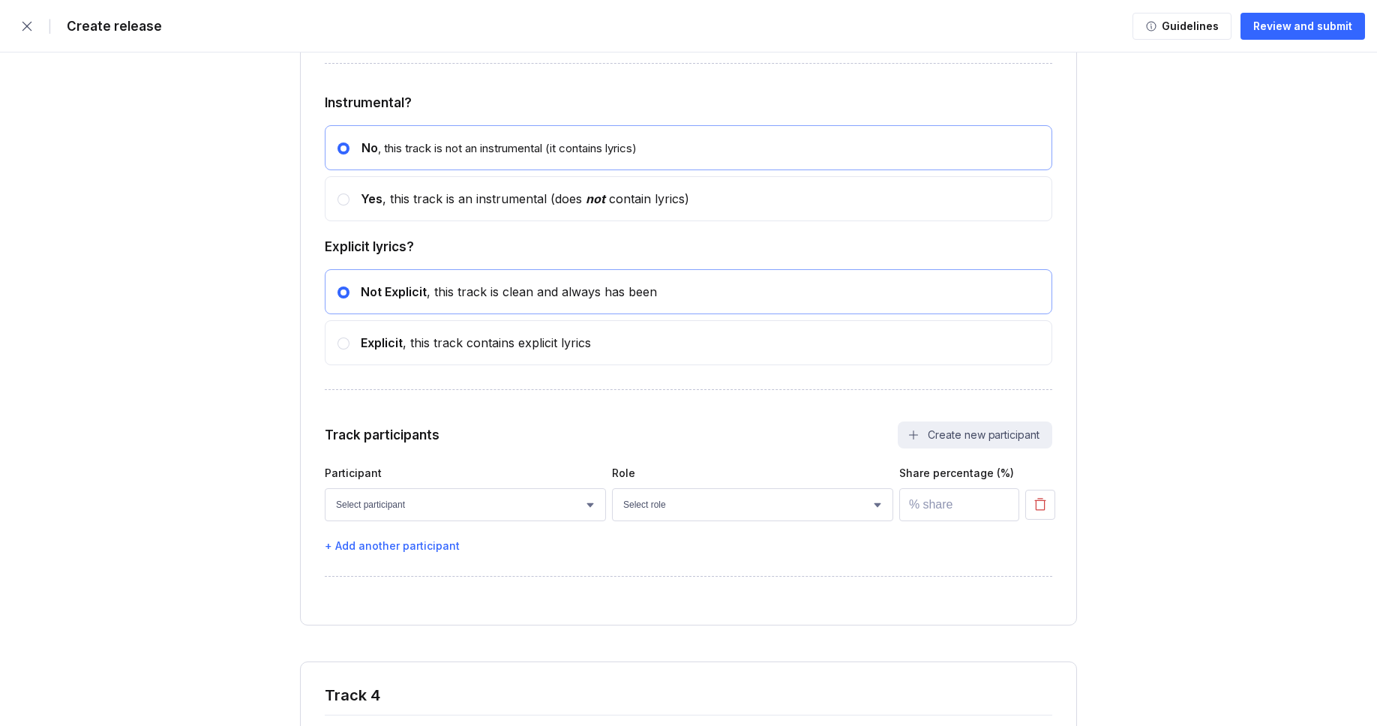
scroll to position [5044, 0]
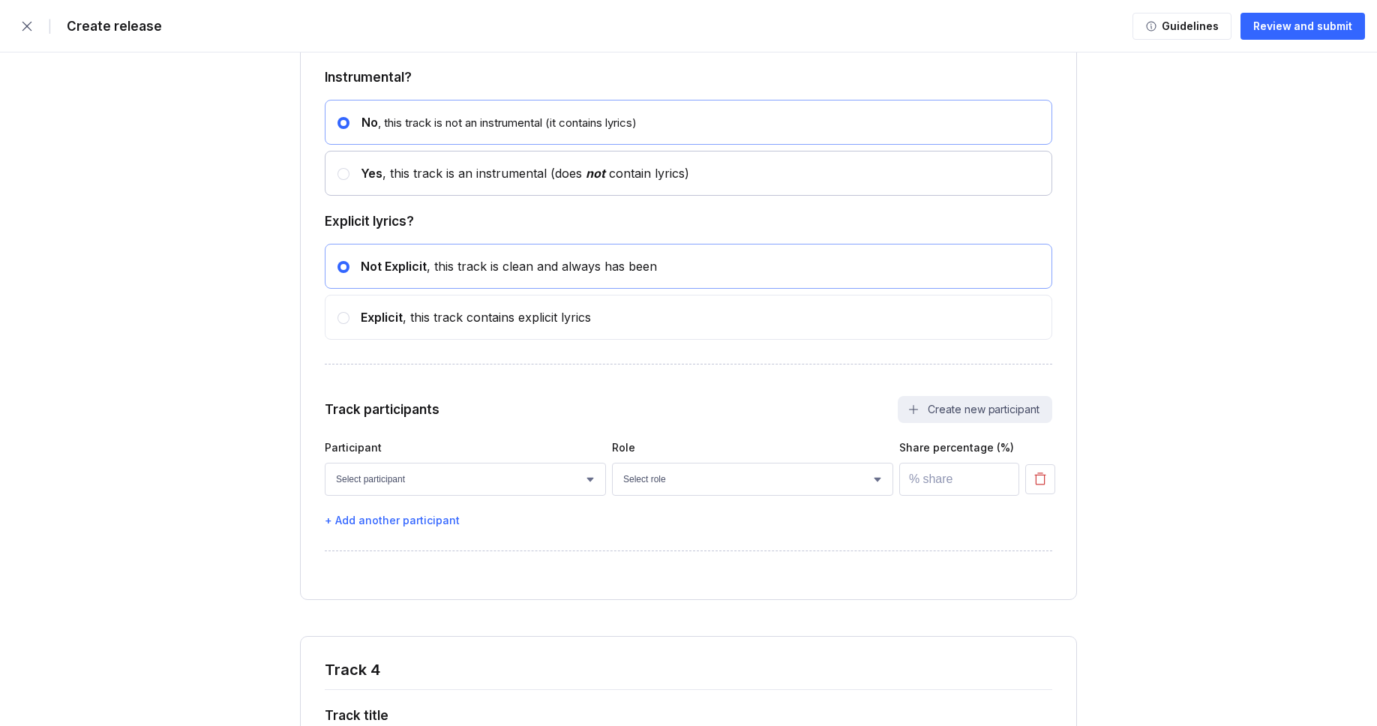
click at [411, 181] on div "Yes , this track is an instrumental (does not contain lyrics)" at bounding box center [519, 173] width 340 height 15
radio input "false"
radio input "true"
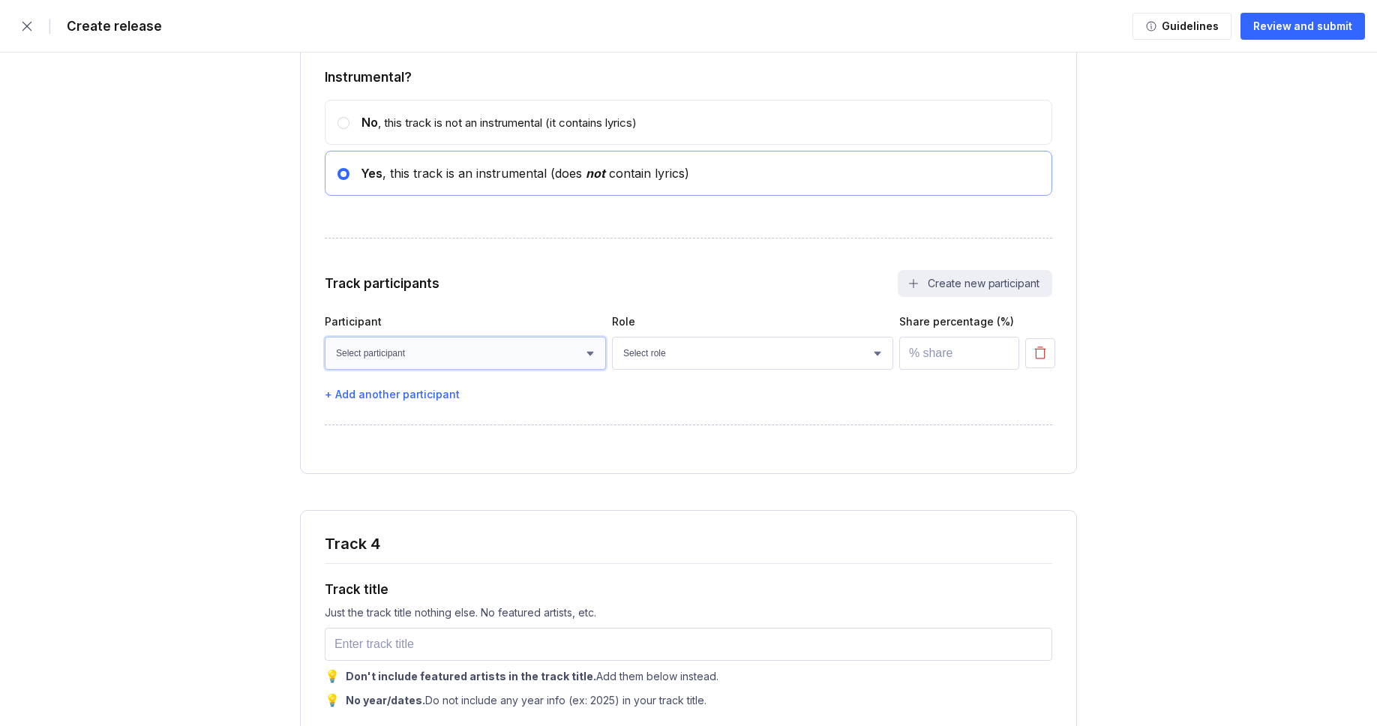
click at [401, 370] on select "Select participant [PERSON_NAME] [PERSON_NAME] [PERSON_NAME] [PERSON_NAME] [PER…" at bounding box center [465, 353] width 281 height 33
select select "faaa0bc8-be9c-4cd8-ae75-bfdf437caa13"
click at [325, 370] on select "Select participant [PERSON_NAME] [PERSON_NAME] [PERSON_NAME] [PERSON_NAME] [PER…" at bounding box center [465, 353] width 281 height 33
click at [660, 370] on select "Select role Actor A&R Arranger Artwork Author (Lyrics) Bass Choir Composer (Mus…" at bounding box center [752, 353] width 281 height 33
select select "4d21c6a8-5543-4299-8c01-91fff1f274ce"
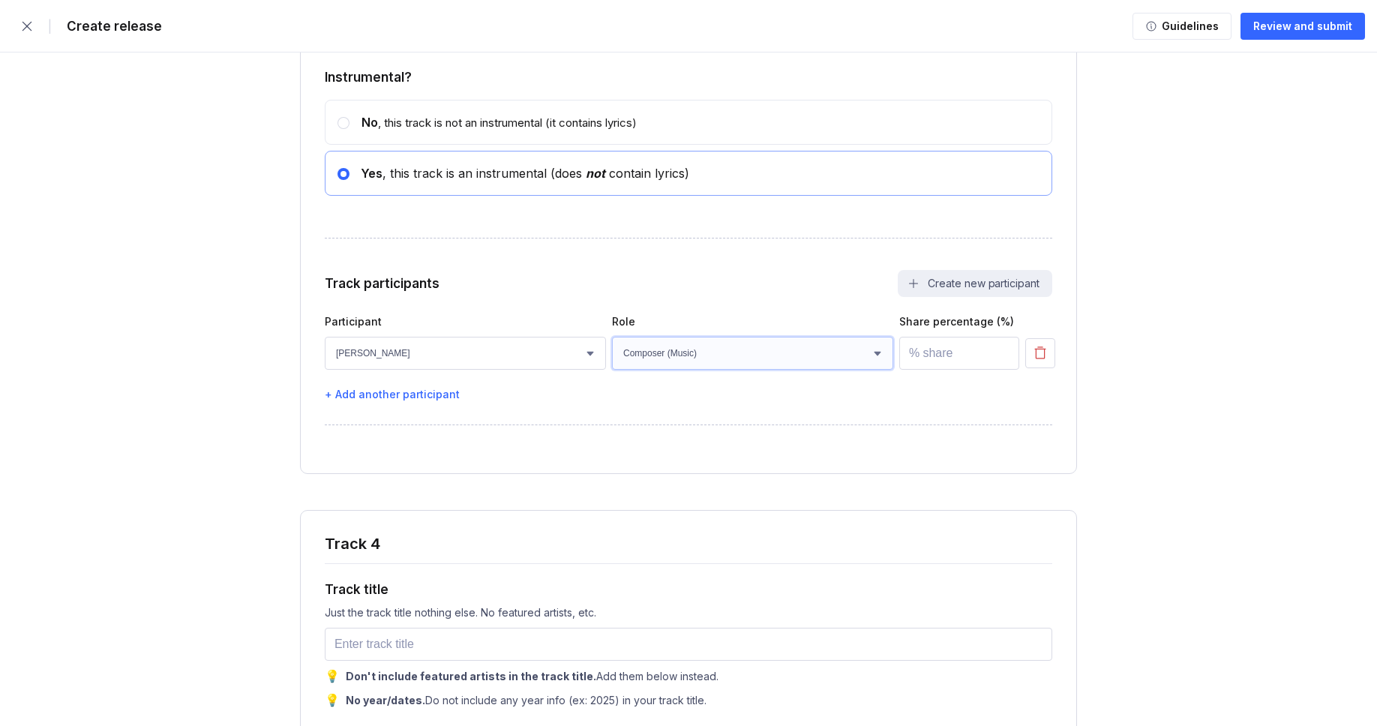
click at [612, 370] on select "Select role Actor A&R Arranger Artwork Author (Lyrics) Bass Choir Composer (Mus…" at bounding box center [752, 353] width 281 height 33
click at [925, 370] on input "number" at bounding box center [959, 353] width 120 height 33
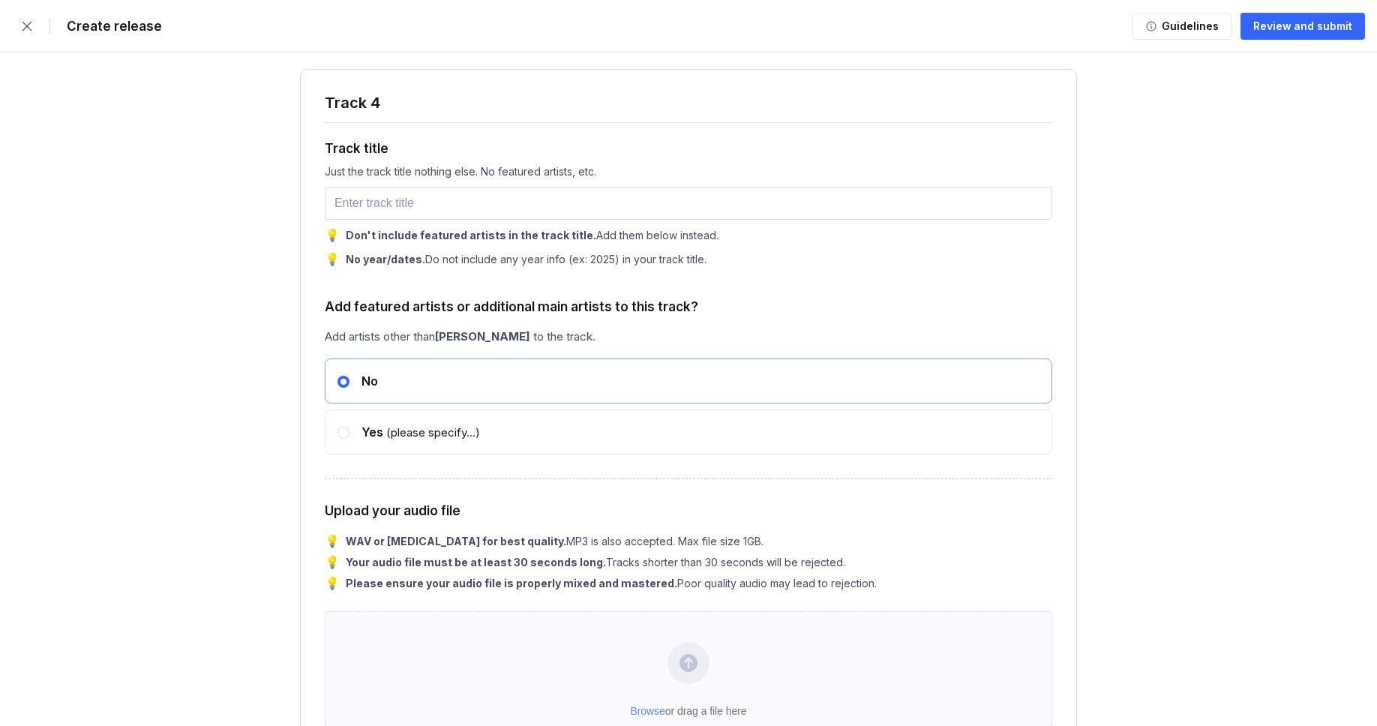
scroll to position [5536, 0]
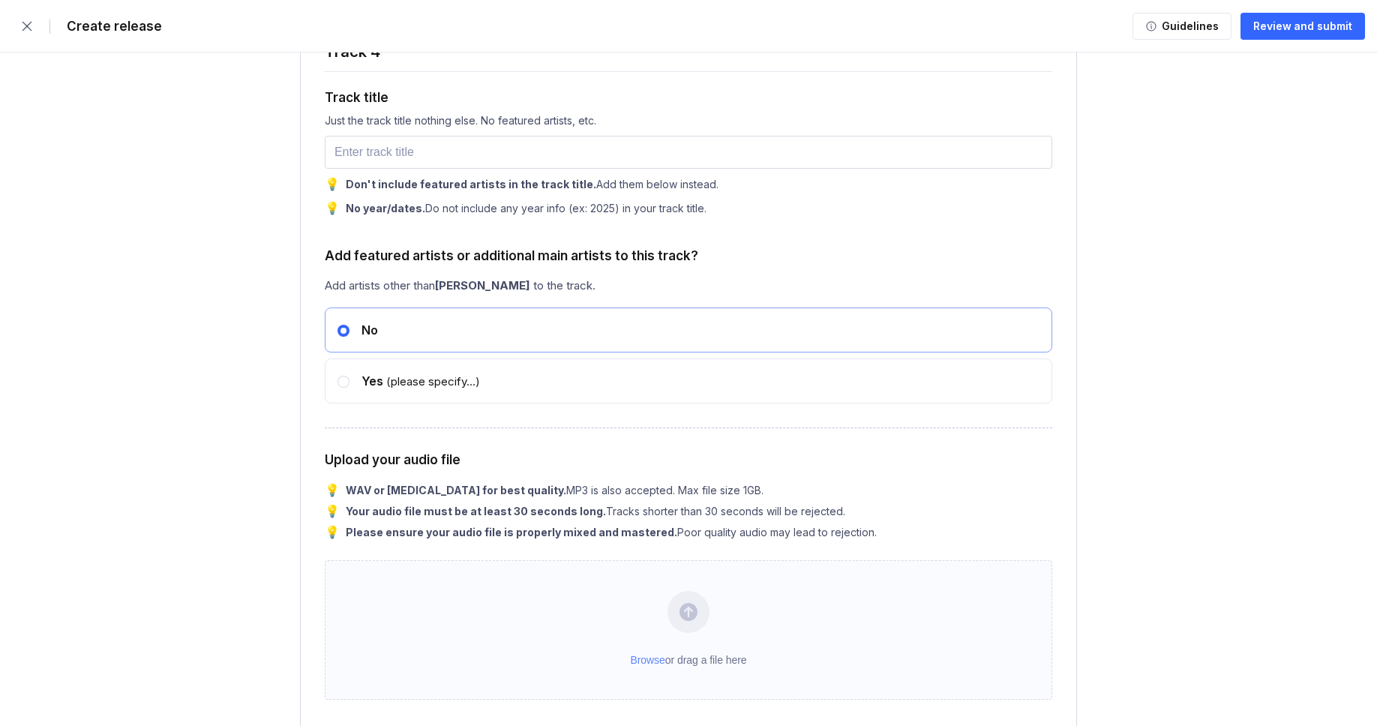
type input "100"
click at [469, 169] on input "text" at bounding box center [688, 152] width 727 height 33
paste input "The Space Between Us"
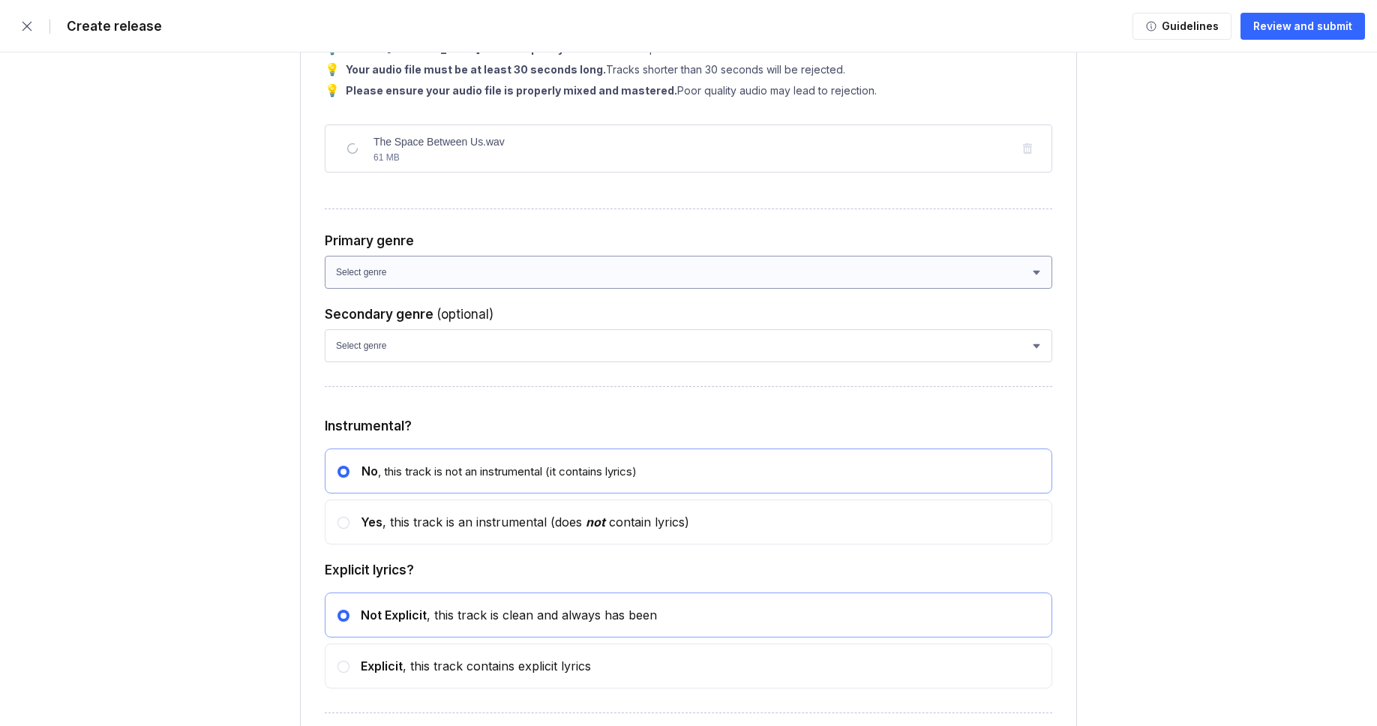
scroll to position [5979, 0]
type input "The Space Between Us"
click at [427, 287] on select "Select genre African Afro-Beat Afro-Pop Afro-Soul Alternative Alternative Rock …" at bounding box center [688, 270] width 727 height 33
select select "ce1eb7a7-8d30-4b1f-aa32-270a3e33577f"
click at [325, 287] on select "Select genre African Afro-Beat Afro-Pop Afro-Soul Alternative Alternative Rock …" at bounding box center [688, 270] width 727 height 33
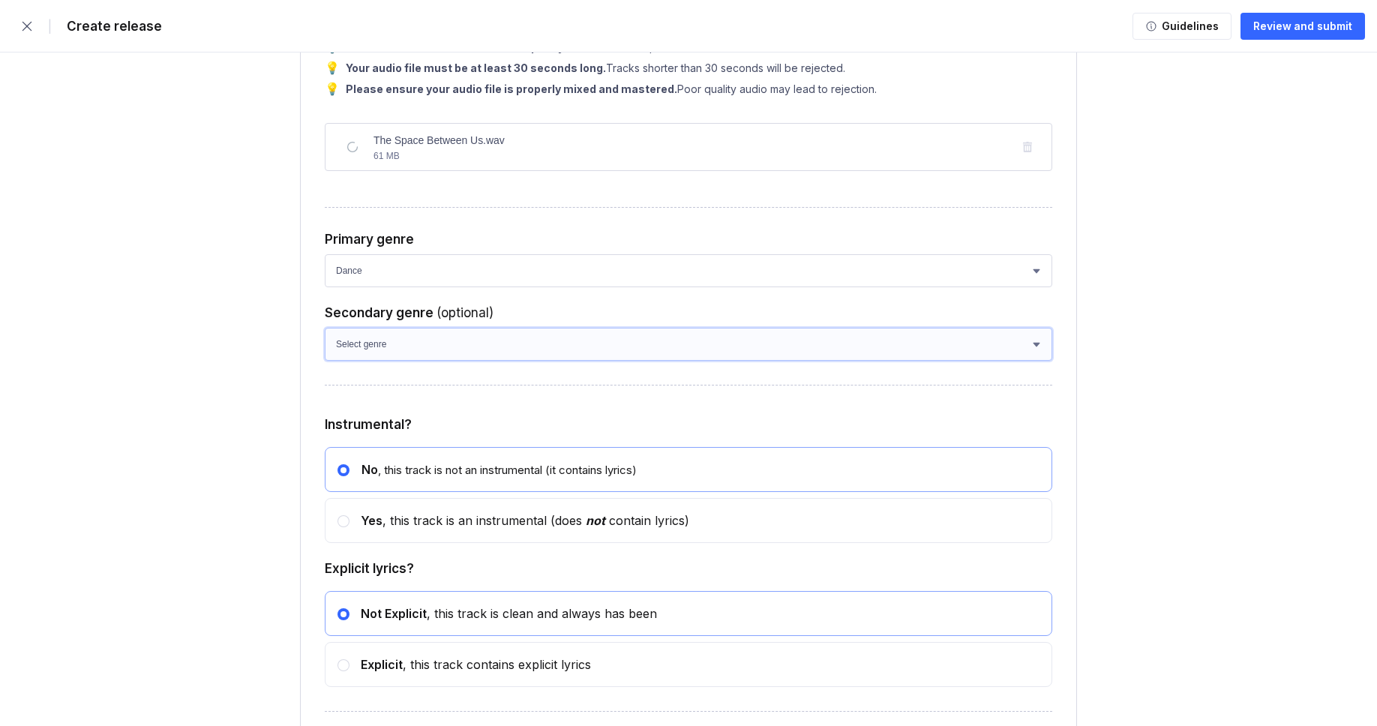
click at [421, 361] on select "Select genre African Afro-Beat Afro-Pop Afro-Soul Alternative Alternative Rock …" at bounding box center [688, 344] width 727 height 33
select select "a42cf8e2-75f7-4f62-afbe-d86080a7aa35"
click at [325, 361] on select "Select genre African Afro-Beat Afro-Pop Afro-Soul Alternative Alternative Rock …" at bounding box center [688, 344] width 727 height 33
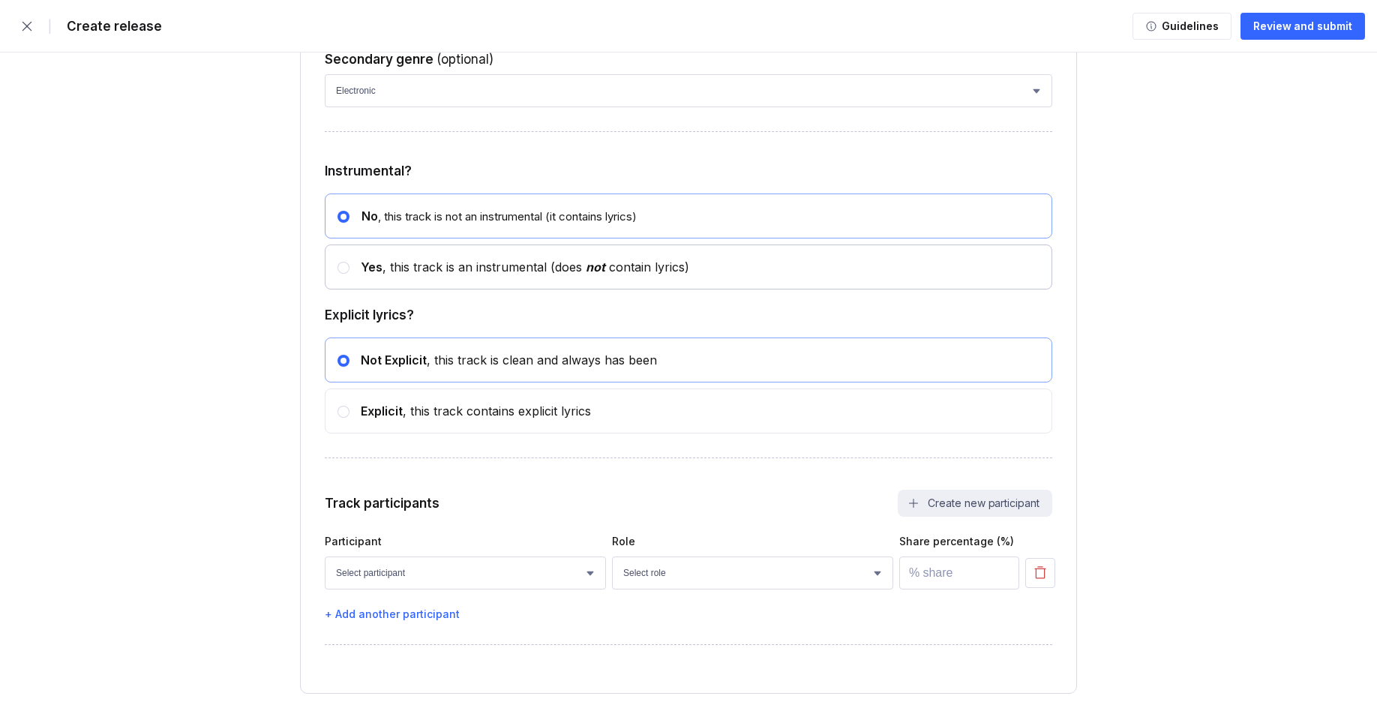
drag, startPoint x: 389, startPoint y: 366, endPoint x: 398, endPoint y: 379, distance: 16.2
click at [389, 274] on div "Yes , this track is an instrumental (does not contain lyrics)" at bounding box center [519, 266] width 340 height 15
radio input "false"
radio input "true"
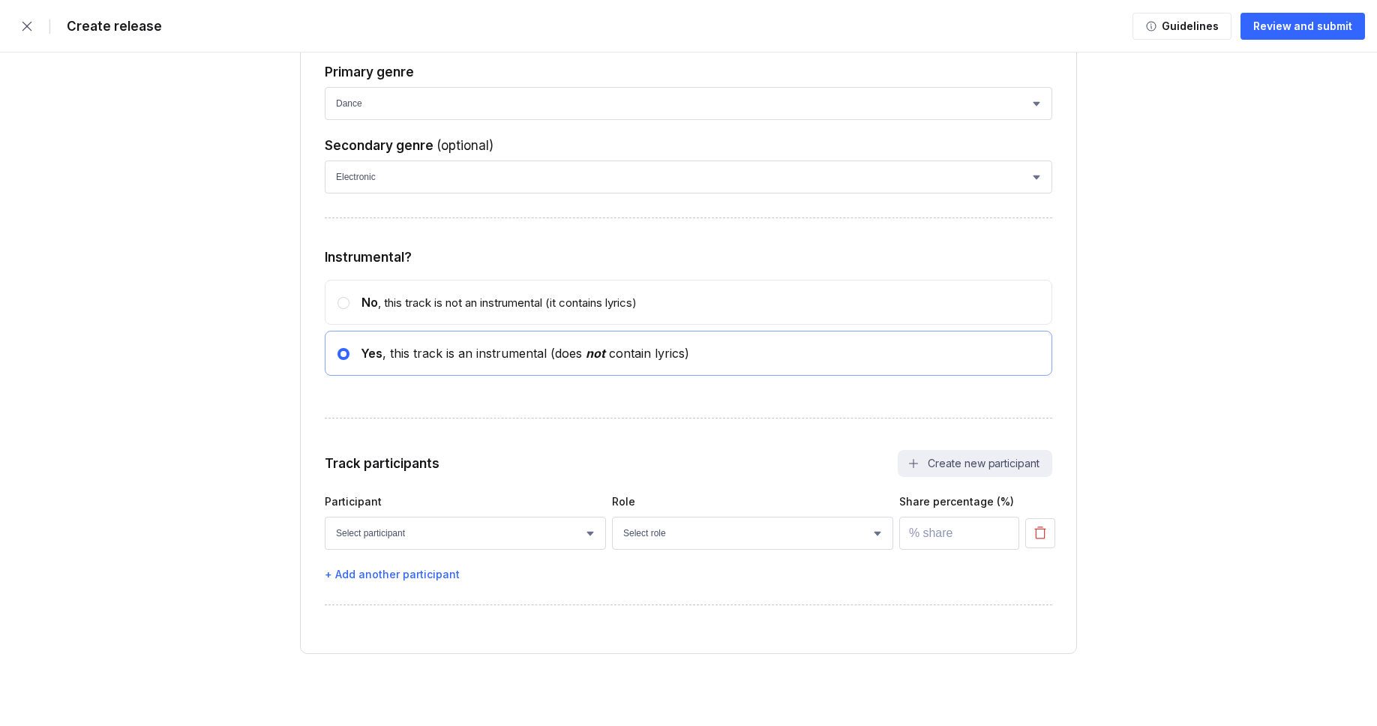
scroll to position [6245, 0]
click at [413, 536] on select "Select participant [PERSON_NAME] [PERSON_NAME] [PERSON_NAME] [PERSON_NAME] [PER…" at bounding box center [465, 533] width 281 height 33
select select "faaa0bc8-be9c-4cd8-ae75-bfdf437caa13"
click at [325, 517] on select "Select participant [PERSON_NAME] [PERSON_NAME] [PERSON_NAME] [PERSON_NAME] [PER…" at bounding box center [465, 533] width 281 height 33
click at [655, 540] on select "Select role Actor A&R Arranger Artwork Author (Lyrics) Bass Choir Composer (Mus…" at bounding box center [752, 533] width 281 height 33
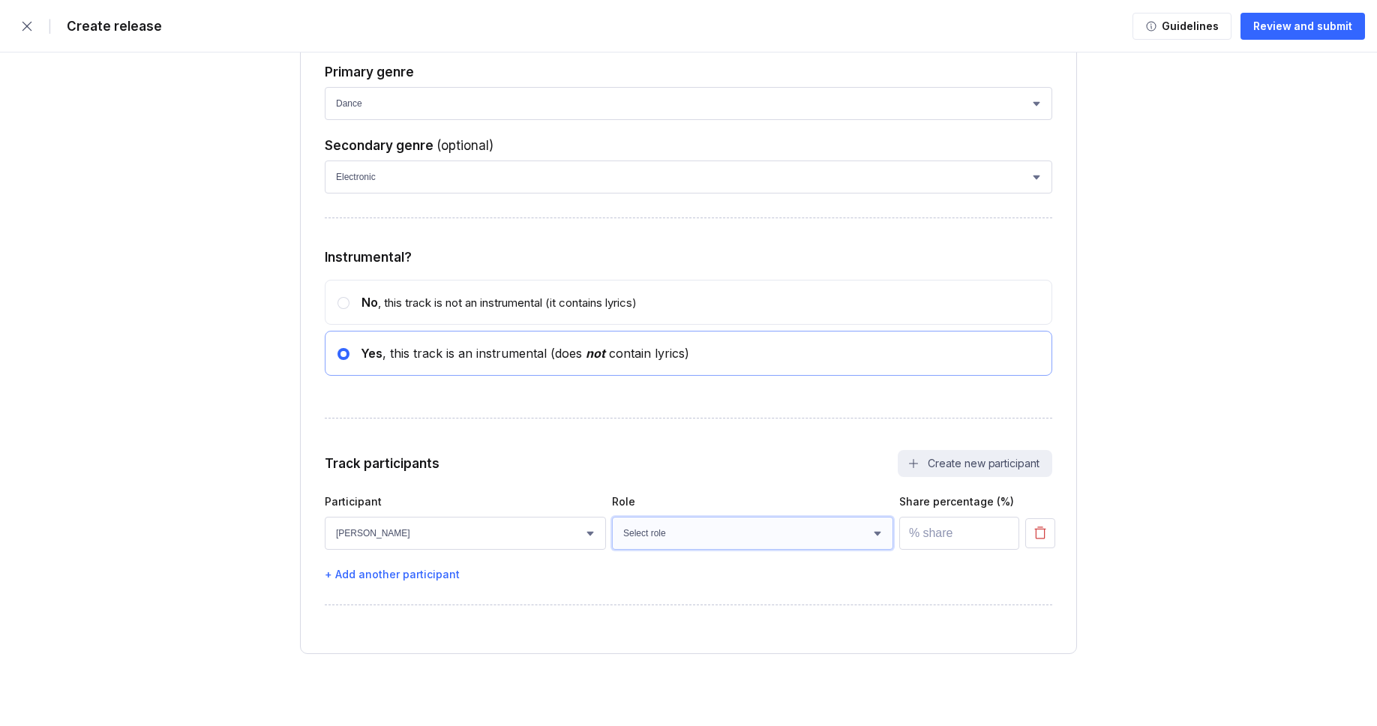
select select "4d21c6a8-5543-4299-8c01-91fff1f274ce"
click at [612, 517] on select "Select role Actor A&R Arranger Artwork Author (Lyrics) Bass Choir Composer (Mus…" at bounding box center [752, 533] width 281 height 33
click at [925, 538] on input "number" at bounding box center [959, 533] width 120 height 33
type input "100"
click at [1264, 35] on button "Review and submit" at bounding box center [1302, 26] width 124 height 27
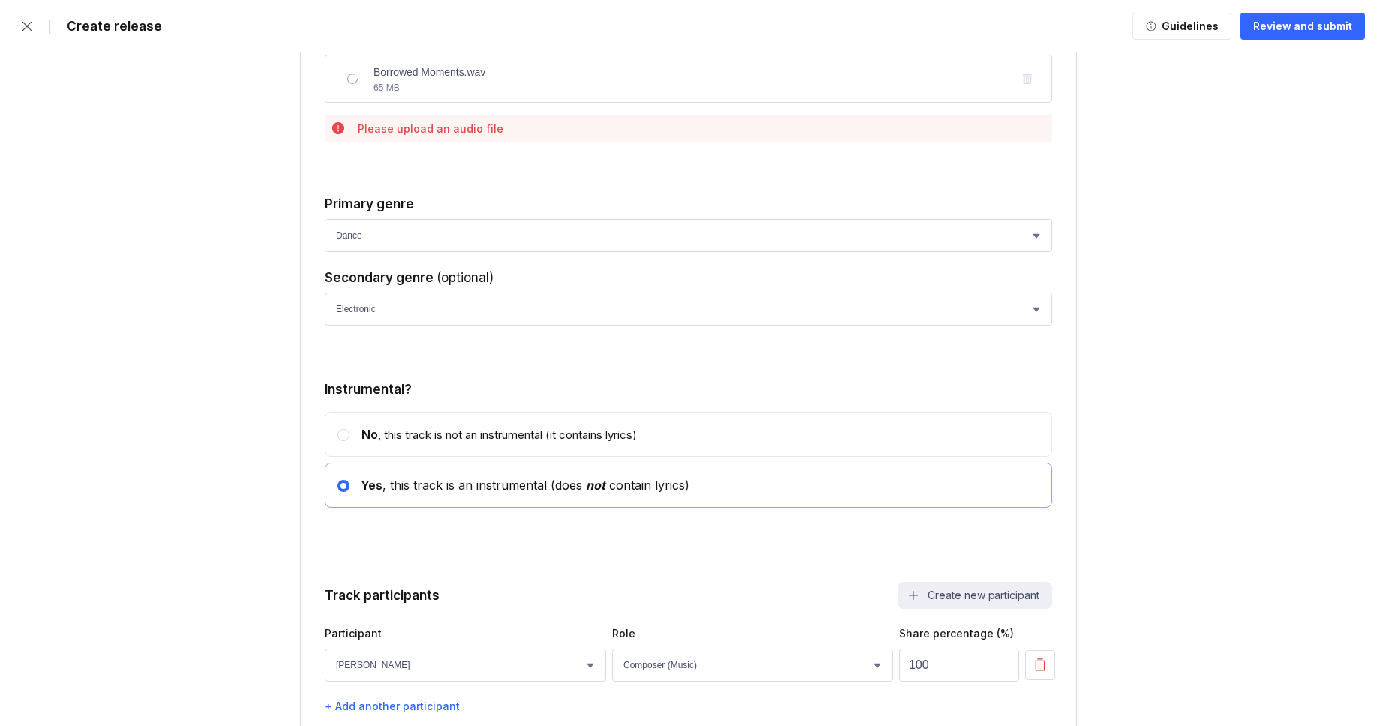
scroll to position [3162, 0]
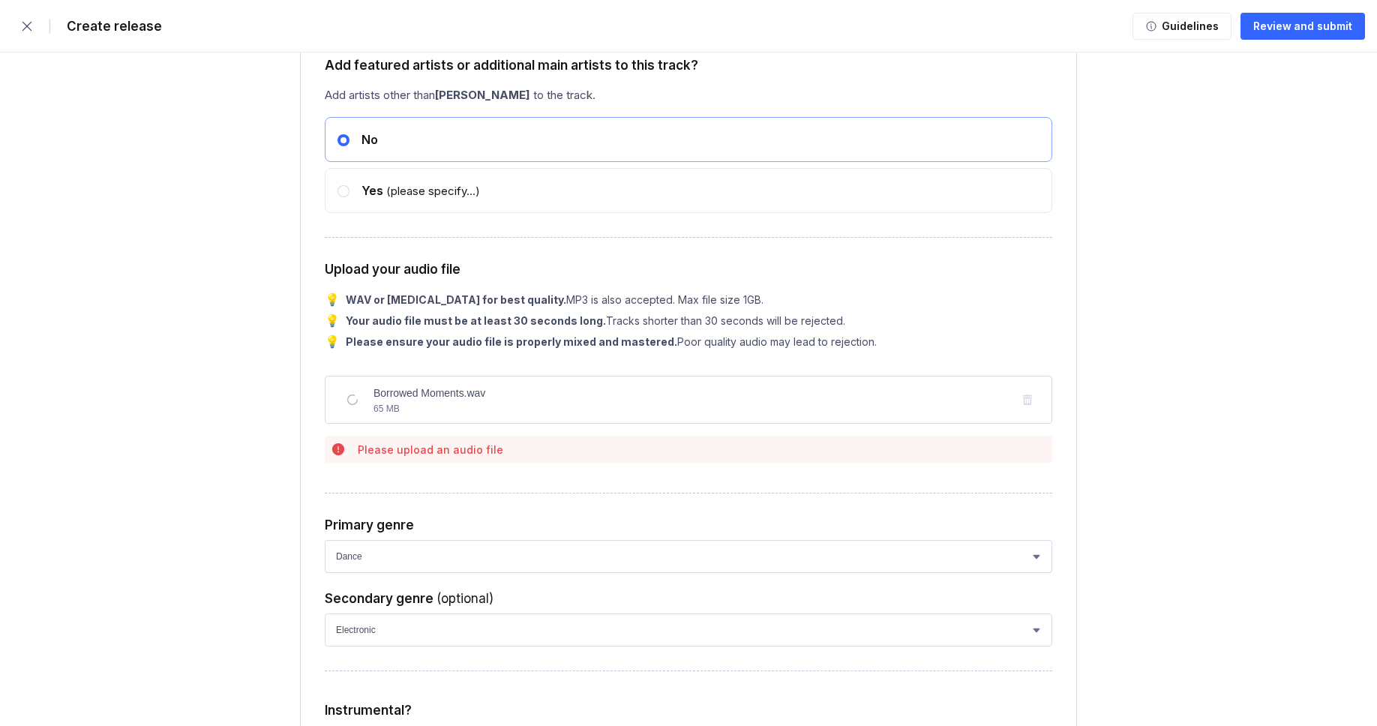
click at [1021, 415] on div "Borrowed Moments.wav 65 MB" at bounding box center [688, 399] width 726 height 31
click at [1030, 415] on div "Borrowed Moments.wav 65 MB" at bounding box center [688, 399] width 726 height 31
click at [855, 424] on div "Borrowed Moments.wav 65 MB" at bounding box center [688, 400] width 727 height 48
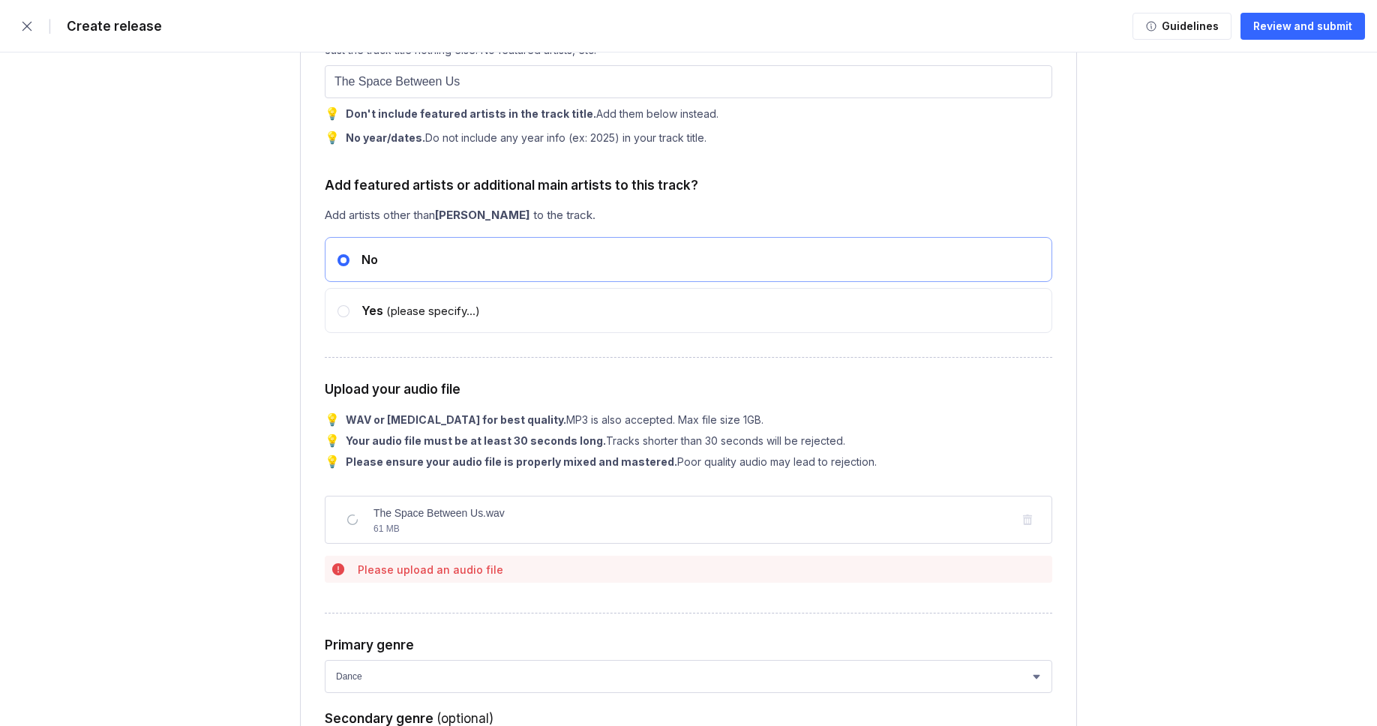
scroll to position [5704, 0]
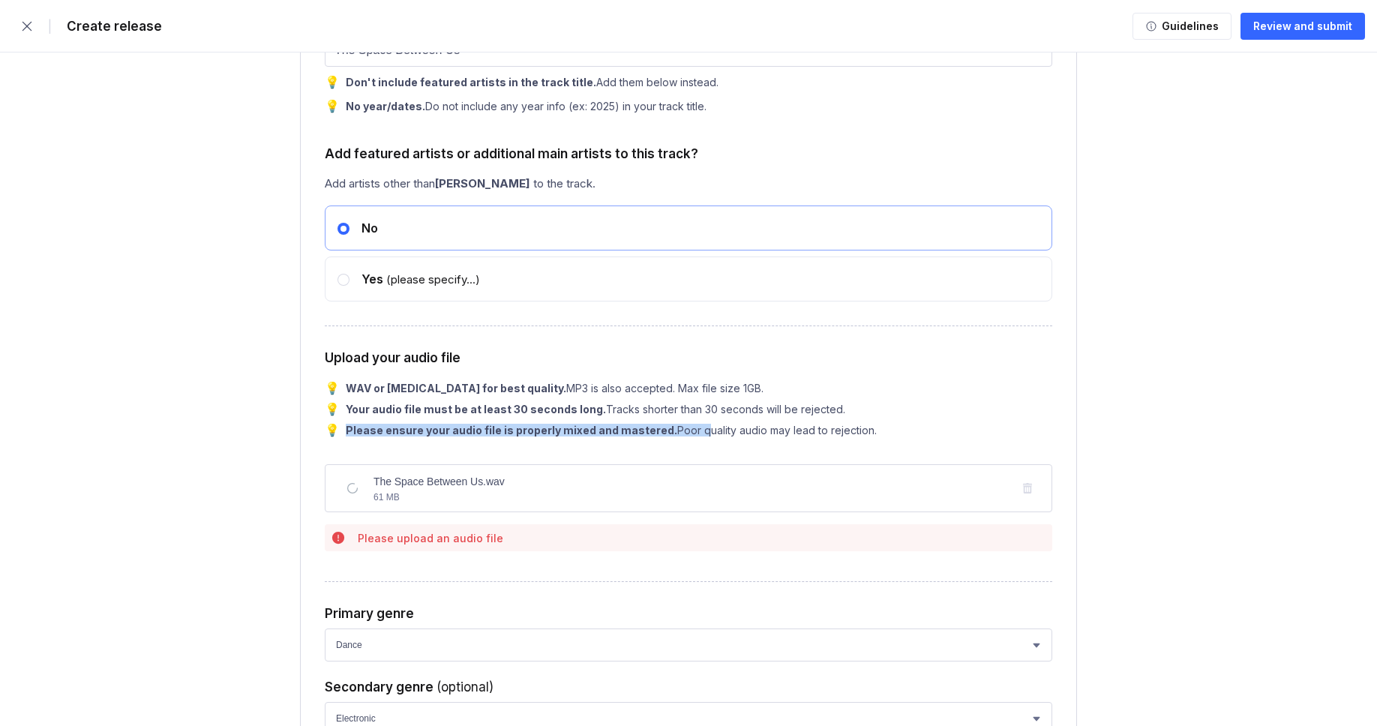
click at [690, 437] on div "💡 Please ensure your audio file is properly mixed and mastered. Poor quality au…" at bounding box center [688, 429] width 727 height 15
click at [658, 541] on div "Upload your audio file 💡 WAV or FLAC for best quality. MP3 is also accepted. Ma…" at bounding box center [688, 453] width 727 height 207
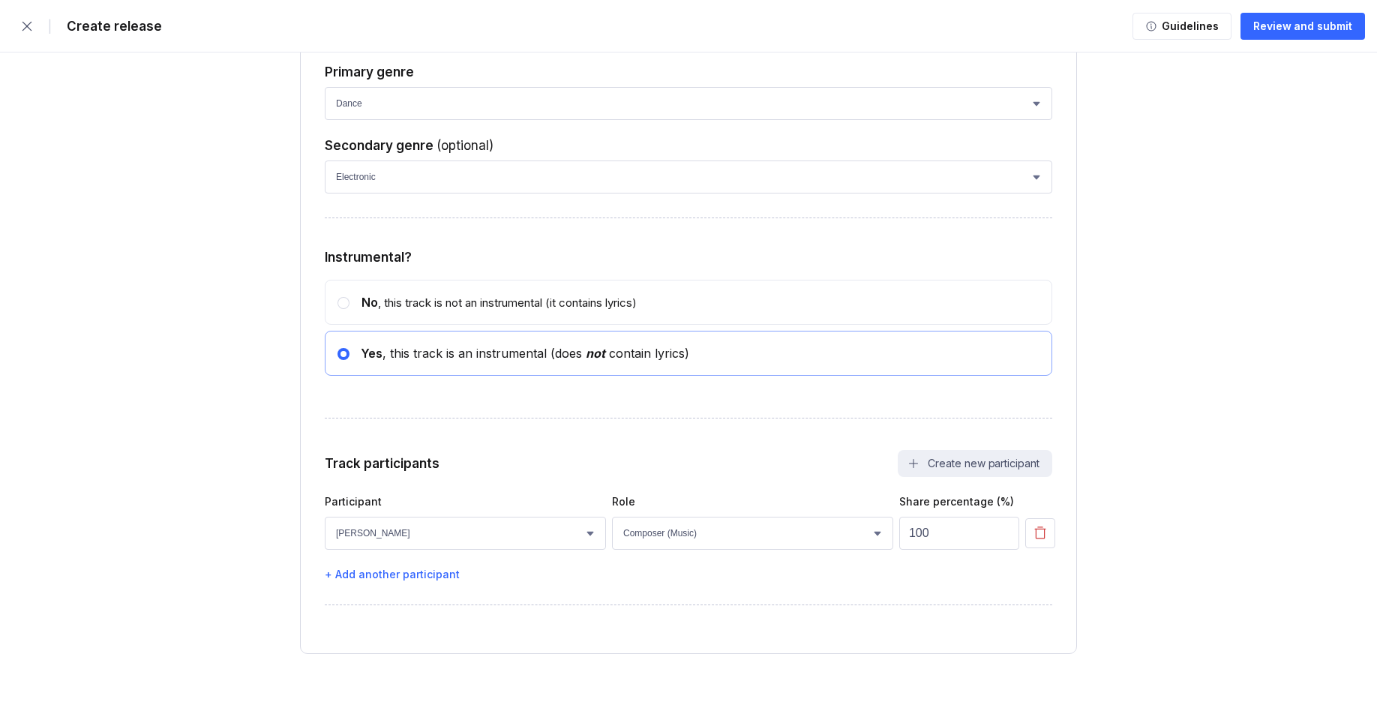
scroll to position [6344, 0]
click at [1314, 17] on button "Review and submit" at bounding box center [1302, 26] width 124 height 27
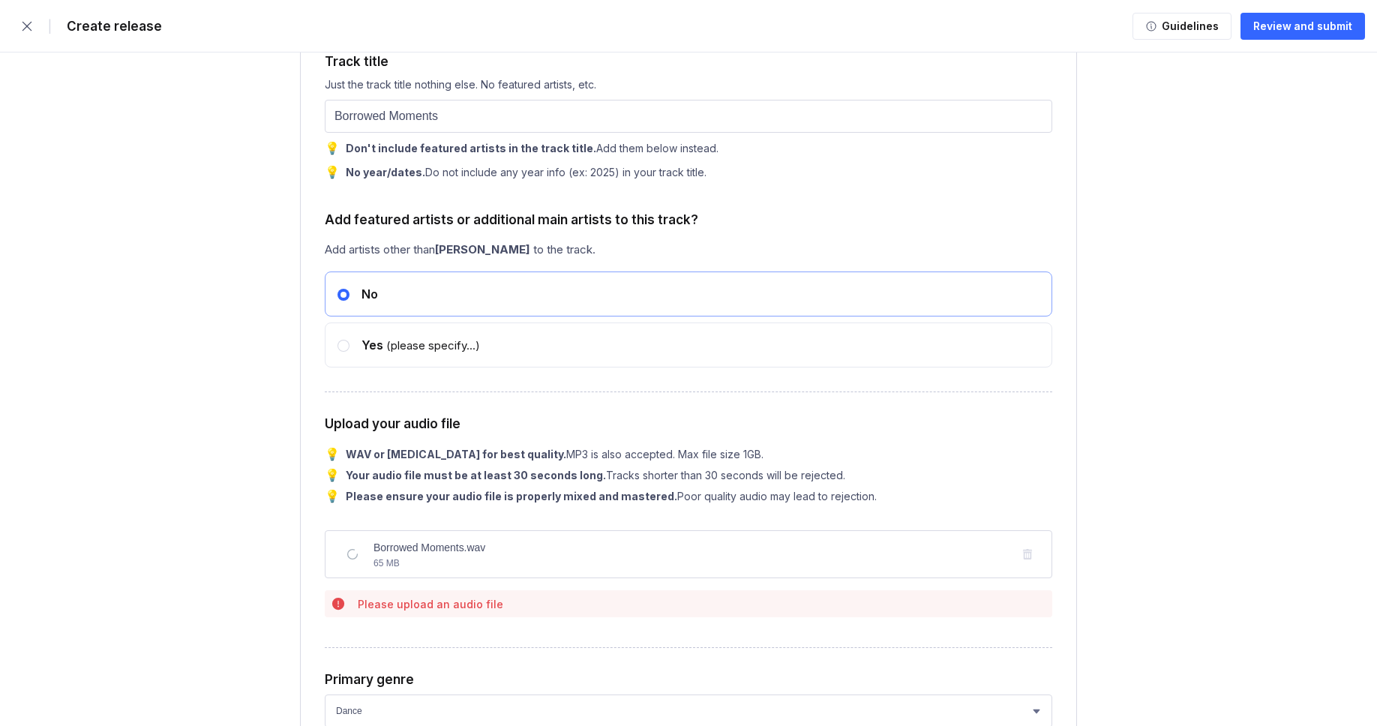
scroll to position [3087, 0]
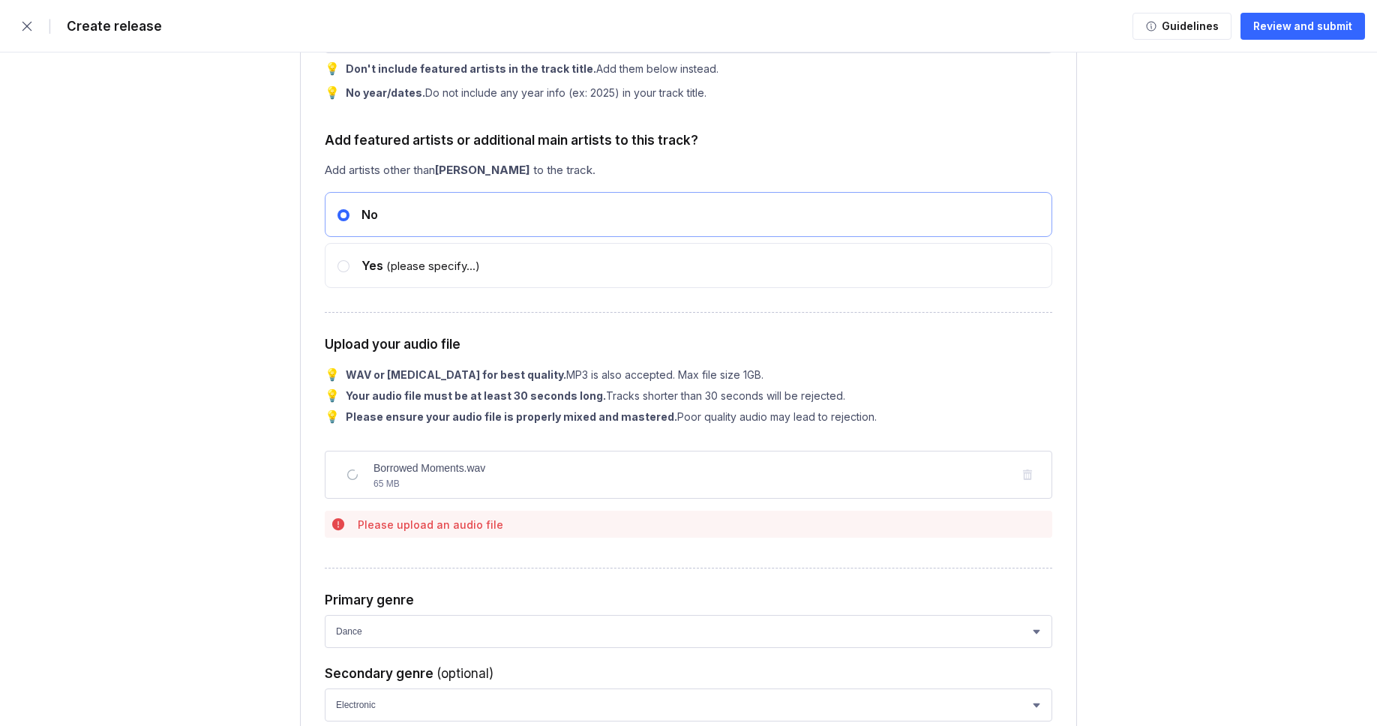
click at [1032, 490] on div "Borrowed Moments.wav 65 MB" at bounding box center [688, 474] width 726 height 31
click at [1030, 490] on div "Borrowed Moments.wav 65 MB" at bounding box center [688, 474] width 726 height 31
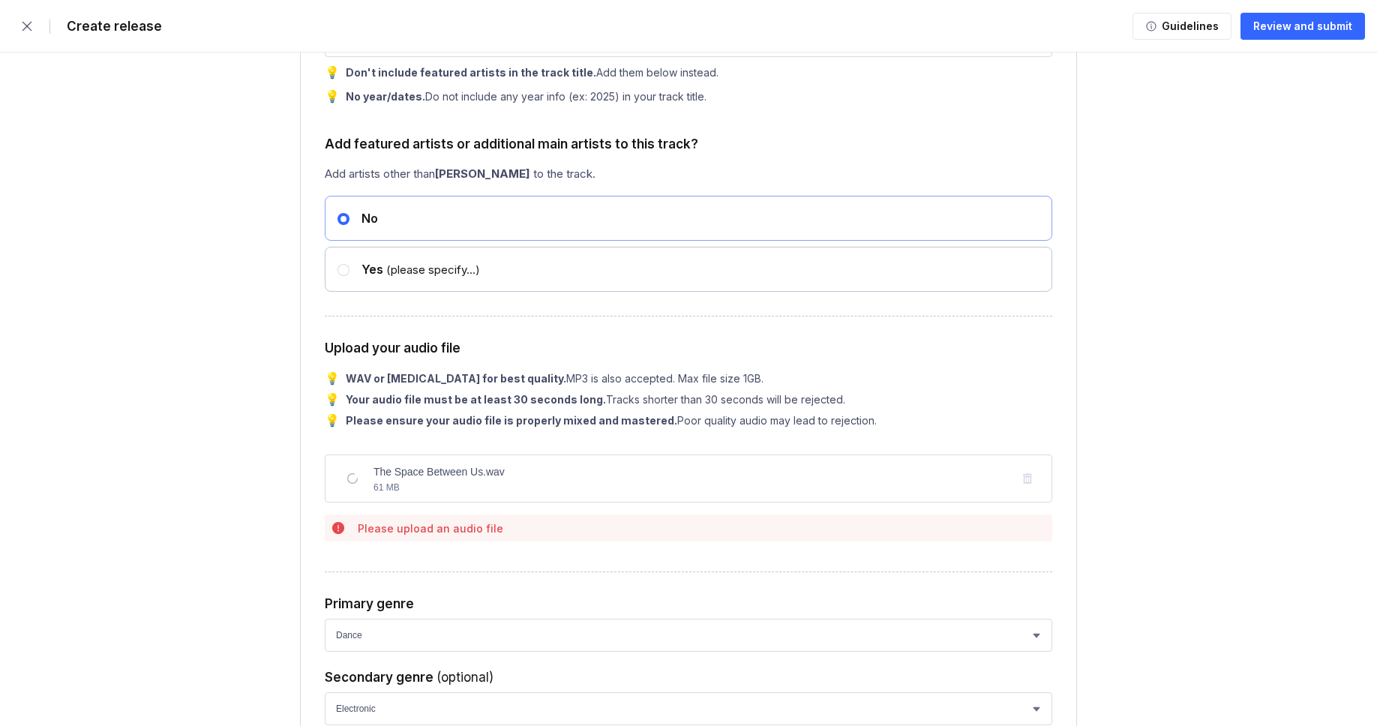
scroll to position [5658, 0]
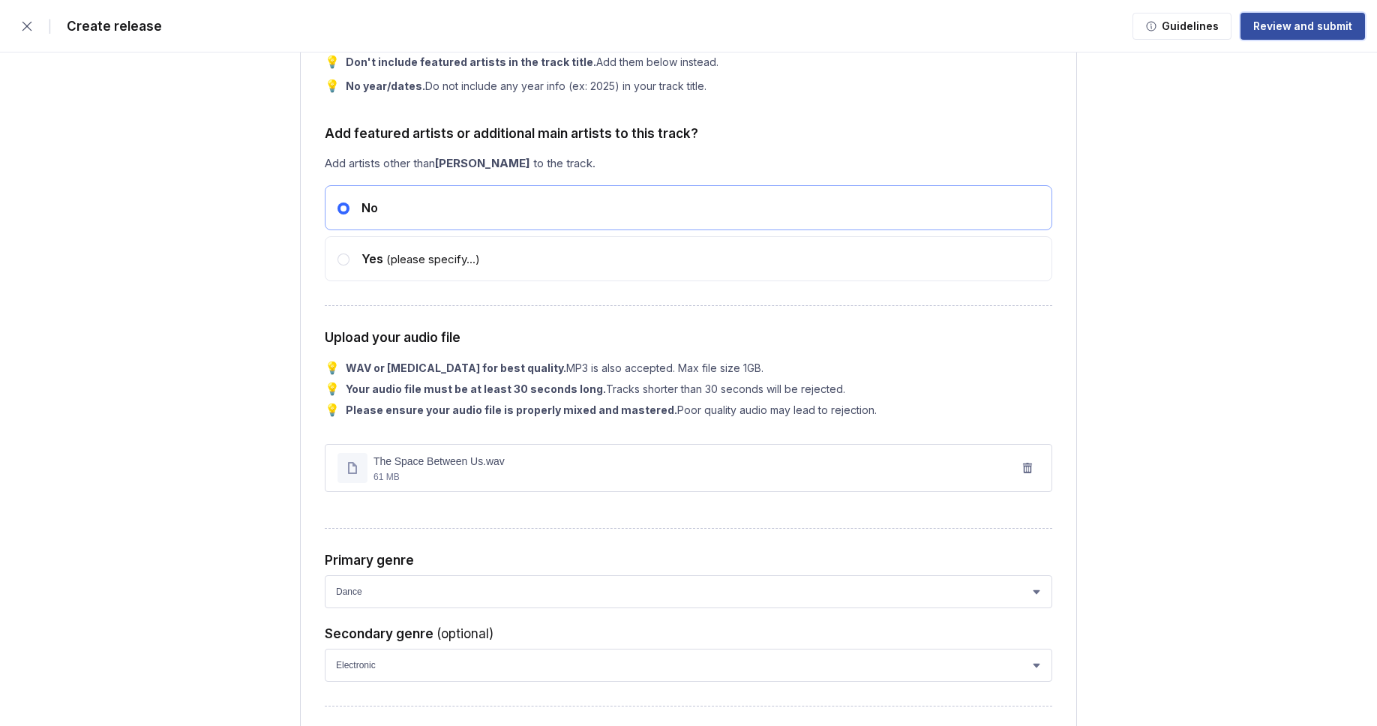
click at [1317, 30] on div "Review and submit" at bounding box center [1302, 26] width 99 height 15
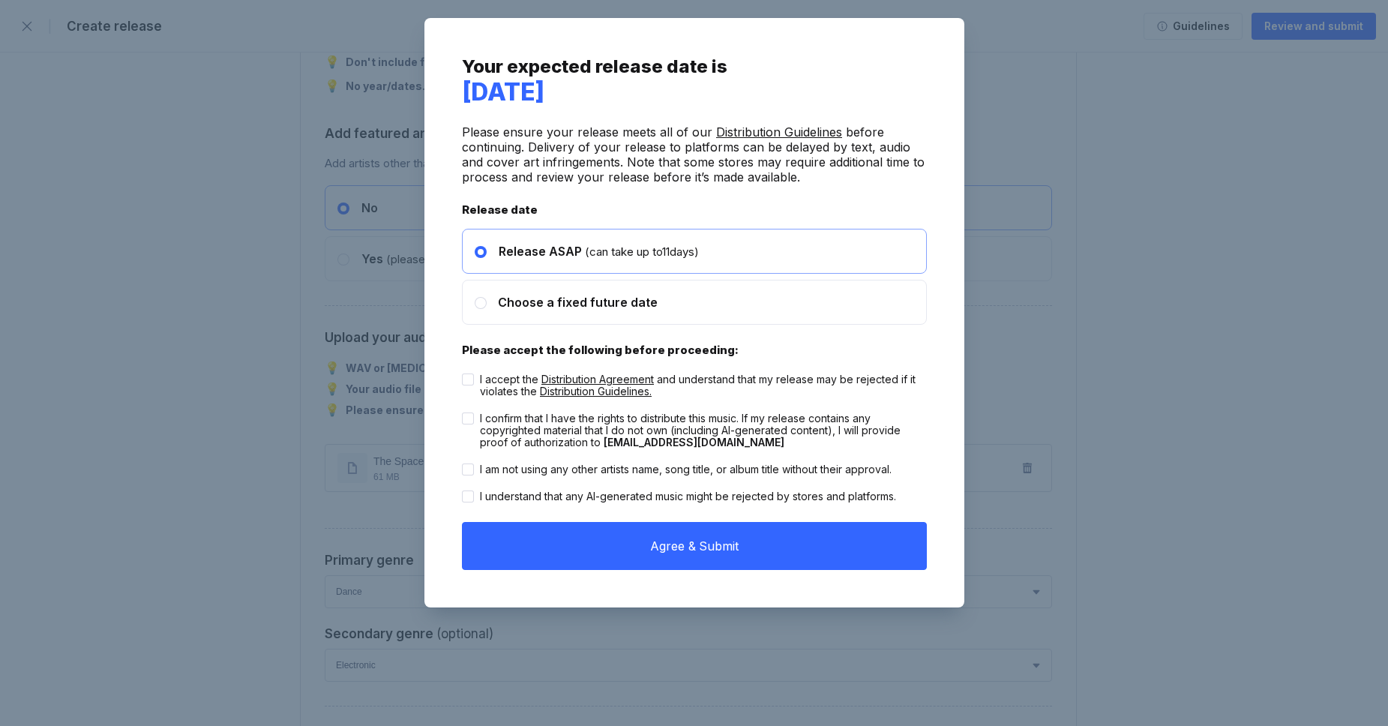
click at [747, 388] on div "I accept the Distribution Agreement and understand that my release may be rejec…" at bounding box center [703, 385] width 447 height 24
click at [463, 374] on input "I accept the Distribution Agreement and understand that my release may be rejec…" at bounding box center [462, 373] width 1 height 1
checkbox input "true"
click at [729, 439] on div "I confirm that I have the rights to distribute this music. If my release contai…" at bounding box center [703, 430] width 447 height 36
click at [463, 413] on input "I confirm that I have the rights to distribute this music. If my release contai…" at bounding box center [462, 412] width 1 height 1
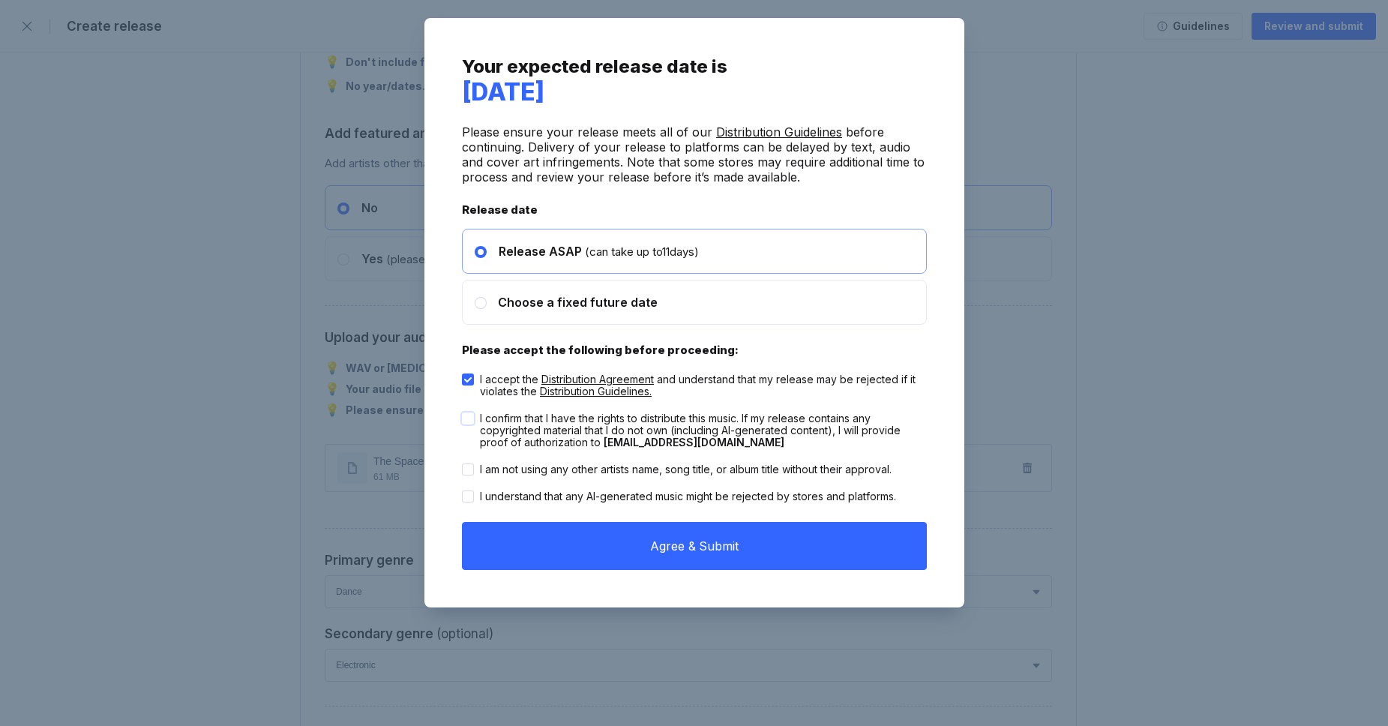
checkbox input "true"
click at [726, 481] on div "I am not using any other artists name, song title, or album title without their…" at bounding box center [694, 469] width 465 height 27
click at [730, 472] on div "I am not using any other artists name, song title, or album title without their…" at bounding box center [686, 469] width 412 height 12
click at [463, 464] on input "I am not using any other artists name, song title, or album title without their…" at bounding box center [462, 463] width 1 height 1
checkbox input "true"
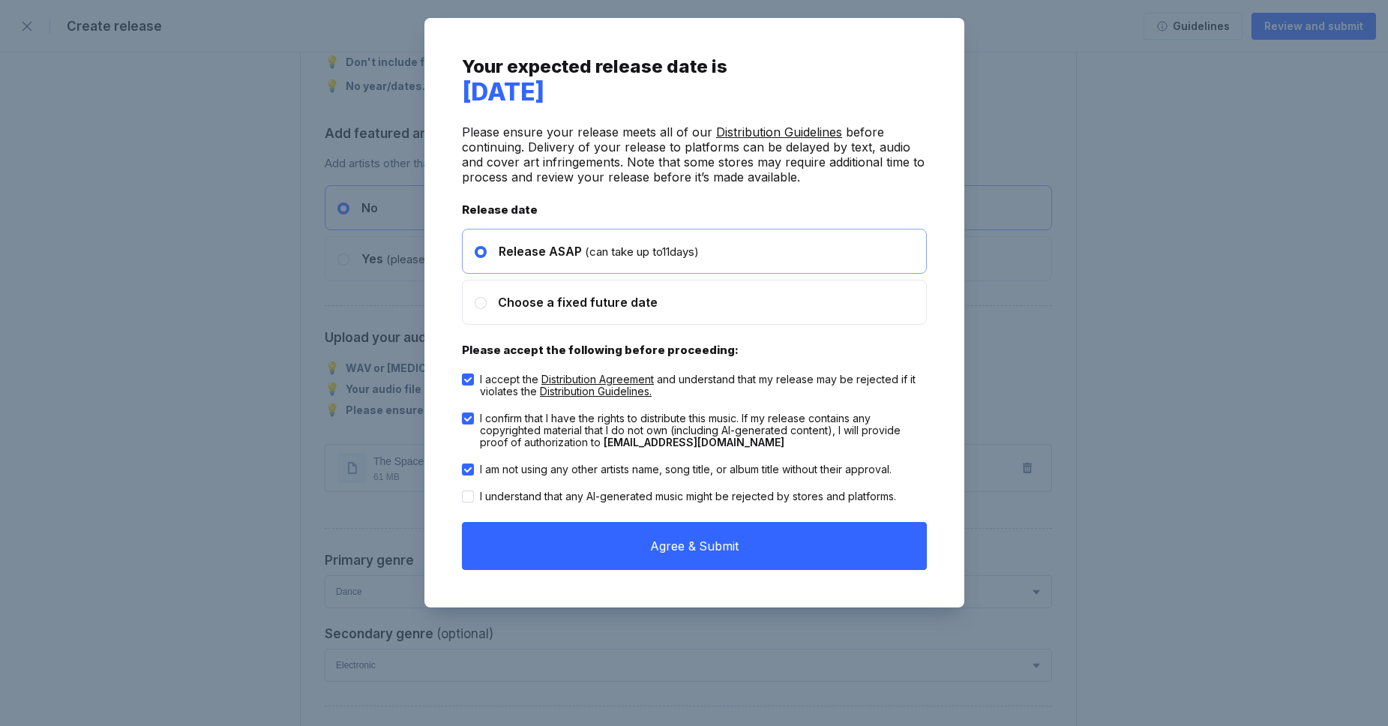
click at [724, 494] on div "I understand that any AI-generated music might be rejected by stores and platfo…" at bounding box center [688, 496] width 416 height 12
click at [463, 491] on input "I understand that any AI-generated music might be rejected by stores and platfo…" at bounding box center [462, 490] width 1 height 1
checkbox input "true"
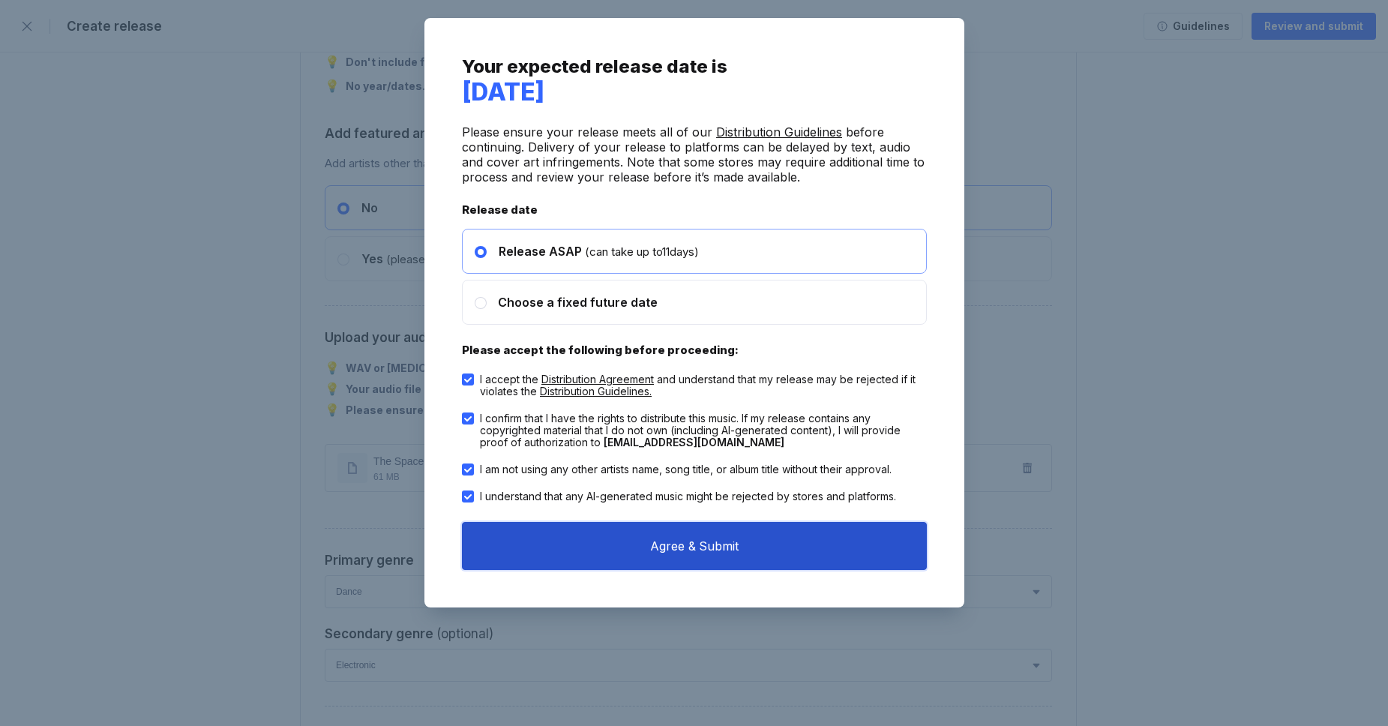
click at [741, 535] on button "Agree & Submit" at bounding box center [694, 546] width 465 height 48
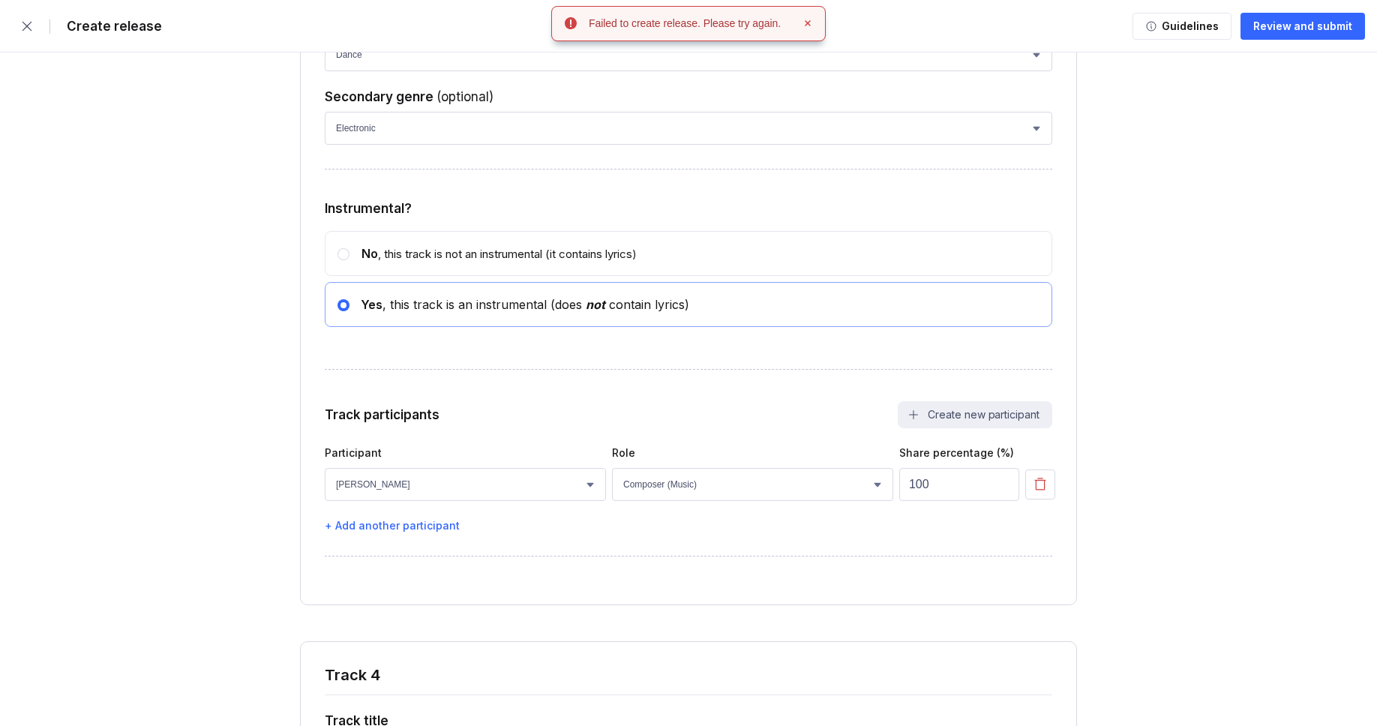
scroll to position [4403, 0]
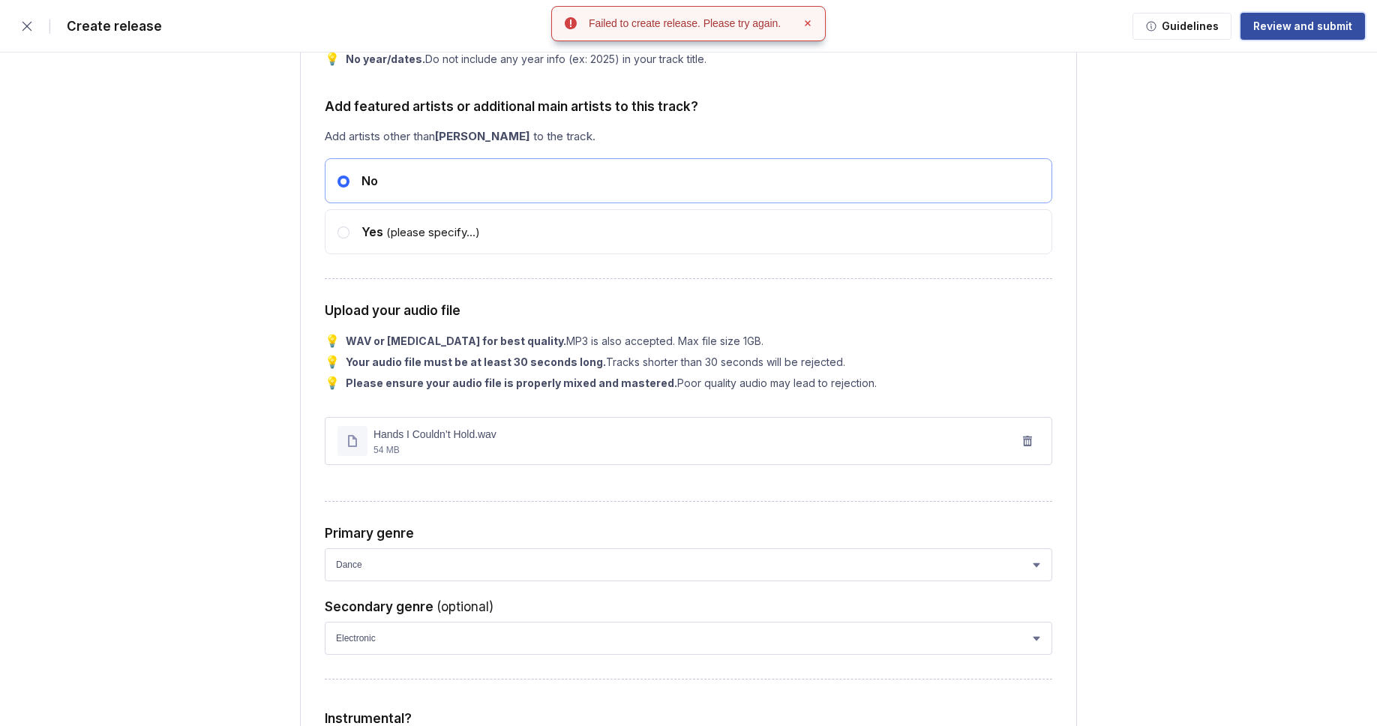
click at [1318, 23] on div "Review and submit" at bounding box center [1302, 26] width 99 height 15
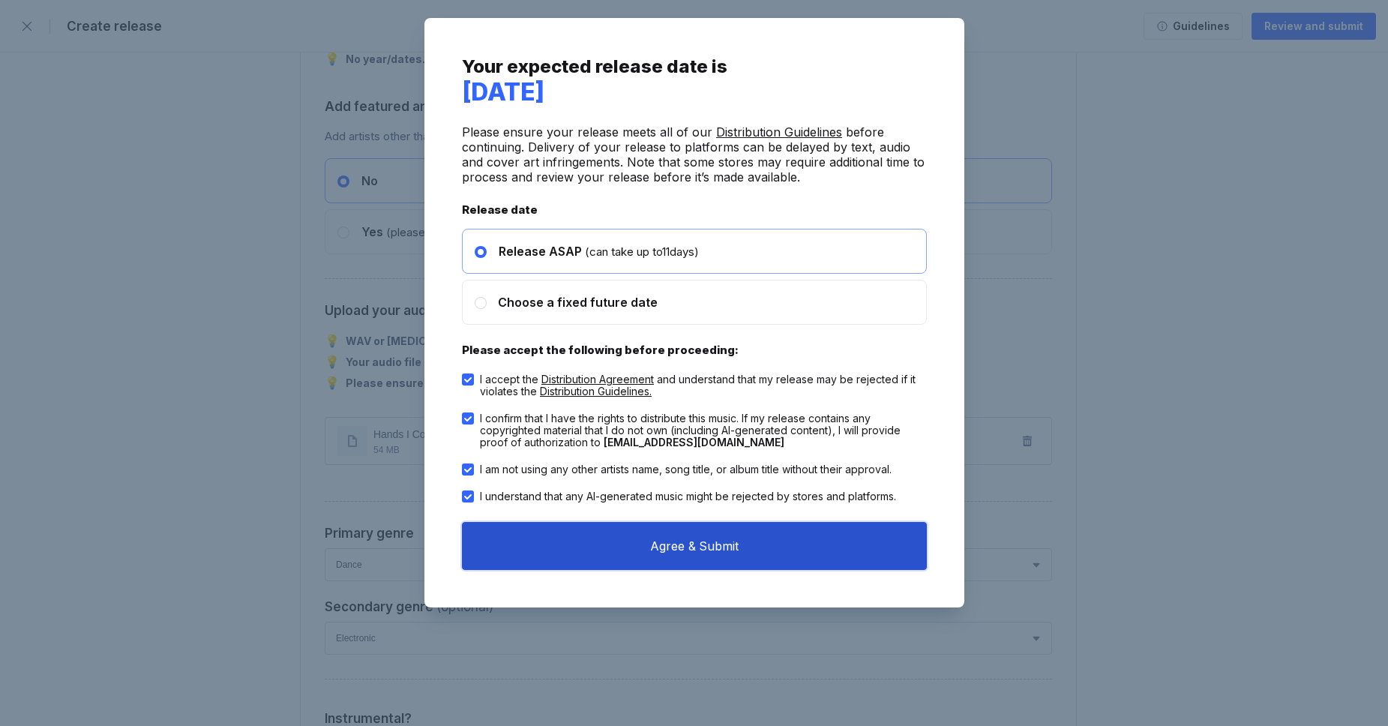
click at [691, 548] on button "Agree & Submit" at bounding box center [694, 546] width 465 height 48
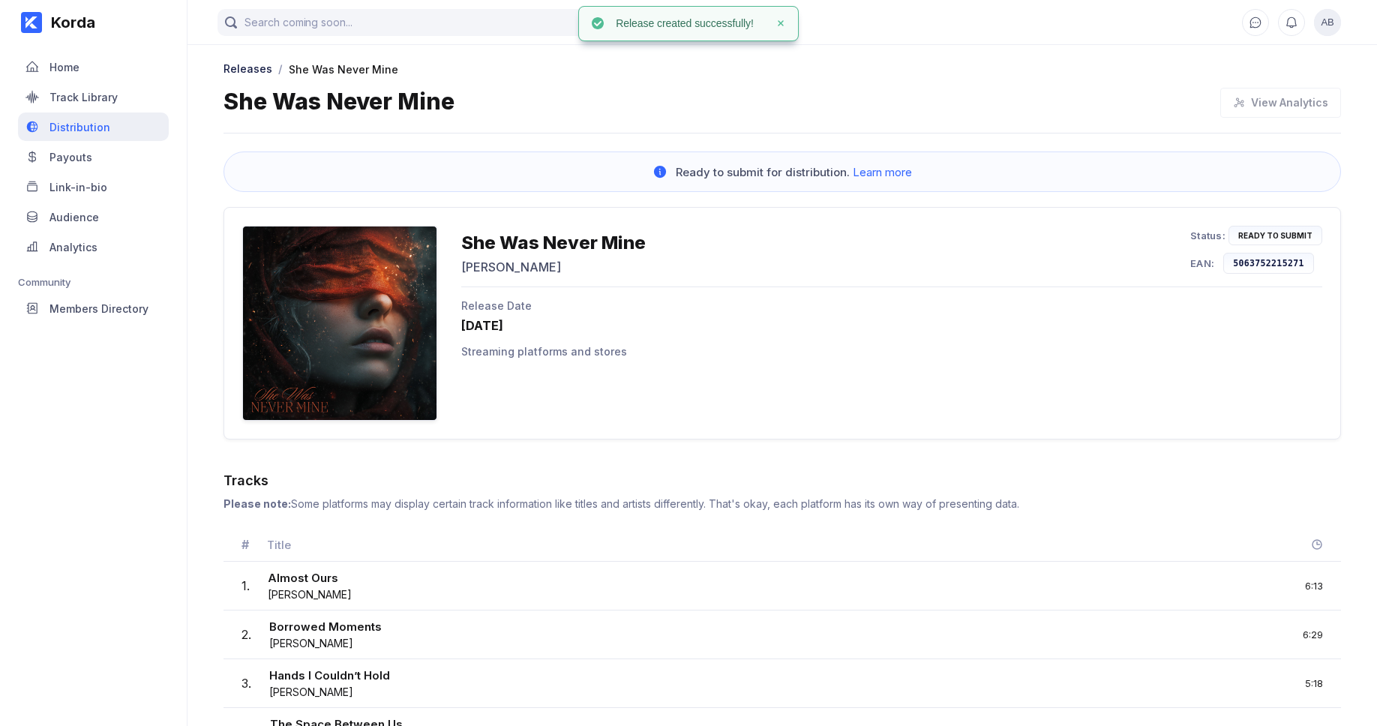
click at [107, 131] on div "Distribution" at bounding box center [93, 126] width 151 height 28
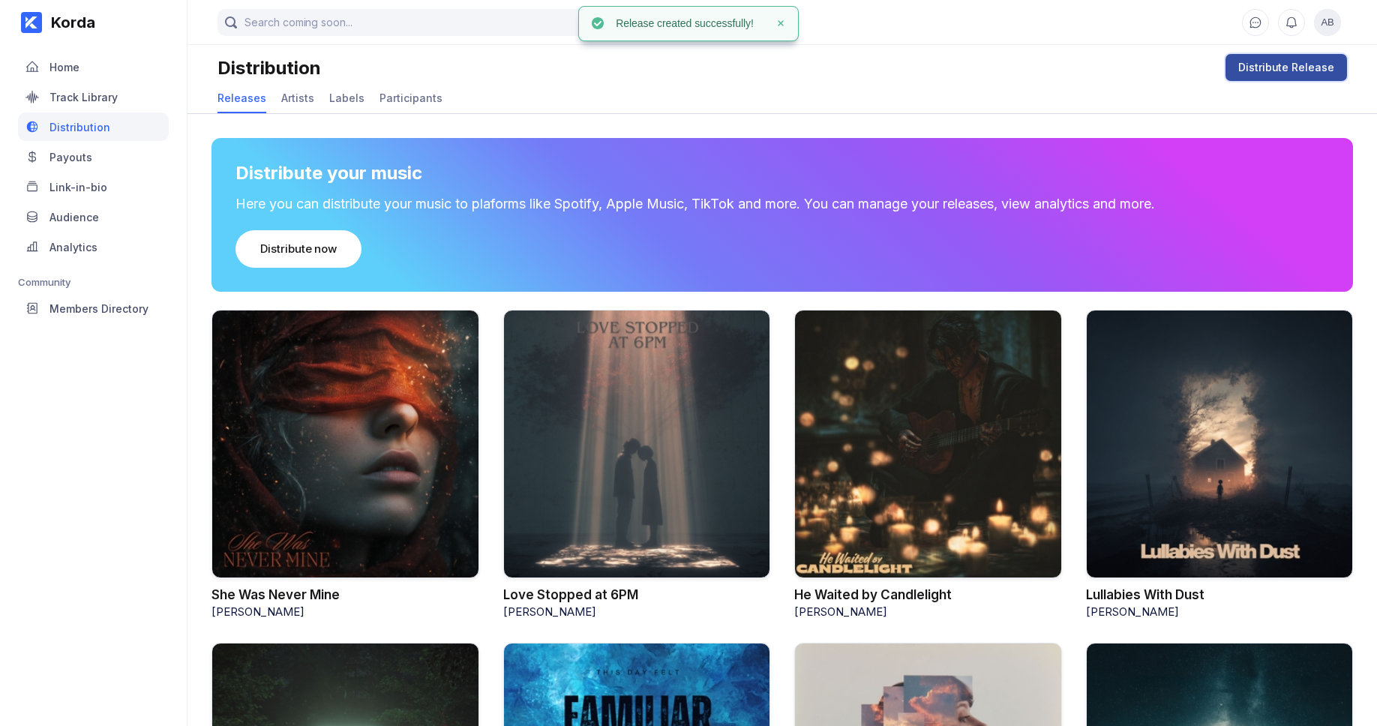
click at [1280, 58] on button "Distribute Release" at bounding box center [1285, 67] width 121 height 27
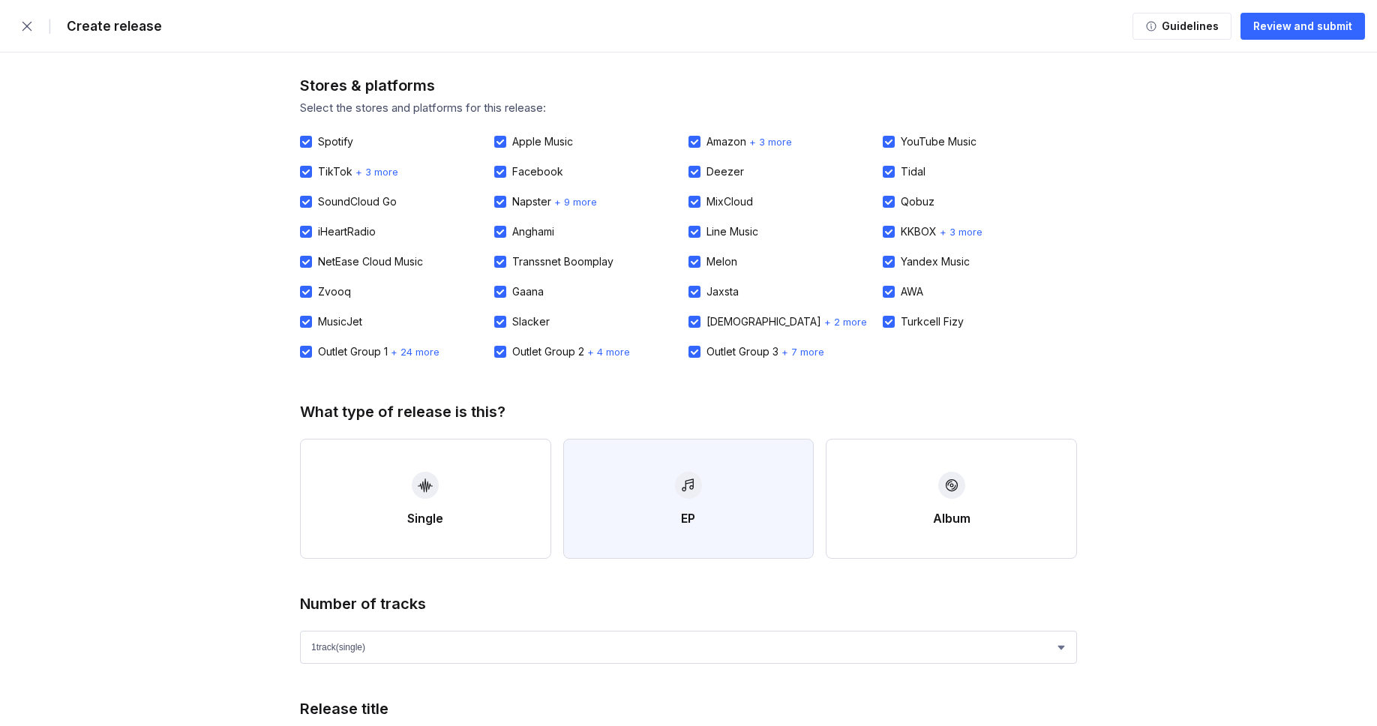
click at [617, 463] on button "EP" at bounding box center [688, 499] width 251 height 120
select select "4"
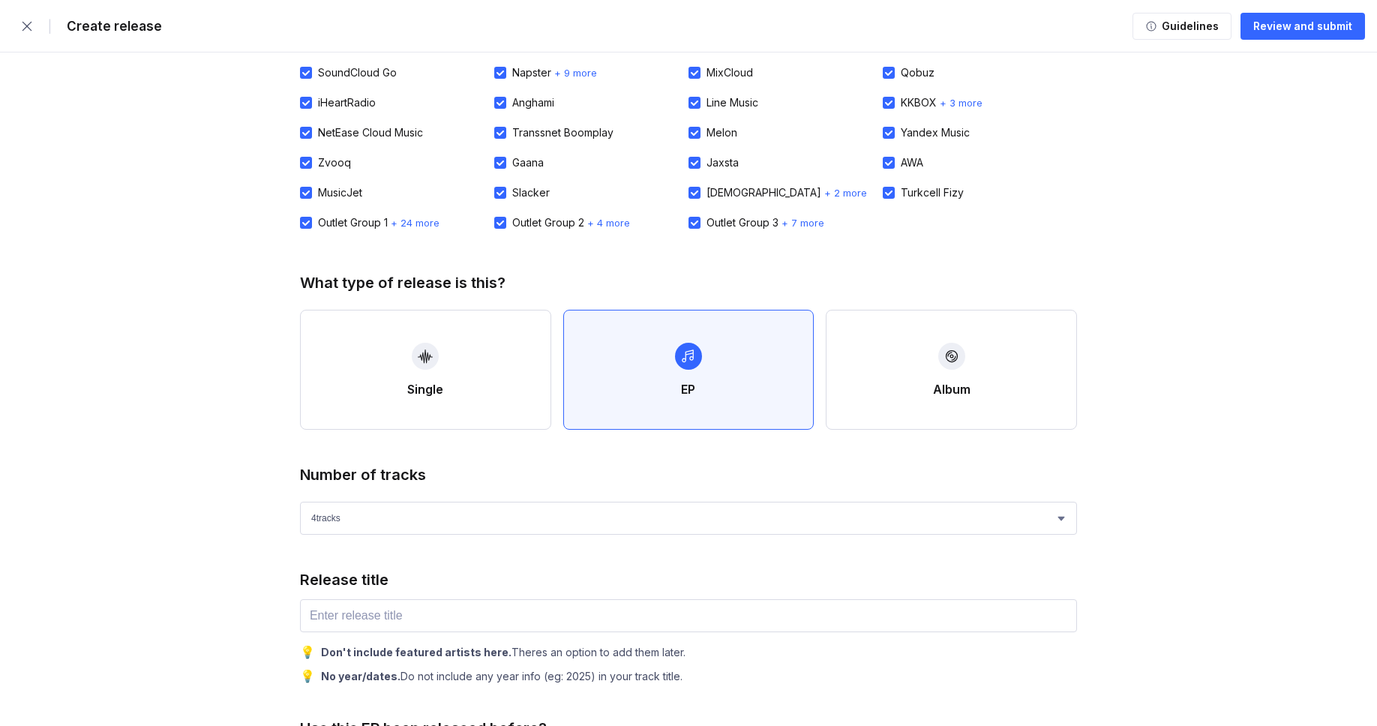
scroll to position [268, 0]
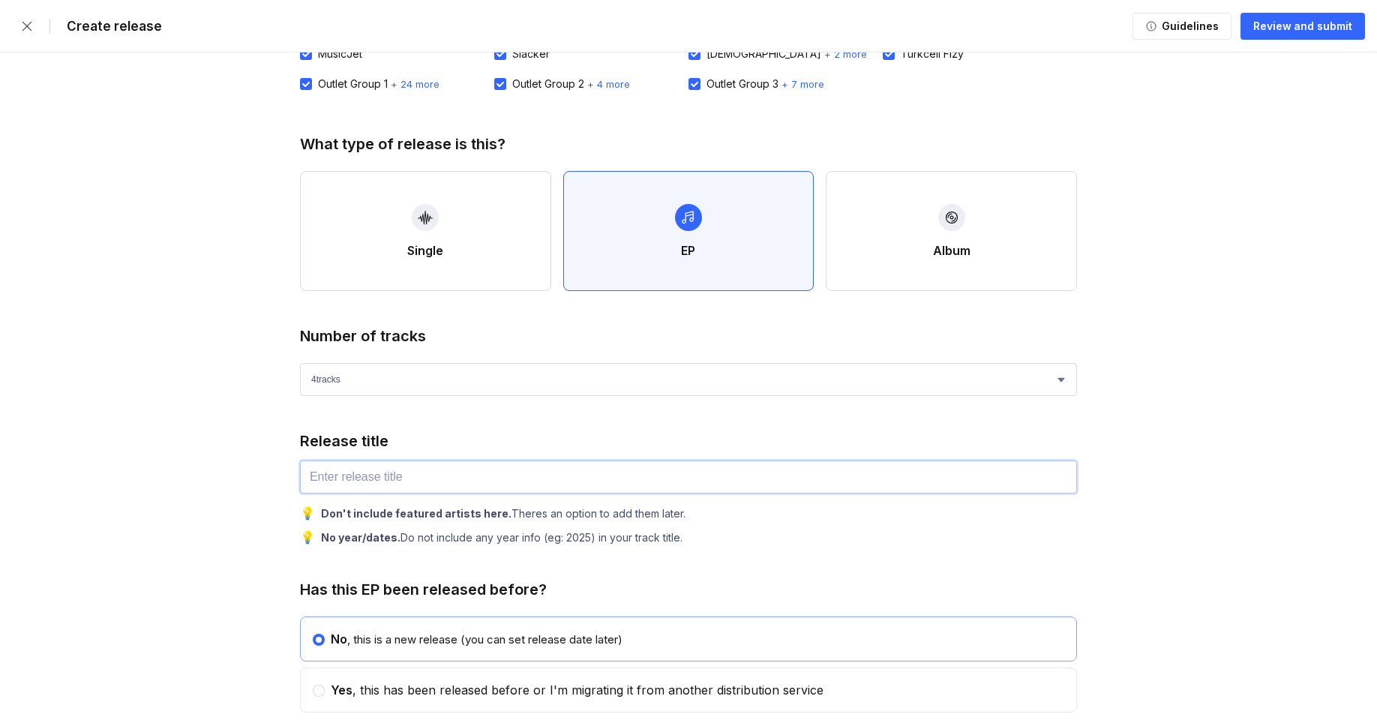
click at [420, 481] on input "text" at bounding box center [688, 476] width 777 height 33
paste input "Every Promise Got Quieter"
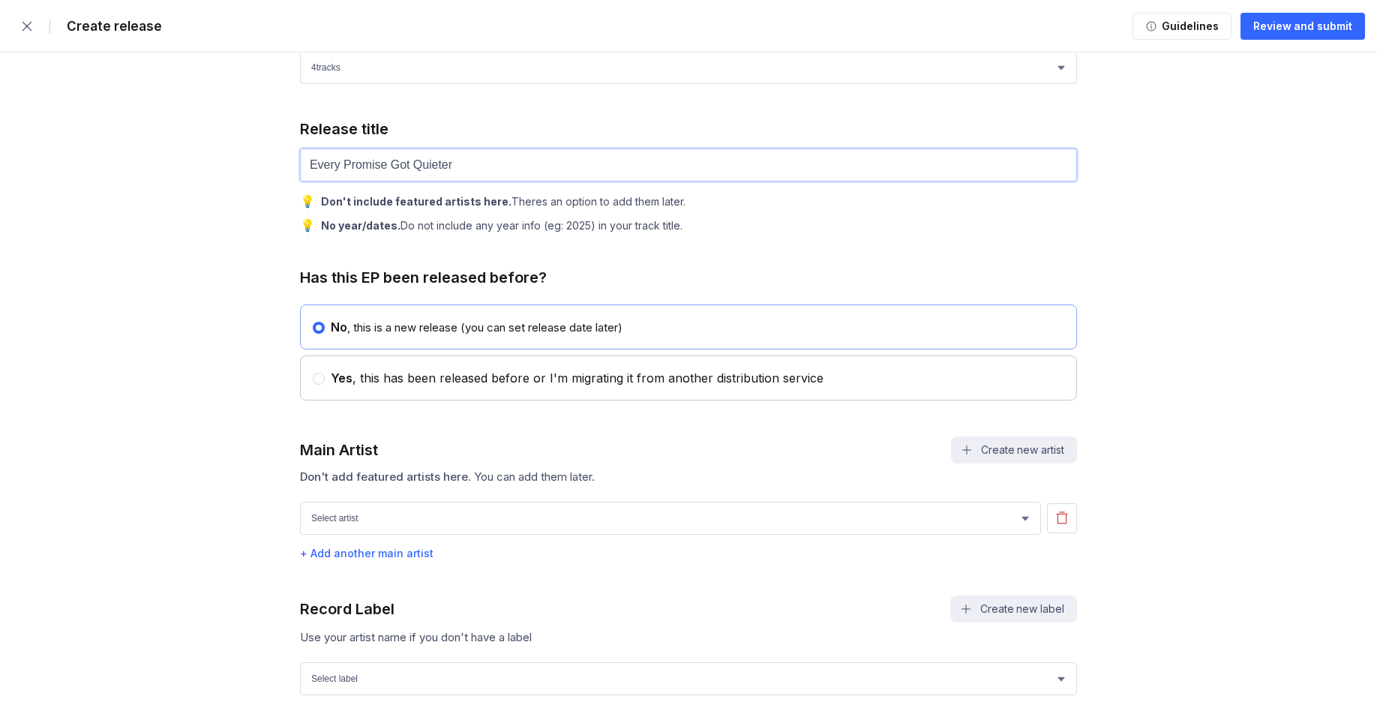
scroll to position [586, 0]
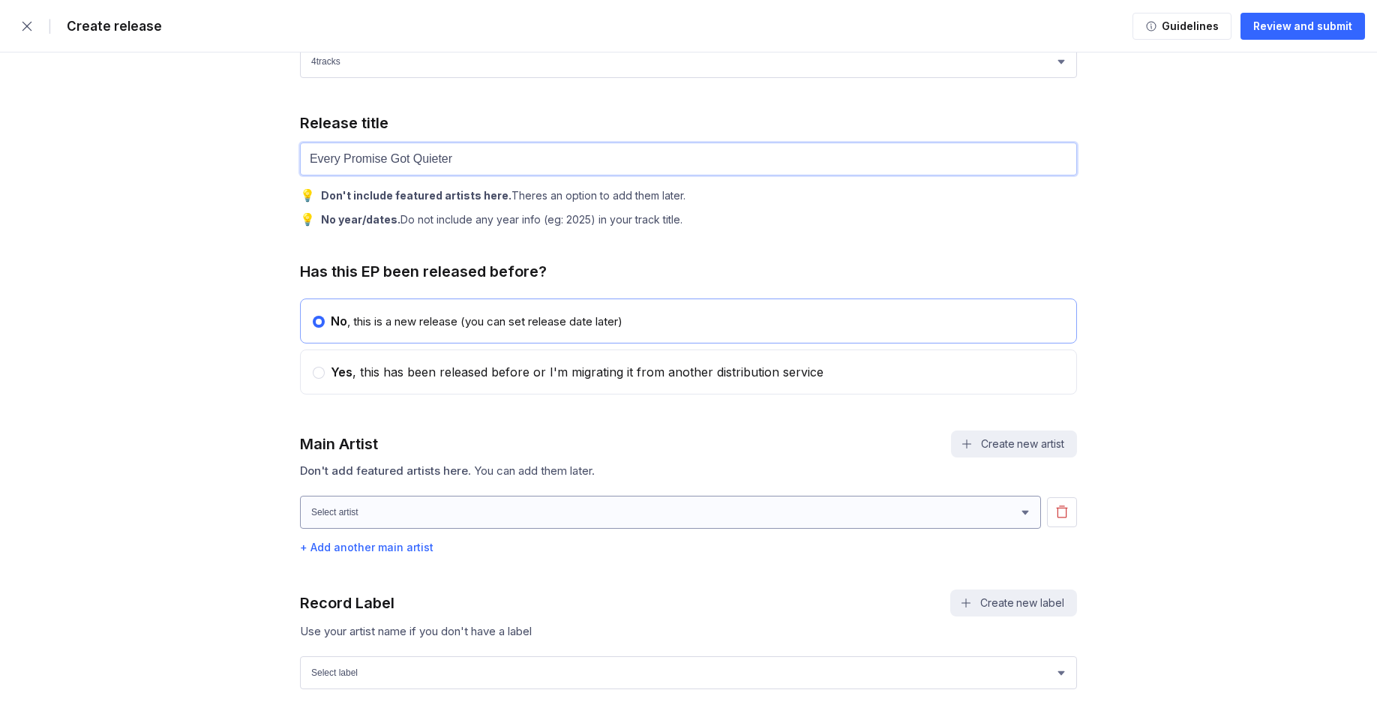
type input "Every Promise Got Quieter"
click at [400, 524] on select "[PERSON_NAME] [PERSON_NAME] [PERSON_NAME] [PERSON_NAME]" at bounding box center [670, 512] width 741 height 33
select select "27ec0618-0742-422d-82f1-3ad07366b457"
click at [300, 505] on select "[PERSON_NAME] [PERSON_NAME] [PERSON_NAME] [PERSON_NAME]" at bounding box center [670, 512] width 741 height 33
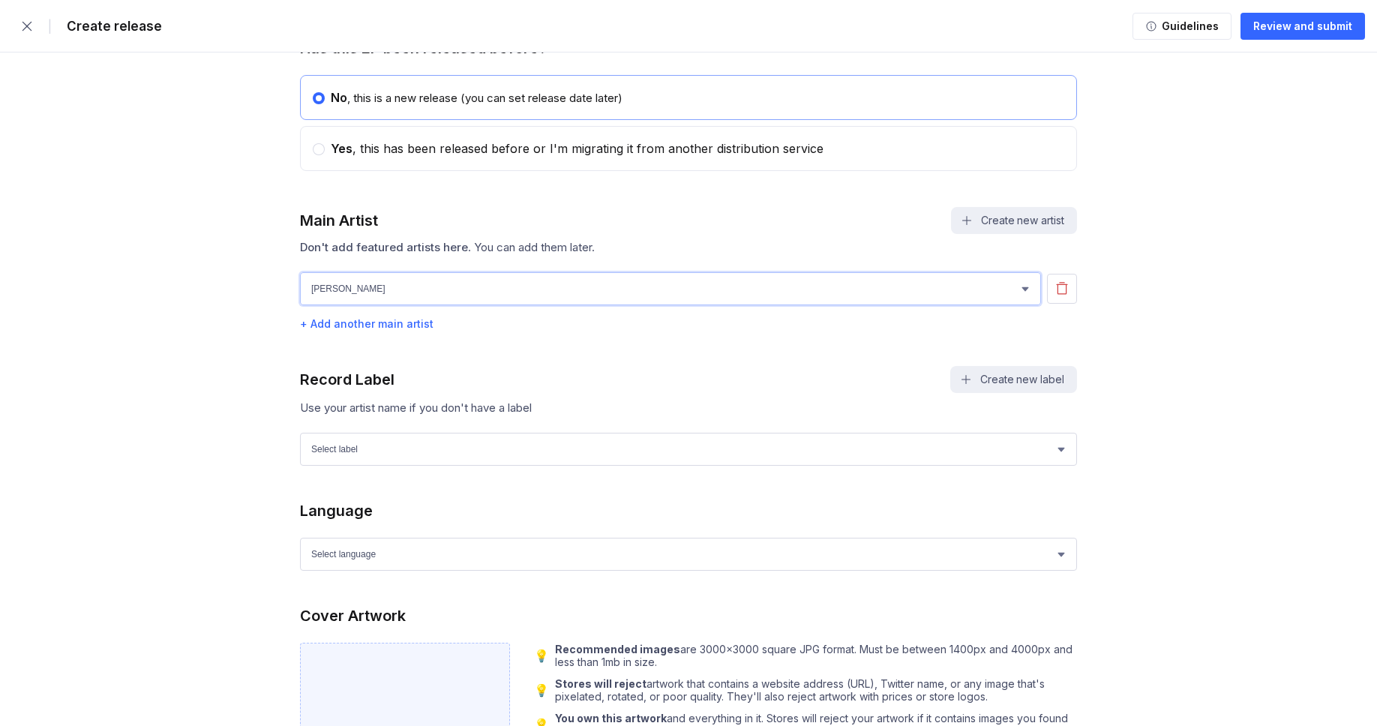
scroll to position [814, 0]
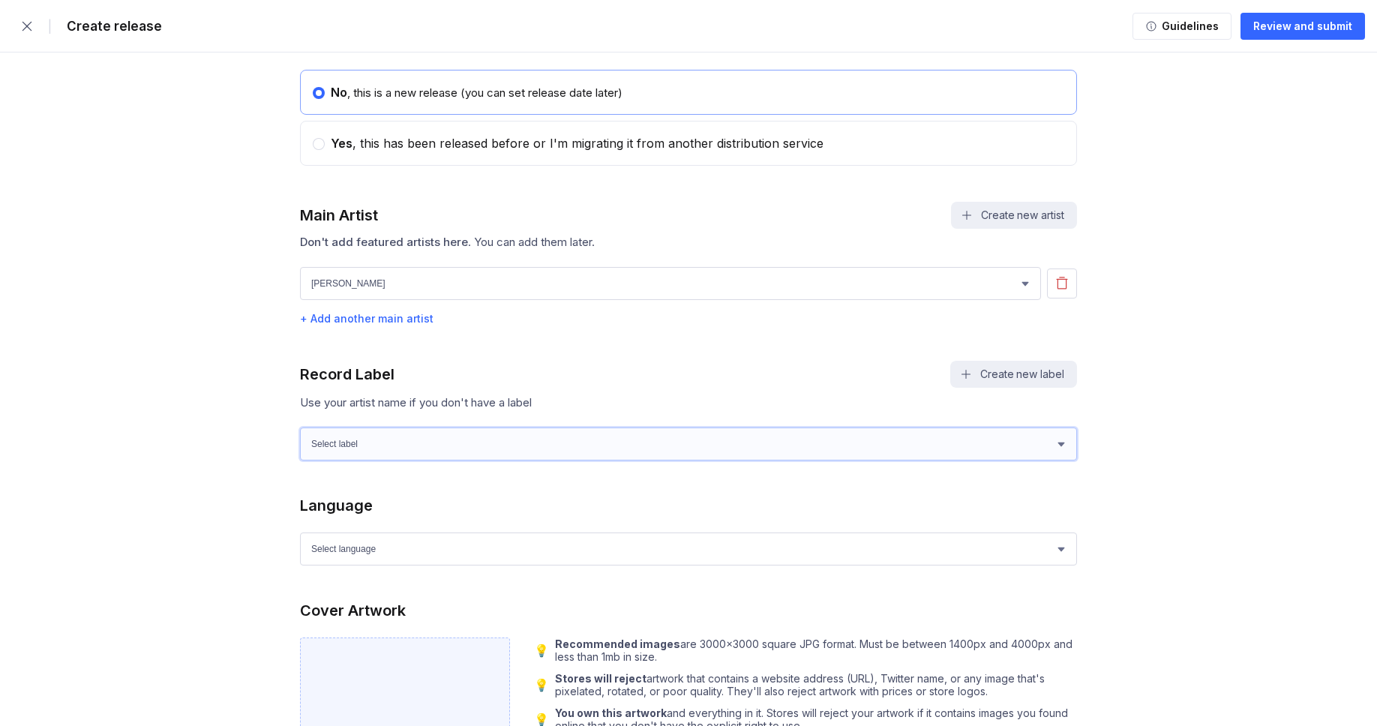
click at [508, 450] on select "Select label Green Wave Records" at bounding box center [688, 443] width 777 height 33
select select "1ef89922-d2b6-4e4d-bf09-5caefa64f555"
click at [300, 436] on select "Select label Green Wave Records" at bounding box center [688, 443] width 777 height 33
click at [382, 553] on select "Select language Afrikaans Akan Albanian Amharic Arabic Armenian Assamese Azerba…" at bounding box center [688, 548] width 777 height 33
select select "en"
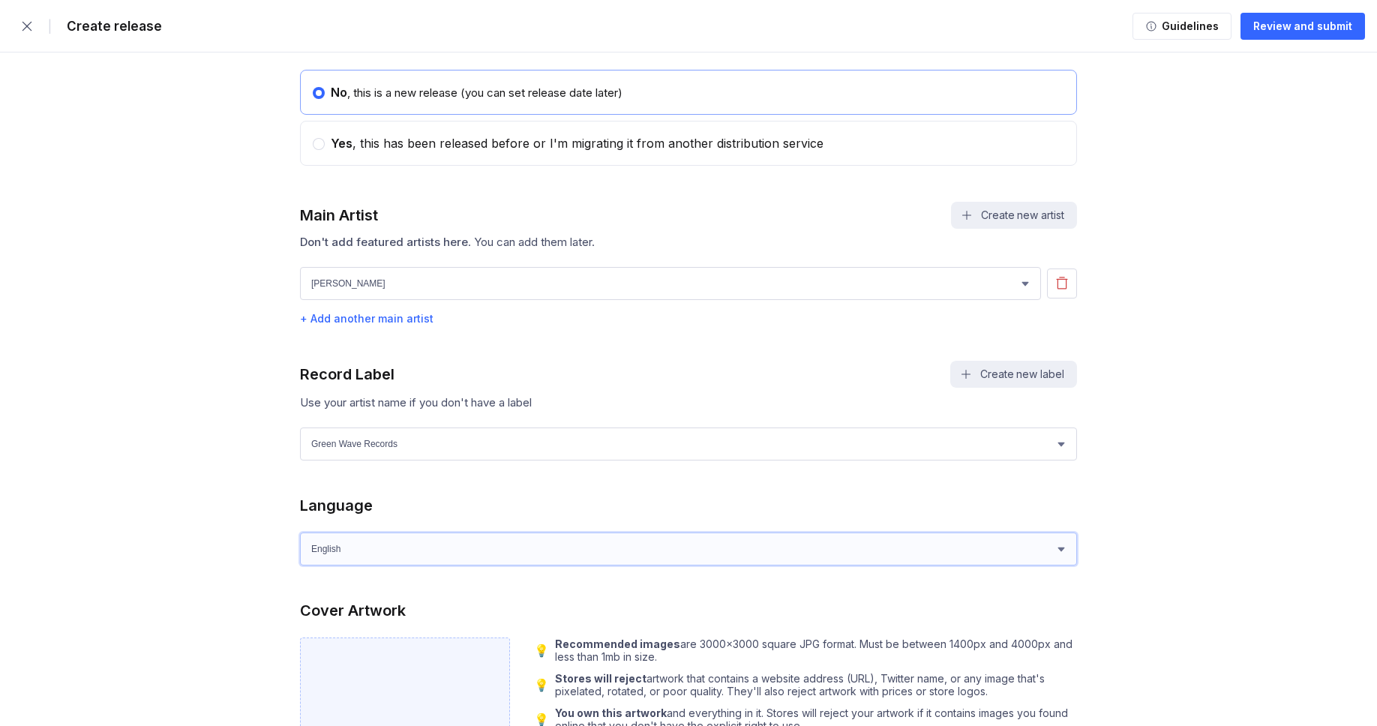
click at [300, 541] on select "Select language Afrikaans Akan Albanian Amharic Arabic Armenian Assamese Azerba…" at bounding box center [688, 548] width 777 height 33
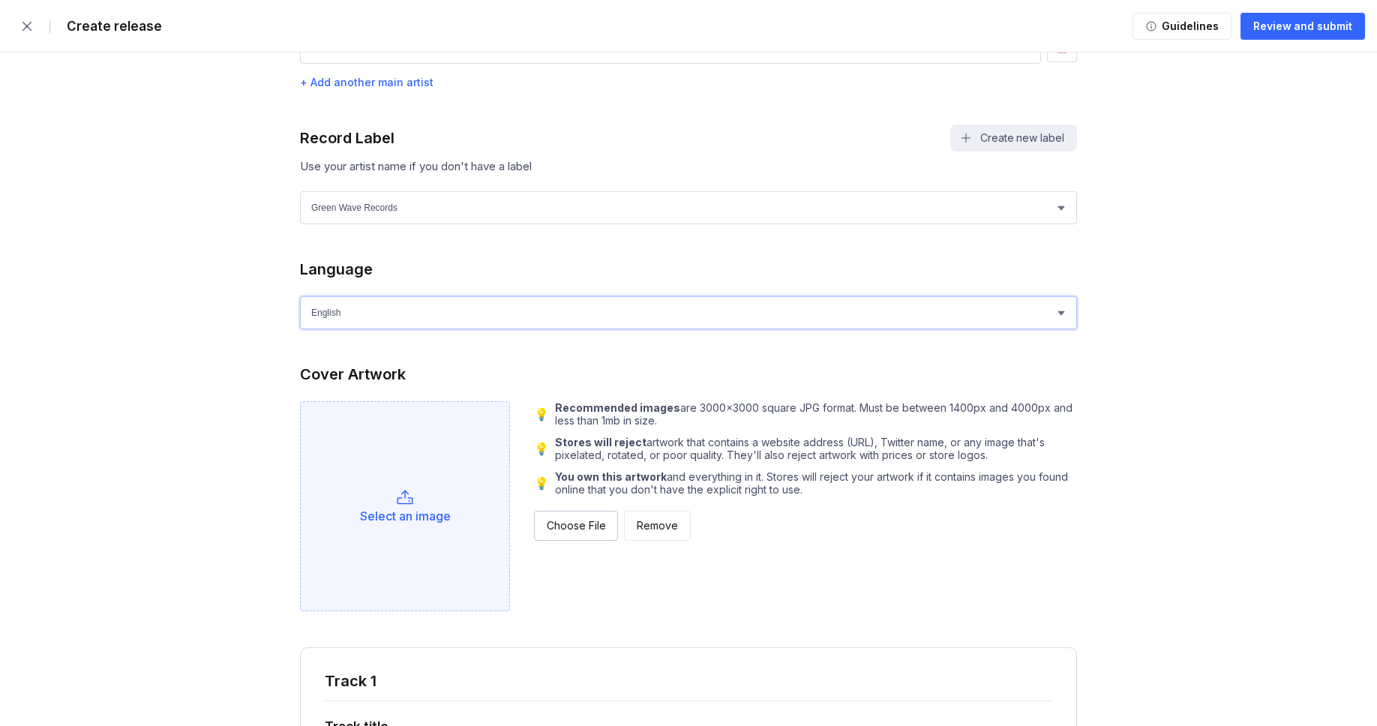
scroll to position [1057, 0]
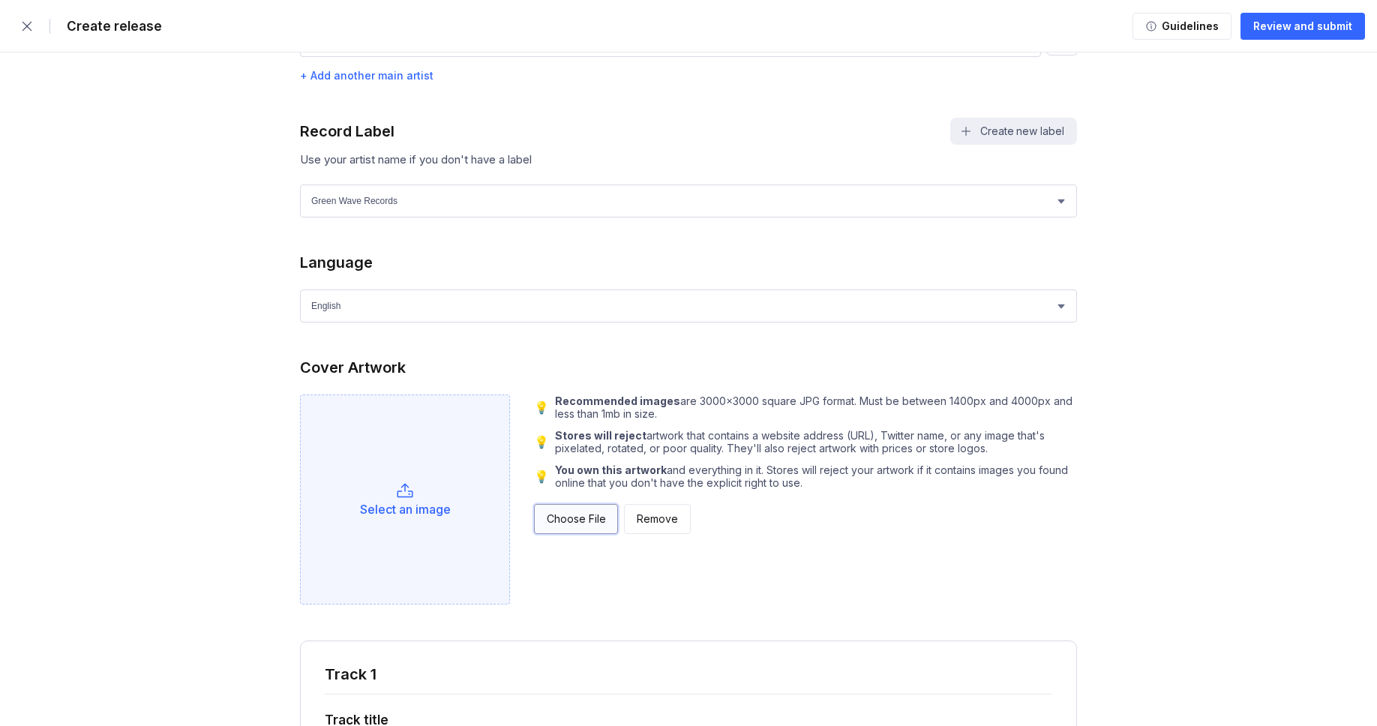
click at [553, 526] on div "Choose File" at bounding box center [576, 518] width 58 height 15
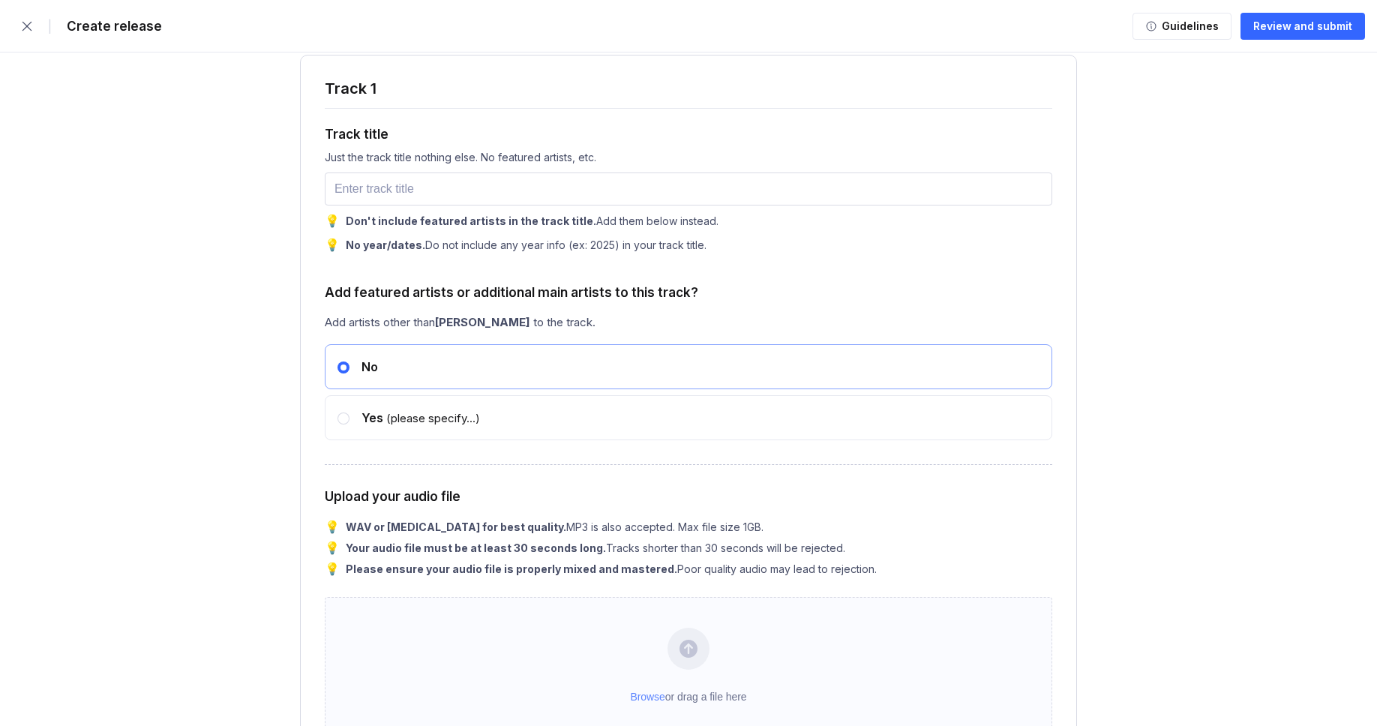
scroll to position [1698, 0]
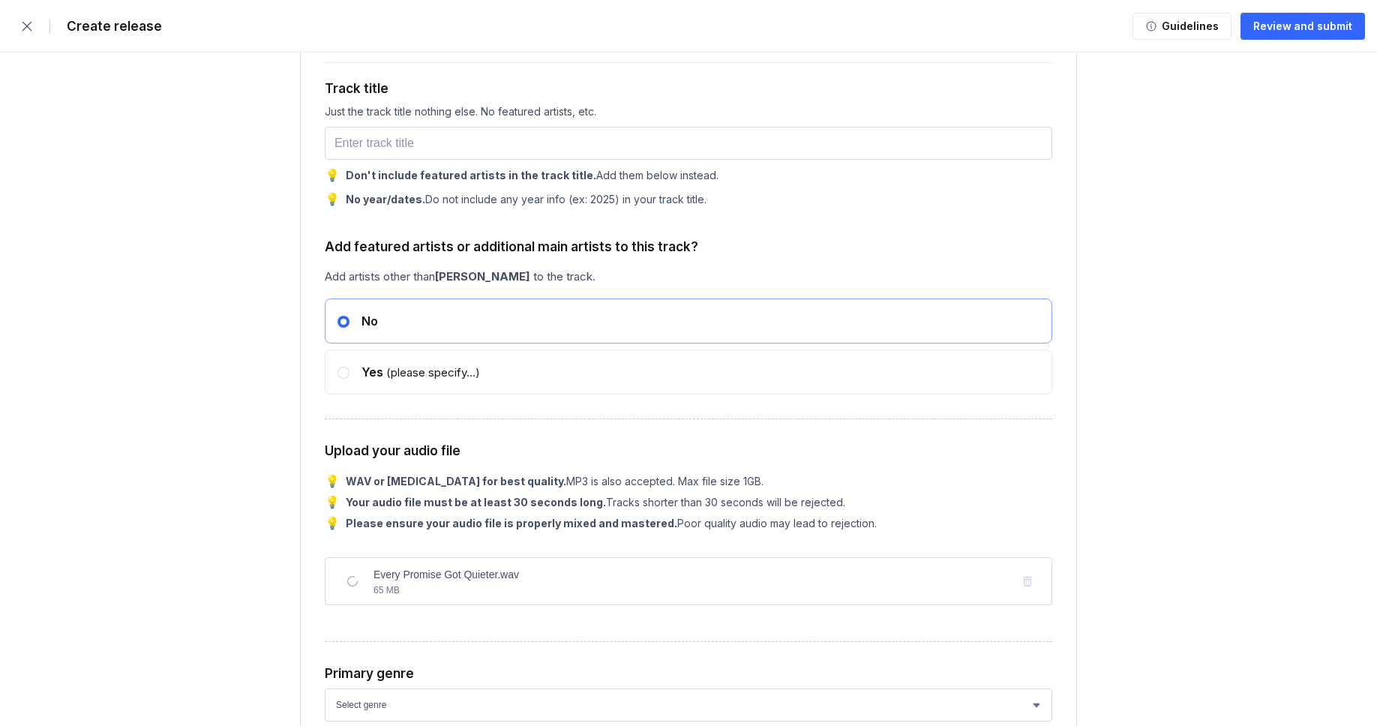
click at [530, 174] on div "Track title Just the track title nothing else. No featured artists, etc. 💡 Don'…" at bounding box center [688, 134] width 727 height 144
click at [538, 160] on input "text" at bounding box center [688, 143] width 727 height 33
paste input "Every Promise Got Quieter"
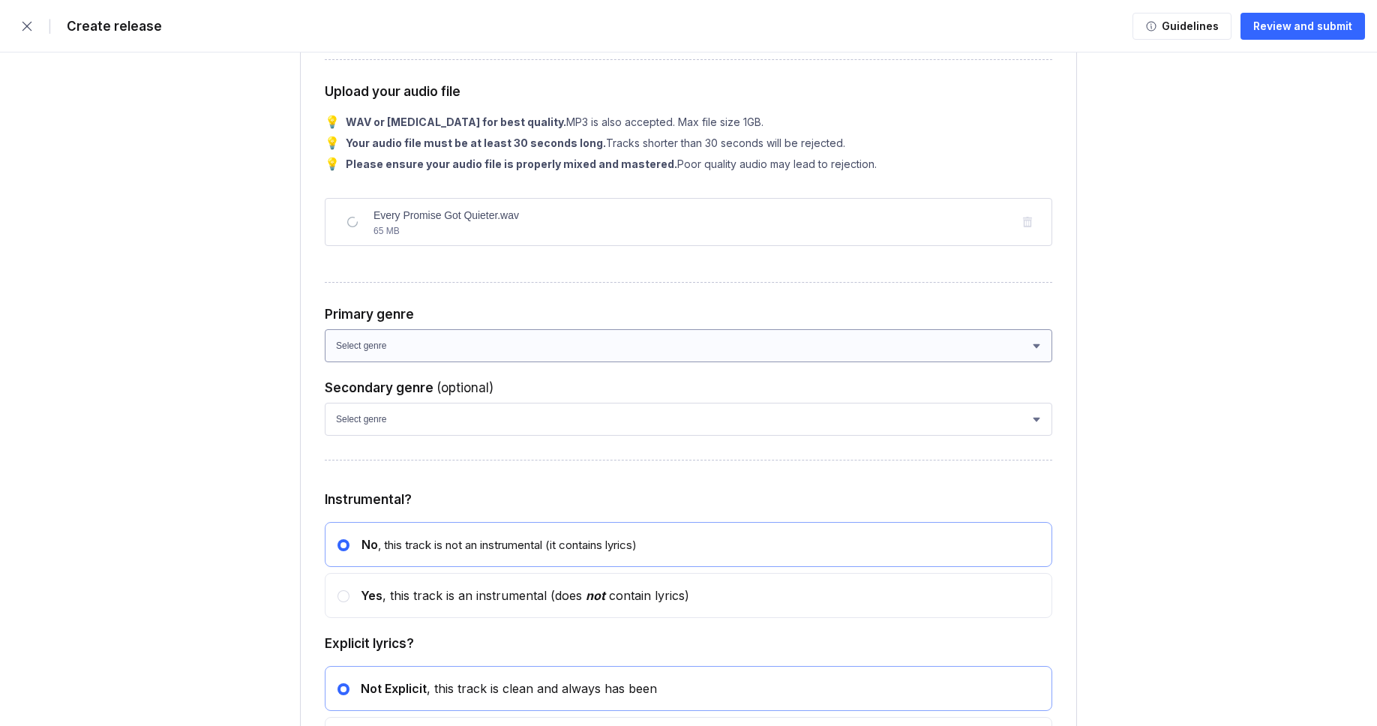
scroll to position [2059, 0]
type input "Every Promise Got Quieter"
click at [446, 360] on select "Select genre African Afro-Beat Afro-Pop Afro-Soul Alternative Alternative Rock …" at bounding box center [688, 343] width 727 height 33
select select "ce1eb7a7-8d30-4b1f-aa32-270a3e33577f"
click at [325, 358] on select "Select genre African Afro-Beat Afro-Pop Afro-Soul Alternative Alternative Rock …" at bounding box center [688, 343] width 727 height 33
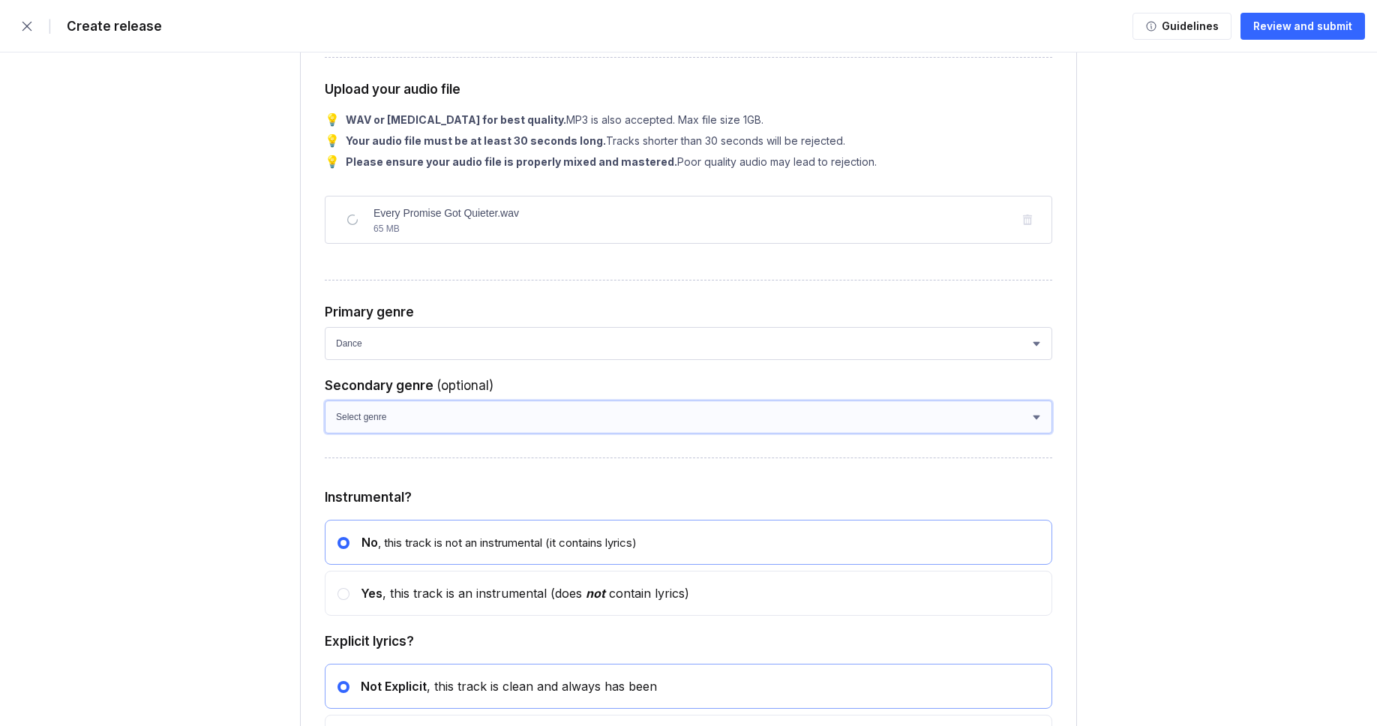
click at [389, 433] on select "Select genre African Afro-Beat Afro-Pop Afro-Soul Alternative Alternative Rock …" at bounding box center [688, 416] width 727 height 33
select select "a42cf8e2-75f7-4f62-afbe-d86080a7aa35"
click at [325, 432] on select "Select genre African Afro-Beat Afro-Pop Afro-Soul Alternative Alternative Rock …" at bounding box center [688, 416] width 727 height 33
click at [340, 600] on div at bounding box center [343, 594] width 12 height 12
click at [338, 587] on input "radio" at bounding box center [337, 586] width 1 height 1
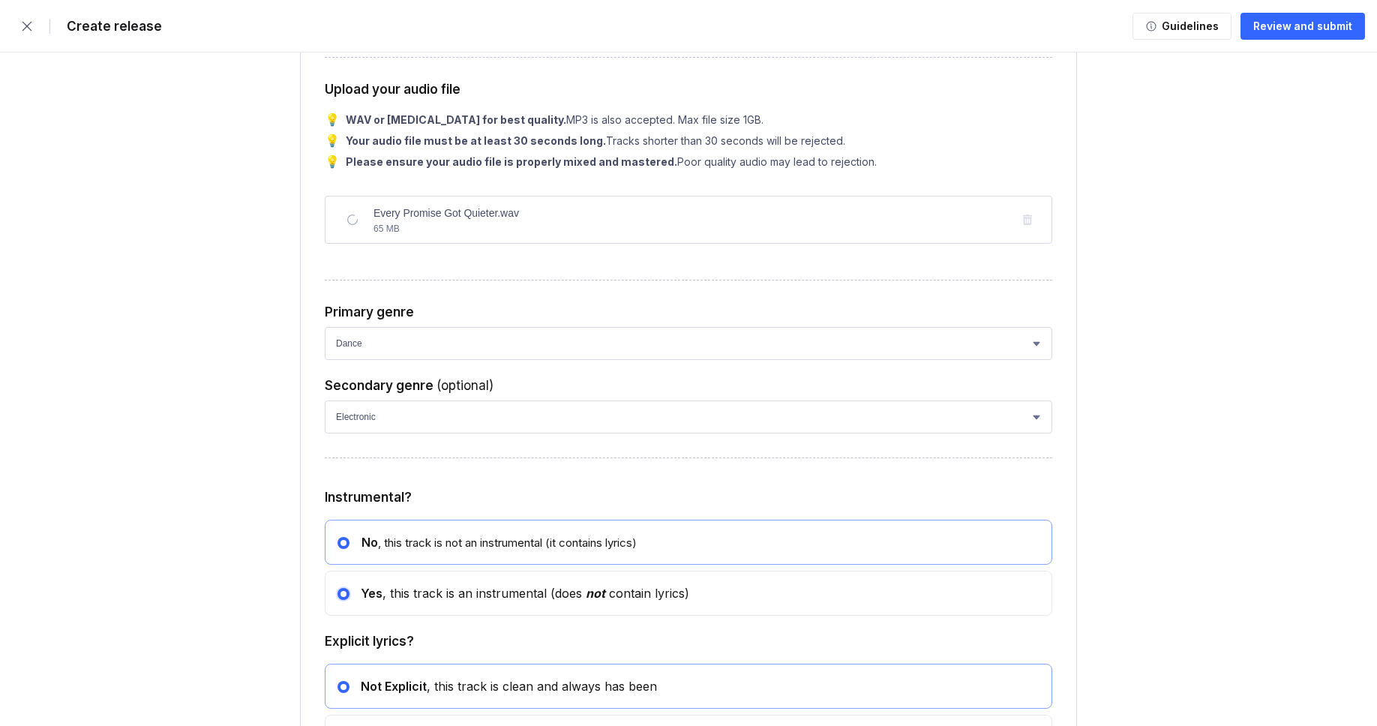
radio input "false"
radio input "true"
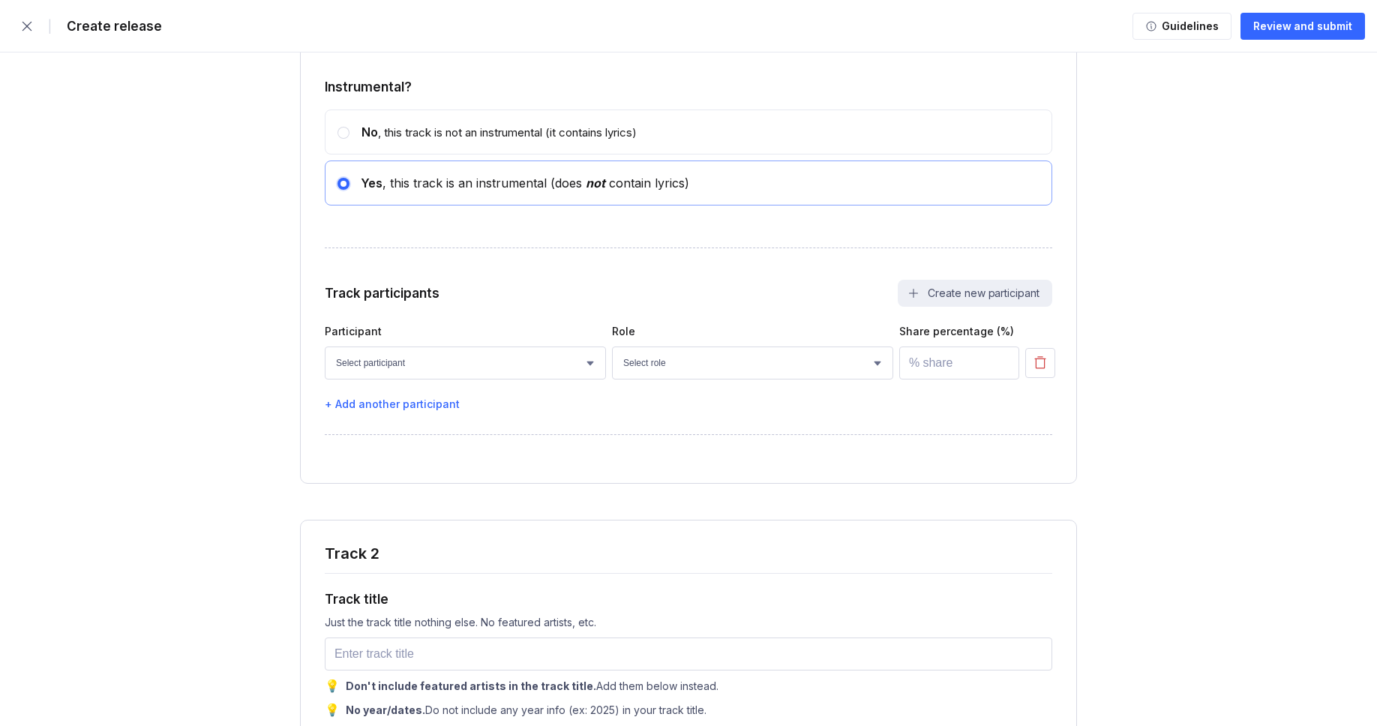
scroll to position [2497, 0]
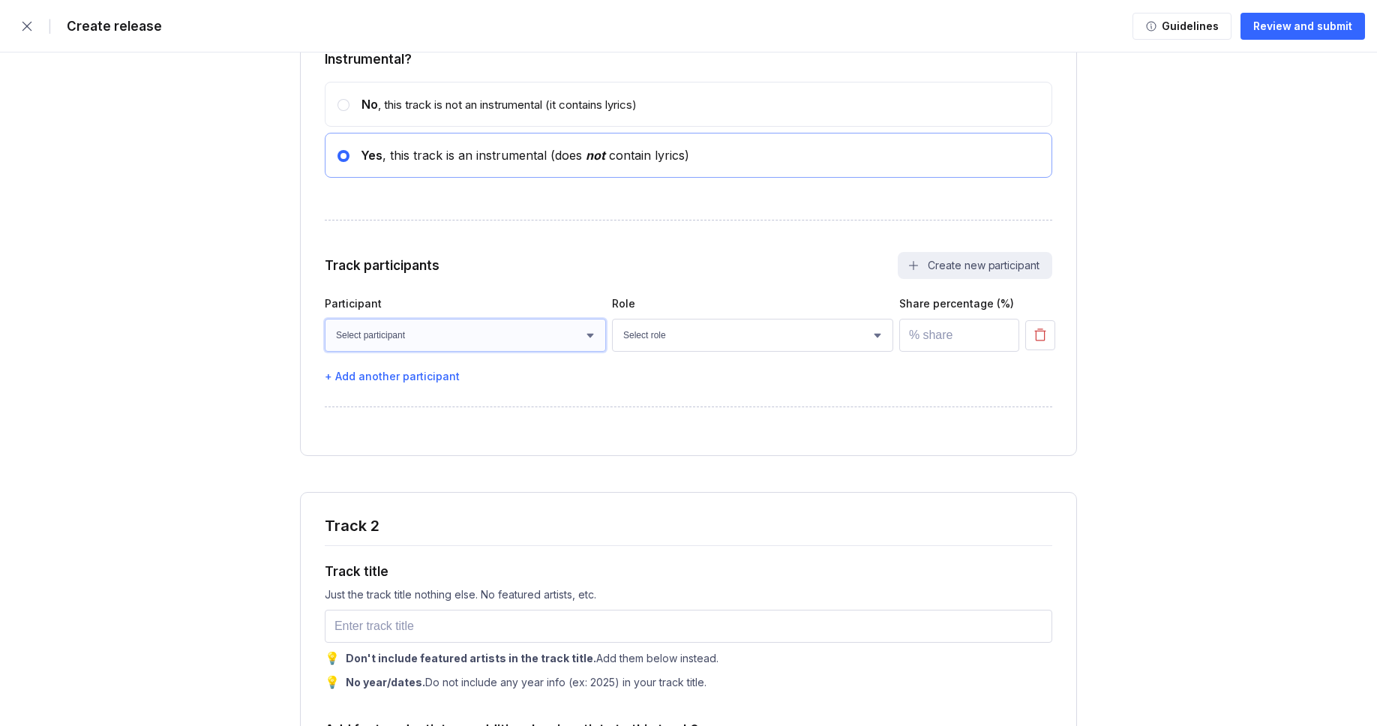
click at [458, 352] on select "Select participant [PERSON_NAME] [PERSON_NAME] [PERSON_NAME] [PERSON_NAME] [PER…" at bounding box center [465, 335] width 281 height 33
select select "bcb428b4-700d-4817-96c1-3d71b5b4e41e"
click at [325, 350] on select "Select participant [PERSON_NAME] [PERSON_NAME] [PERSON_NAME] [PERSON_NAME] [PER…" at bounding box center [465, 335] width 281 height 33
click at [682, 352] on select "Select role Actor A&R Arranger Artwork Author (Lyrics) Bass Choir Composer (Mus…" at bounding box center [752, 335] width 281 height 33
select select "4d21c6a8-5543-4299-8c01-91fff1f274ce"
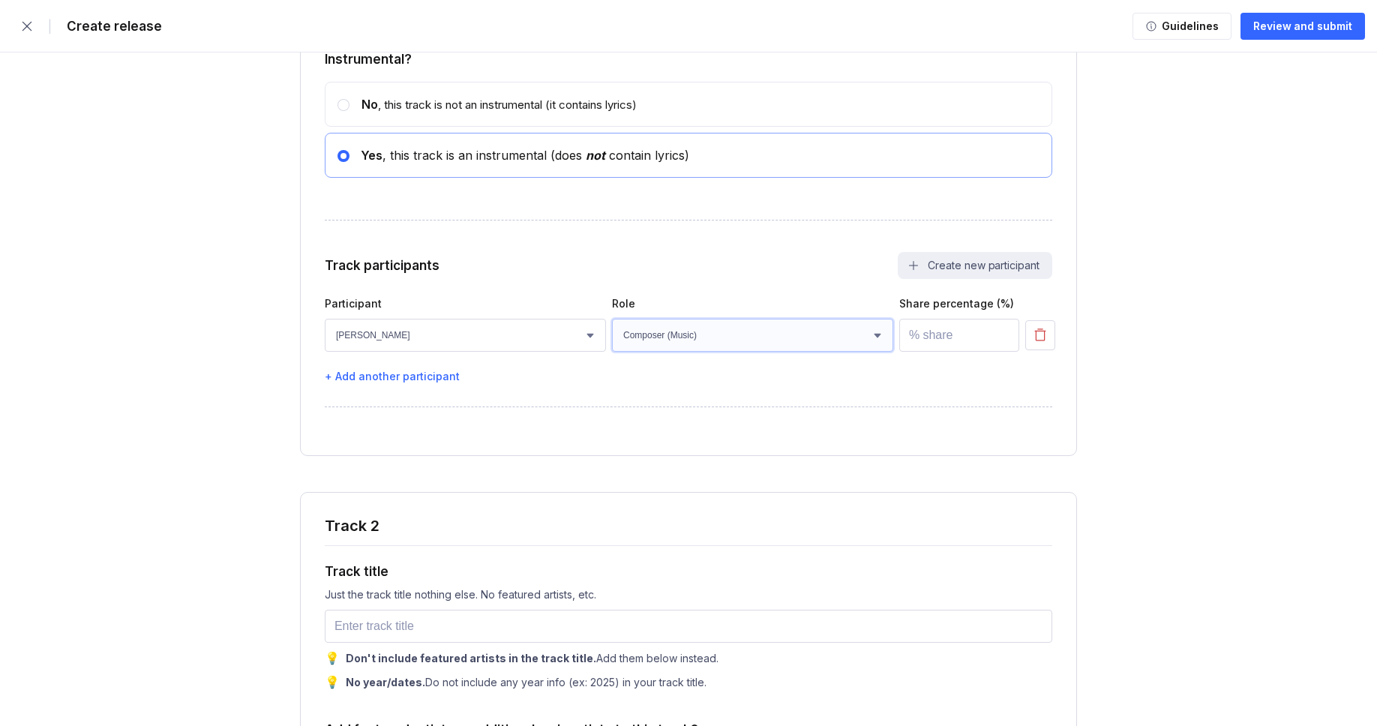
click at [612, 350] on select "Select role Actor A&R Arranger Artwork Author (Lyrics) Bass Choir Composer (Mus…" at bounding box center [752, 335] width 281 height 33
click at [940, 352] on input "number" at bounding box center [959, 335] width 120 height 33
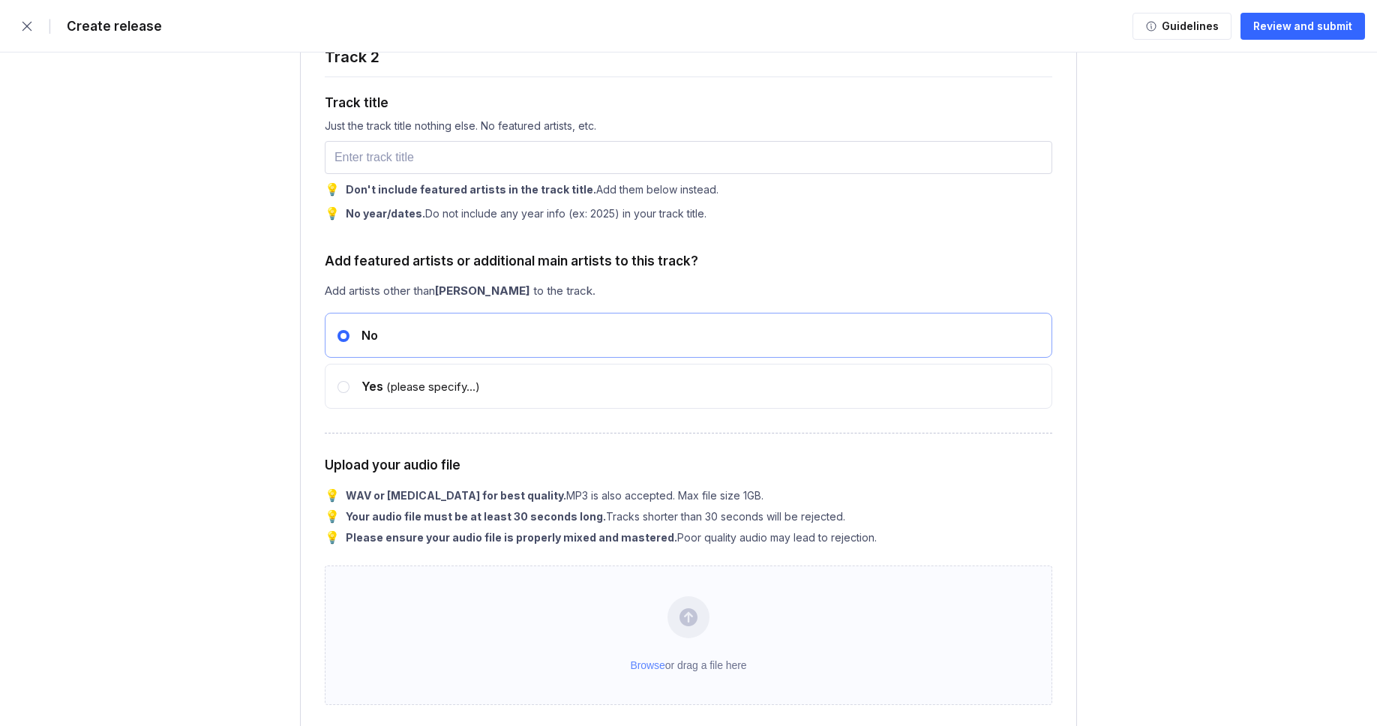
scroll to position [3007, 0]
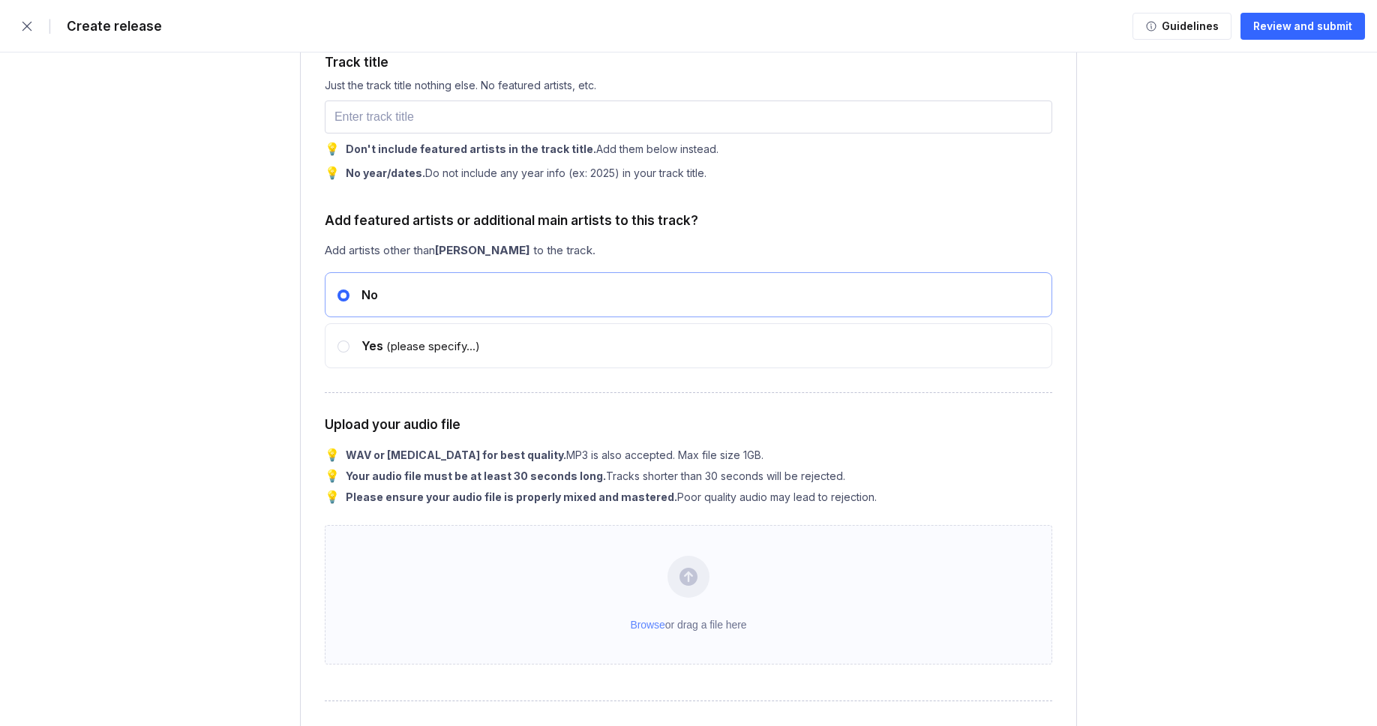
type input "100"
click at [441, 133] on input "text" at bounding box center [688, 116] width 727 height 33
paste input "Promises in the Dark"
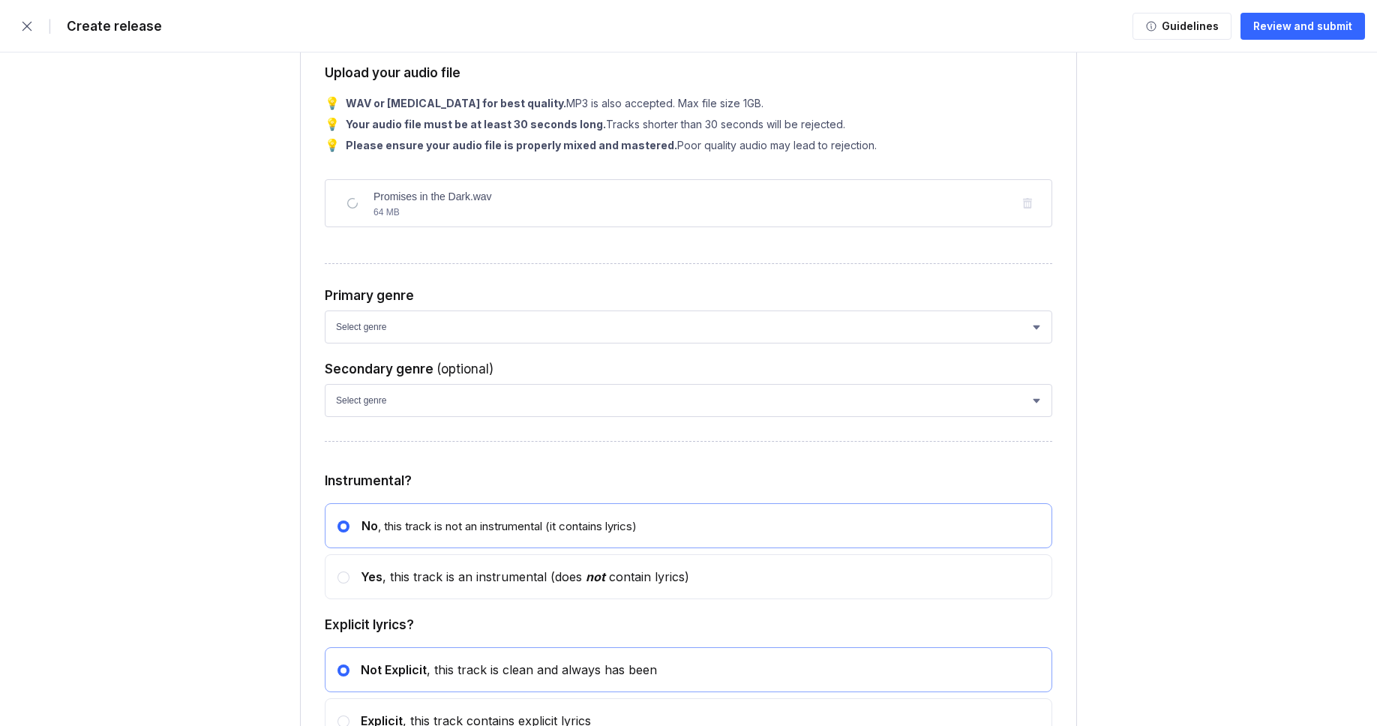
scroll to position [3396, 0]
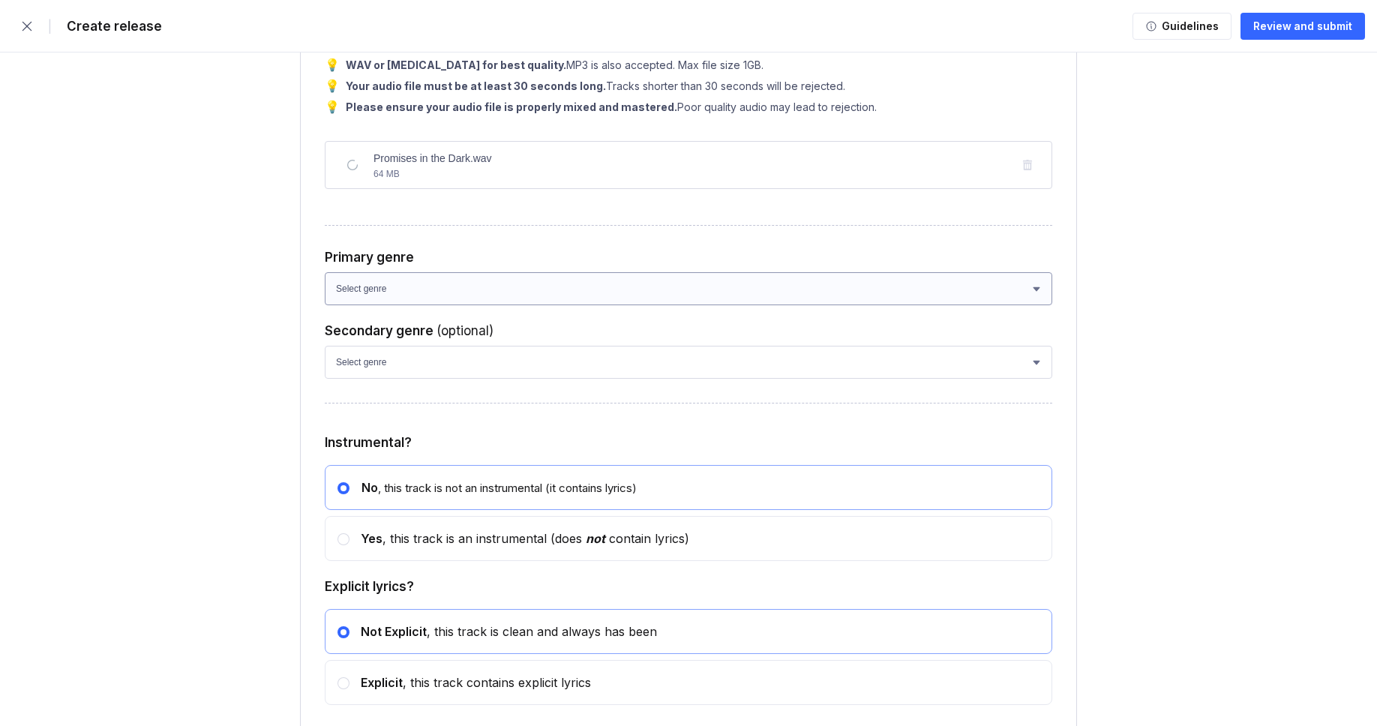
type input "Promises in the Dark"
click at [424, 305] on select "Select genre African Afro-Beat Afro-Pop Afro-Soul Alternative Alternative Rock …" at bounding box center [688, 288] width 727 height 33
select select "ce1eb7a7-8d30-4b1f-aa32-270a3e33577f"
click at [325, 305] on select "Select genre African Afro-Beat Afro-Pop Afro-Soul Alternative Alternative Rock …" at bounding box center [688, 288] width 727 height 33
click at [386, 379] on select "Select genre African Afro-Beat Afro-Pop Afro-Soul Alternative Alternative Rock …" at bounding box center [688, 362] width 727 height 33
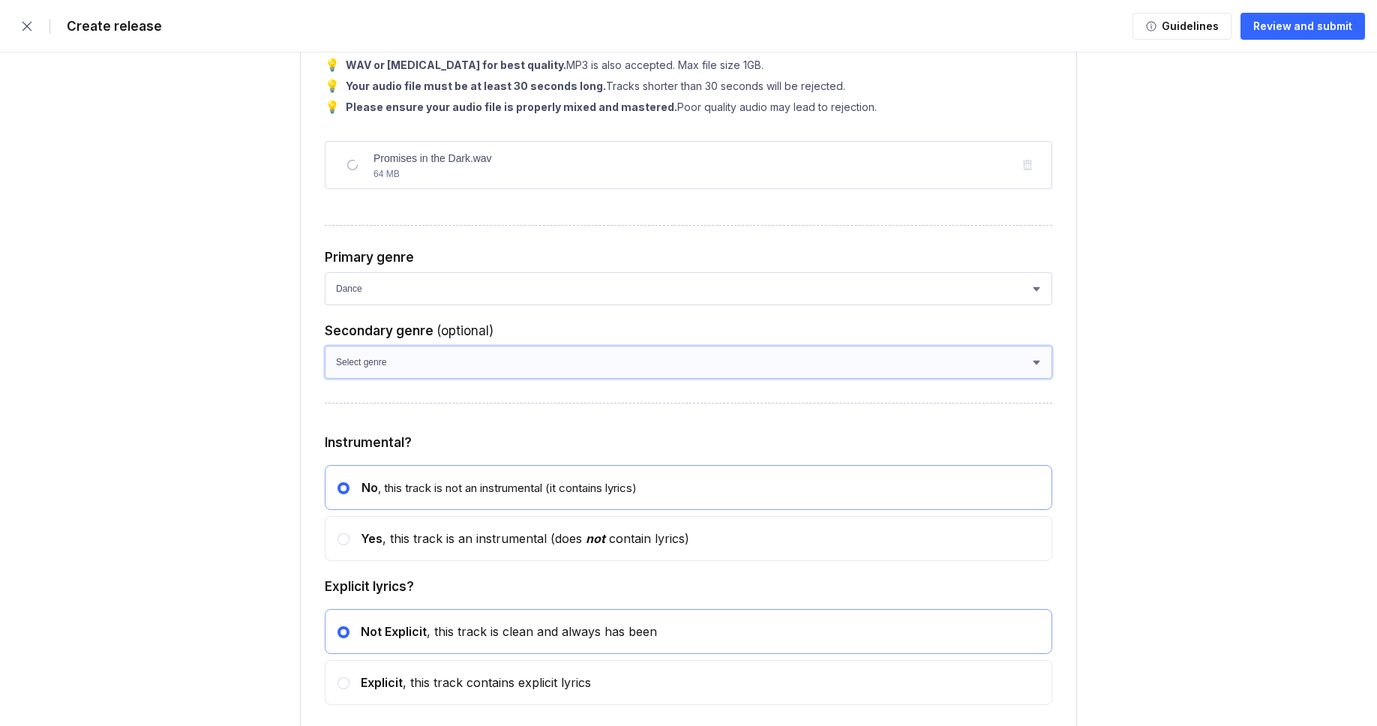
select select "a42cf8e2-75f7-4f62-afbe-d86080a7aa35"
click at [325, 379] on select "Select genre African Afro-Beat Afro-Pop Afro-Soul Alternative Alternative Rock …" at bounding box center [688, 362] width 727 height 33
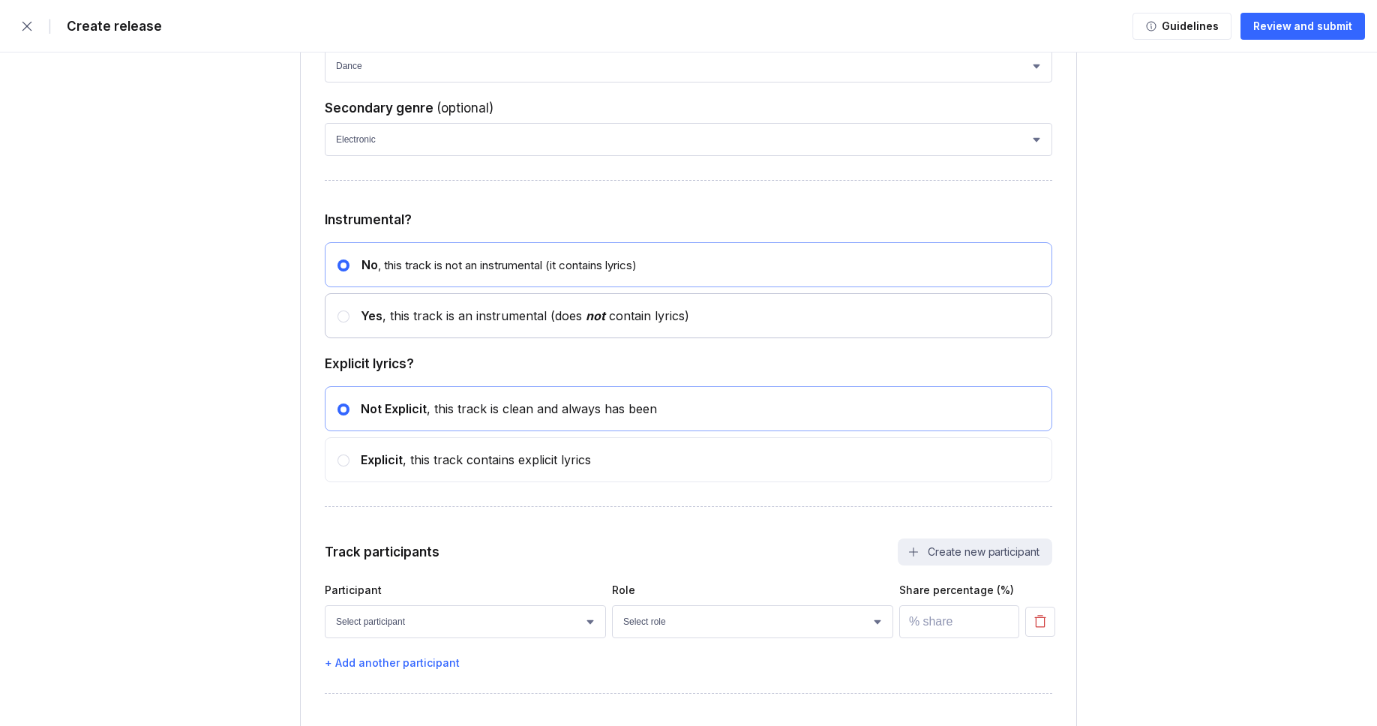
click at [343, 319] on circle at bounding box center [343, 316] width 6 height 6
click at [338, 310] on input "radio" at bounding box center [337, 309] width 1 height 1
radio input "false"
radio input "true"
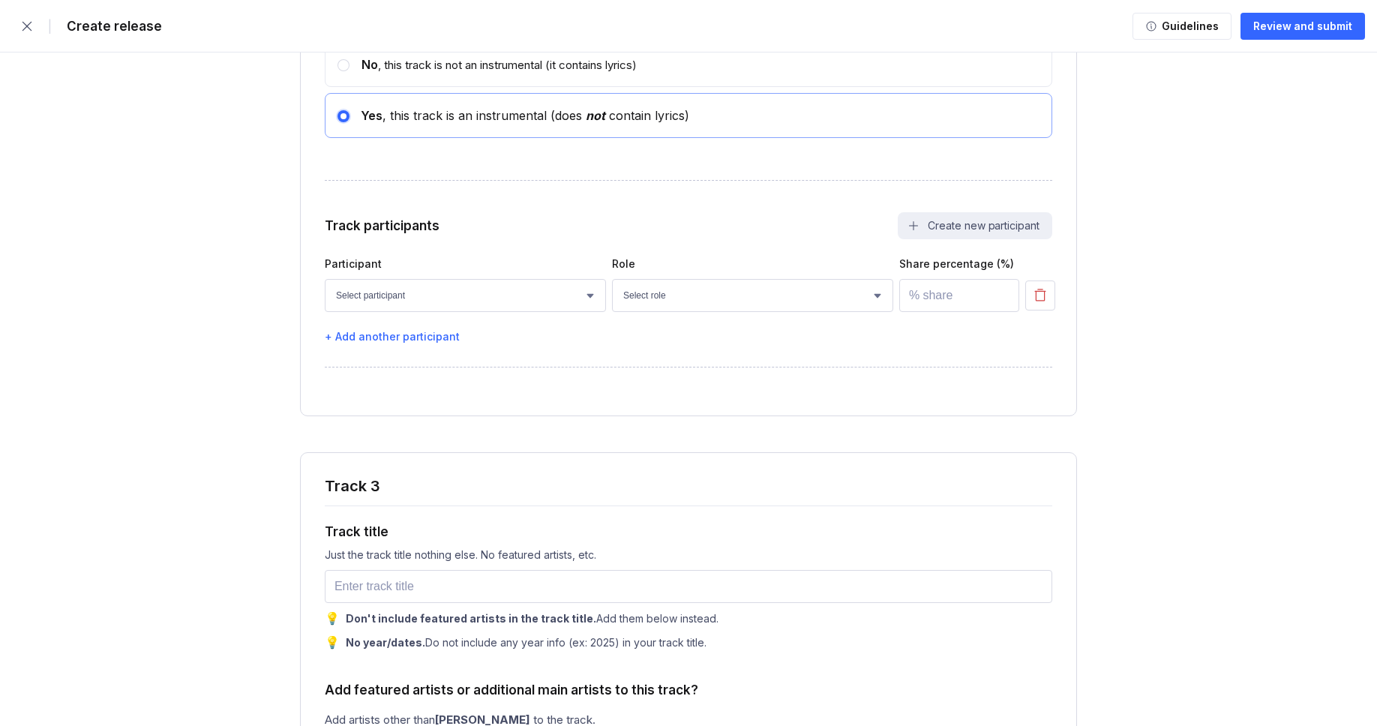
scroll to position [3851, 0]
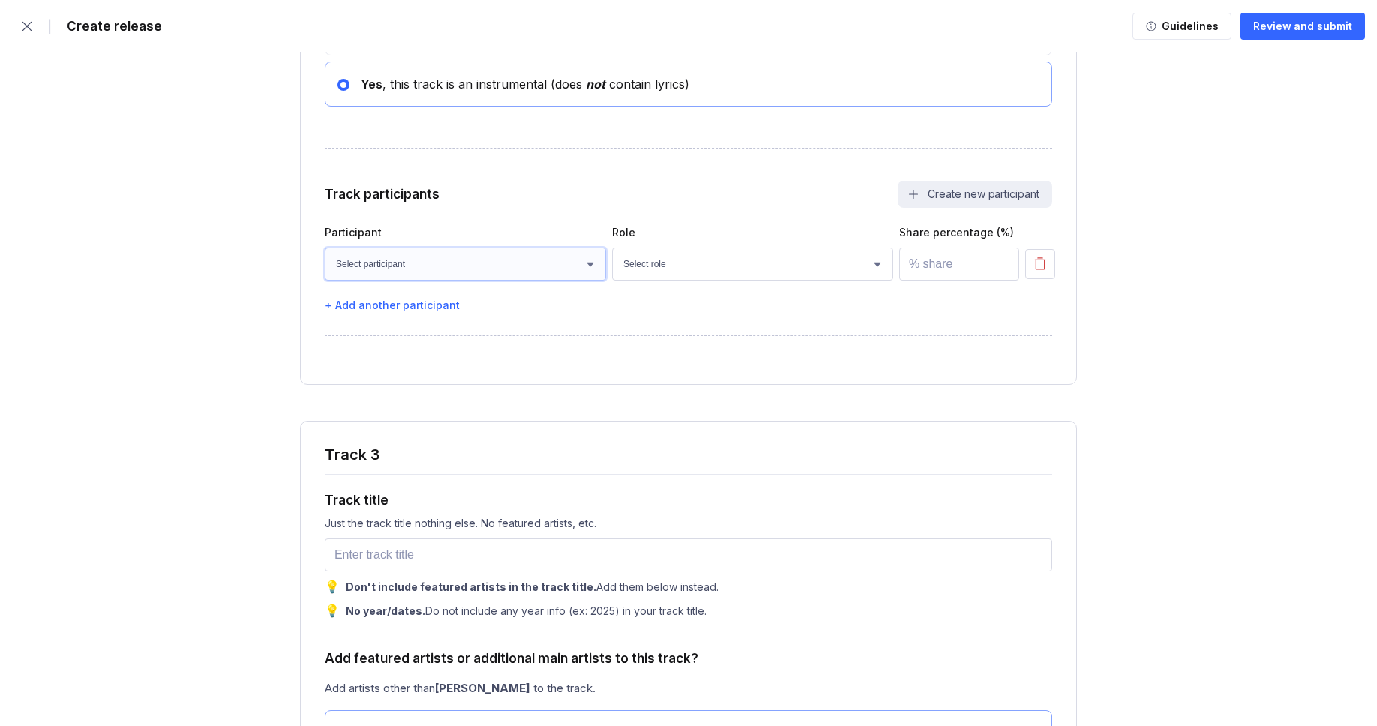
click at [494, 280] on select "Select participant [PERSON_NAME] [PERSON_NAME] [PERSON_NAME] [PERSON_NAME] [PER…" at bounding box center [465, 263] width 281 height 33
select select "bcb428b4-700d-4817-96c1-3d71b5b4e41e"
click at [325, 280] on select "Select participant [PERSON_NAME] [PERSON_NAME] [PERSON_NAME] [PERSON_NAME] [PER…" at bounding box center [465, 263] width 281 height 33
click at [673, 280] on select "Select role Actor A&R Arranger Artwork Author (Lyrics) Bass Choir Composer (Mus…" at bounding box center [752, 263] width 281 height 33
select select "4d21c6a8-5543-4299-8c01-91fff1f274ce"
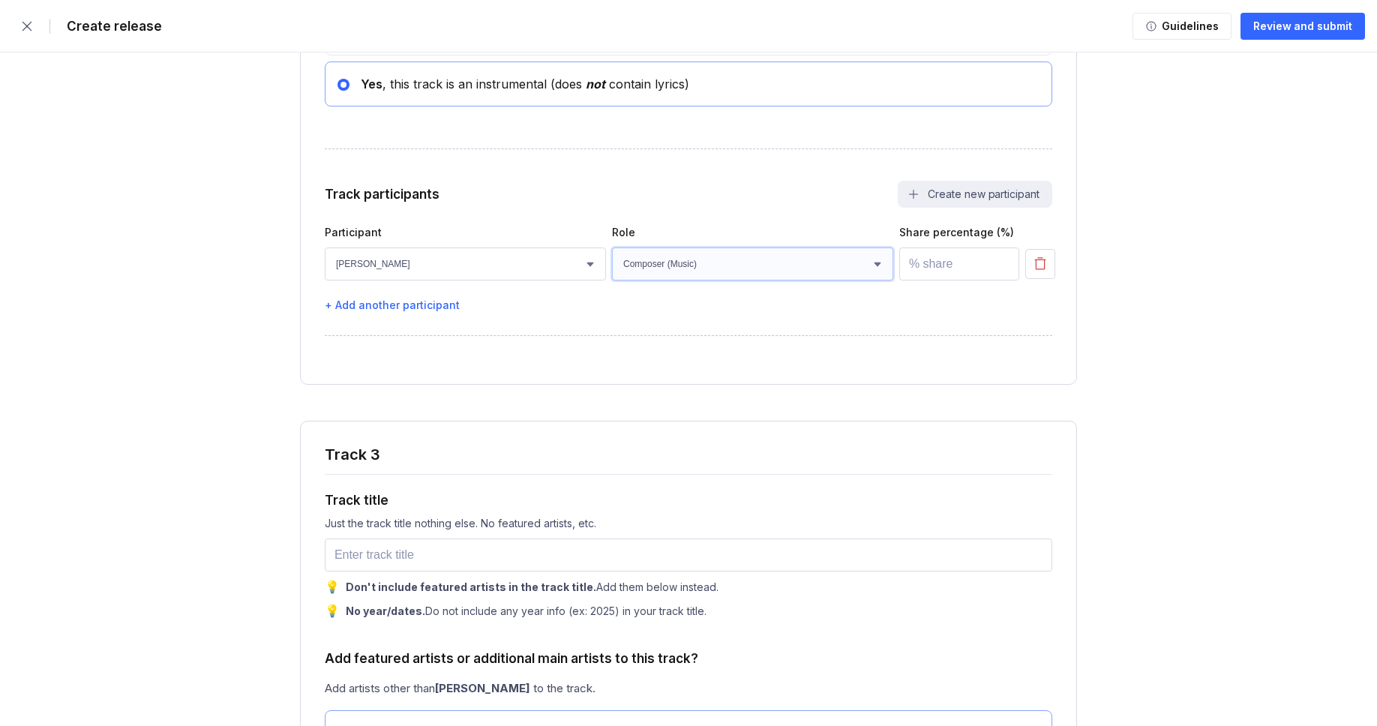
click at [612, 280] on select "Select role Actor A&R Arranger Artwork Author (Lyrics) Bass Choir Composer (Mus…" at bounding box center [752, 263] width 281 height 33
click at [928, 280] on input "number" at bounding box center [959, 263] width 120 height 33
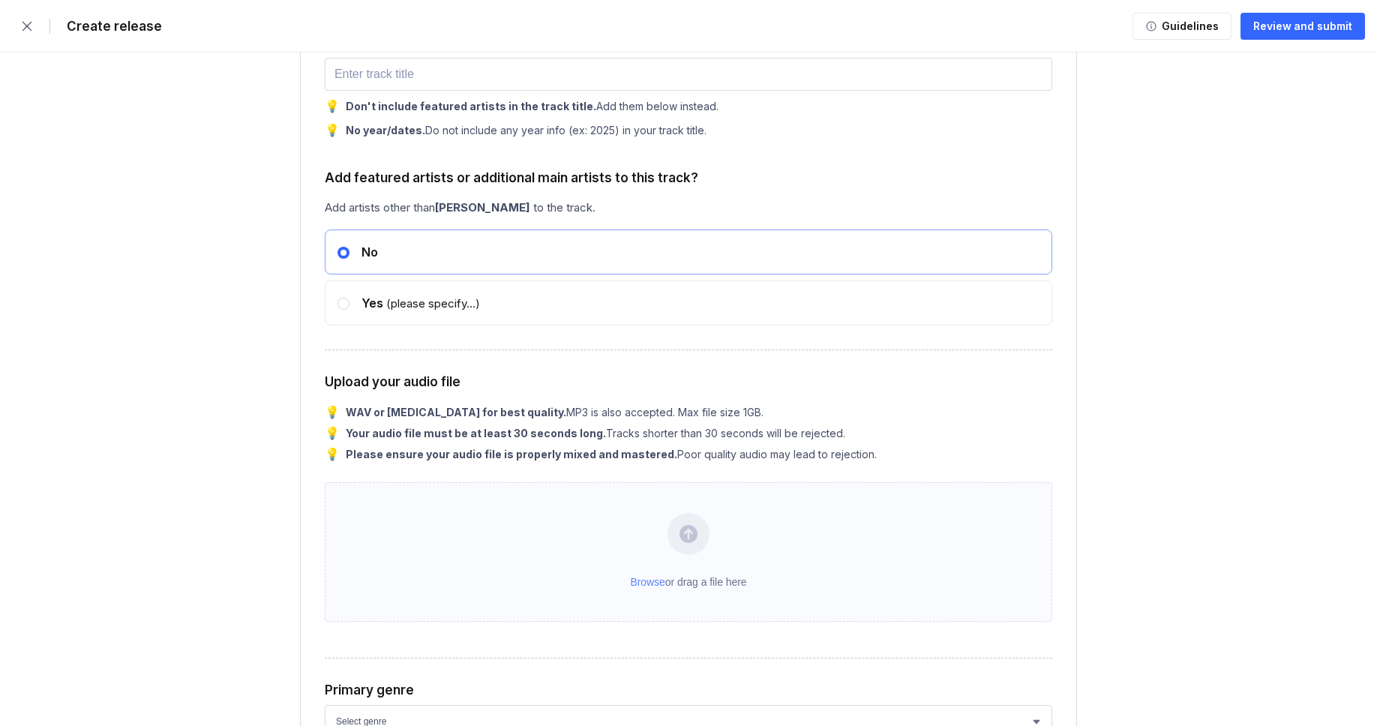
scroll to position [4335, 0]
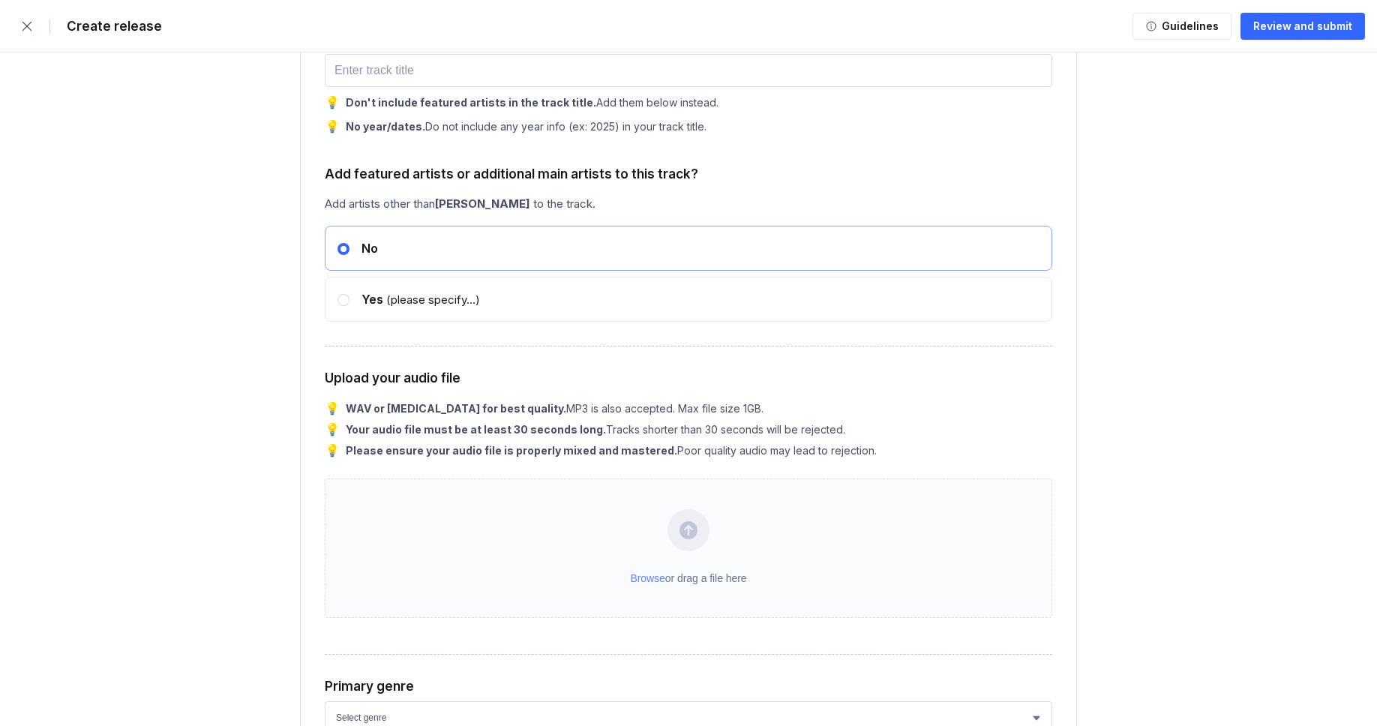
type input "100"
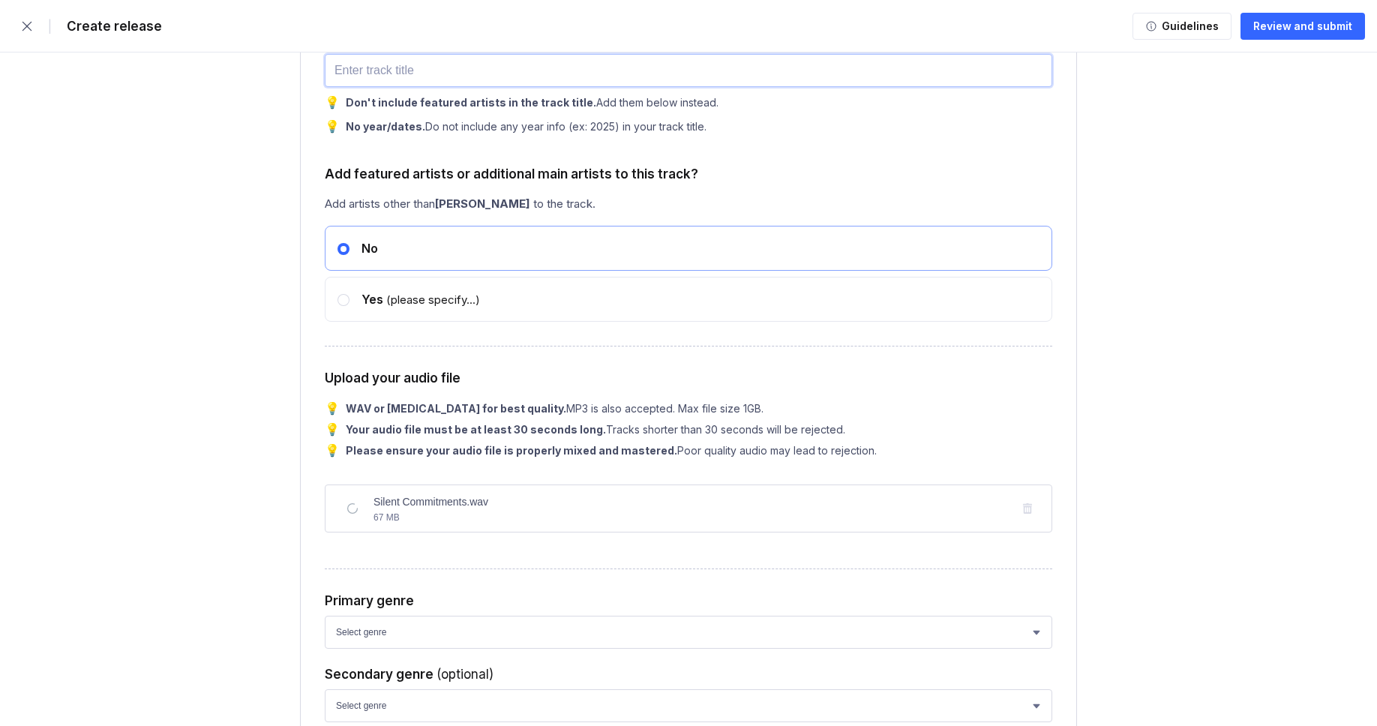
click at [457, 87] on input "text" at bounding box center [688, 70] width 727 height 33
paste input "Silent Commitments"
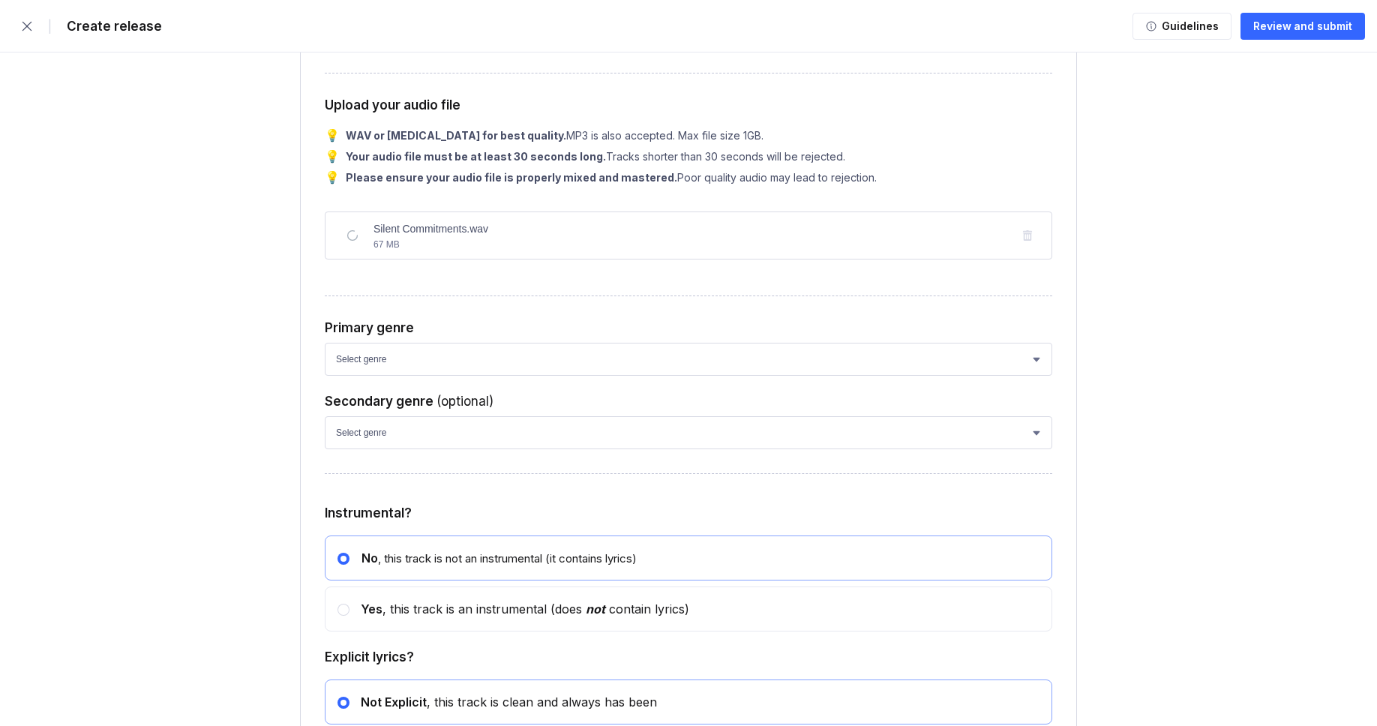
scroll to position [4625, 0]
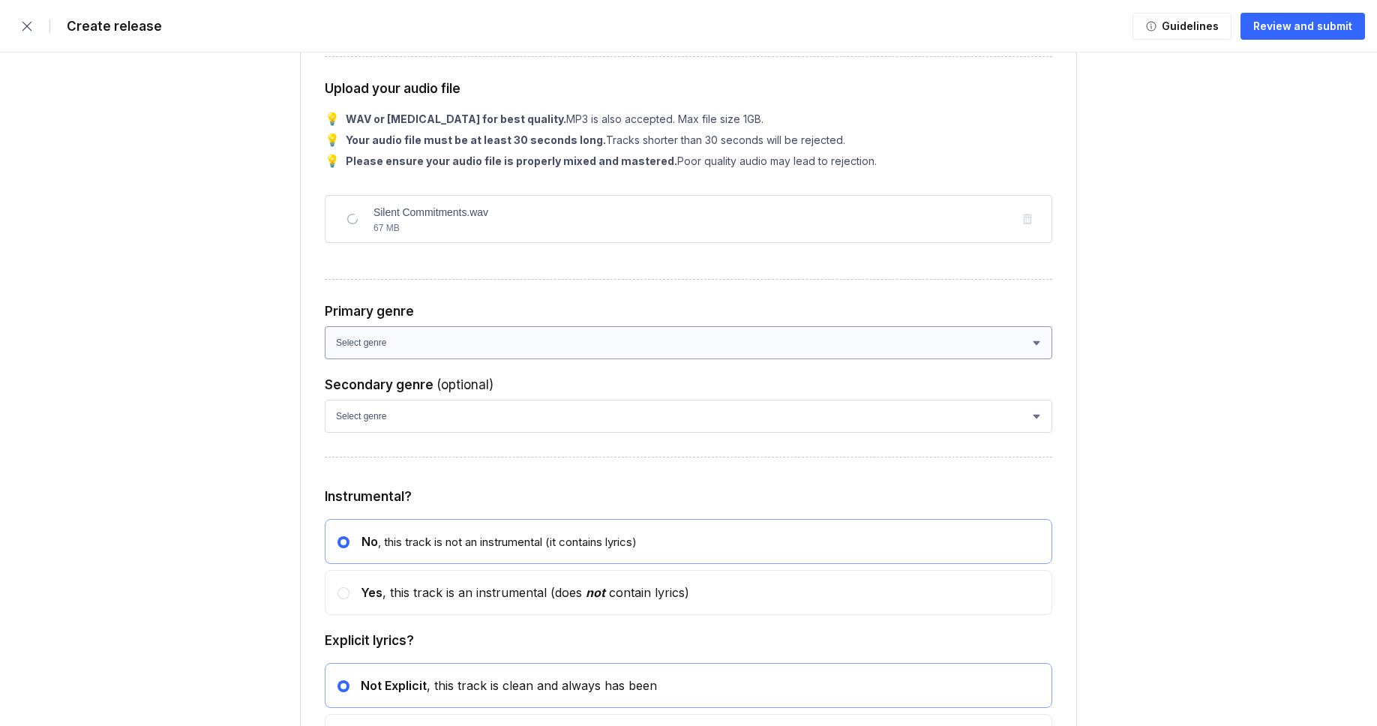
type input "Silent Commitments"
click at [417, 359] on select "Select genre African Afro-Beat Afro-Pop Afro-Soul Alternative Alternative Rock …" at bounding box center [688, 342] width 727 height 33
select select "ce1eb7a7-8d30-4b1f-aa32-270a3e33577f"
click at [325, 359] on select "Select genre African Afro-Beat Afro-Pop Afro-Soul Alternative Alternative Rock …" at bounding box center [688, 342] width 727 height 33
click at [418, 433] on div "Secondary genre (optional) Select genre African Afro-Beat Afro-Pop Afro-Soul Al…" at bounding box center [688, 404] width 727 height 55
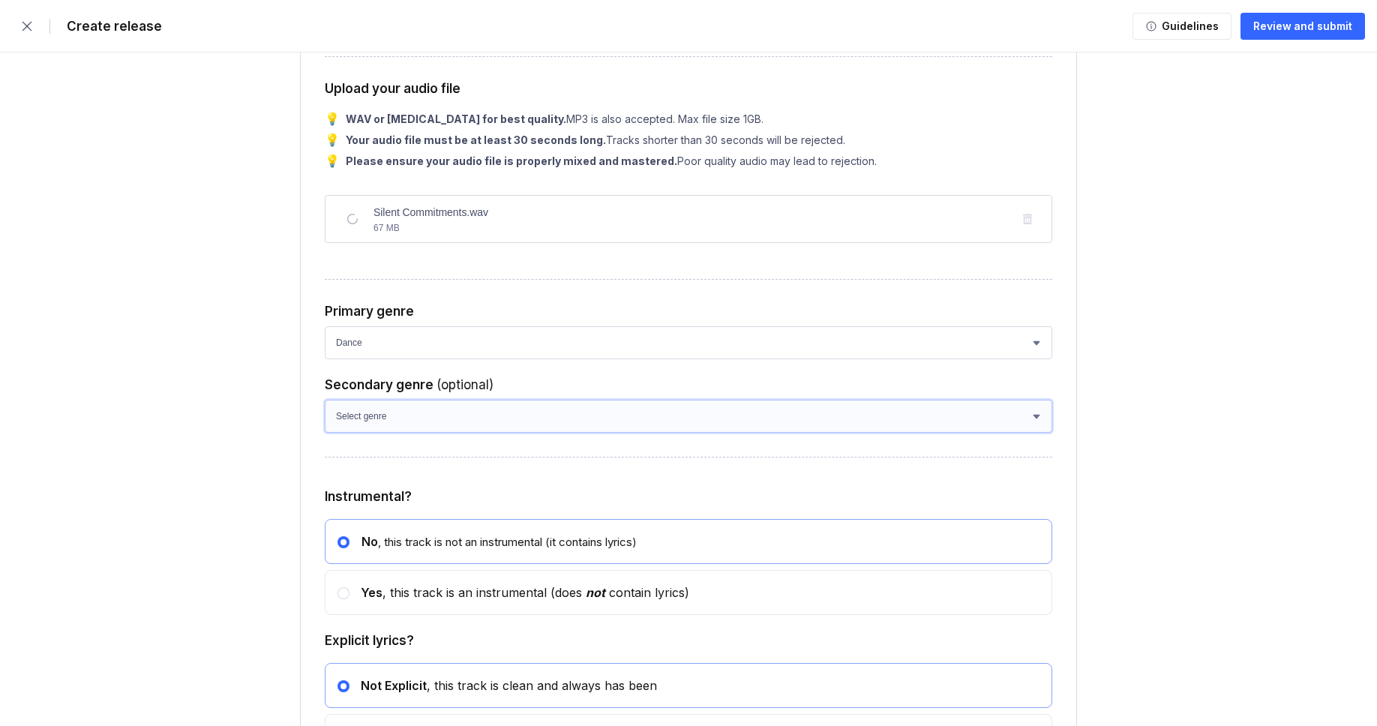
click at [419, 433] on select "Select genre African Afro-Beat Afro-Pop Afro-Soul Alternative Alternative Rock …" at bounding box center [688, 416] width 727 height 33
select select "a42cf8e2-75f7-4f62-afbe-d86080a7aa35"
click at [325, 433] on select "Select genre African Afro-Beat Afro-Pop Afro-Soul Alternative Alternative Rock …" at bounding box center [688, 416] width 727 height 33
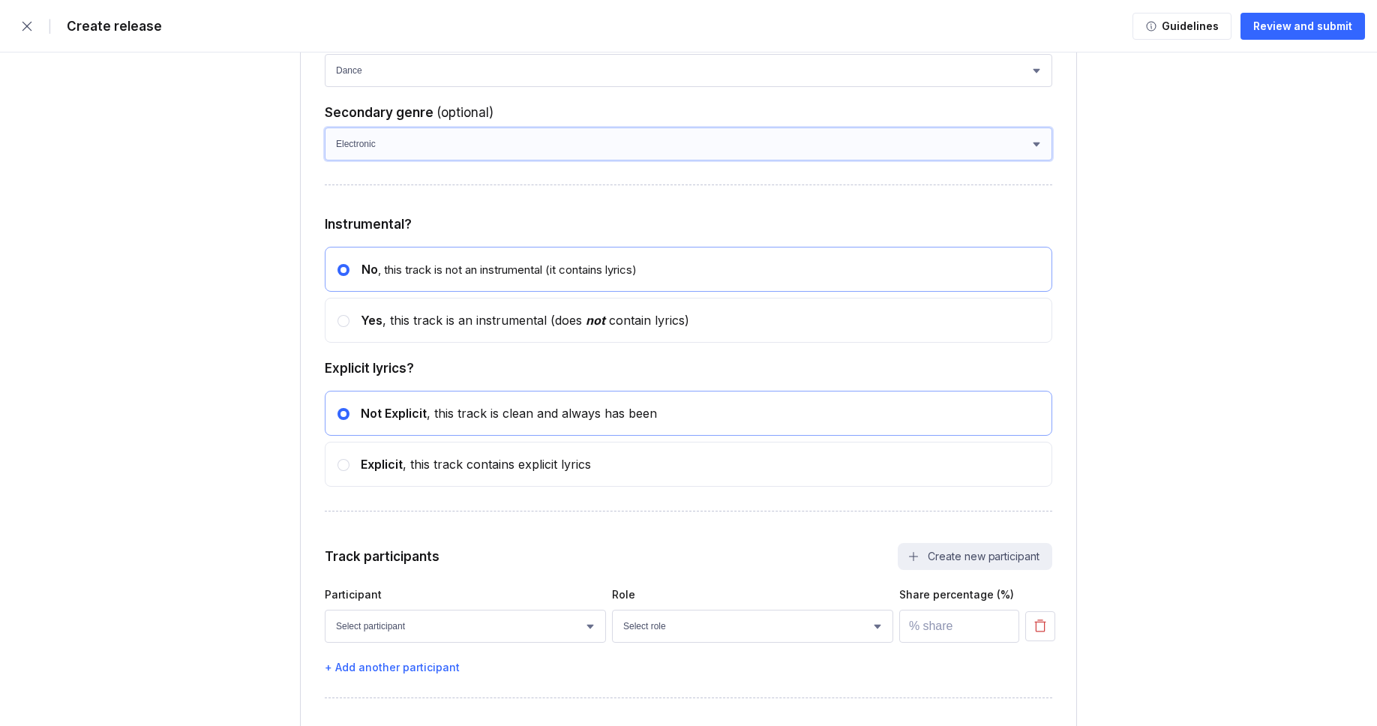
scroll to position [4986, 0]
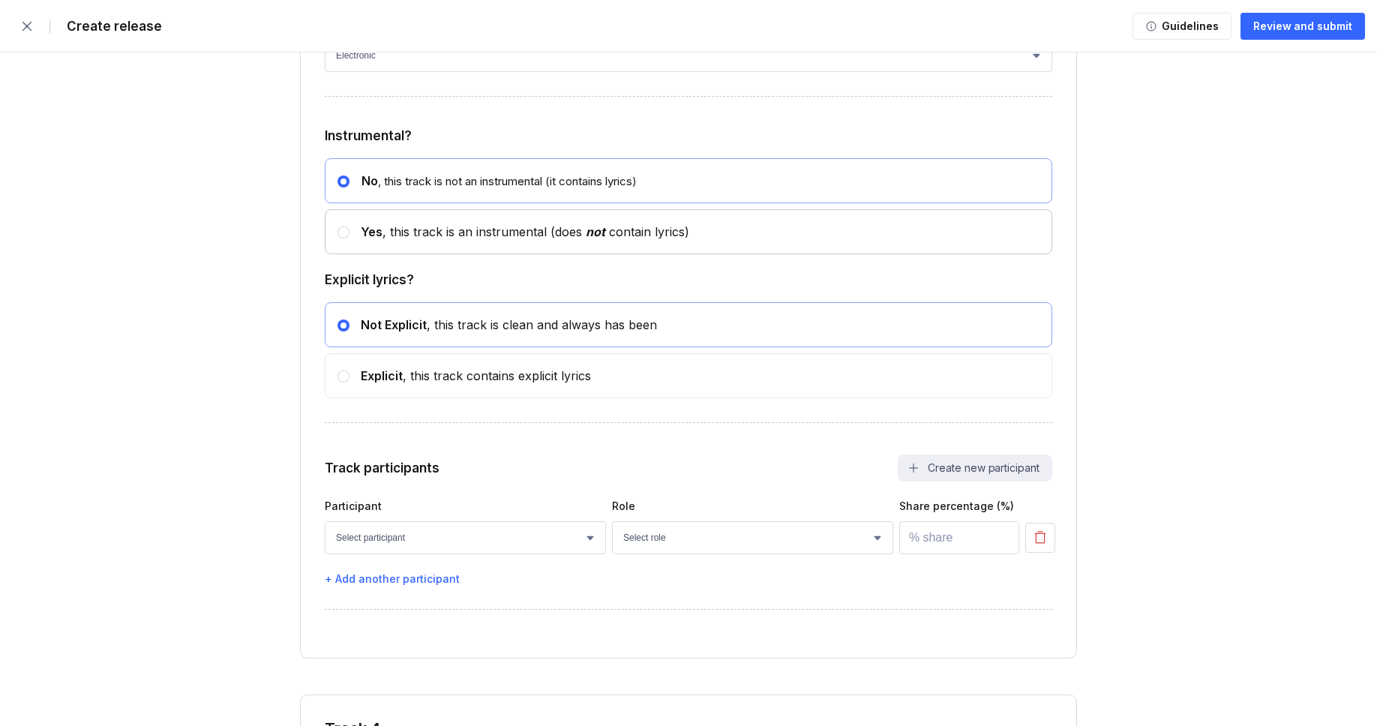
click at [346, 254] on div "Yes , this track is an instrumental (does not contain lyrics)" at bounding box center [688, 231] width 727 height 45
radio input "false"
radio input "true"
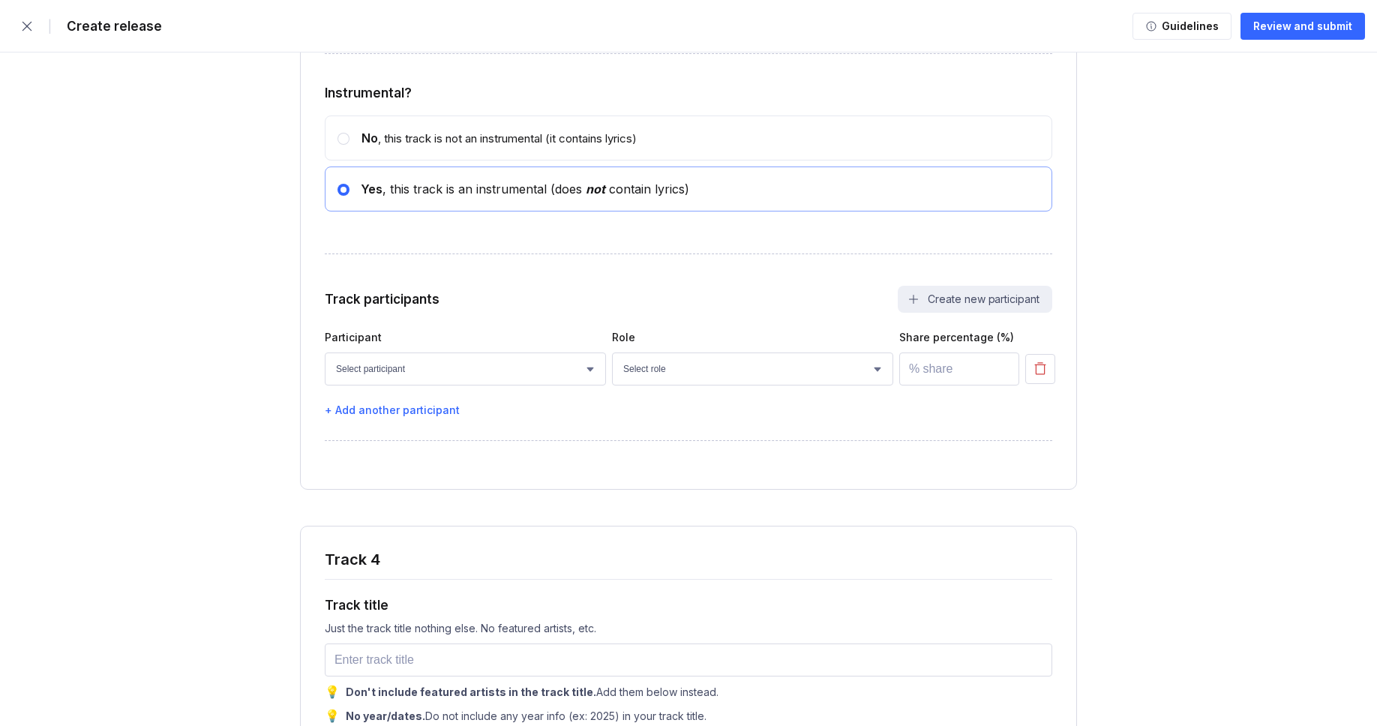
scroll to position [5092, 0]
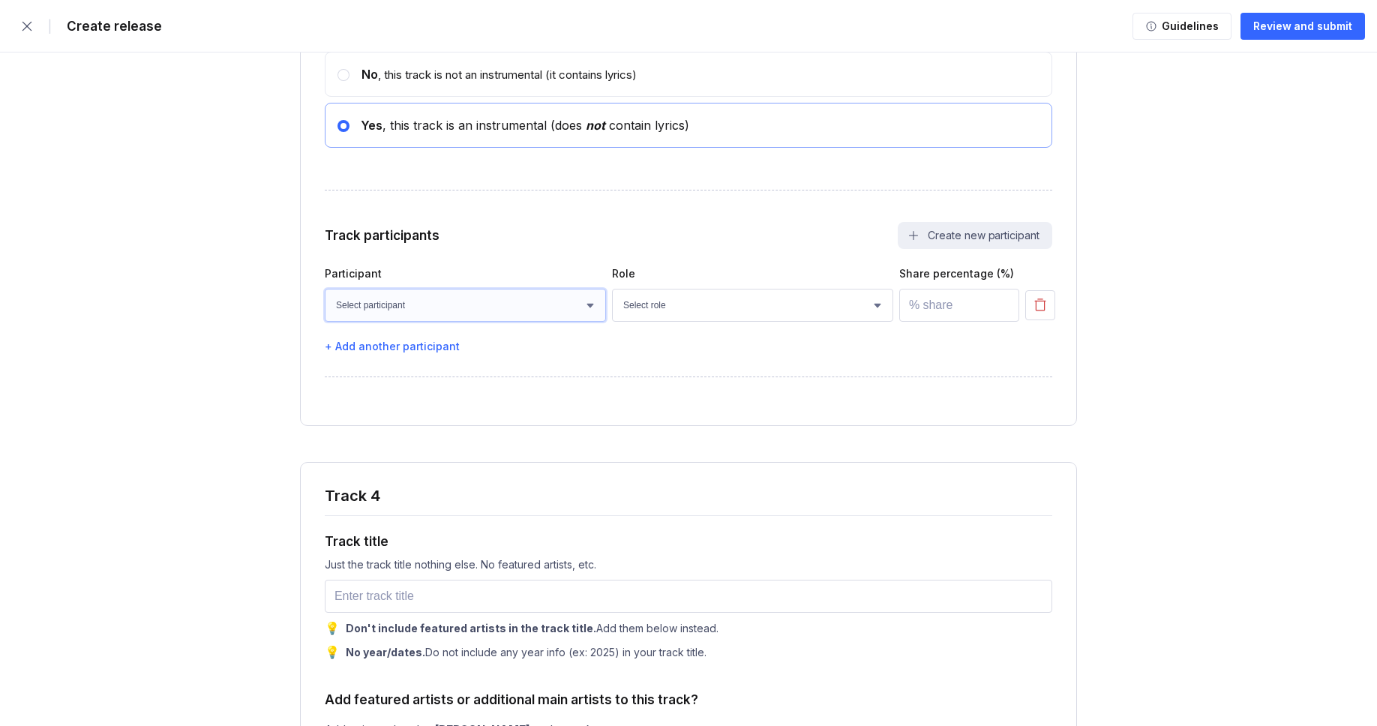
click at [421, 322] on select "Select participant [PERSON_NAME] [PERSON_NAME] [PERSON_NAME] [PERSON_NAME] [PER…" at bounding box center [465, 305] width 281 height 33
select select "bcb428b4-700d-4817-96c1-3d71b5b4e41e"
click at [325, 322] on select "Select participant [PERSON_NAME] [PERSON_NAME] [PERSON_NAME] [PERSON_NAME] [PER…" at bounding box center [465, 305] width 281 height 33
click at [702, 322] on select "Select role Actor A&R Arranger Artwork Author (Lyrics) Bass Choir Composer (Mus…" at bounding box center [752, 305] width 281 height 33
select select "4d21c6a8-5543-4299-8c01-91fff1f274ce"
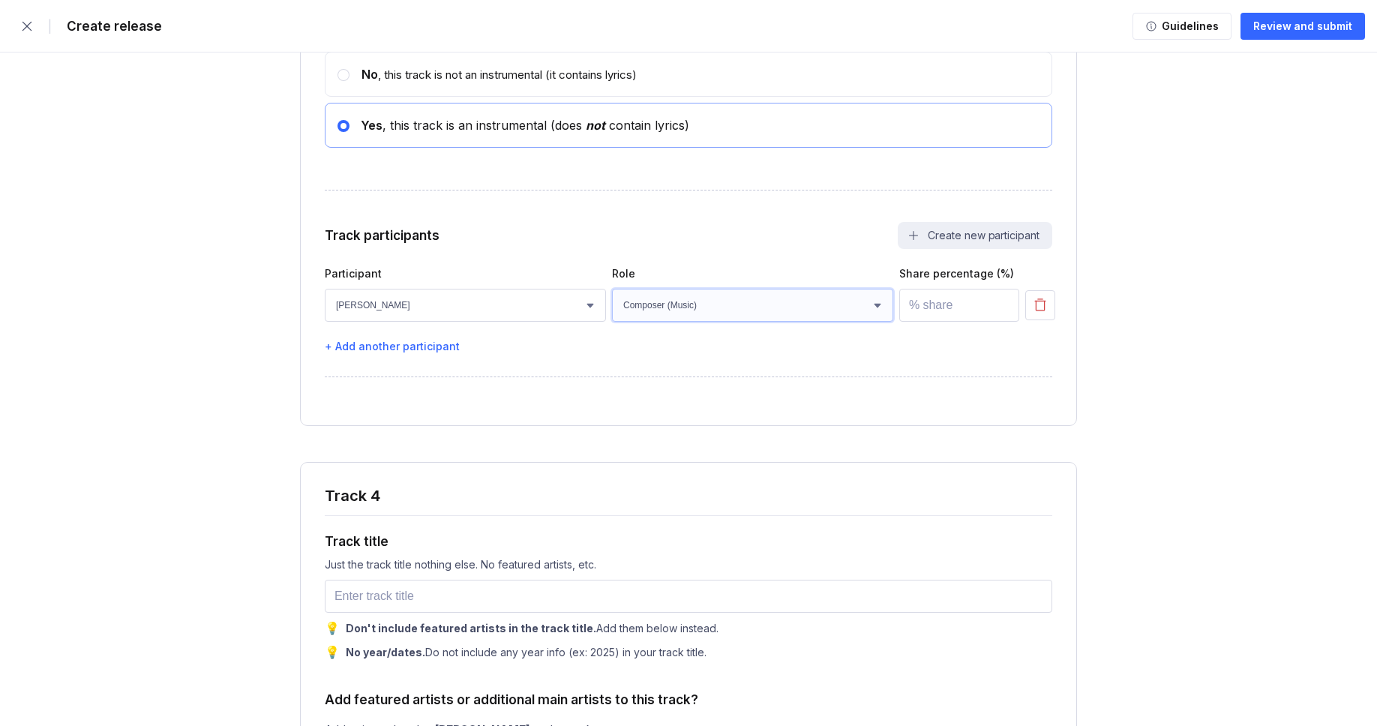
click at [612, 322] on select "Select role Actor A&R Arranger Artwork Author (Lyrics) Bass Choir Composer (Mus…" at bounding box center [752, 305] width 281 height 33
click at [936, 322] on input "number" at bounding box center [959, 305] width 120 height 33
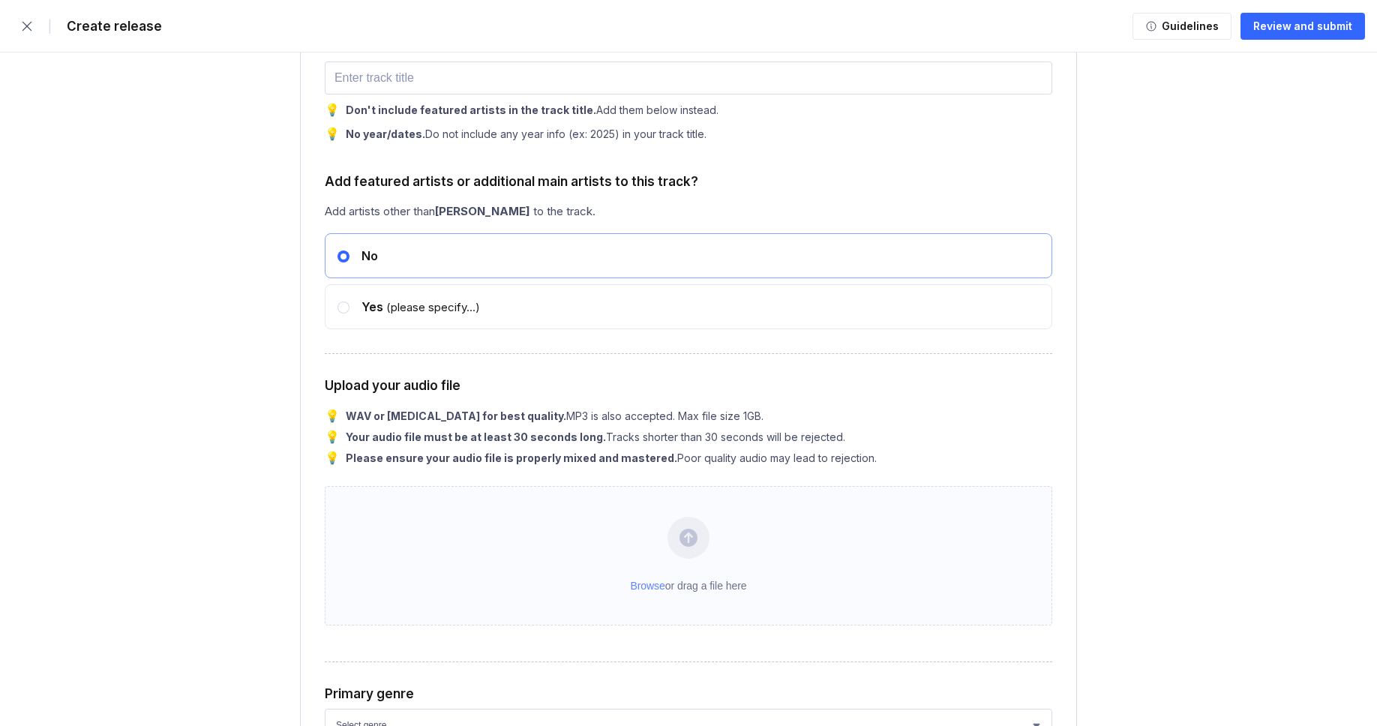
scroll to position [5653, 0]
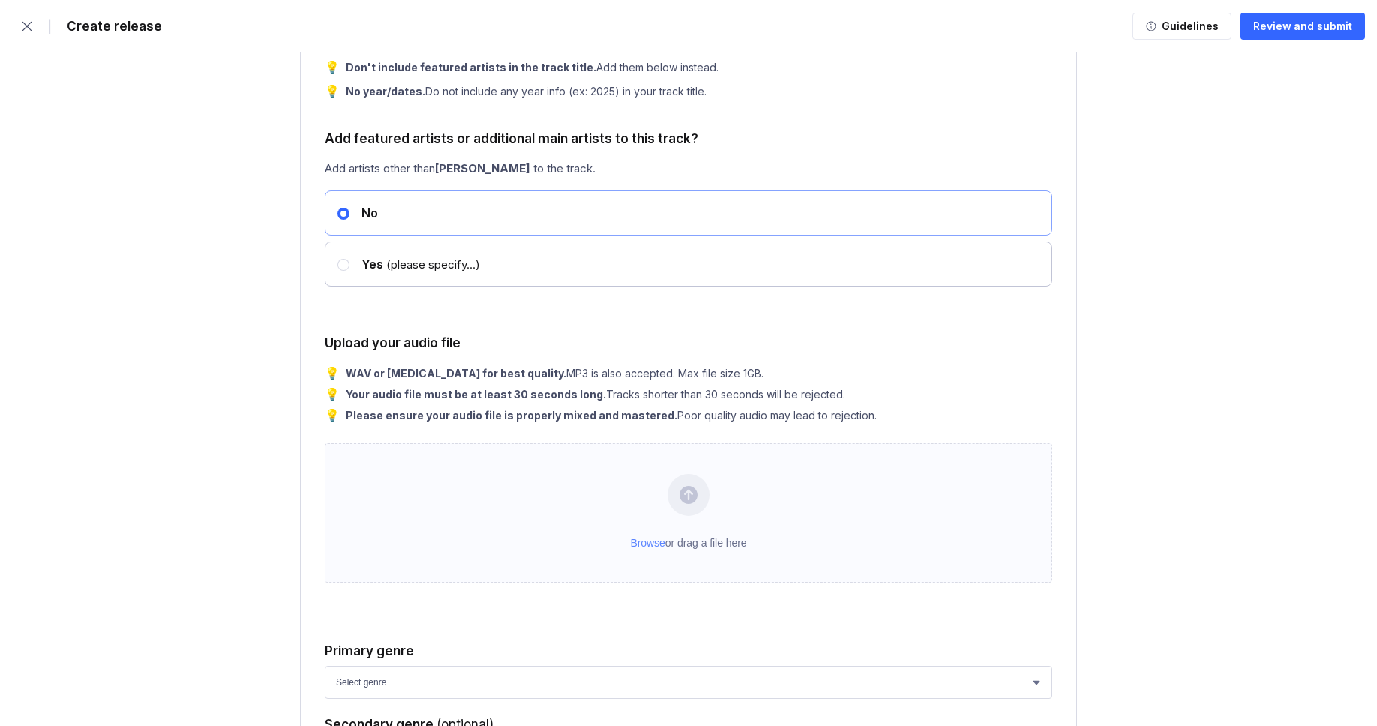
type input "97"
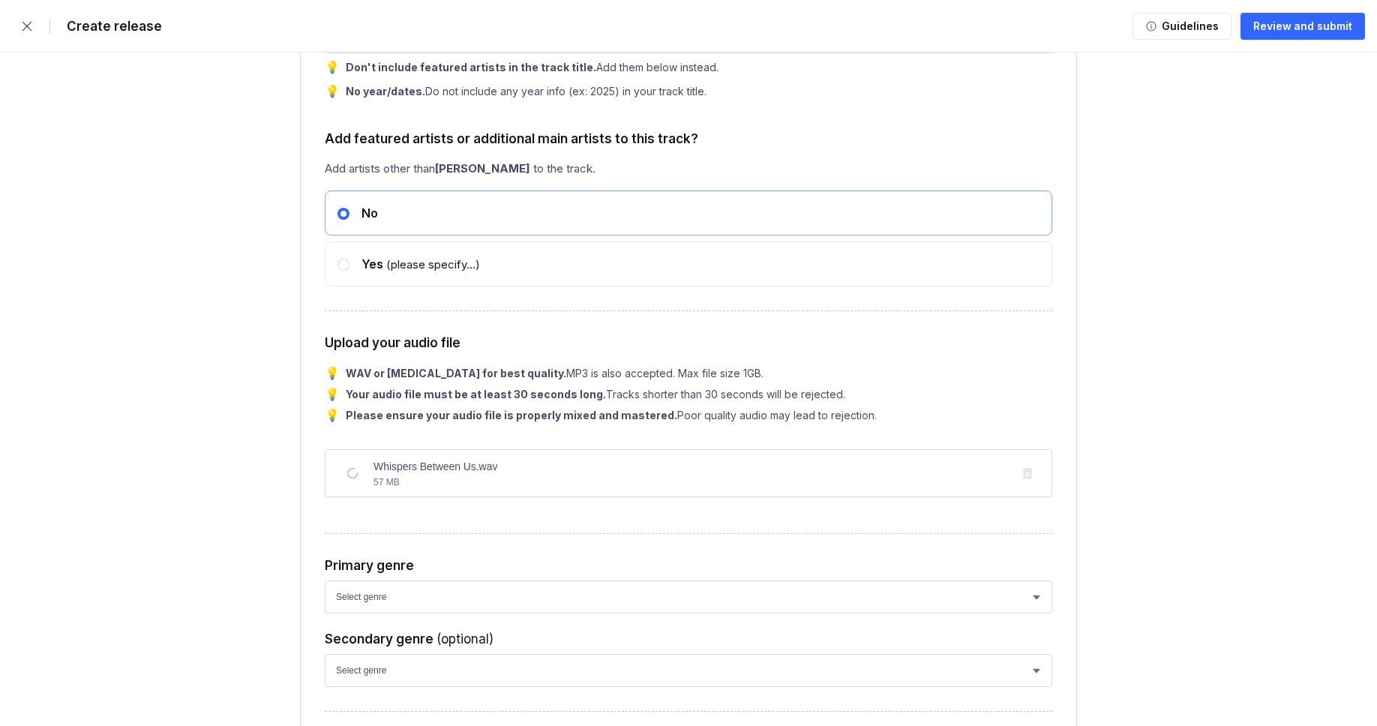
click at [497, 52] on input "text" at bounding box center [688, 35] width 727 height 33
paste input "Whispers Between Us"
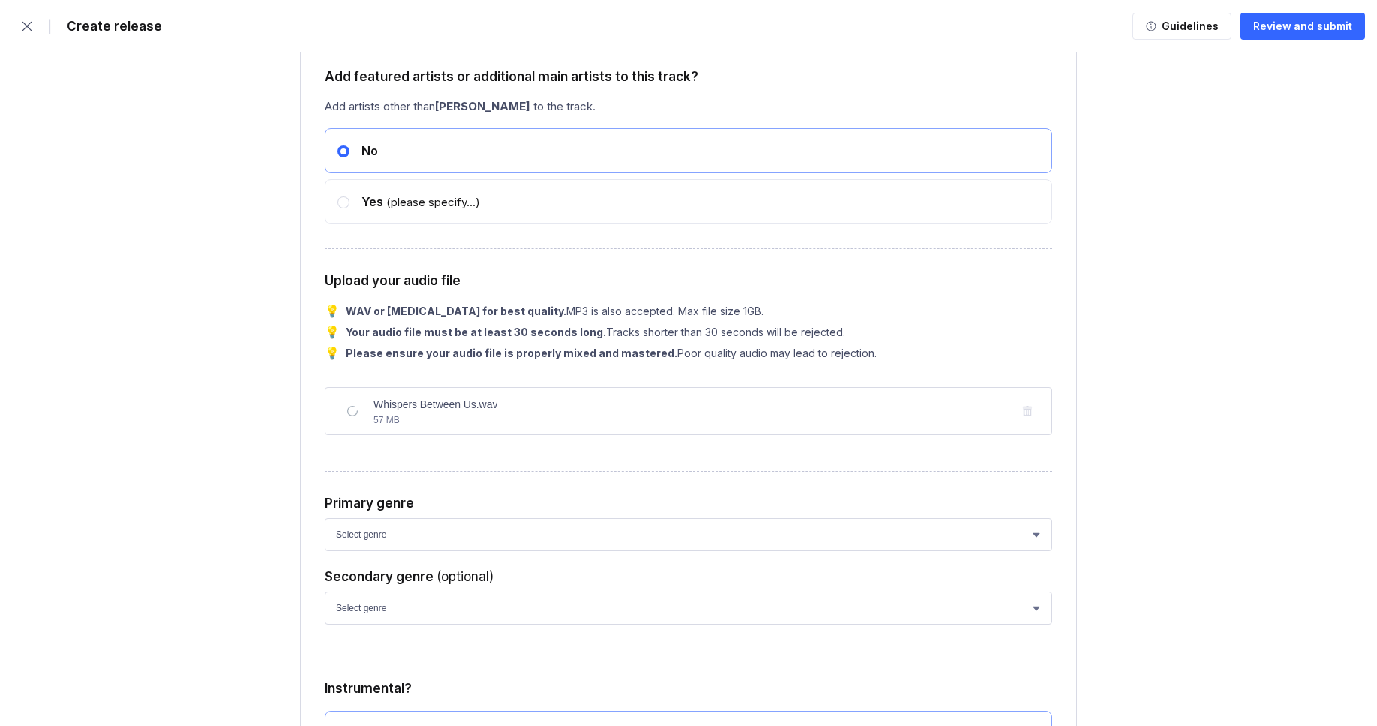
scroll to position [5899, 0]
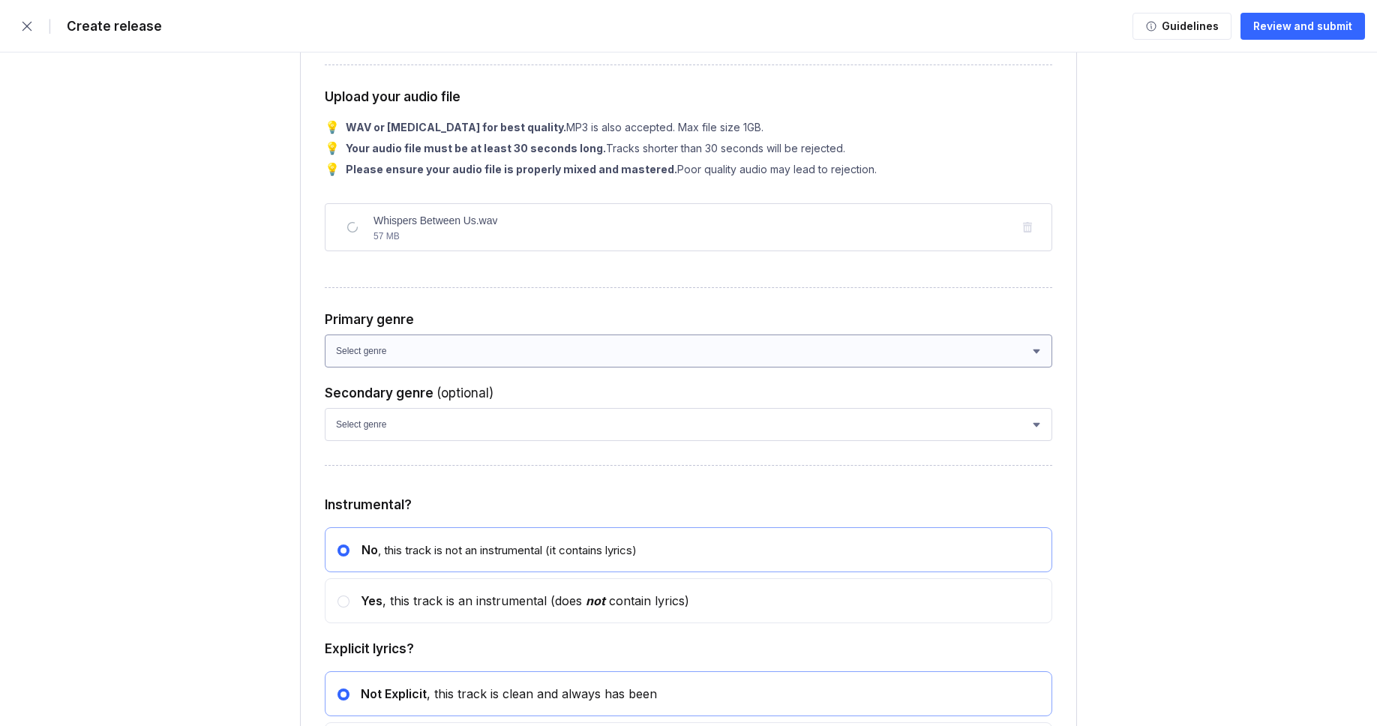
type input "Whispers Between Us"
click at [459, 367] on select "Select genre African Afro-Beat Afro-Pop Afro-Soul Alternative Alternative Rock …" at bounding box center [688, 350] width 727 height 33
select select "ce1eb7a7-8d30-4b1f-aa32-270a3e33577f"
click at [325, 367] on select "Select genre African Afro-Beat Afro-Pop Afro-Soul Alternative Alternative Rock …" at bounding box center [688, 350] width 727 height 33
click at [412, 441] on select "Select genre African Afro-Beat Afro-Pop Afro-Soul Alternative Alternative Rock …" at bounding box center [688, 424] width 727 height 33
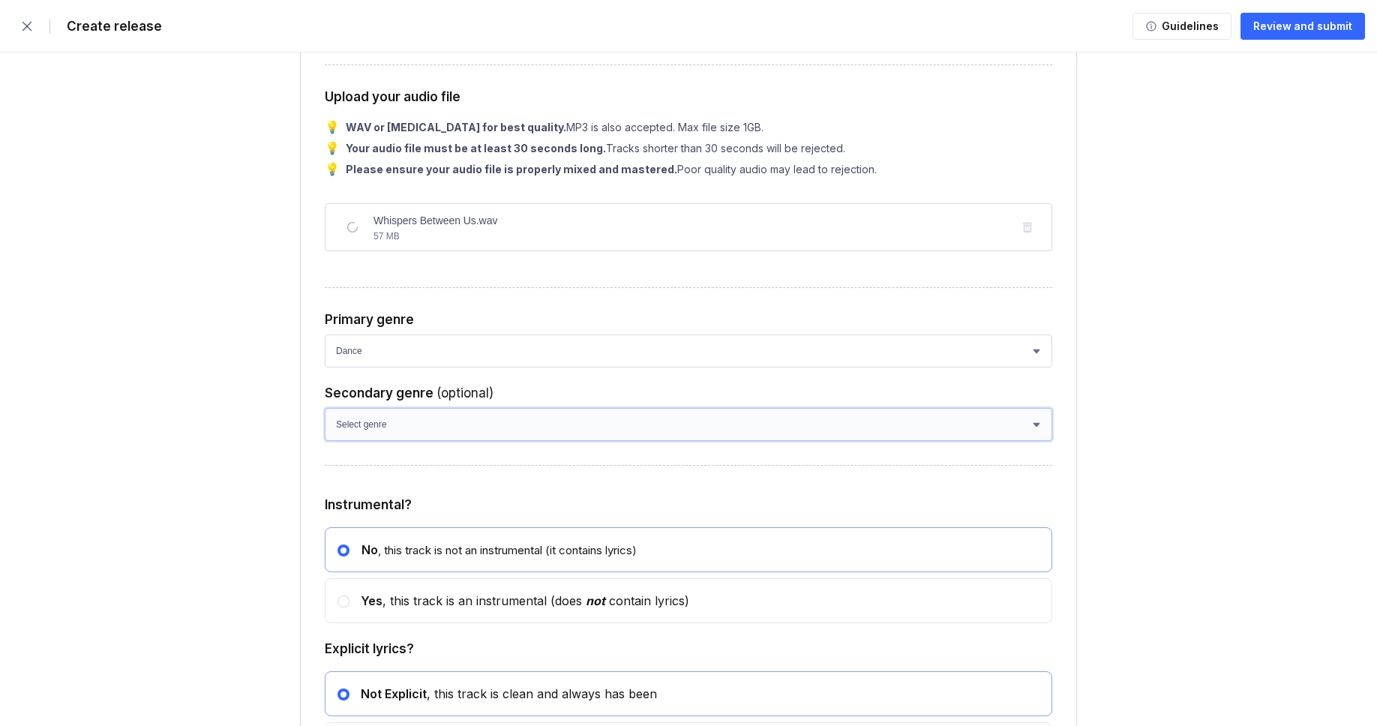
select select "a42cf8e2-75f7-4f62-afbe-d86080a7aa35"
click at [325, 441] on select "Select genre African Afro-Beat Afro-Pop Afro-Soul Alternative Alternative Rock …" at bounding box center [688, 424] width 727 height 33
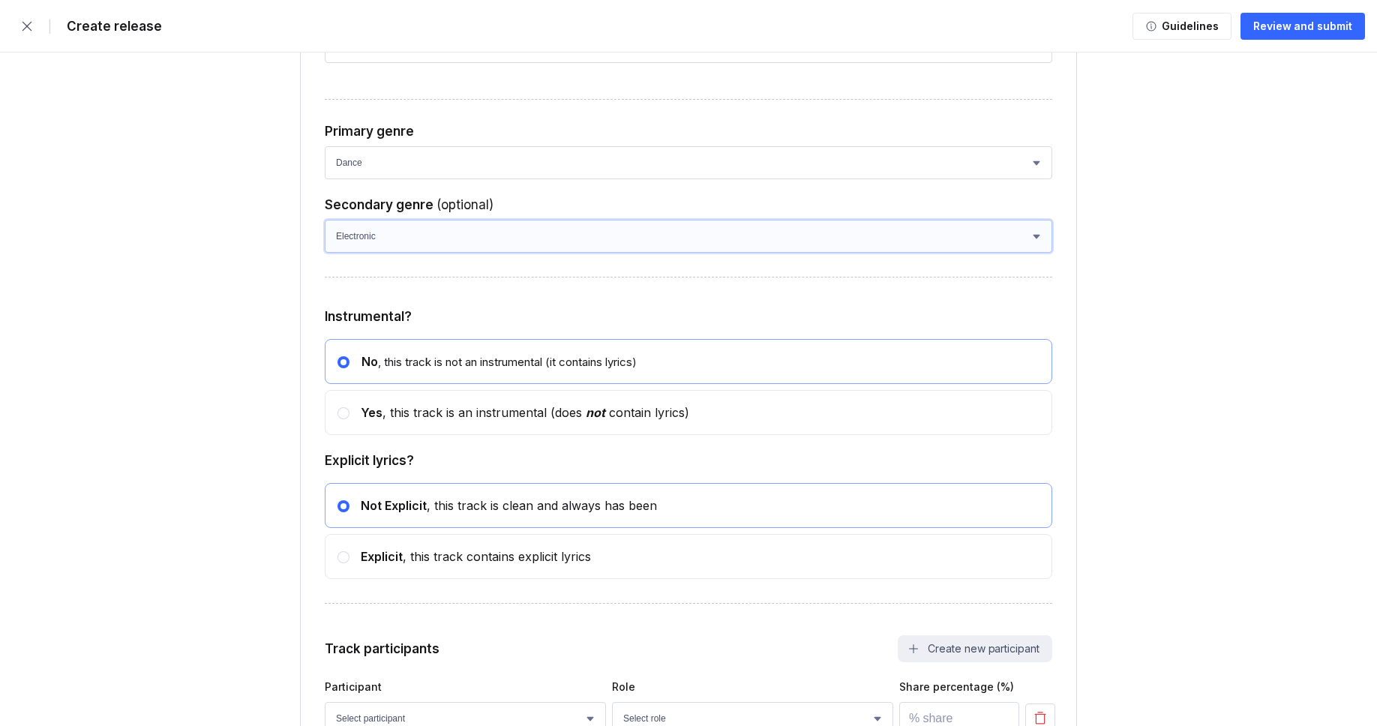
scroll to position [6160, 0]
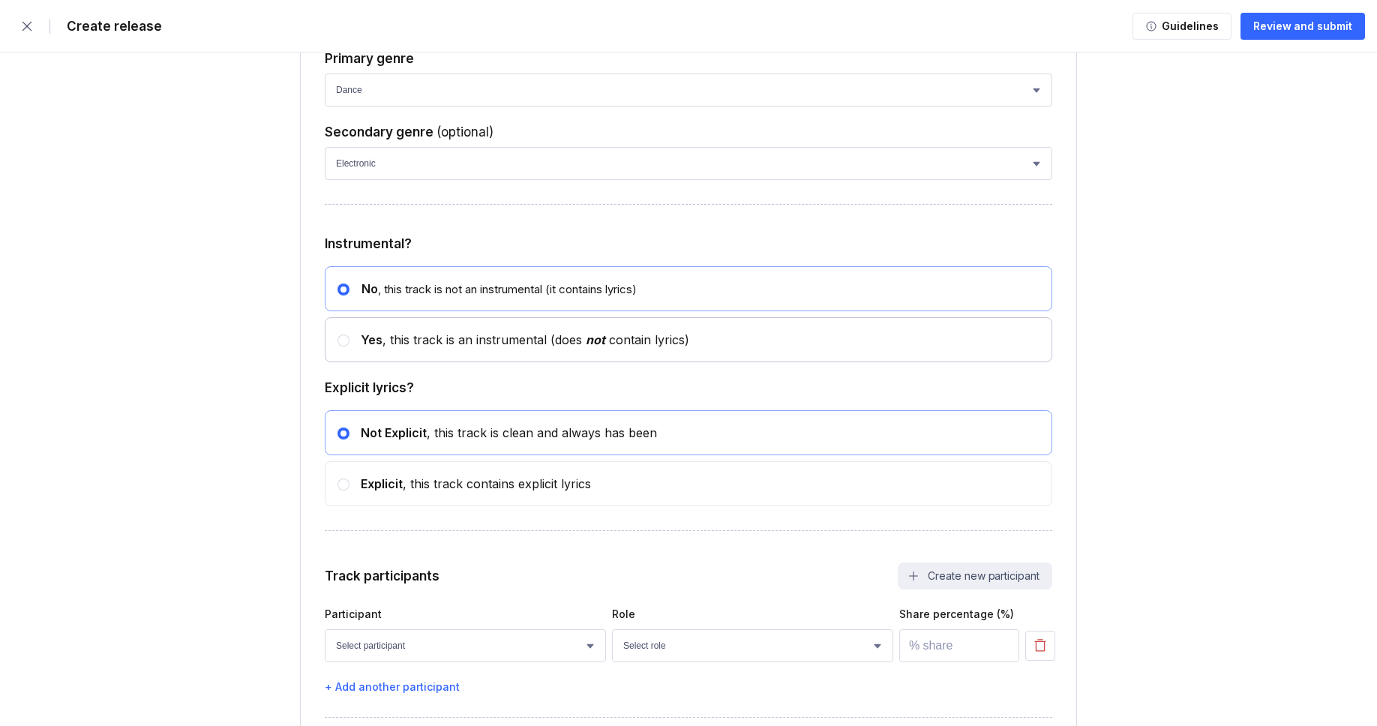
click at [351, 347] on div "Yes , this track is an instrumental (does not contain lyrics)" at bounding box center [519, 339] width 340 height 15
radio input "false"
radio input "true"
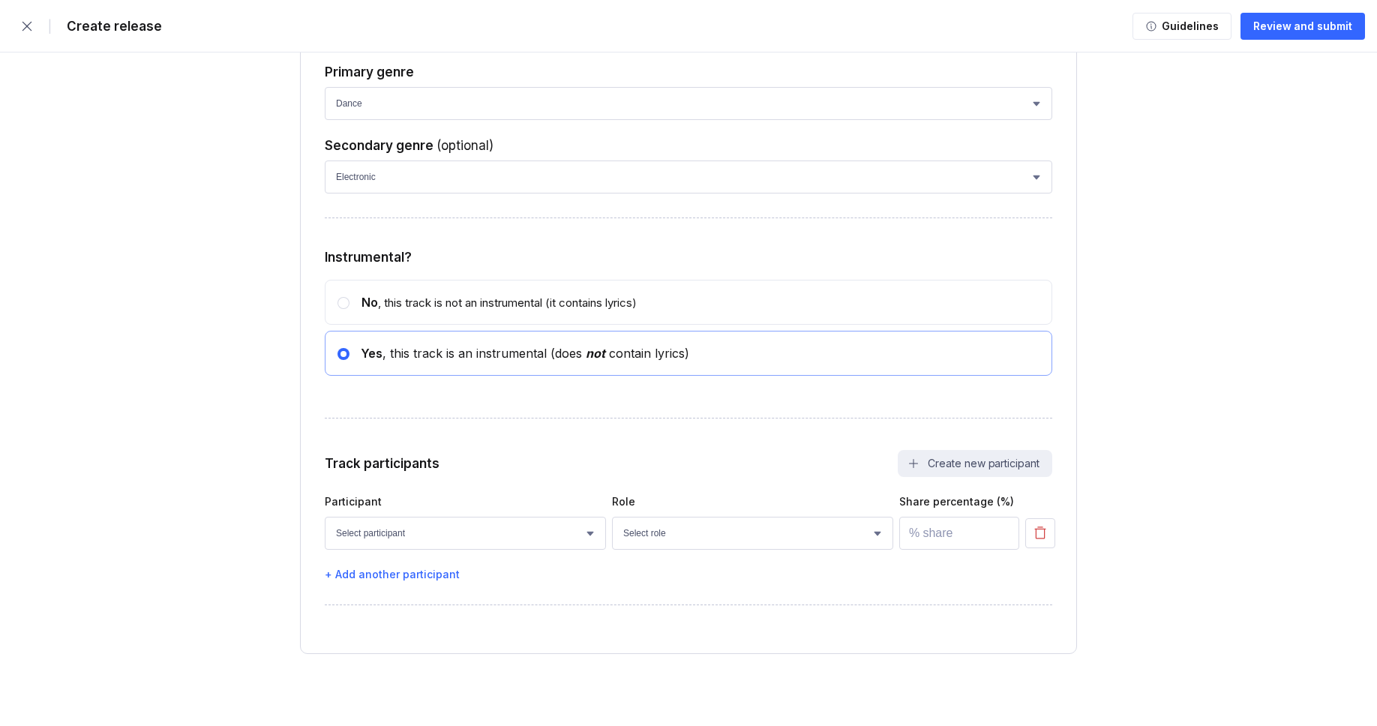
scroll to position [6245, 0]
click at [428, 523] on select "Select participant [PERSON_NAME] [PERSON_NAME] [PERSON_NAME] [PERSON_NAME] [PER…" at bounding box center [465, 533] width 281 height 33
select select "bcb428b4-700d-4817-96c1-3d71b5b4e41e"
click at [325, 517] on select "Select participant [PERSON_NAME] [PERSON_NAME] [PERSON_NAME] [PERSON_NAME] [PER…" at bounding box center [465, 533] width 281 height 33
click at [694, 529] on select "Select role Actor A&R Arranger Artwork Author (Lyrics) Bass Choir Composer (Mus…" at bounding box center [752, 533] width 281 height 33
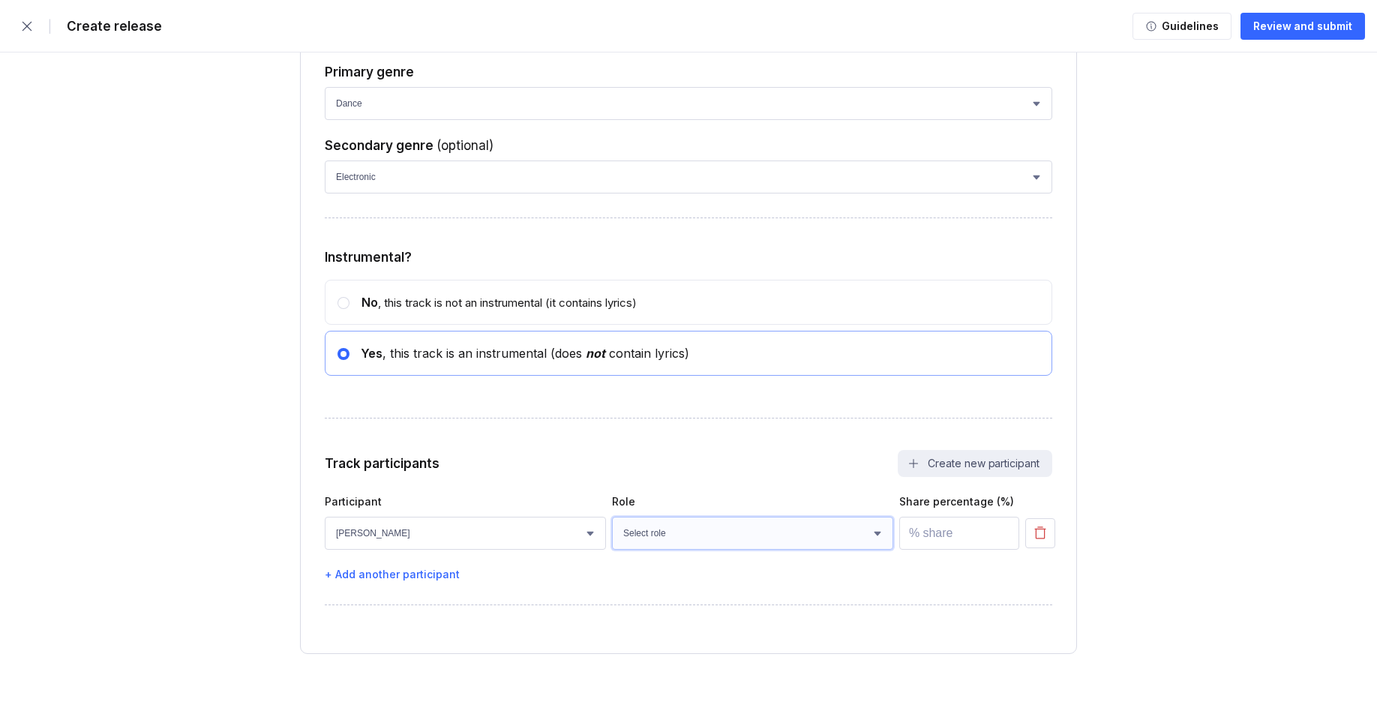
select select "4d21c6a8-5543-4299-8c01-91fff1f274ce"
click at [612, 517] on select "Select role Actor A&R Arranger Artwork Author (Lyrics) Bass Choir Composer (Mus…" at bounding box center [752, 533] width 281 height 33
click at [934, 532] on input "number" at bounding box center [959, 533] width 120 height 33
type input "100"
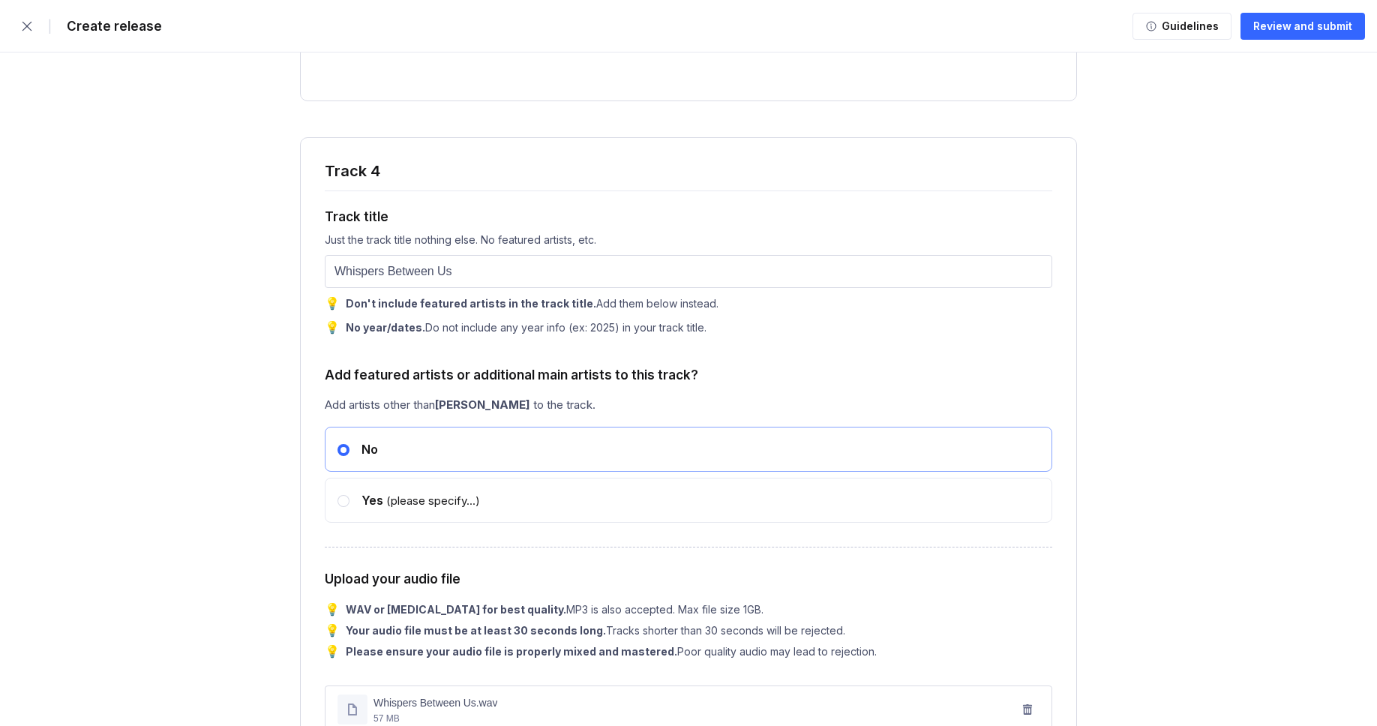
scroll to position [5123, 0]
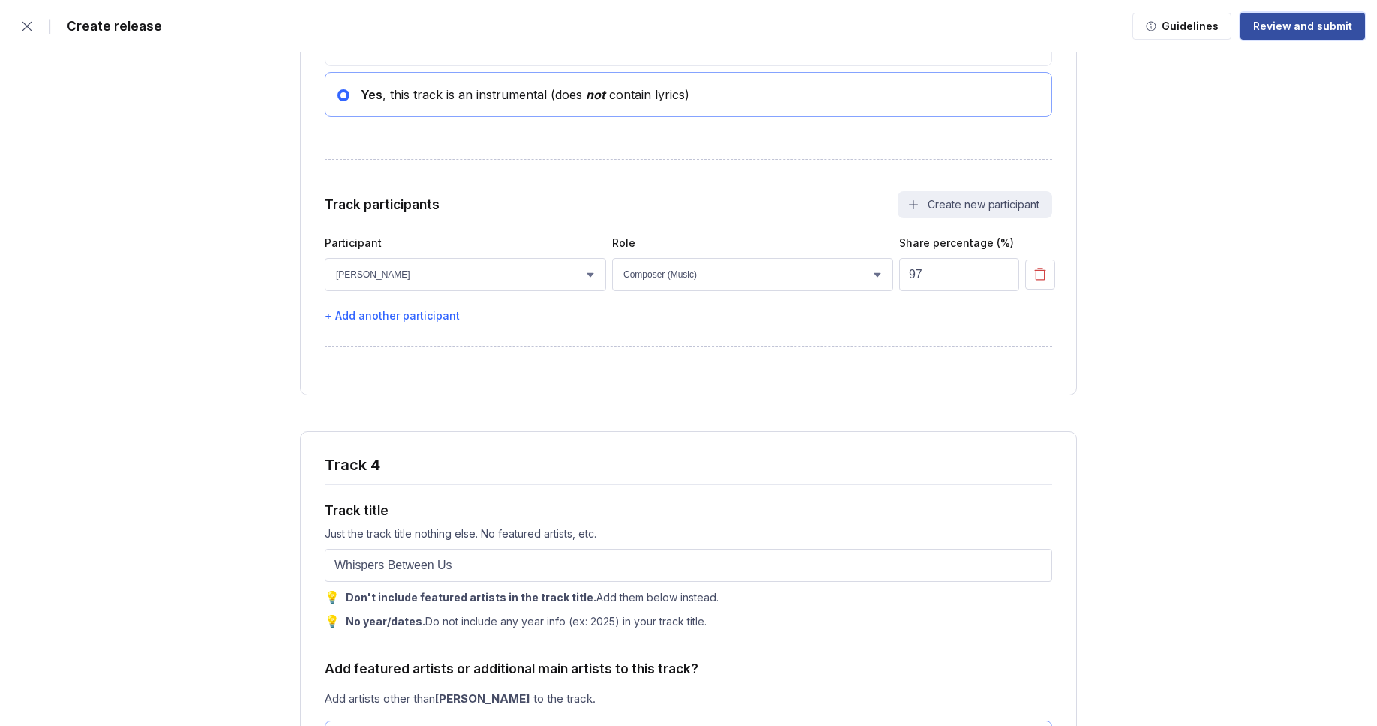
click at [1310, 16] on button "Review and submit" at bounding box center [1302, 26] width 124 height 27
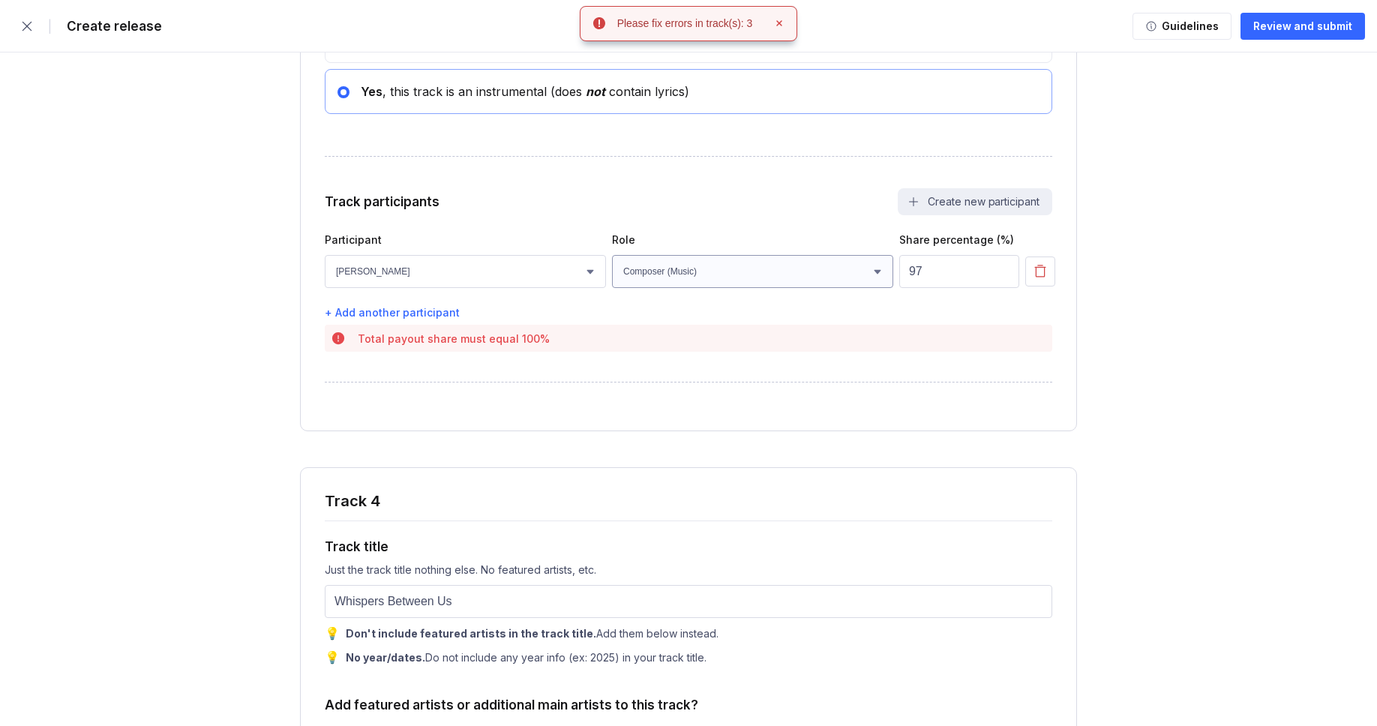
scroll to position [5137, 0]
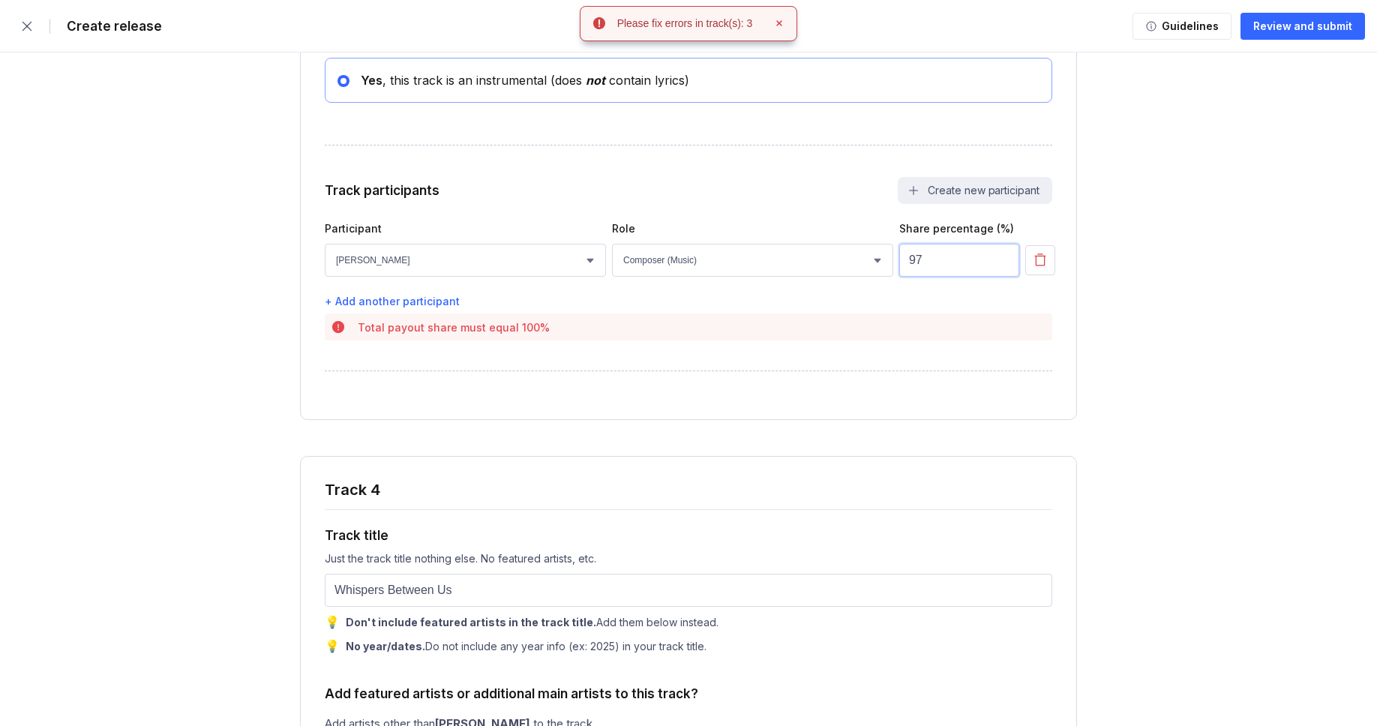
click at [970, 277] on input "97" at bounding box center [959, 260] width 120 height 33
type input "100"
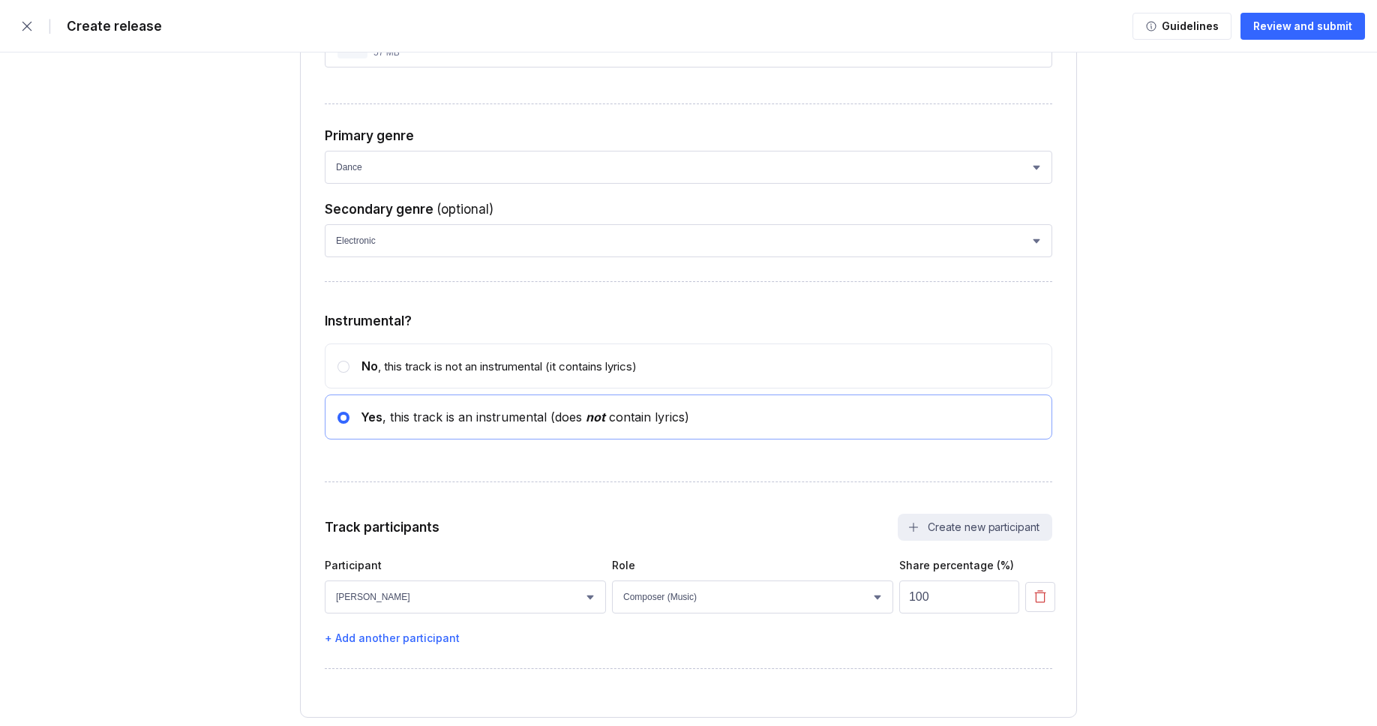
scroll to position [6197, 0]
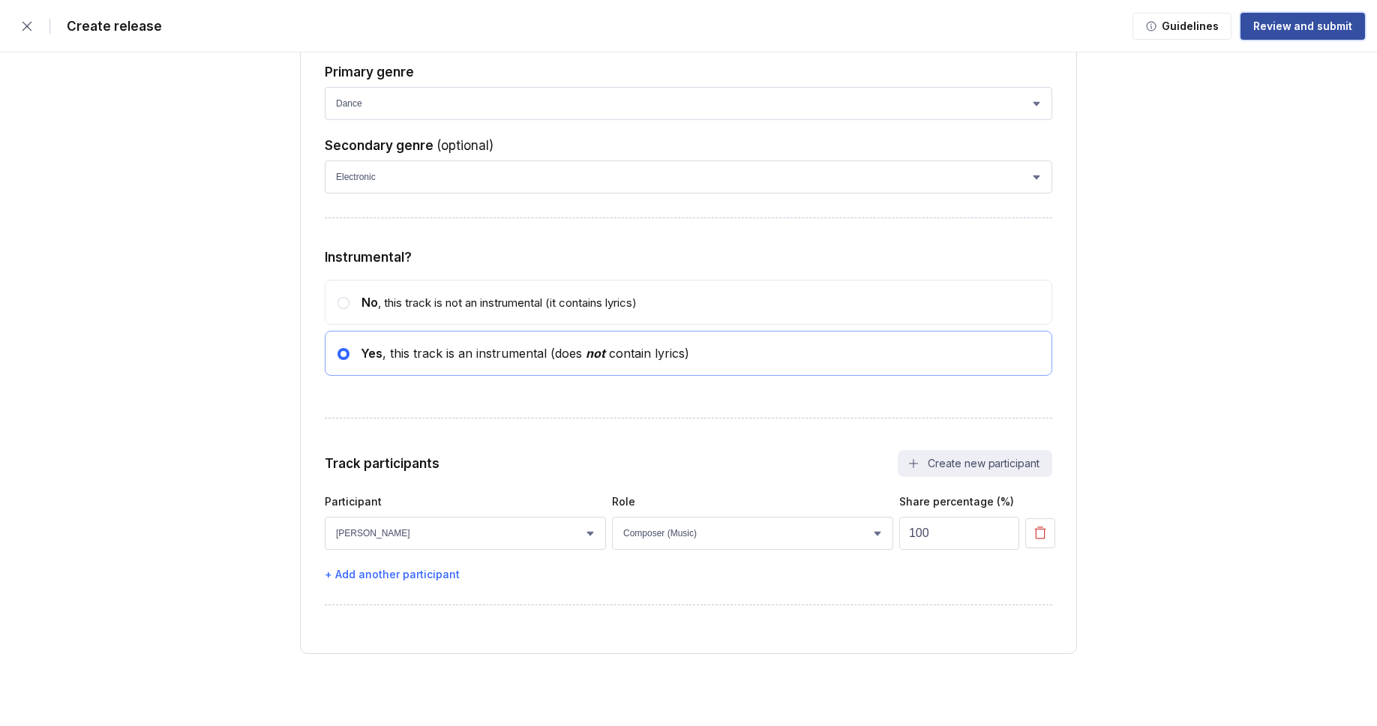
click at [1309, 22] on div "Review and submit" at bounding box center [1302, 26] width 99 height 15
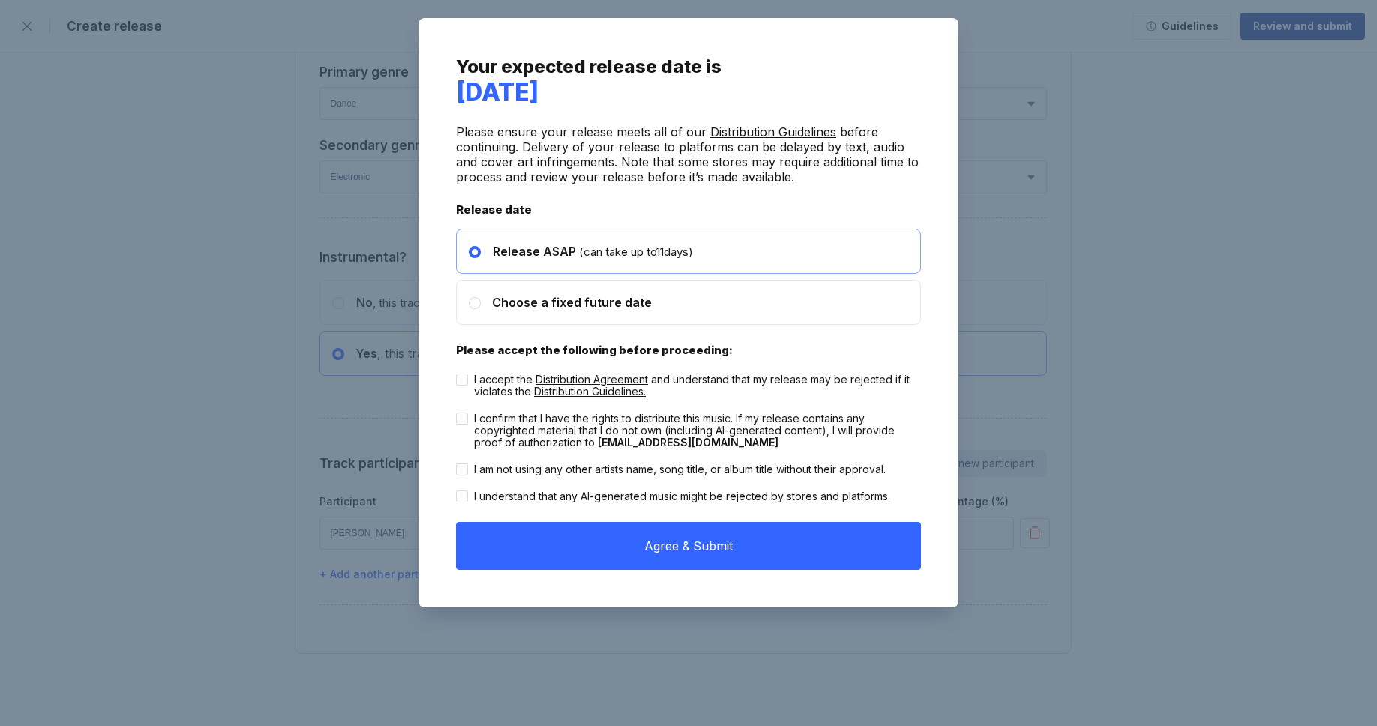
scroll to position [6158, 0]
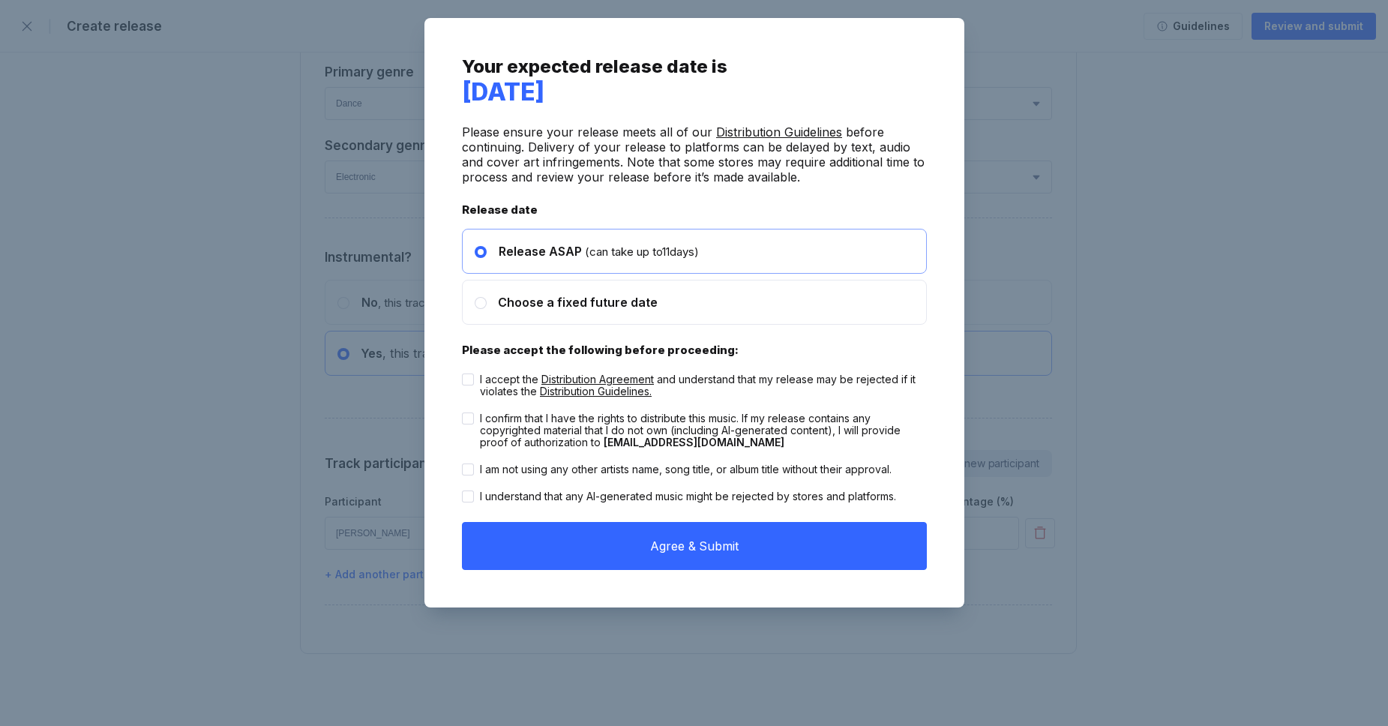
click at [725, 395] on div "I accept the Distribution Agreement and understand that my release may be rejec…" at bounding box center [703, 385] width 447 height 24
click at [463, 374] on input "I accept the Distribution Agreement and understand that my release may be rejec…" at bounding box center [462, 373] width 1 height 1
checkbox input "true"
click at [728, 413] on div "I confirm that I have the rights to distribute this music. If my release contai…" at bounding box center [703, 430] width 447 height 36
click at [463, 413] on input "I confirm that I have the rights to distribute this music. If my release contai…" at bounding box center [462, 412] width 1 height 1
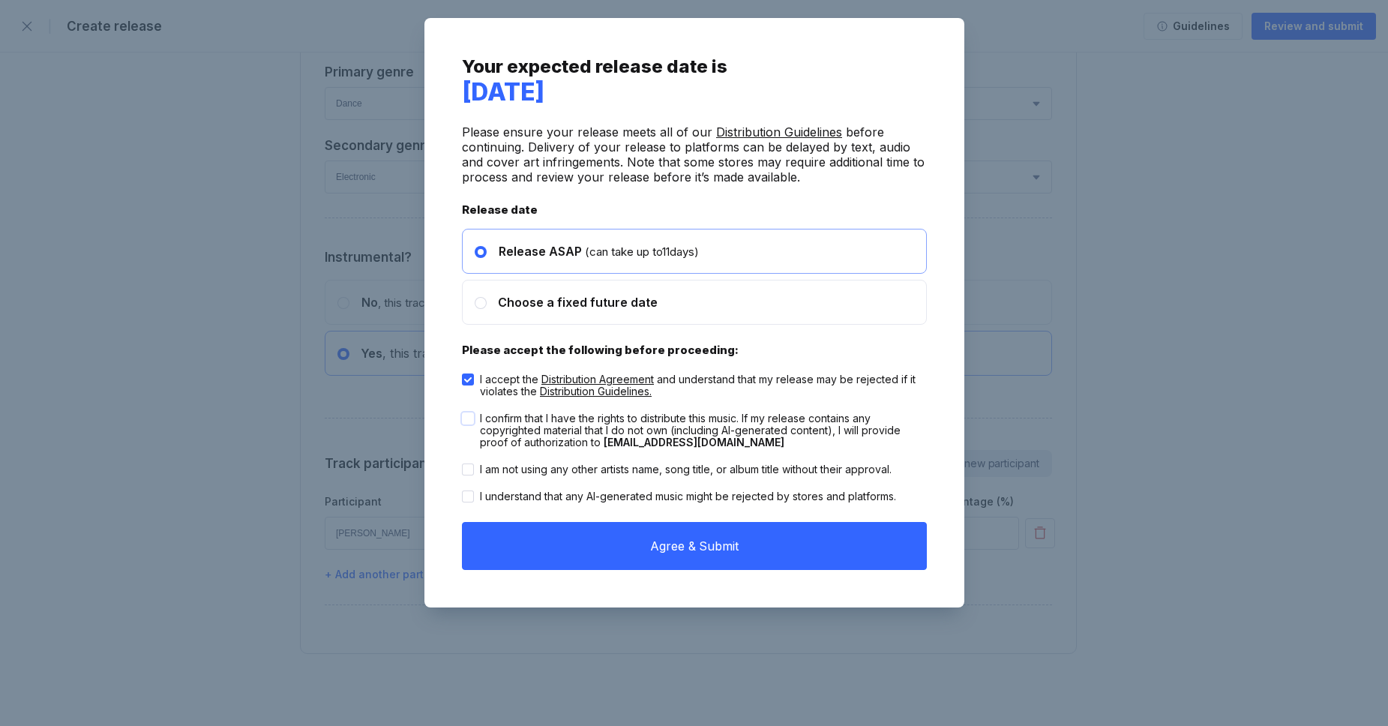
checkbox input "true"
click at [726, 457] on div "I am not using any other artists name, song title, or album title without their…" at bounding box center [694, 469] width 465 height 27
click at [725, 472] on div "I am not using any other artists name, song title, or album title without their…" at bounding box center [686, 469] width 412 height 12
click at [463, 464] on input "I am not using any other artists name, song title, or album title without their…" at bounding box center [462, 463] width 1 height 1
checkbox input "true"
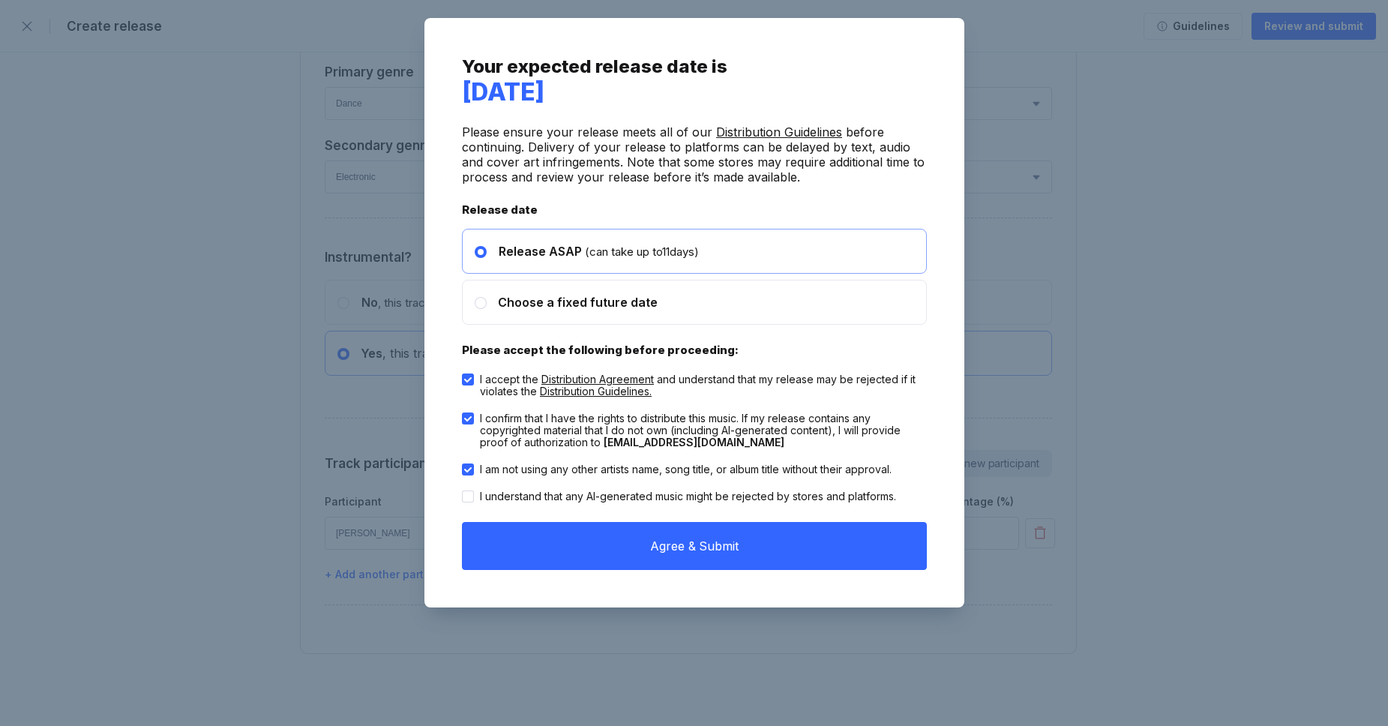
click at [721, 493] on div "I understand that any AI-generated music might be rejected by stores and platfo…" at bounding box center [688, 496] width 416 height 12
click at [463, 491] on input "I understand that any AI-generated music might be rejected by stores and platfo…" at bounding box center [462, 490] width 1 height 1
checkbox input "true"
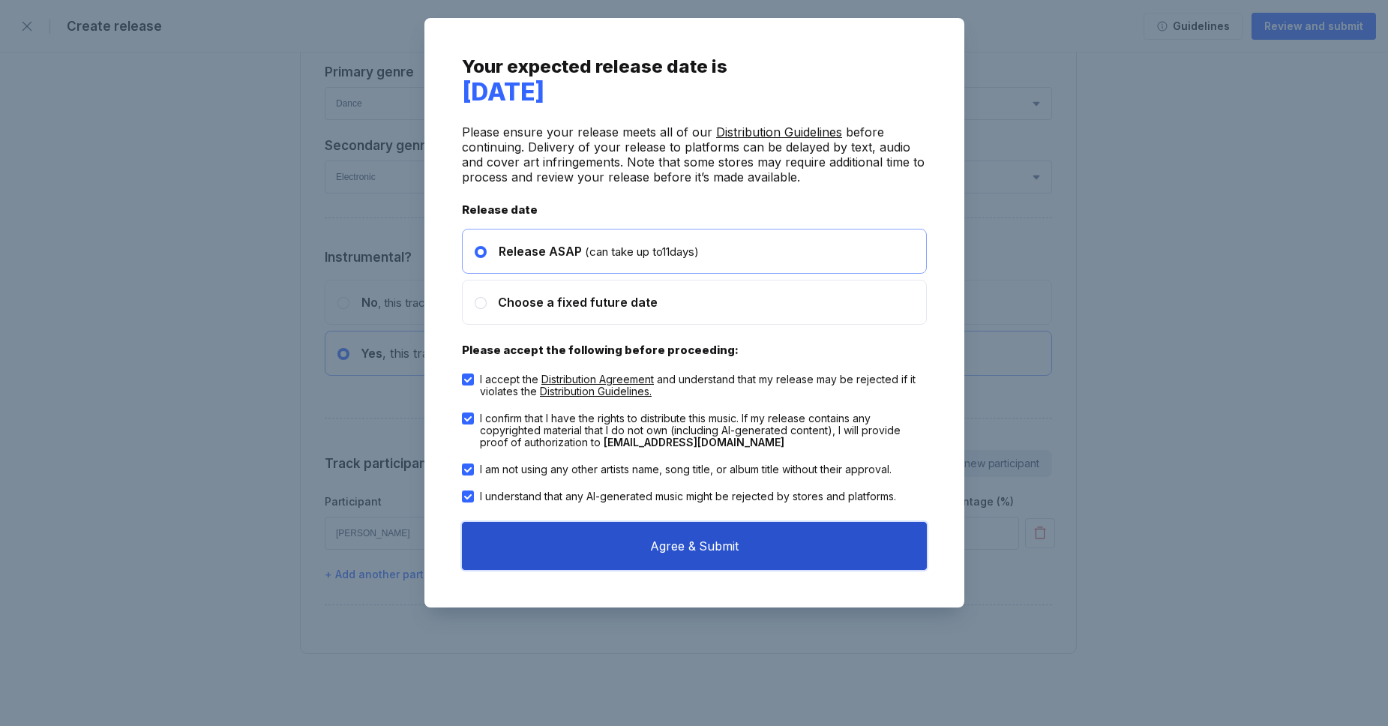
click at [750, 526] on button "Agree & Submit" at bounding box center [694, 546] width 465 height 48
